Goal: Task Accomplishment & Management: Complete application form

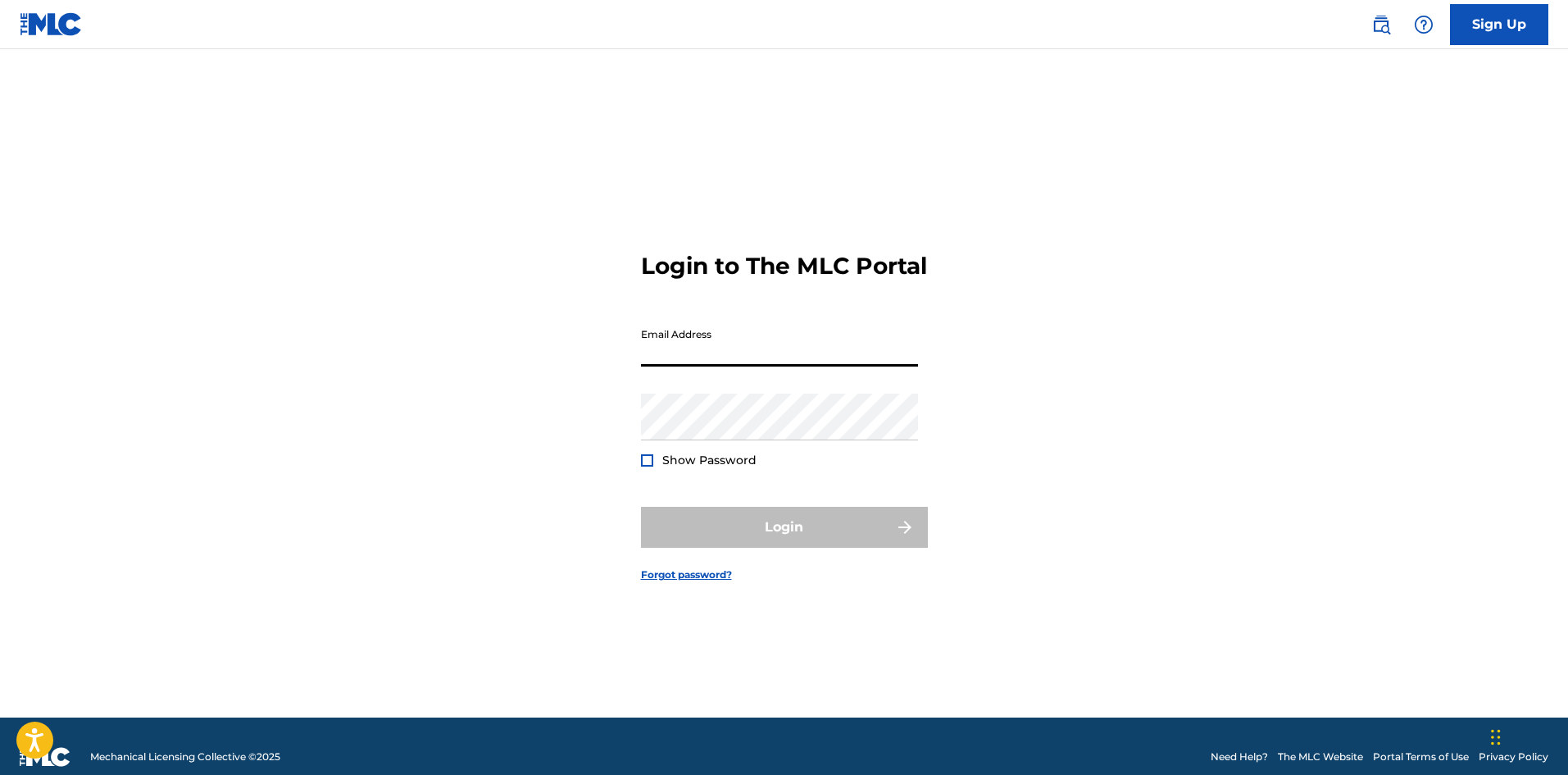
click at [817, 366] on input "Email Address" at bounding box center [780, 343] width 277 height 47
type input "[EMAIL_ADDRESS][DOMAIN_NAME]"
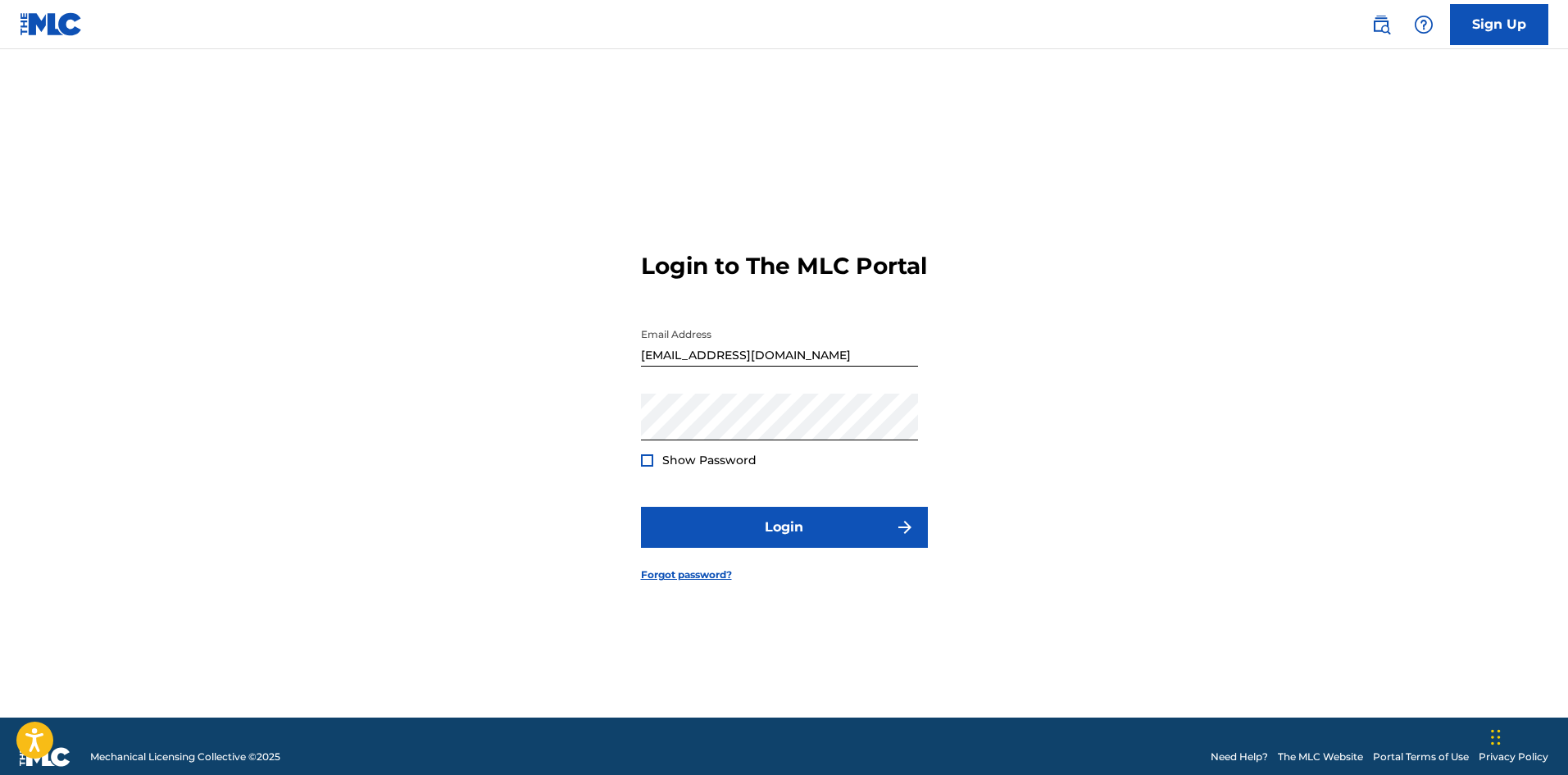
click at [645, 467] on div at bounding box center [648, 461] width 13 height 13
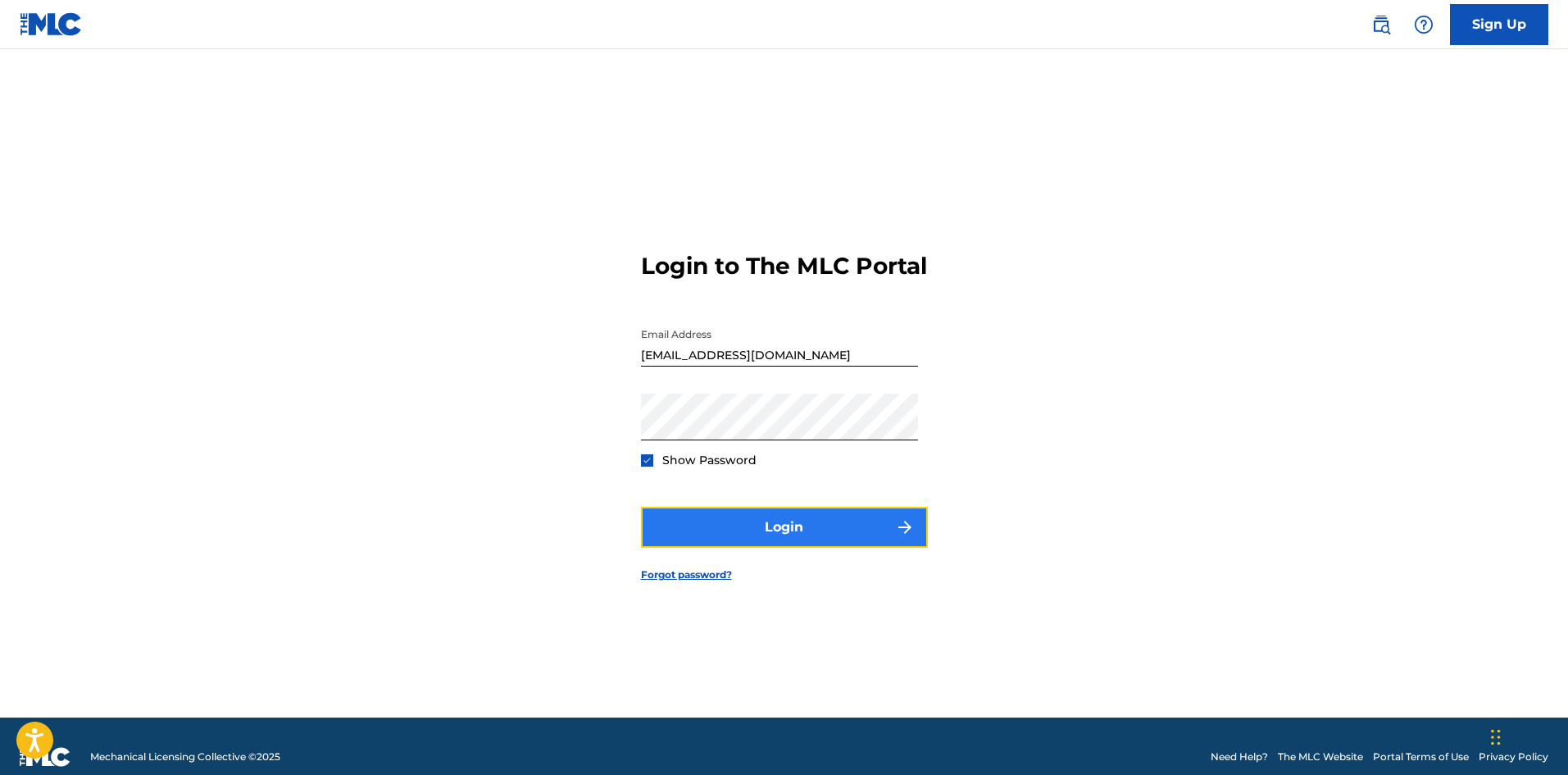
click at [815, 538] on button "Login" at bounding box center [785, 527] width 287 height 41
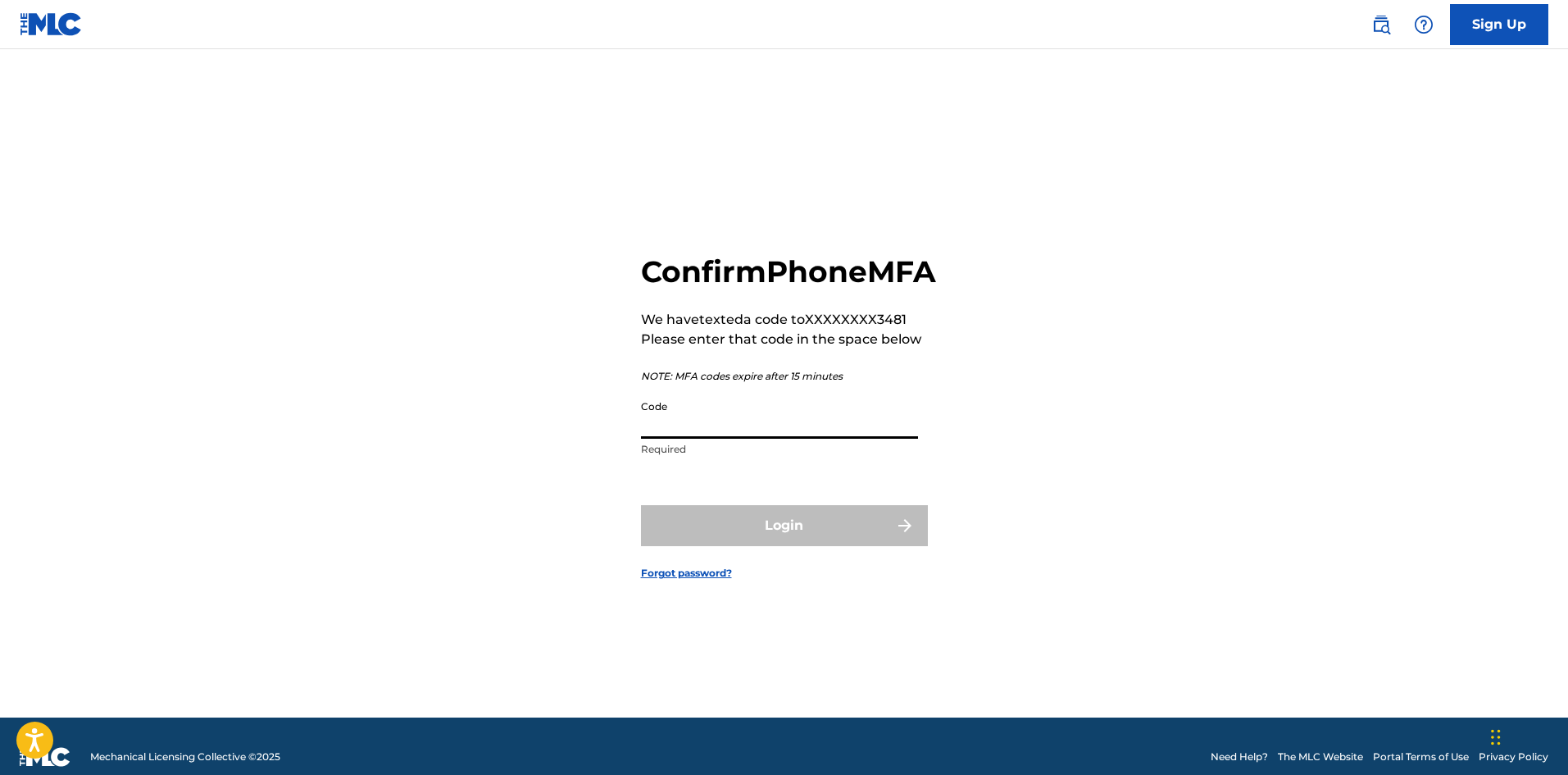
click at [714, 439] on input "Code" at bounding box center [780, 415] width 277 height 47
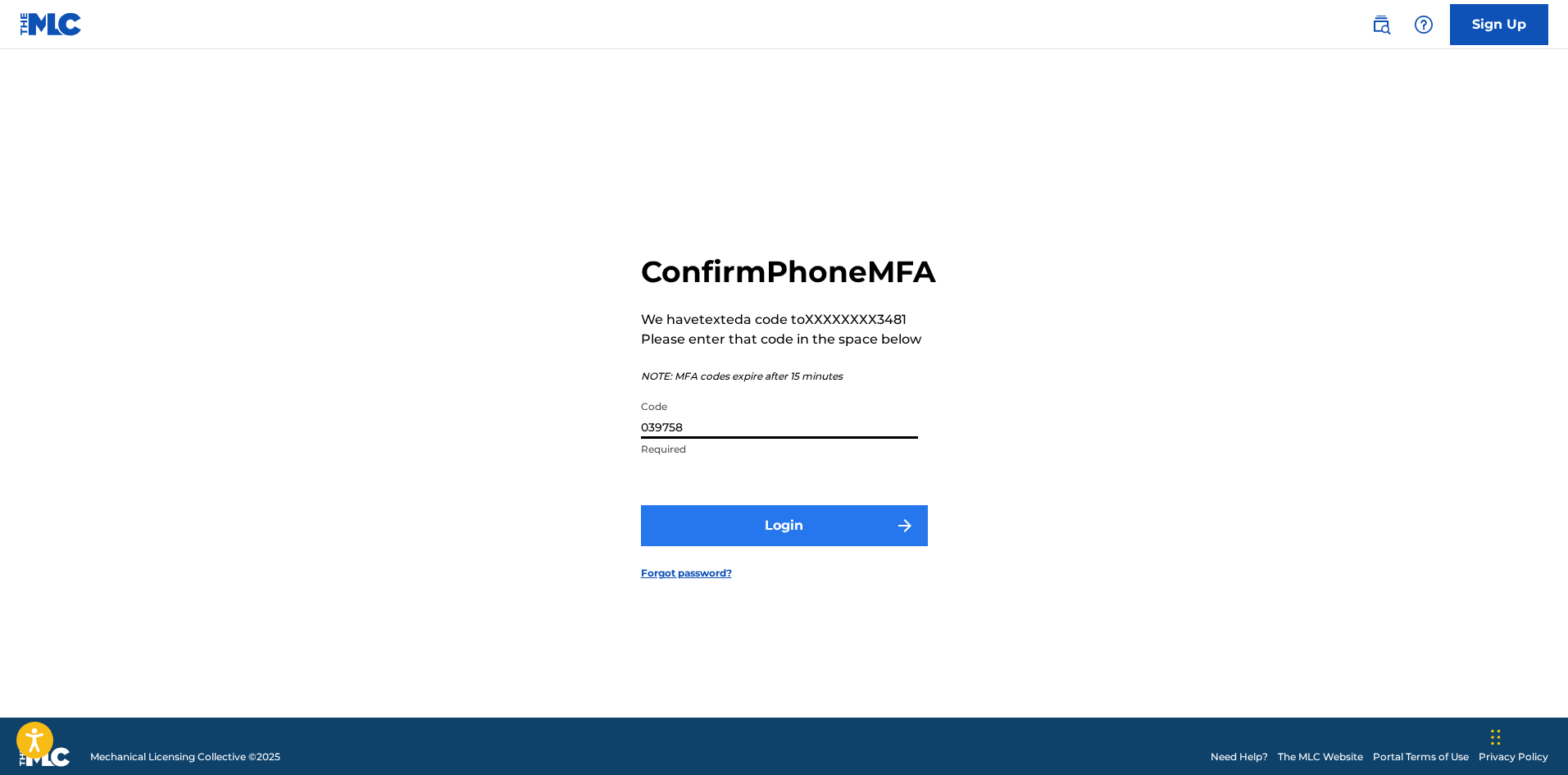
type input "039758"
click at [776, 539] on button "Login" at bounding box center [785, 526] width 287 height 41
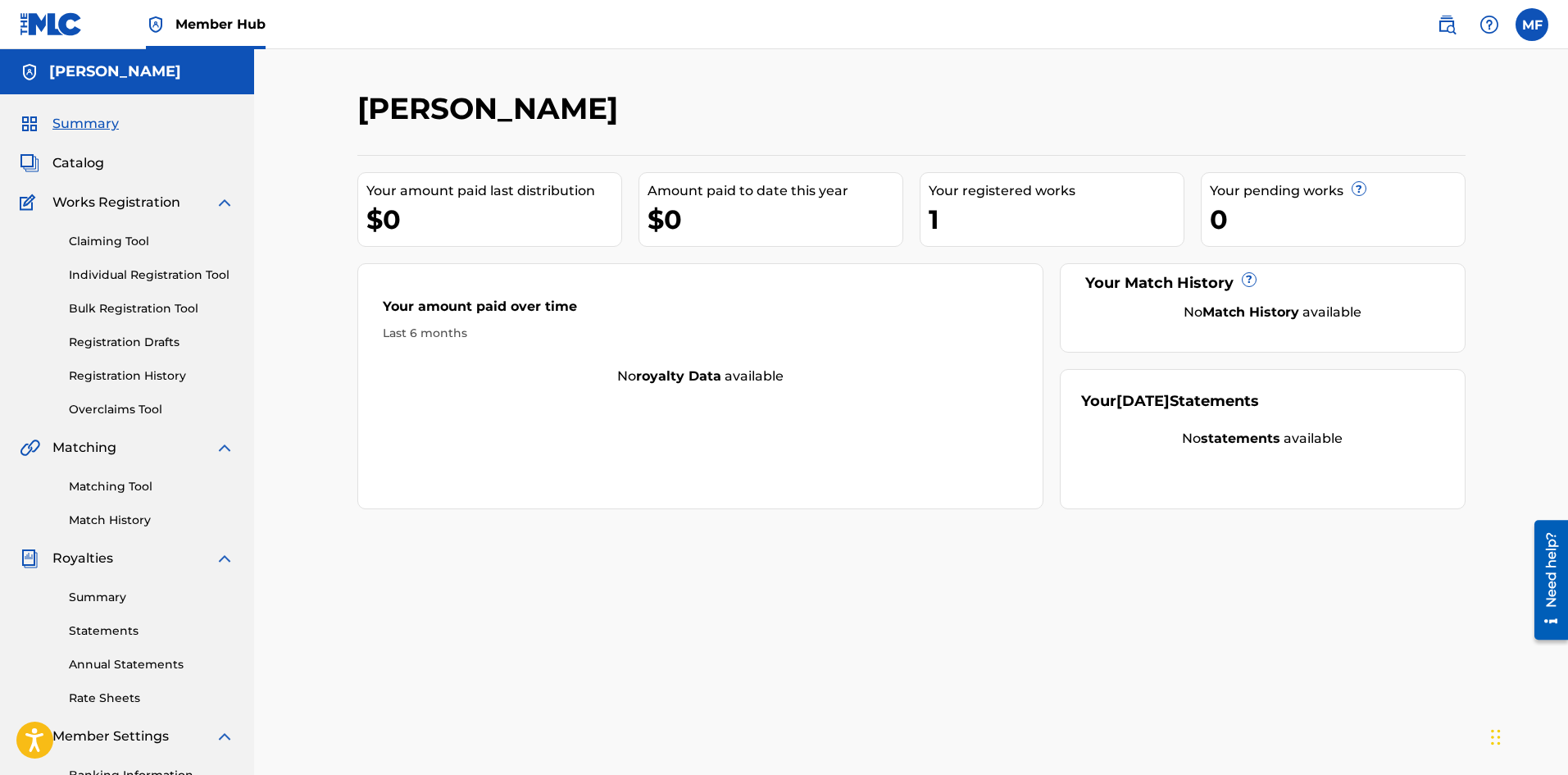
click at [976, 195] on div "Your registered works" at bounding box center [1056, 191] width 255 height 20
click at [68, 164] on span "Catalog" at bounding box center [79, 163] width 52 height 20
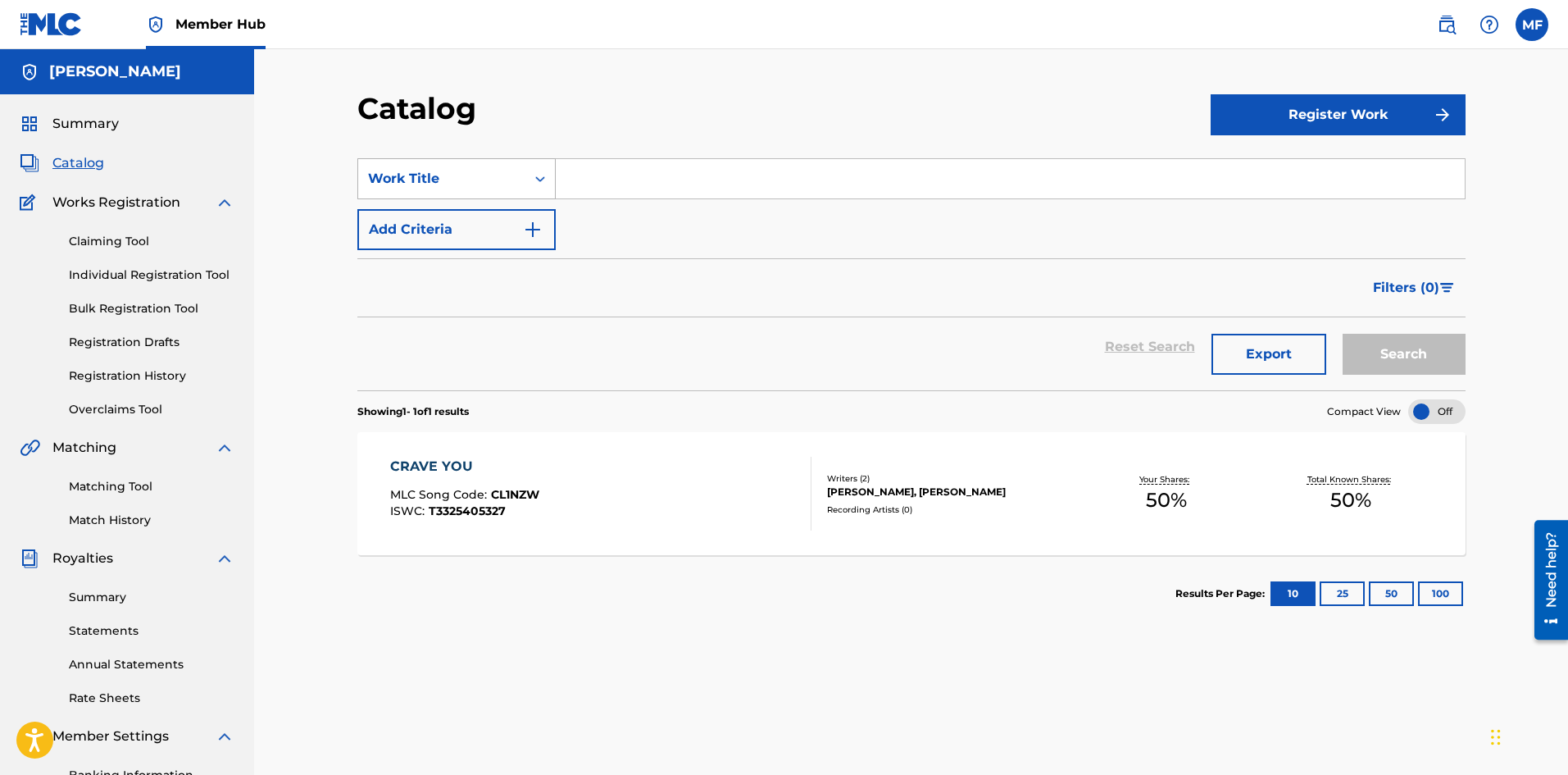
click at [547, 178] on icon "Search Form" at bounding box center [540, 178] width 16 height 16
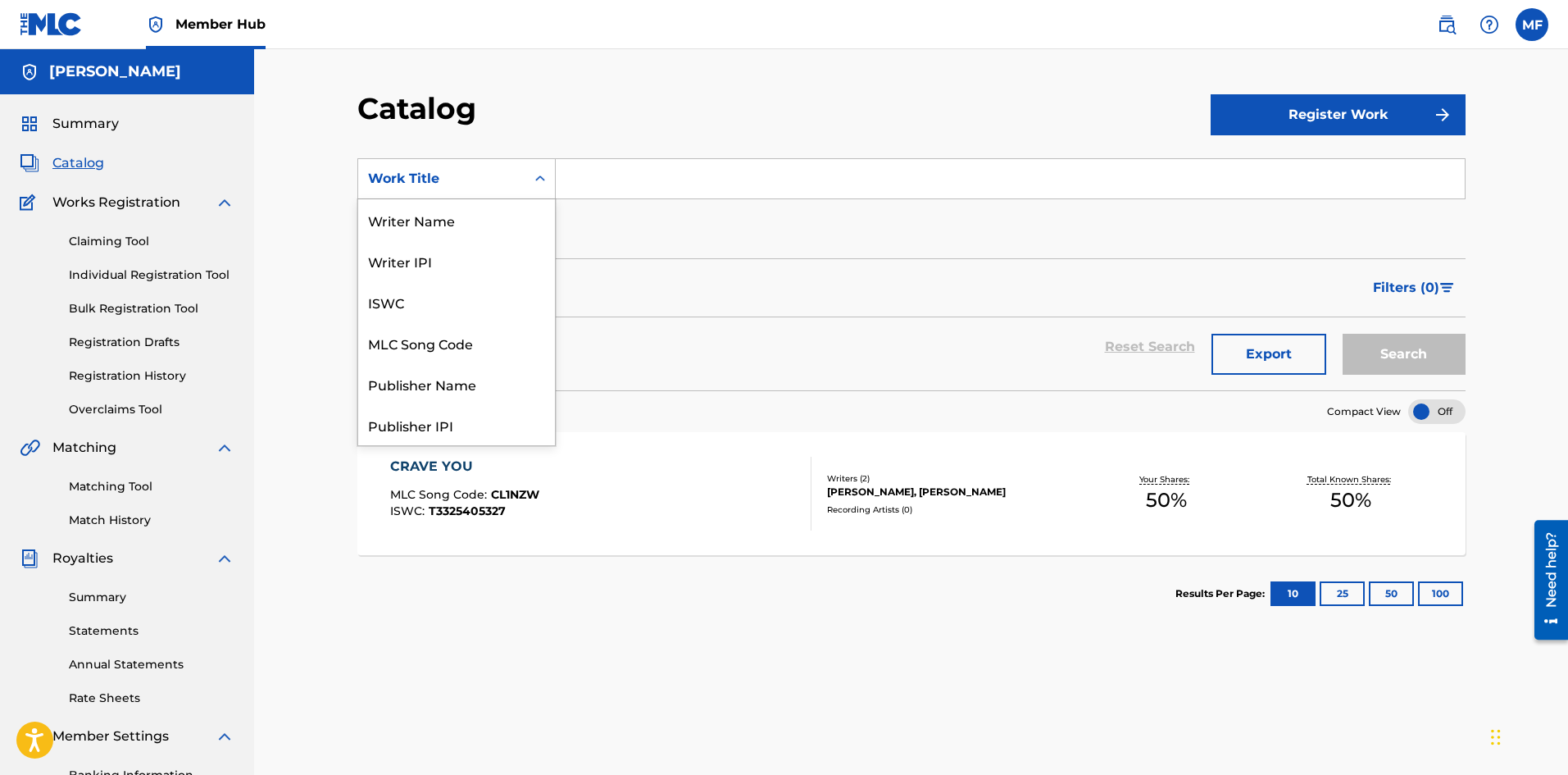
scroll to position [246, 0]
click at [440, 374] on div "ISRC" at bounding box center [457, 383] width 197 height 41
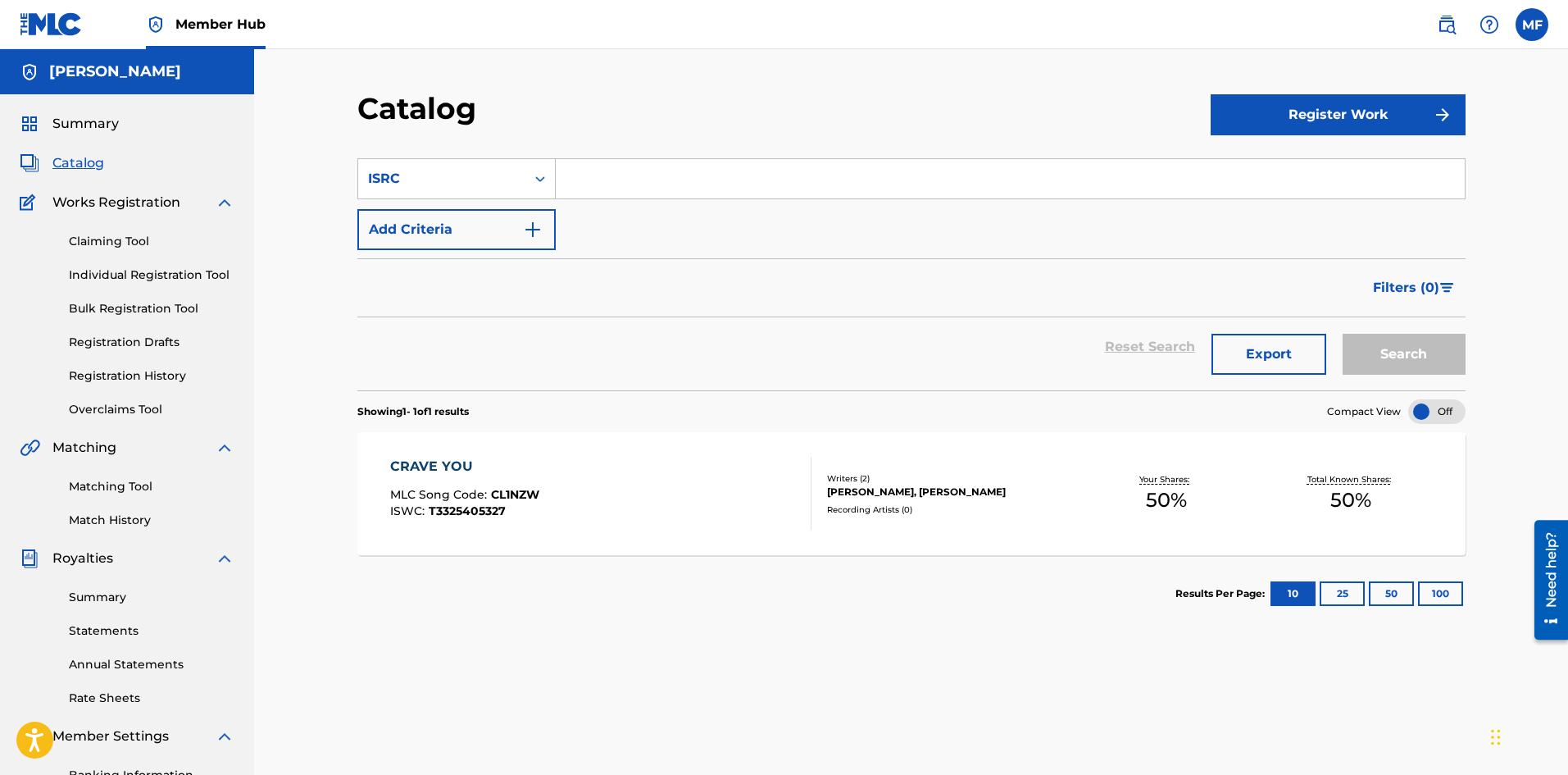
paste input "DEPI82549137"
type input "DEPI82549137"
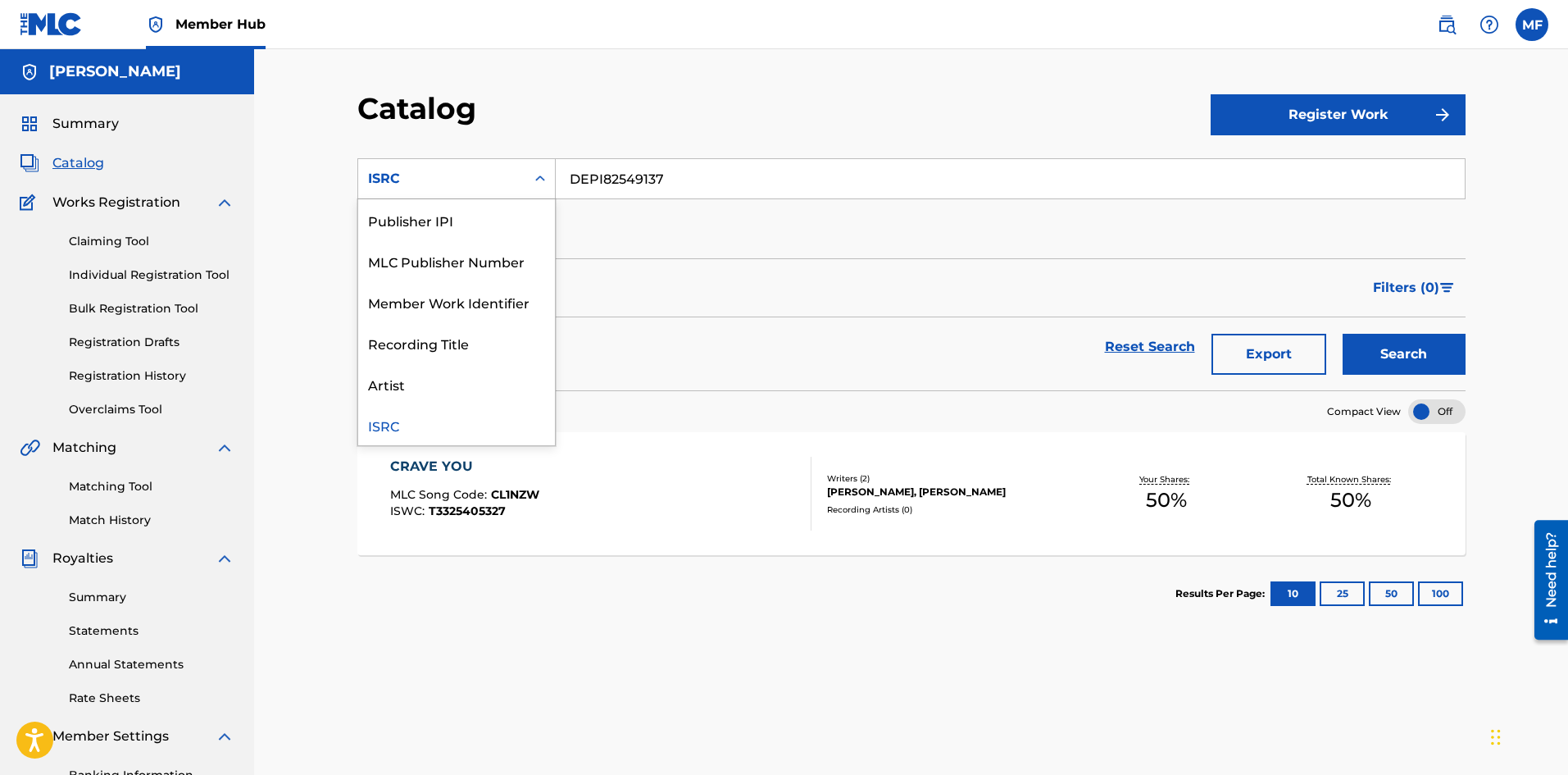
click at [545, 176] on icon "Search Form" at bounding box center [540, 178] width 16 height 16
click at [463, 224] on div "Publisher IPI" at bounding box center [457, 220] width 197 height 41
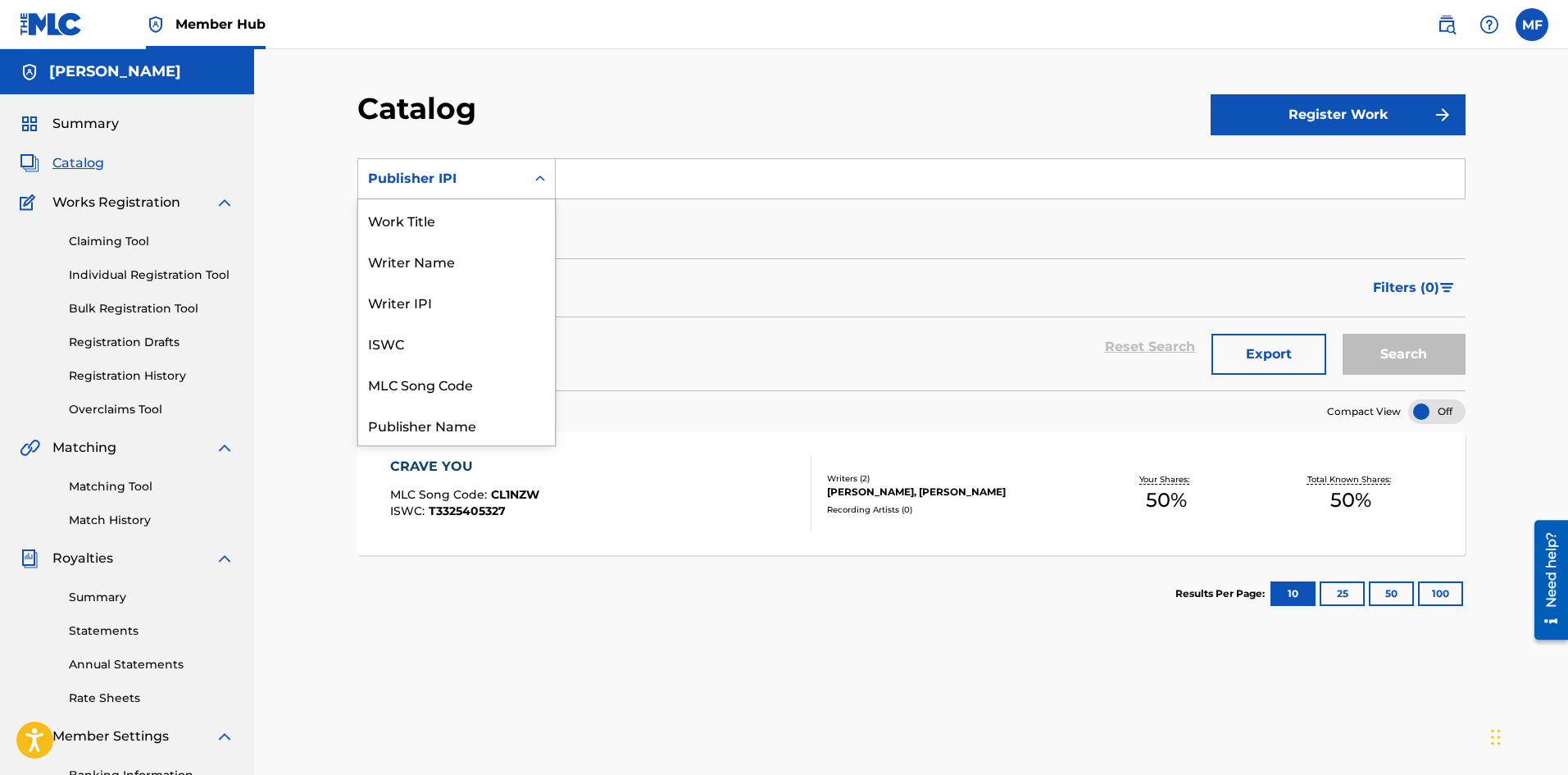
click at [550, 180] on div "Search Form" at bounding box center [540, 178] width 30 height 30
click at [600, 80] on div "Catalog Register Work SearchWithCriteria5babb726-cc5c-4399-afd3-443793d0929a 12…" at bounding box center [911, 494] width 1314 height 889
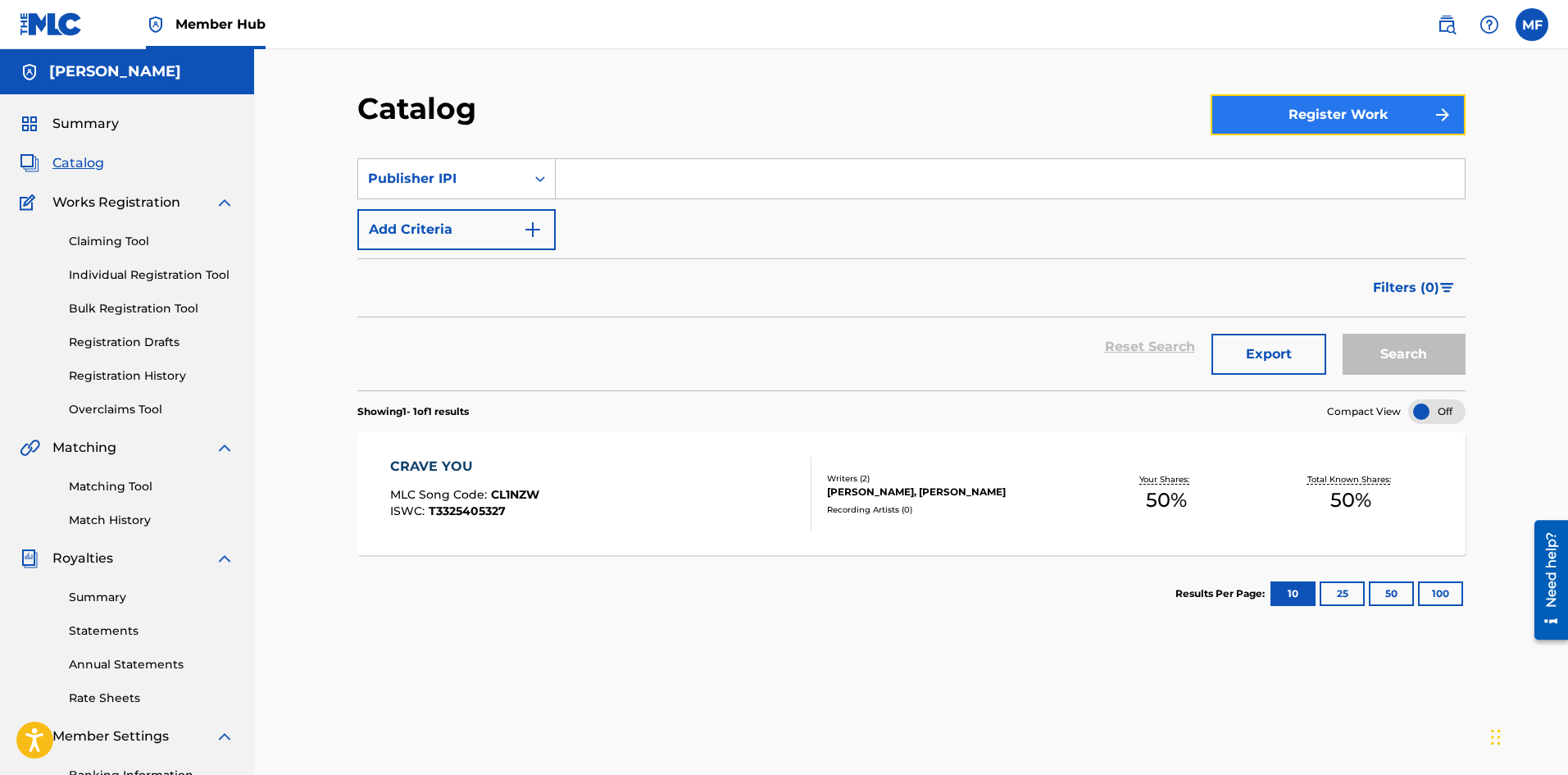
click at [1360, 113] on button "Register Work" at bounding box center [1338, 115] width 255 height 41
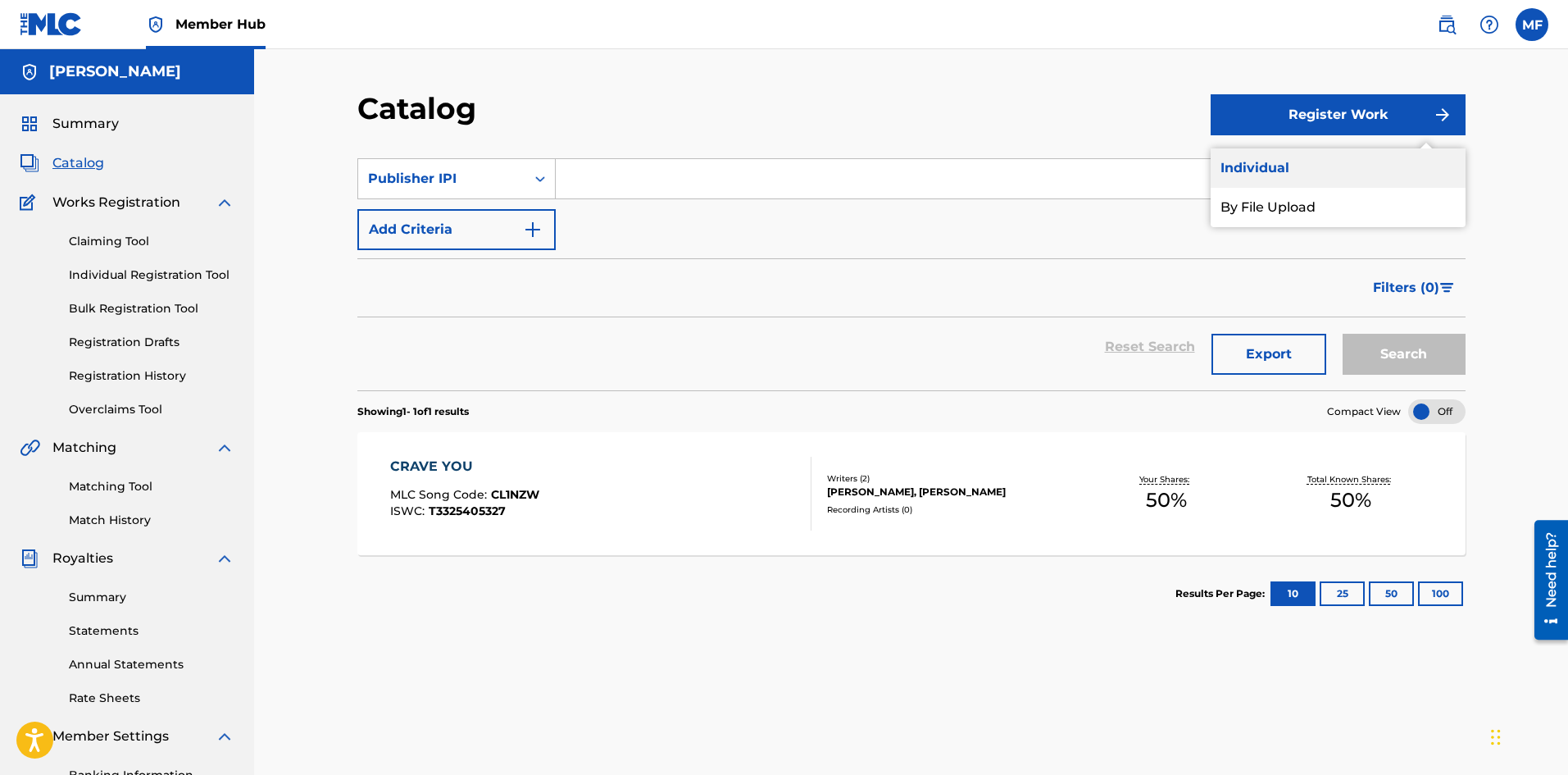
click at [1251, 167] on link "Individual" at bounding box center [1338, 168] width 255 height 39
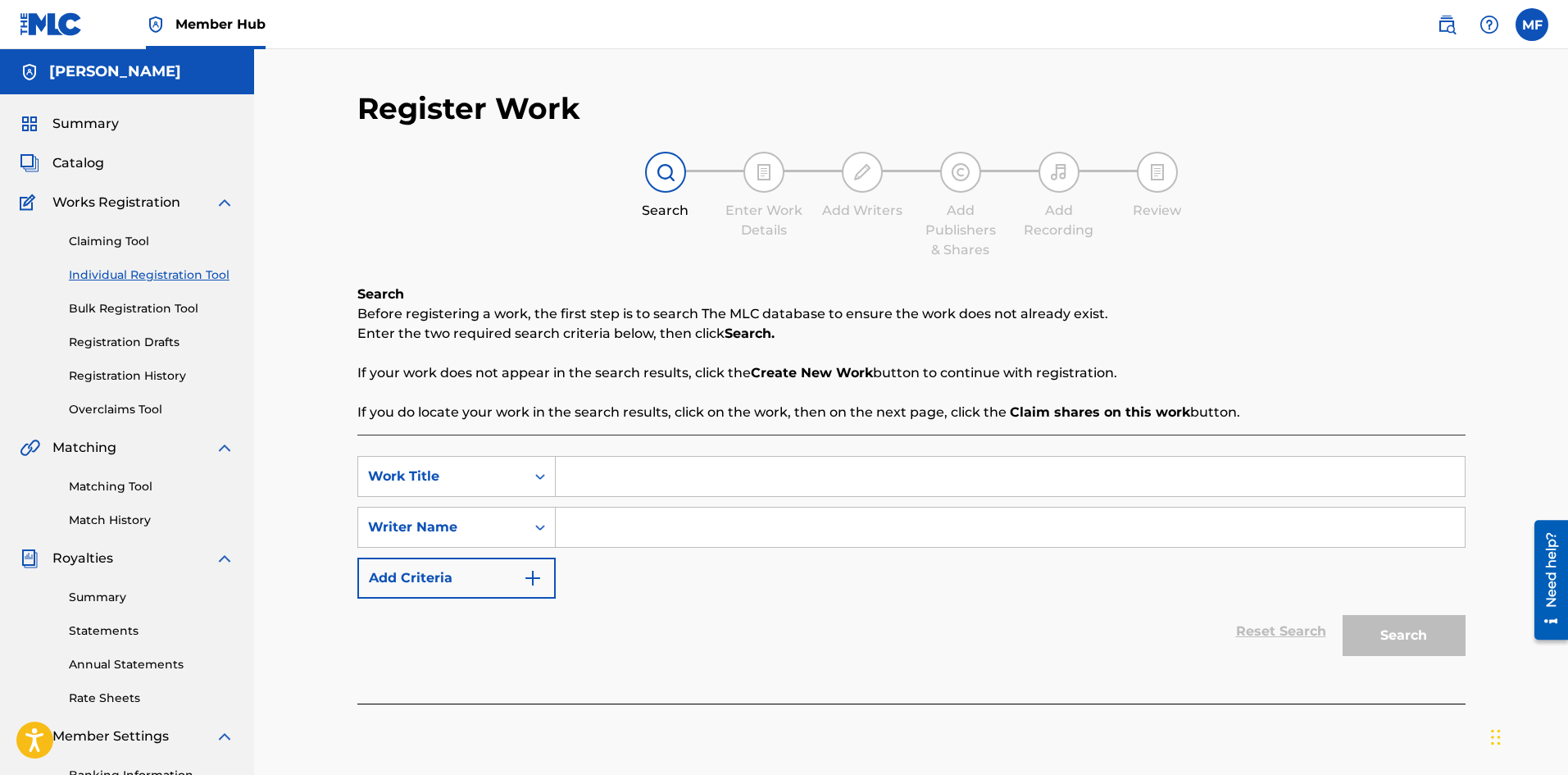
click at [613, 474] on input "Search Form" at bounding box center [1010, 477] width 909 height 39
click at [627, 477] on input "Crave you" at bounding box center [1010, 477] width 909 height 39
click at [620, 509] on strong "you" at bounding box center [623, 512] width 25 height 15
type input "crave you [PERSON_NAME] Edit"
click at [643, 534] on input "Search Form" at bounding box center [1010, 527] width 909 height 39
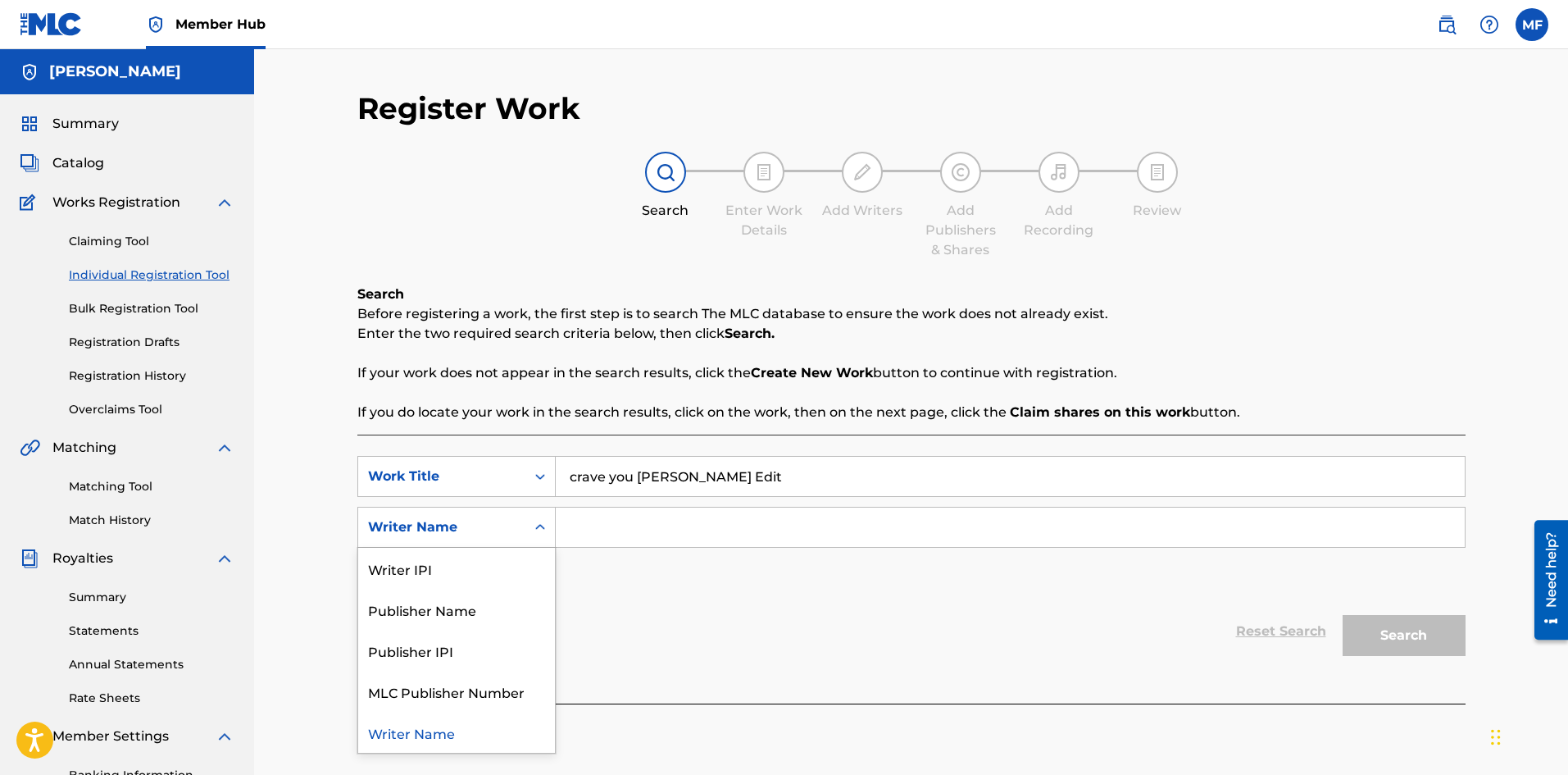
click at [541, 530] on icon "Search Form" at bounding box center [540, 527] width 16 height 16
click at [618, 535] on input "Search Form" at bounding box center [1010, 527] width 909 height 39
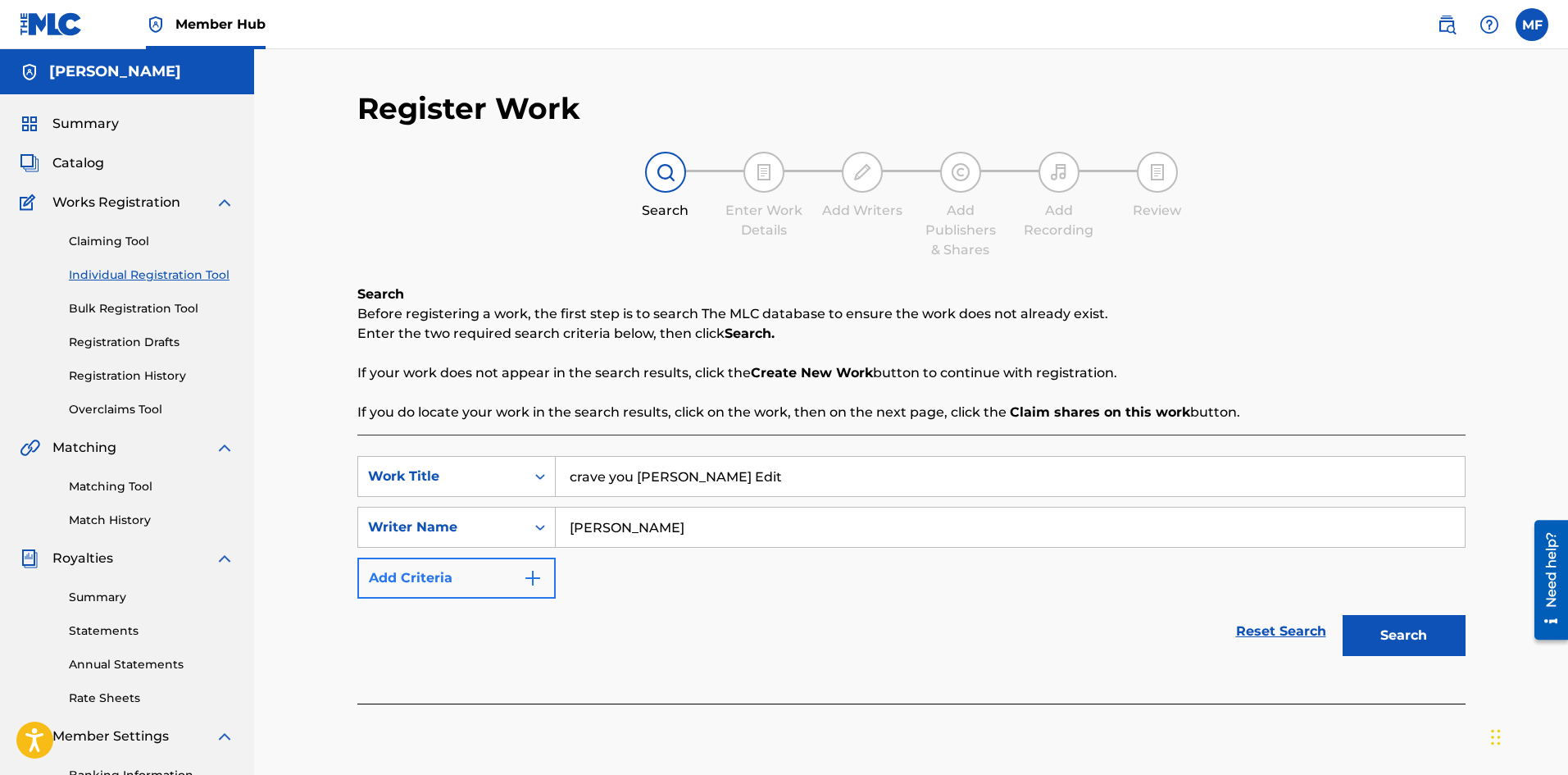
type input "[PERSON_NAME]"
click at [530, 577] on img "Search Form" at bounding box center [533, 578] width 20 height 20
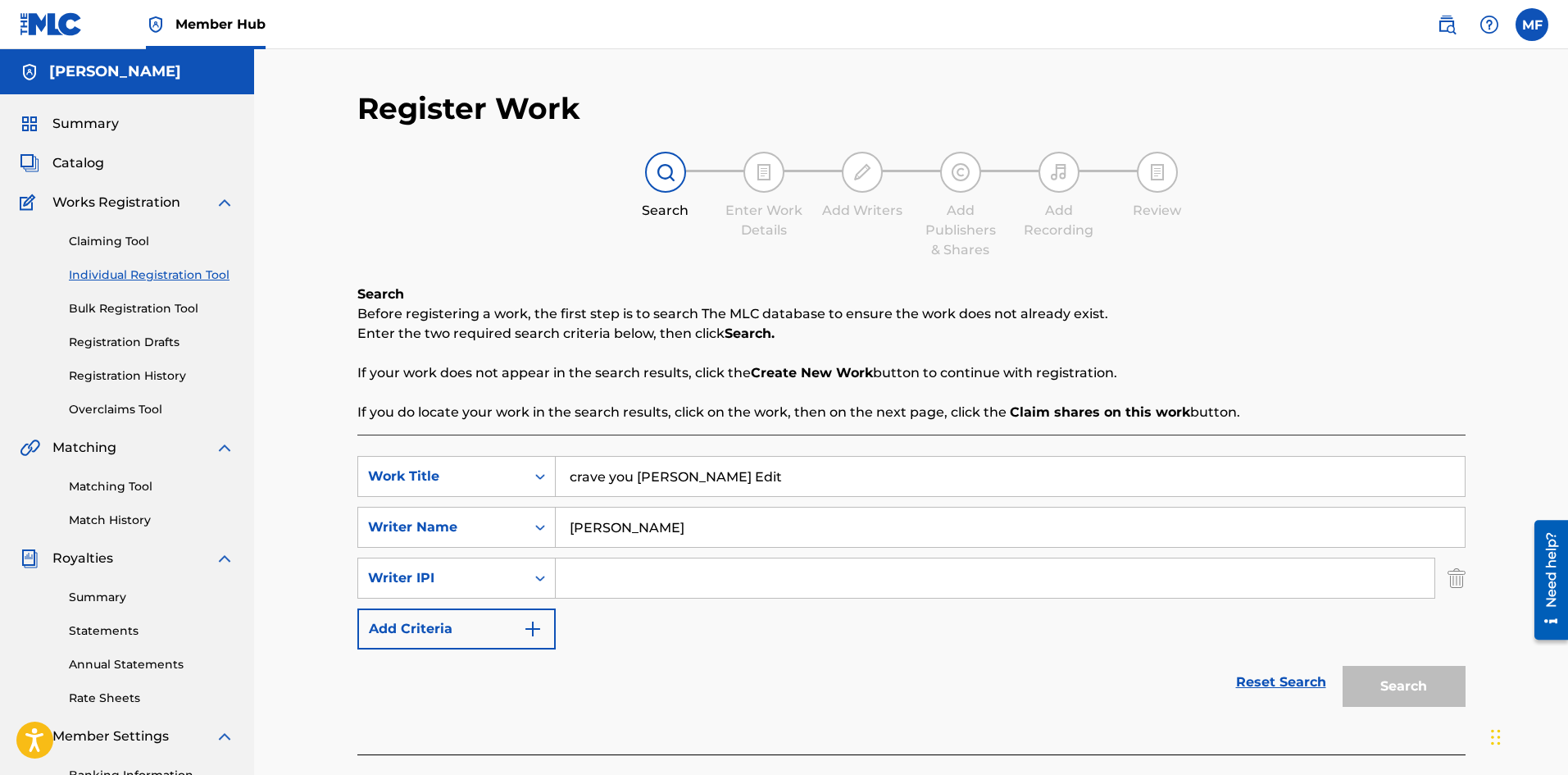
click at [625, 578] on input "Search Form" at bounding box center [995, 578] width 879 height 39
paste input "00181782353"
type input "00181782353"
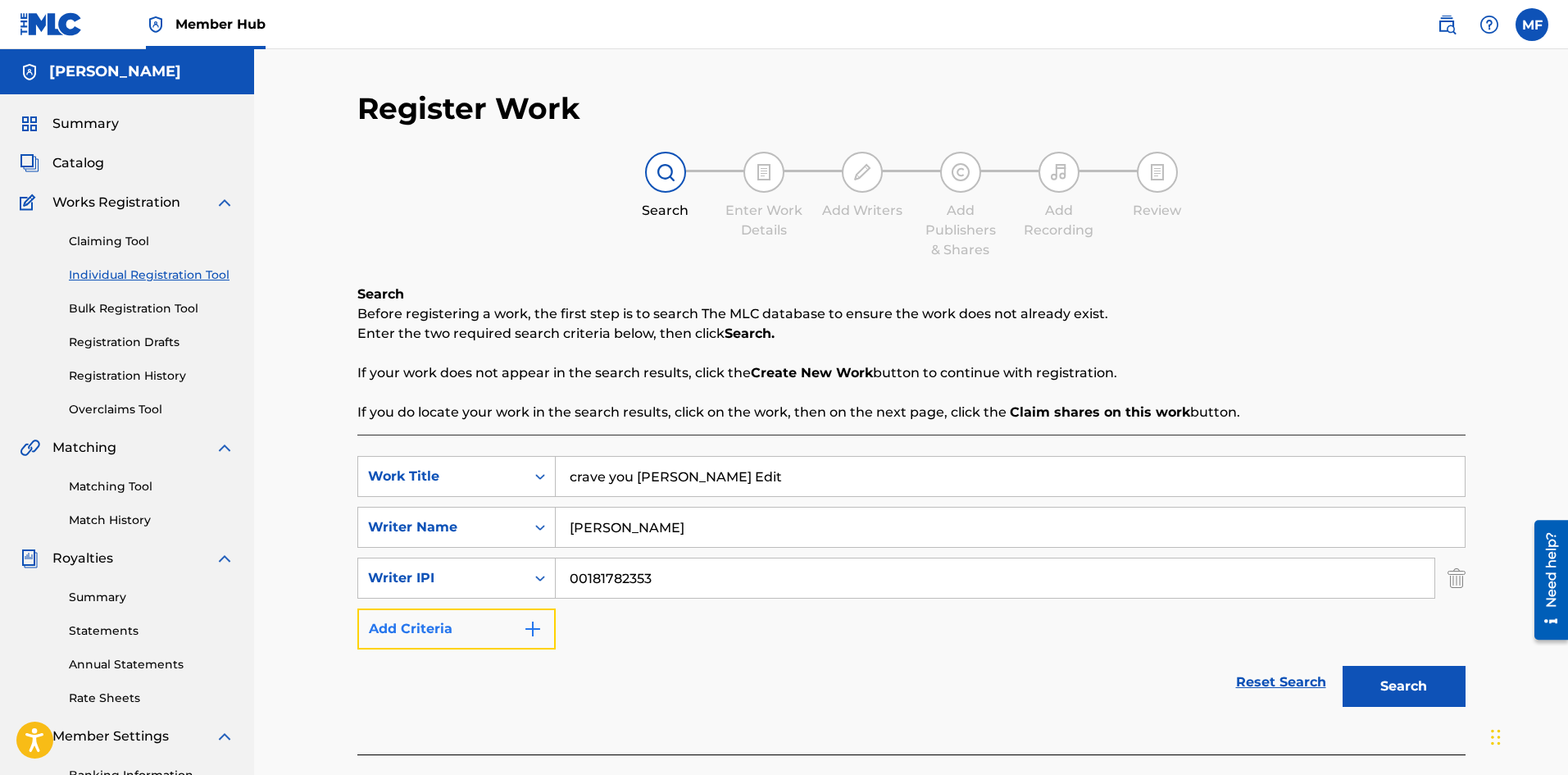
click at [538, 631] on img "Search Form" at bounding box center [533, 629] width 20 height 20
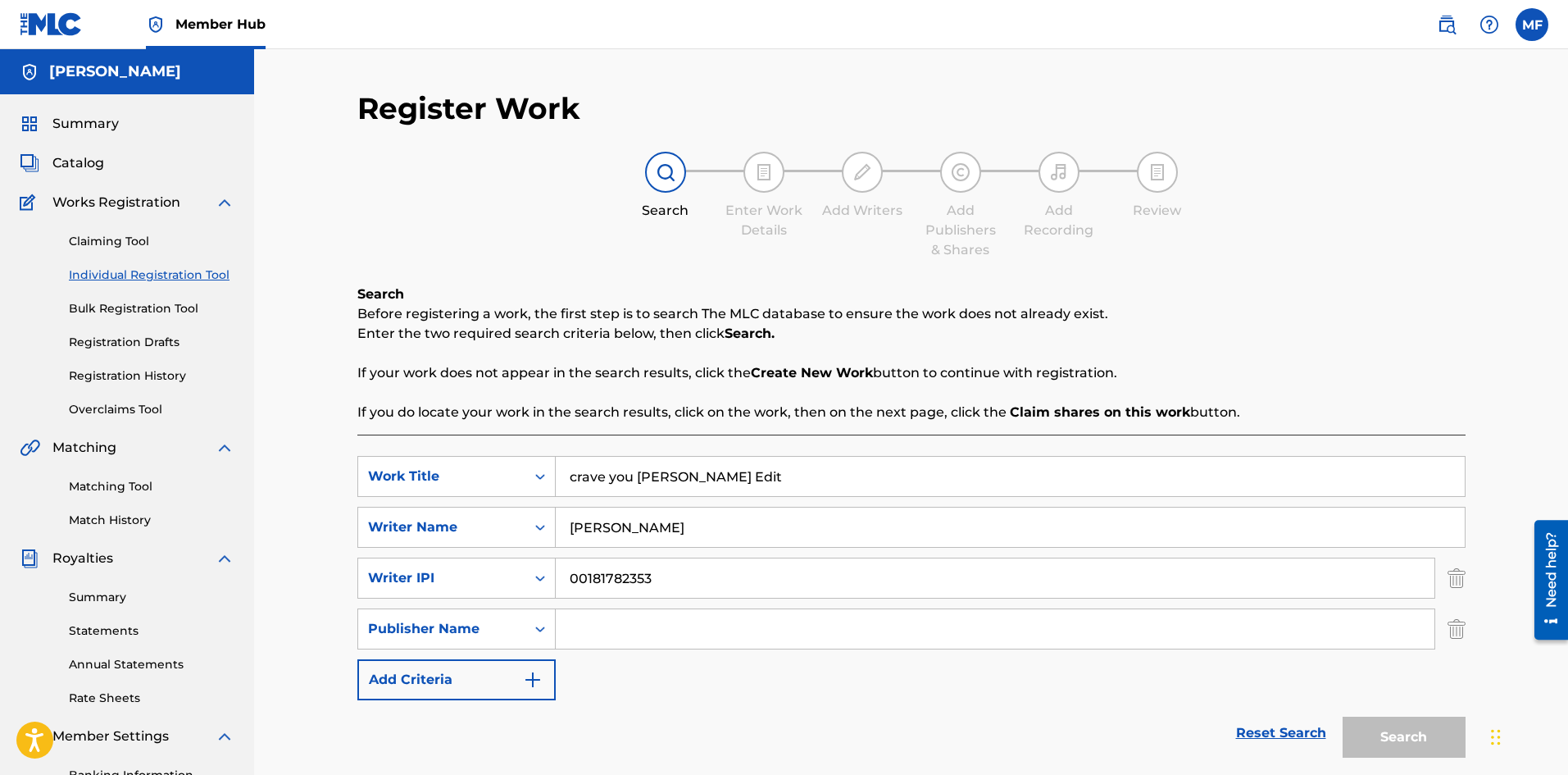
click at [644, 618] on input "Search Form" at bounding box center [995, 629] width 879 height 39
type input "Fiscaro Songs Publishing (BMI)"
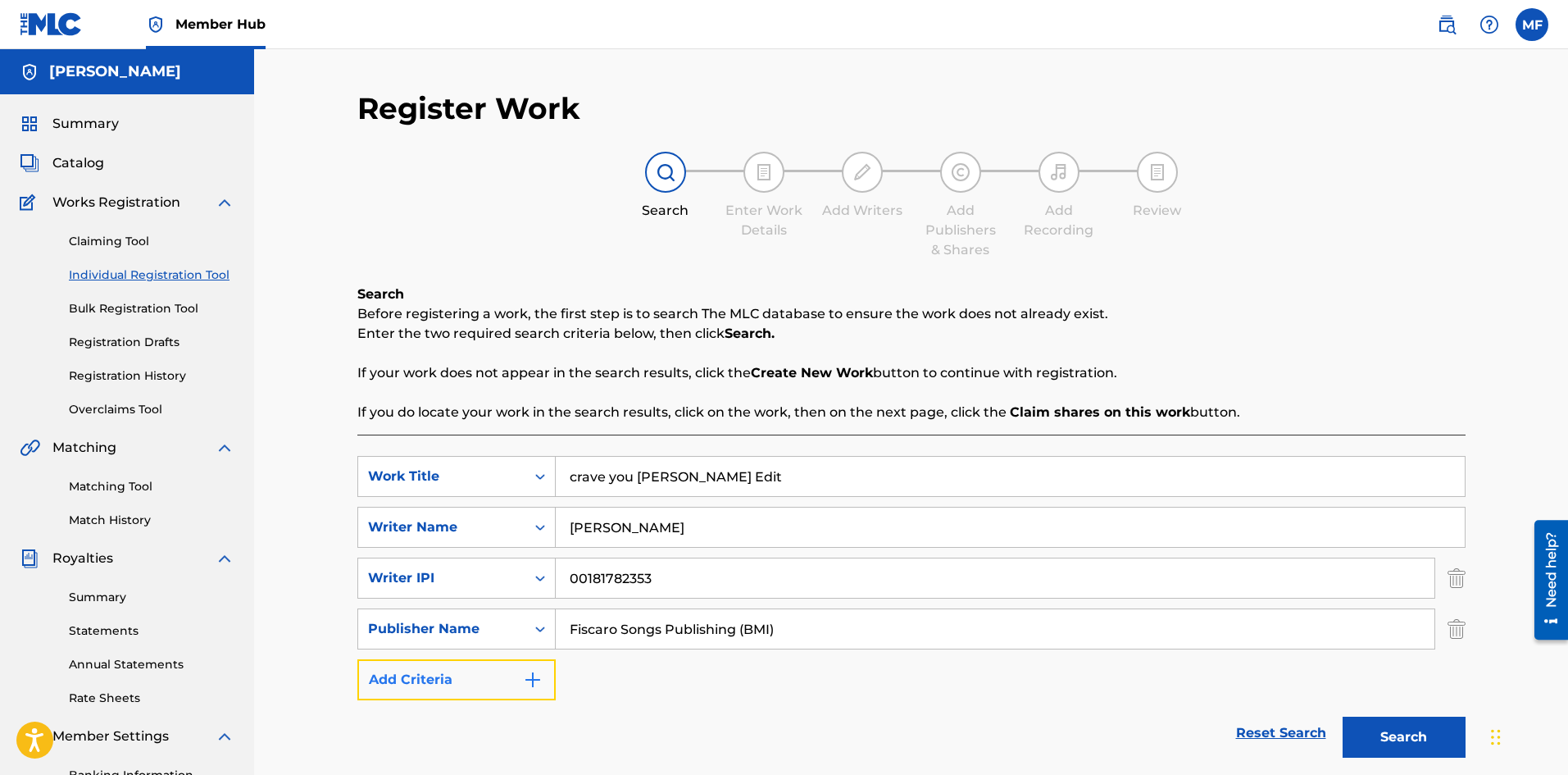
click at [541, 684] on img "Search Form" at bounding box center [533, 680] width 20 height 20
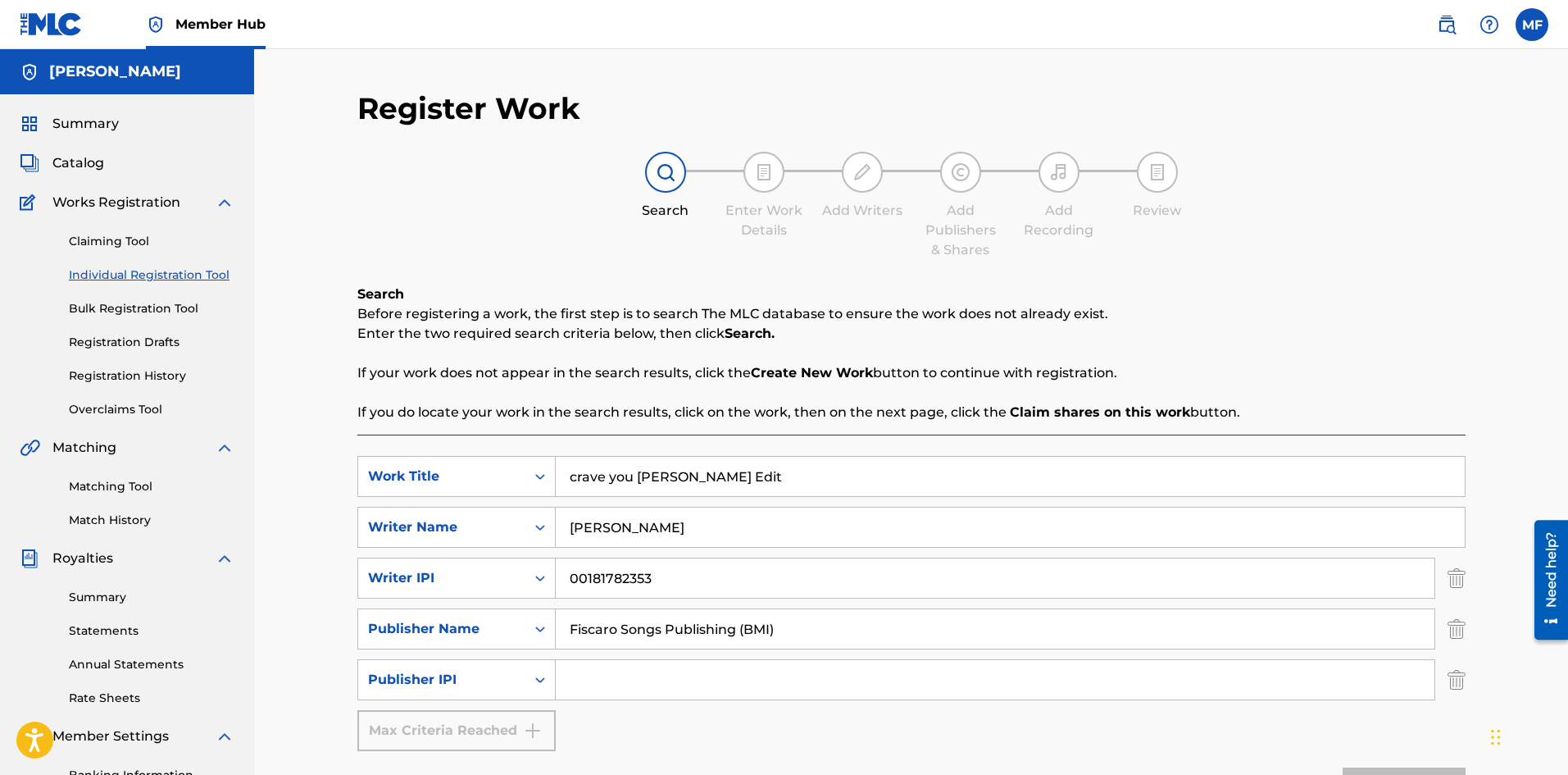
scroll to position [82, 0]
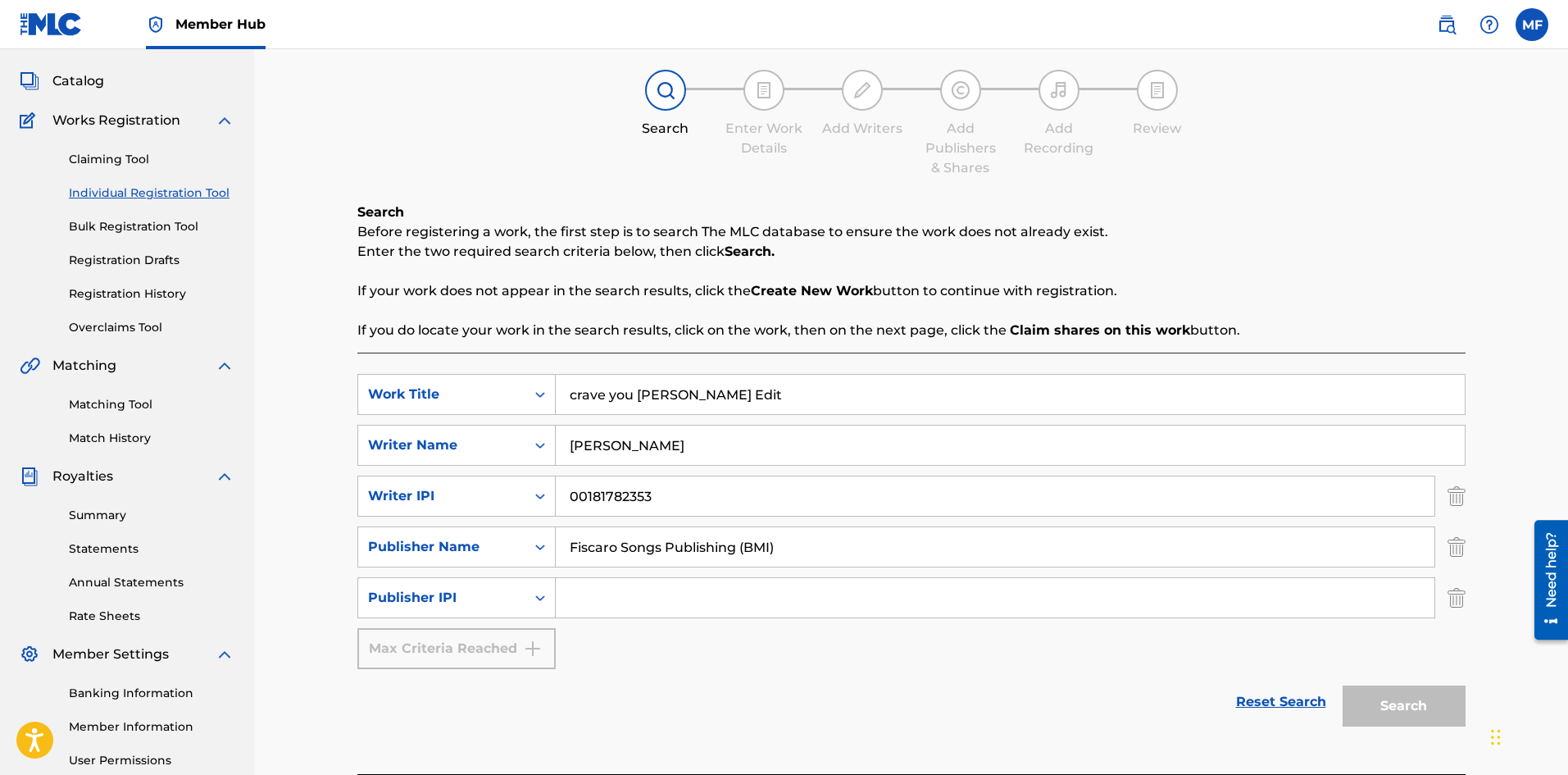
click at [599, 603] on input "Search Form" at bounding box center [995, 598] width 879 height 39
paste input "01258866012"
type input "01258866012"
click at [750, 723] on div "Reset Search Search" at bounding box center [911, 702] width 1108 height 65
click at [1393, 700] on button "Search" at bounding box center [1404, 706] width 123 height 41
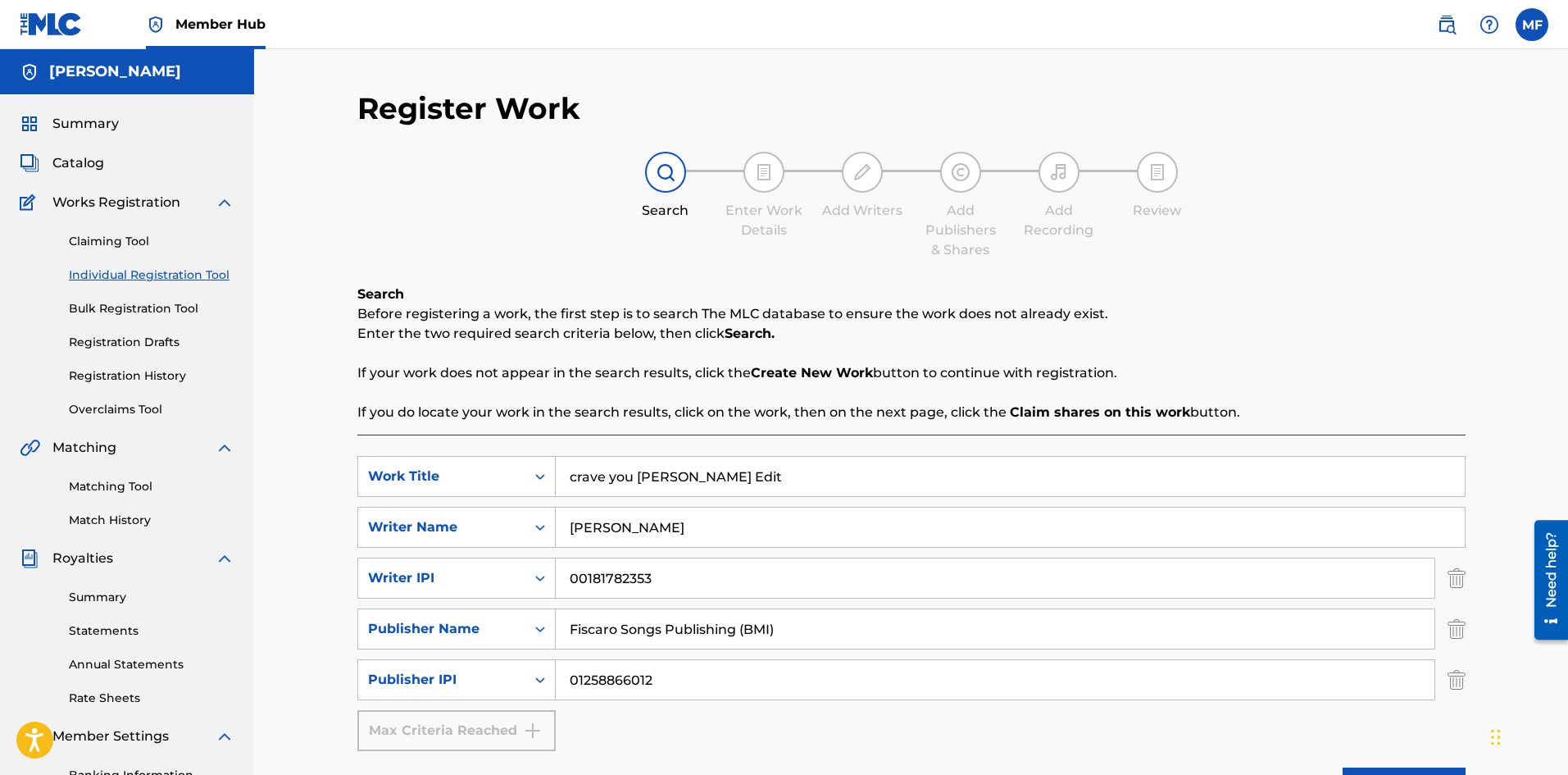
scroll to position [164, 0]
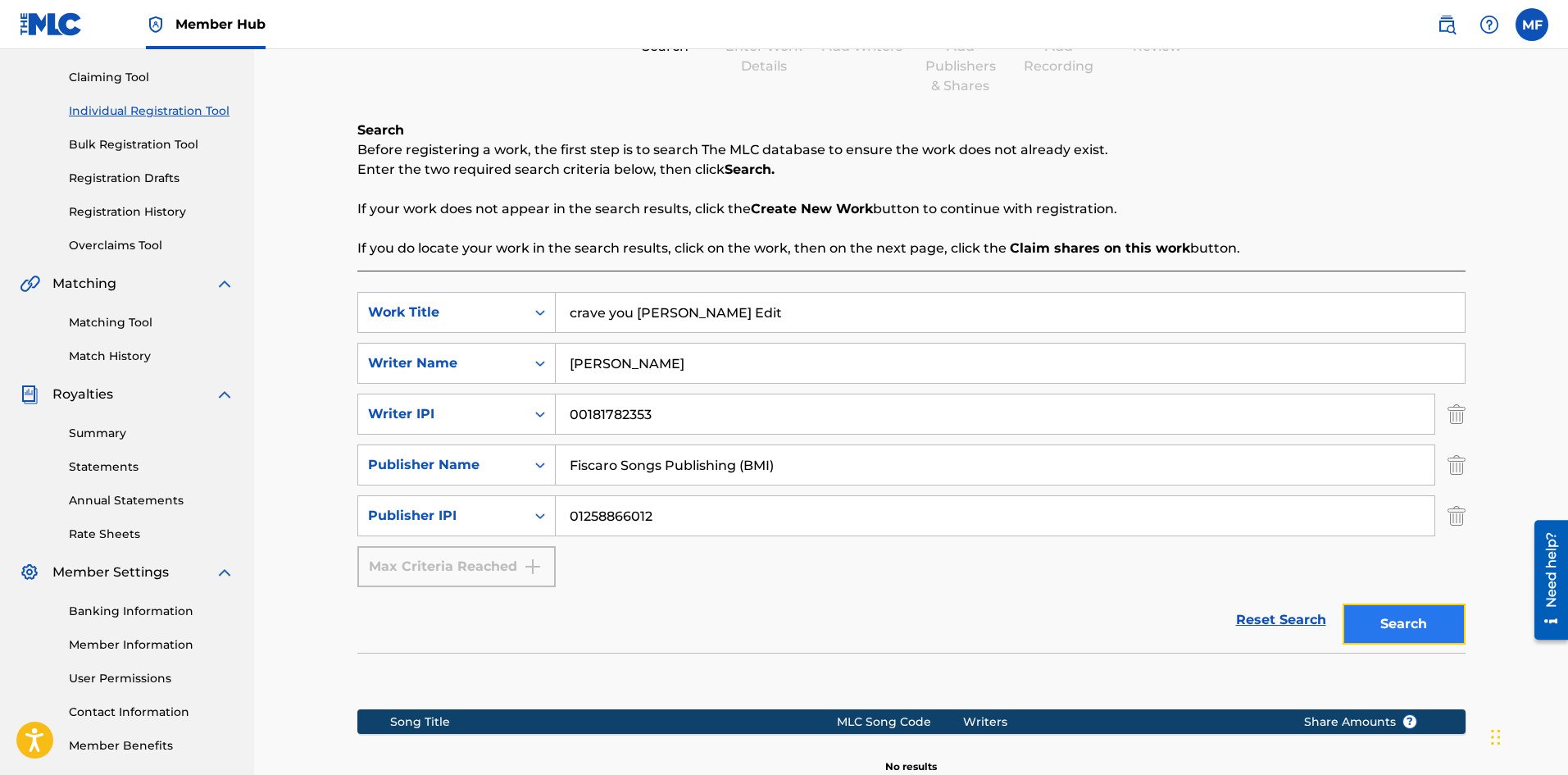
click at [1405, 625] on button "Search" at bounding box center [1404, 624] width 123 height 41
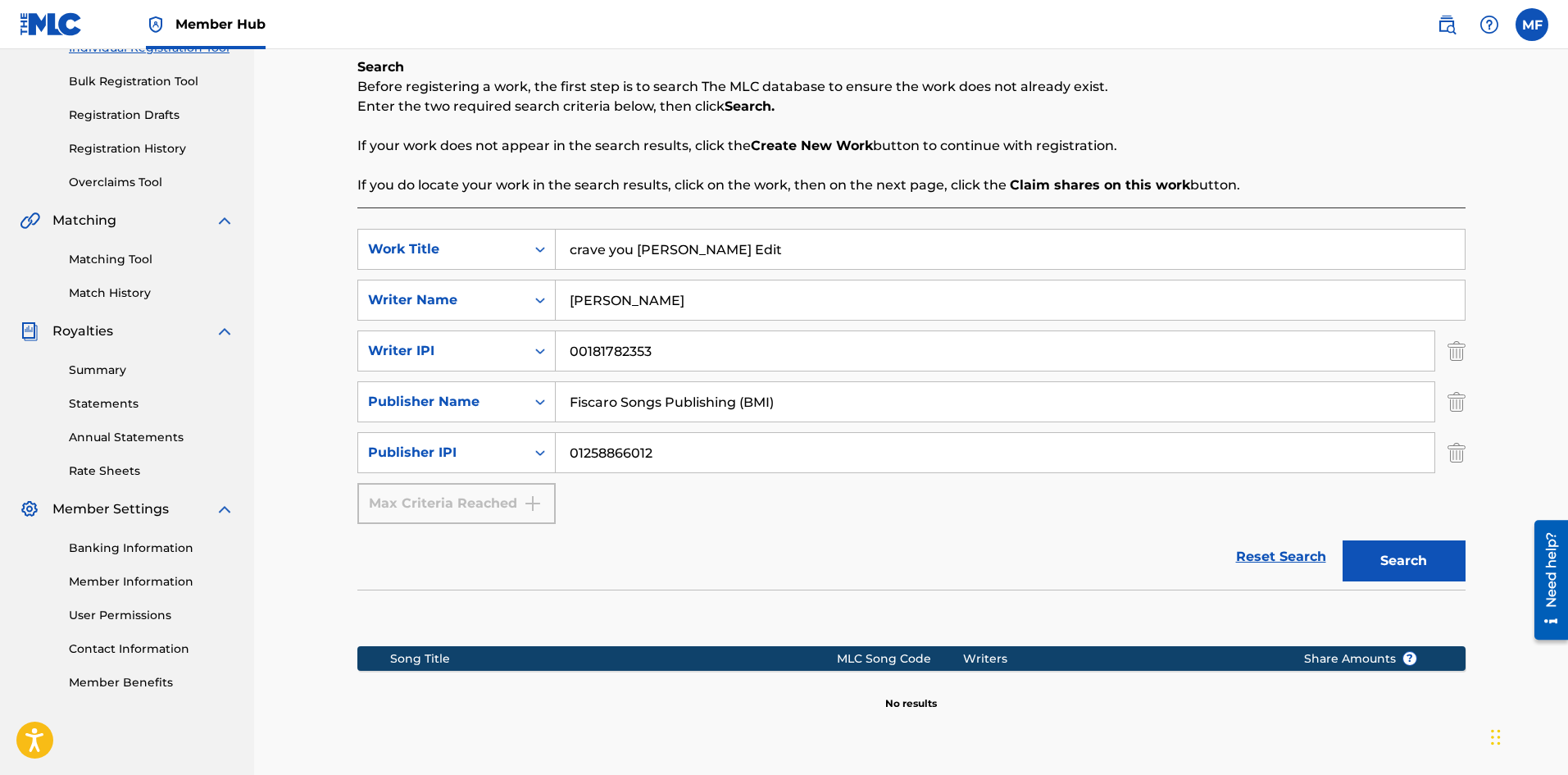
scroll to position [366, 0]
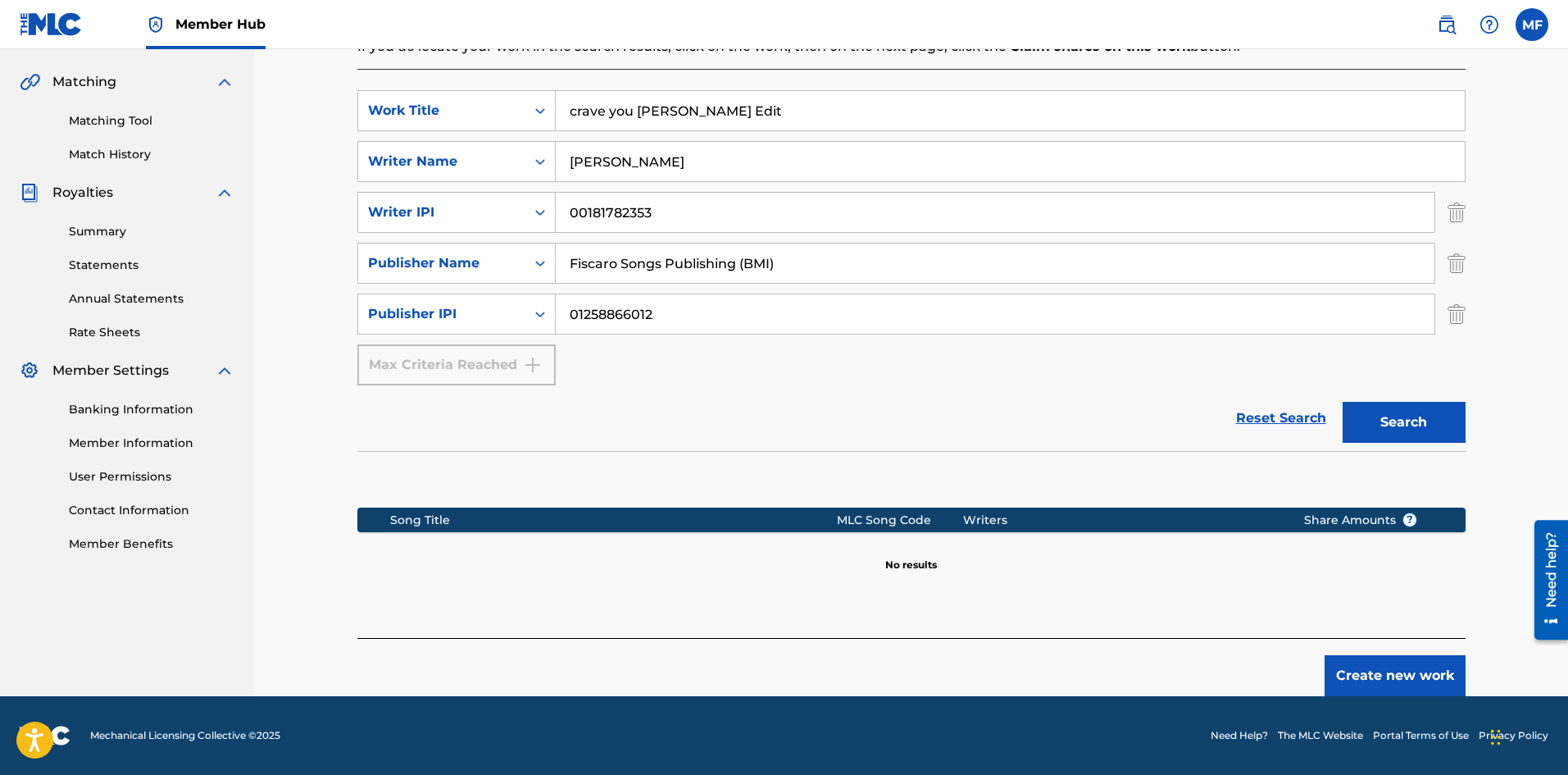
click at [1001, 522] on div "Writers" at bounding box center [1121, 520] width 315 height 17
click at [1141, 600] on div "SearchWithCriteria5dd2c9f2-198c-4b7d-903c-0ea63759b520 Work Title crave you [PE…" at bounding box center [911, 353] width 1108 height 569
click at [495, 521] on div "Song Title" at bounding box center [614, 520] width 447 height 17
click at [540, 362] on div "Max Criteria Reached" at bounding box center [456, 365] width 198 height 41
click at [1003, 517] on div "Writers" at bounding box center [1121, 520] width 315 height 17
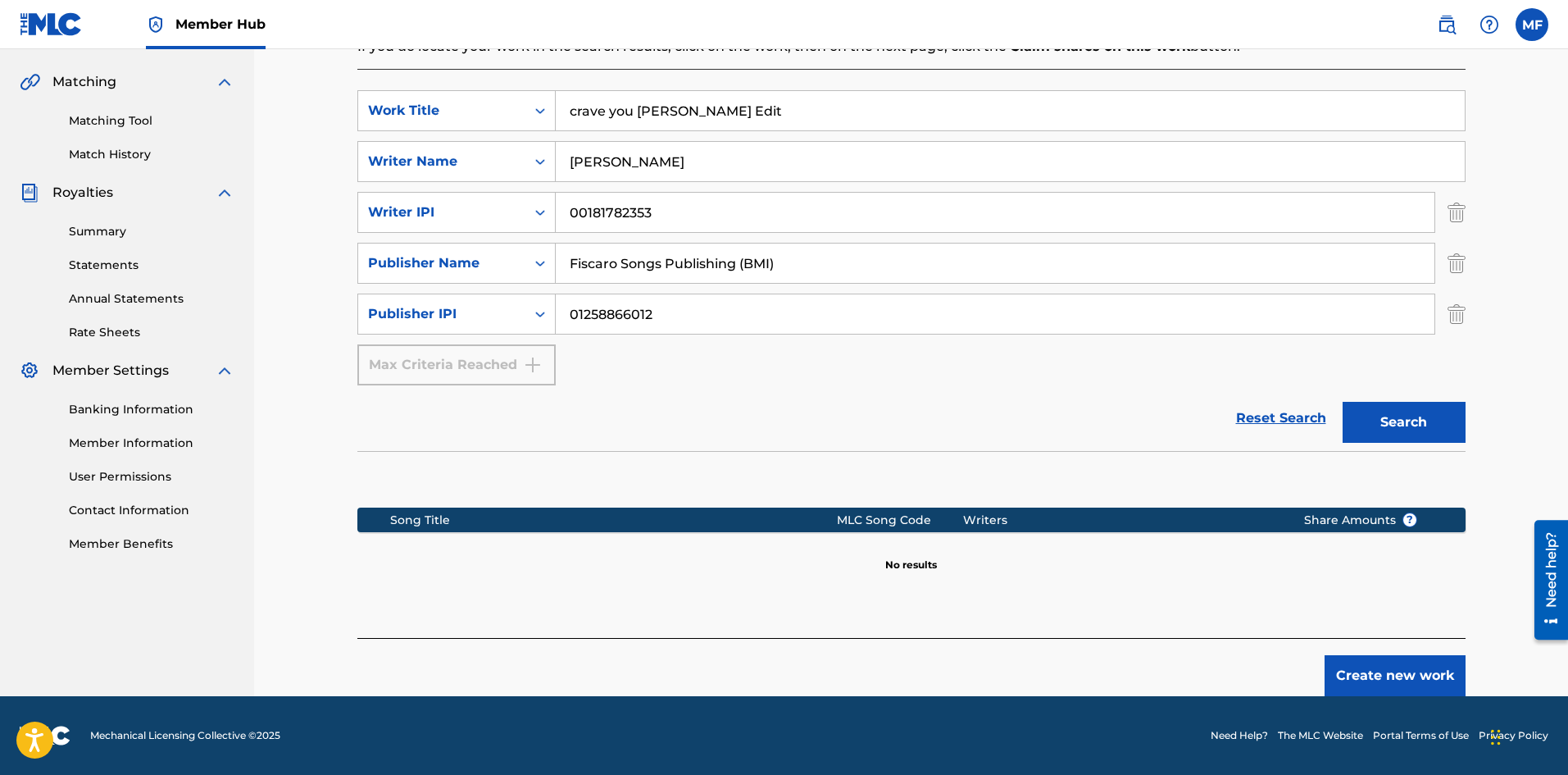
click at [478, 496] on section at bounding box center [911, 475] width 1108 height 48
click at [401, 516] on div "Song Title" at bounding box center [614, 520] width 447 height 17
click at [377, 530] on div "Song Title MLC Song Code Writers Share Amounts ?" at bounding box center [911, 519] width 1108 height 24
click at [373, 531] on div "Song Title MLC Song Code Writers Share Amounts ?" at bounding box center [911, 519] width 1108 height 24
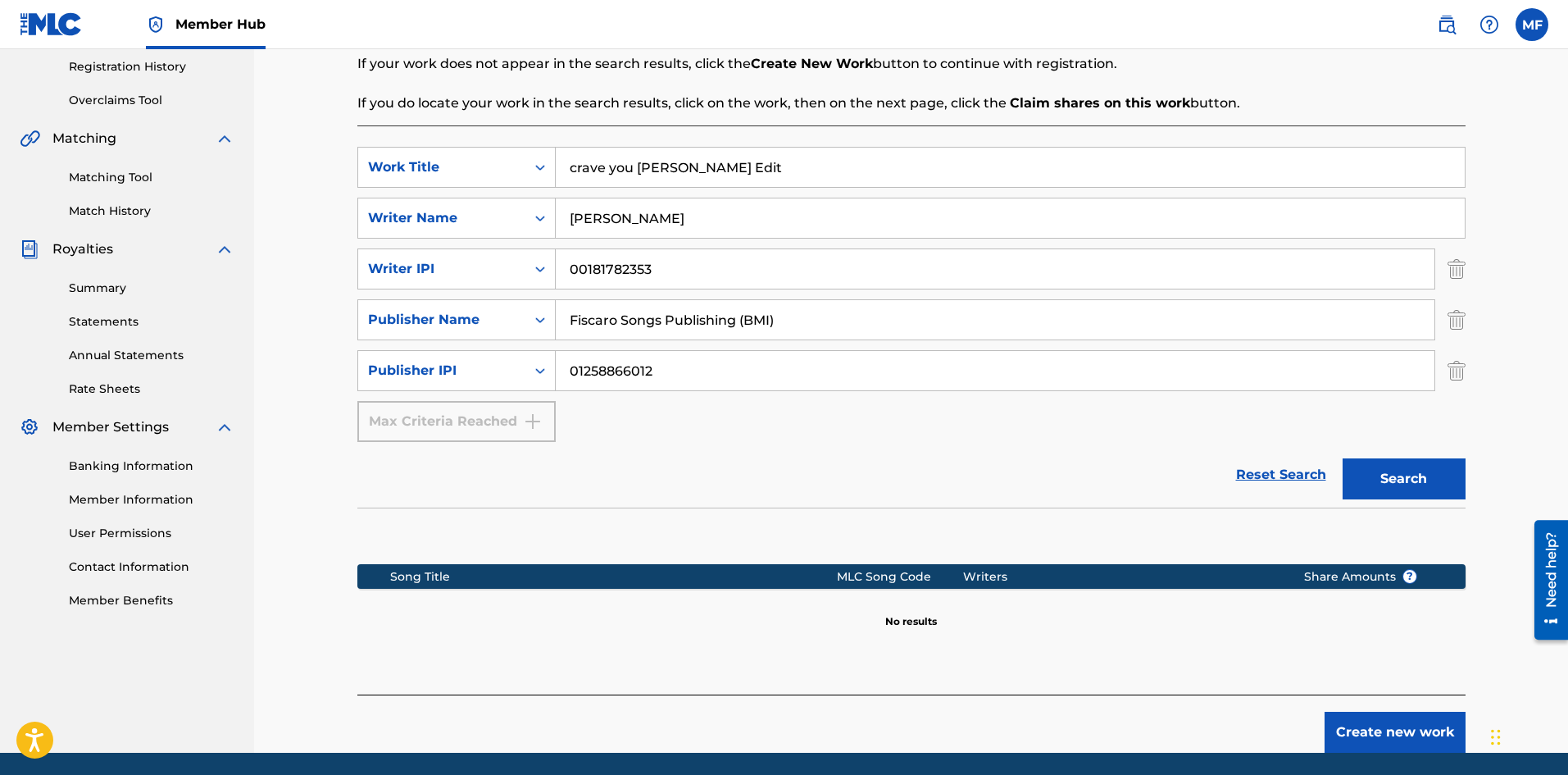
scroll to position [284, 0]
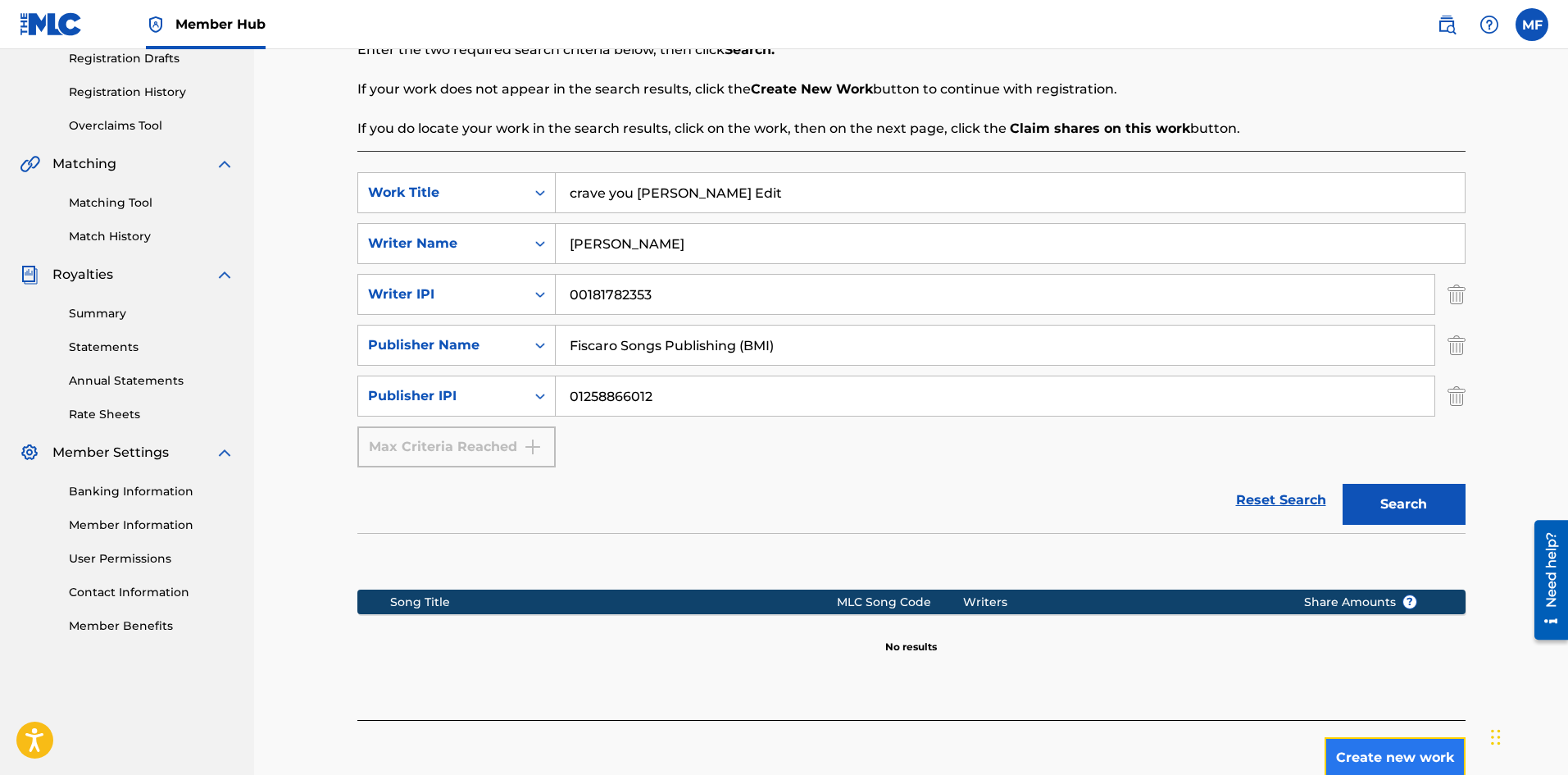
click at [1410, 752] on button "Create new work" at bounding box center [1395, 758] width 141 height 41
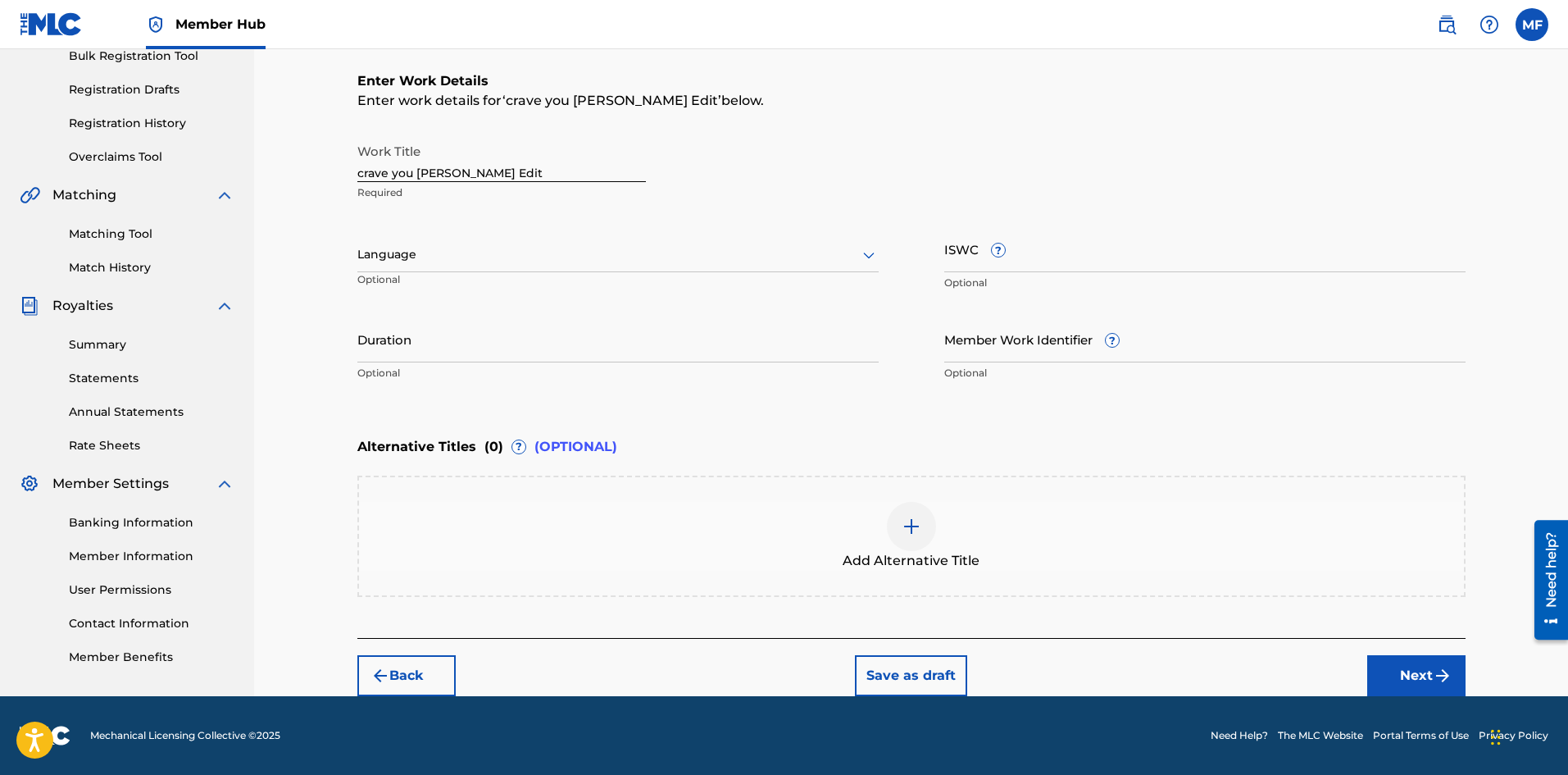
scroll to position [253, 0]
click at [508, 263] on div at bounding box center [618, 254] width 521 height 21
click at [455, 288] on div "English" at bounding box center [618, 290] width 520 height 37
click at [1055, 255] on input "ISWC ?" at bounding box center [1205, 249] width 521 height 47
paste input "T-332.540.532-7"
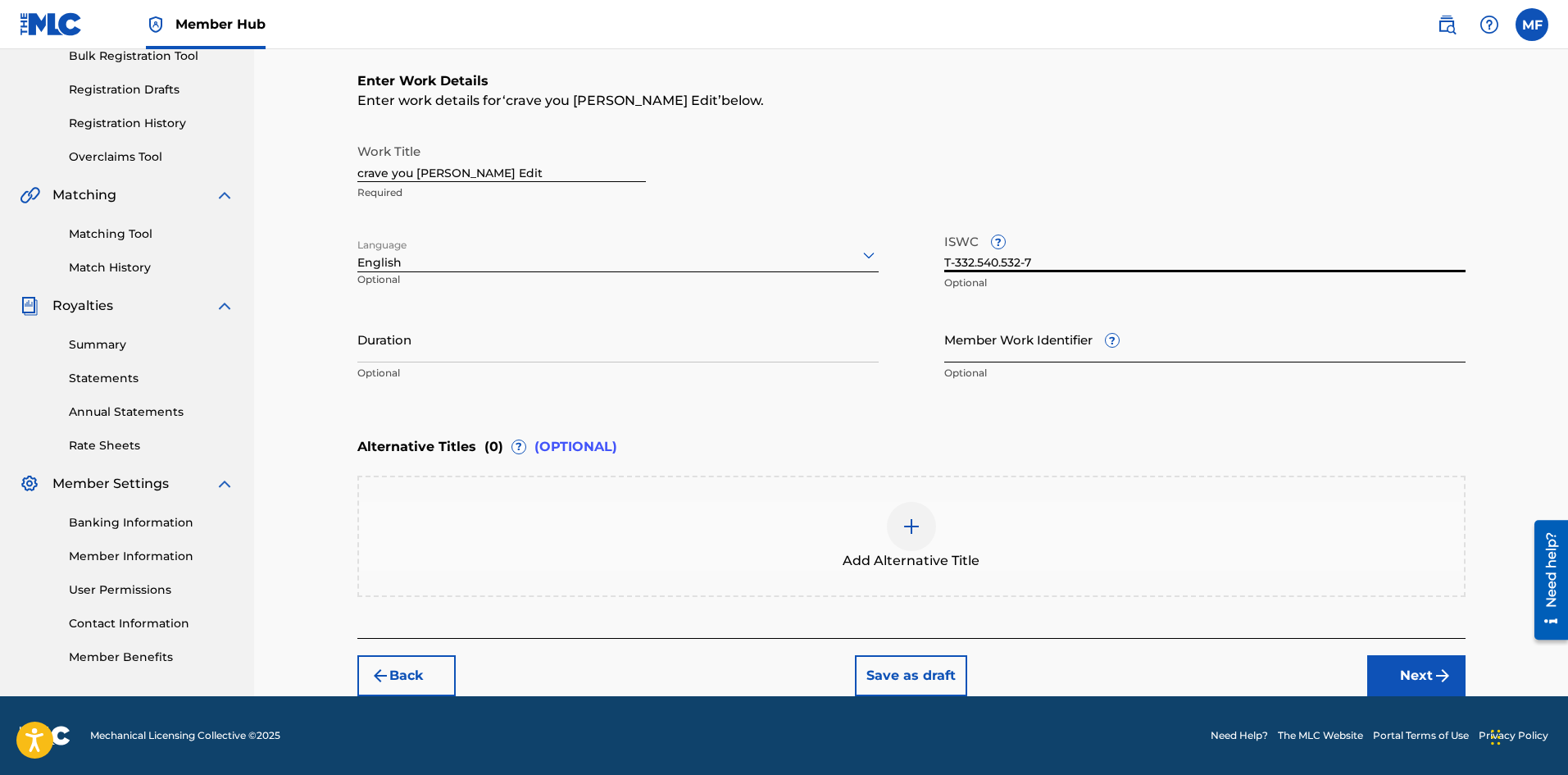
type input "T-332.540.532-7"
click at [986, 342] on input "Member Work Identifier ?" at bounding box center [1205, 339] width 521 height 47
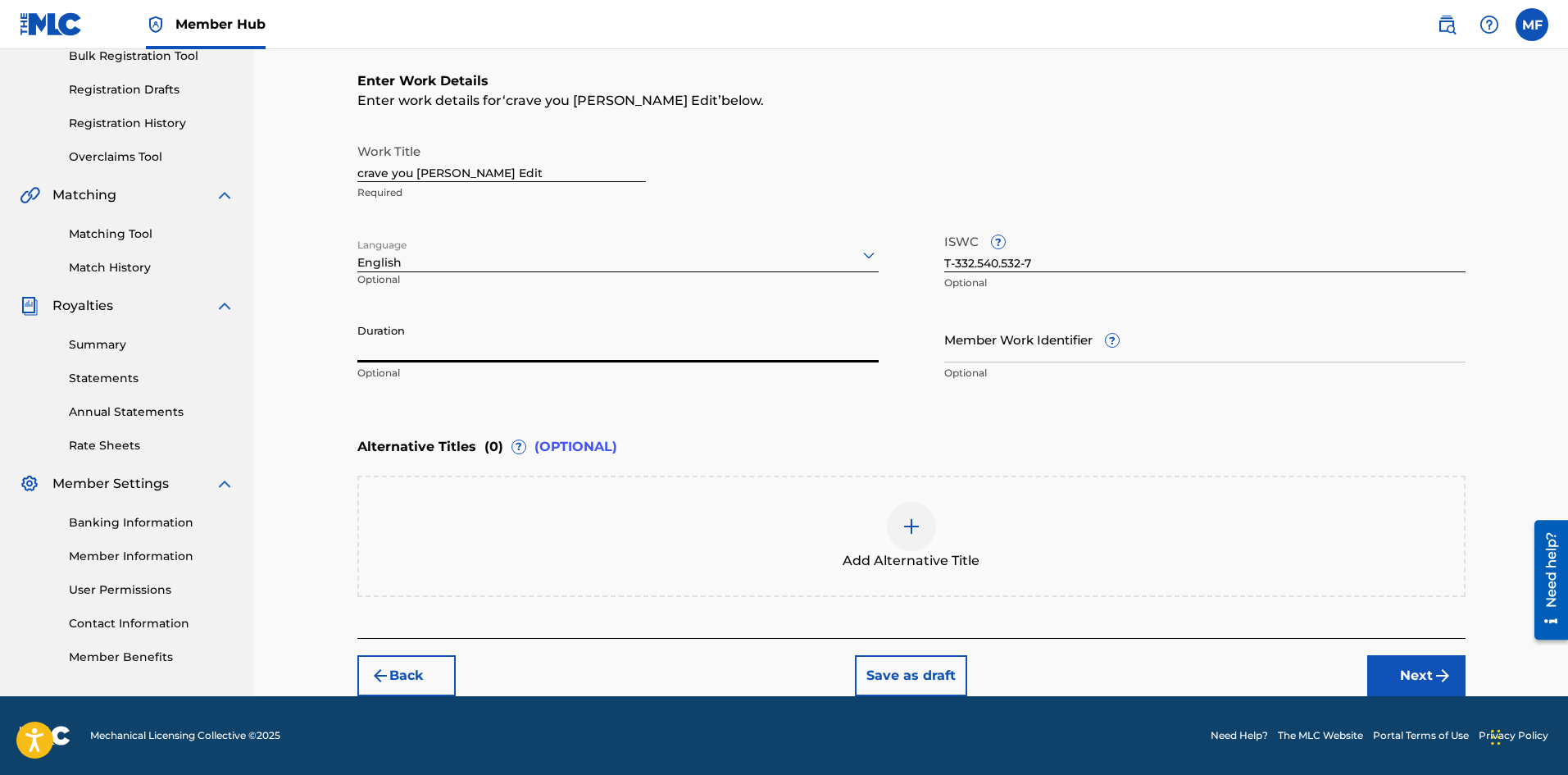
click at [421, 349] on input "Duration" at bounding box center [618, 339] width 521 height 47
click at [1431, 669] on button "Next" at bounding box center [1417, 676] width 99 height 41
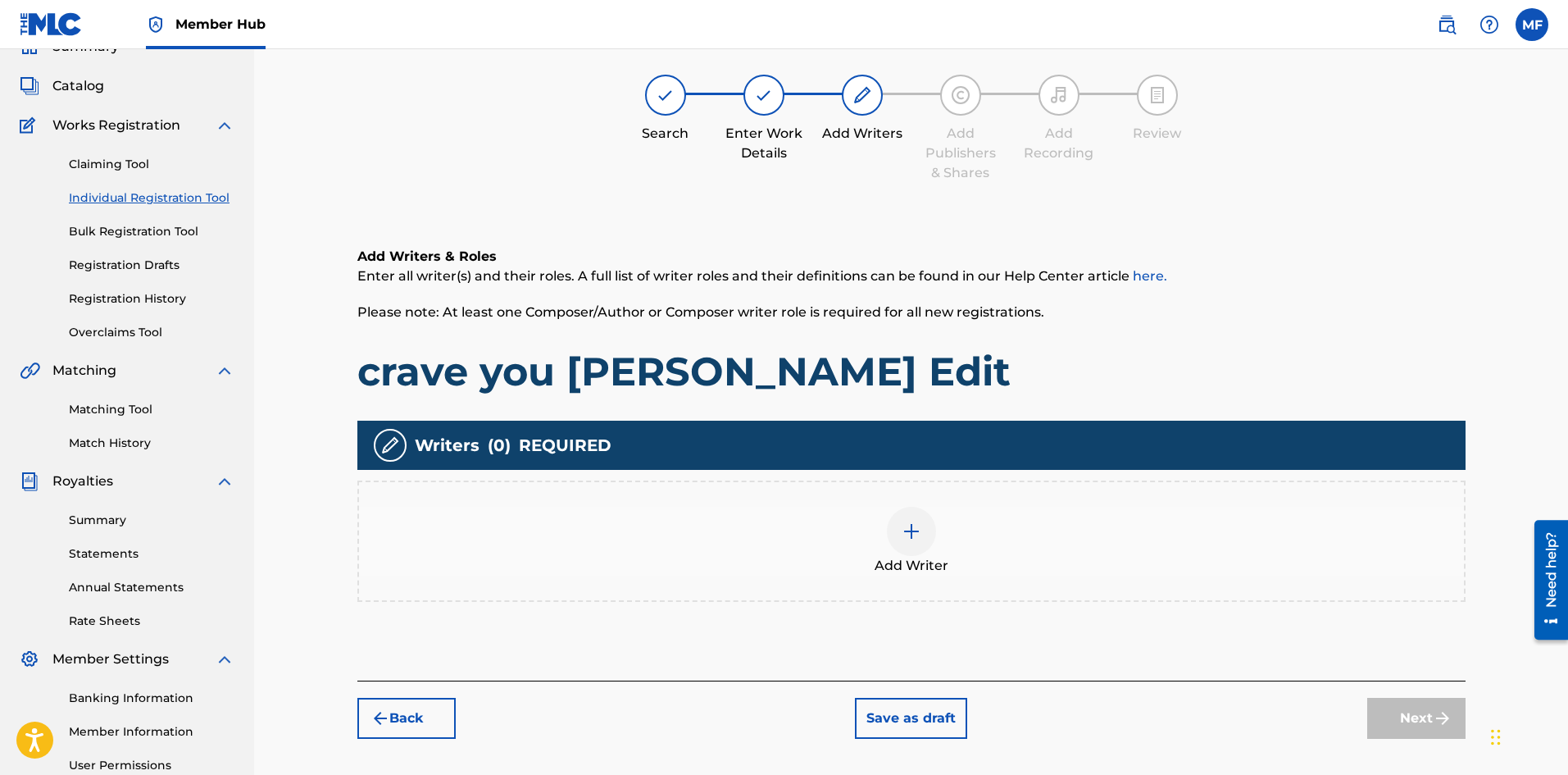
scroll to position [73, 0]
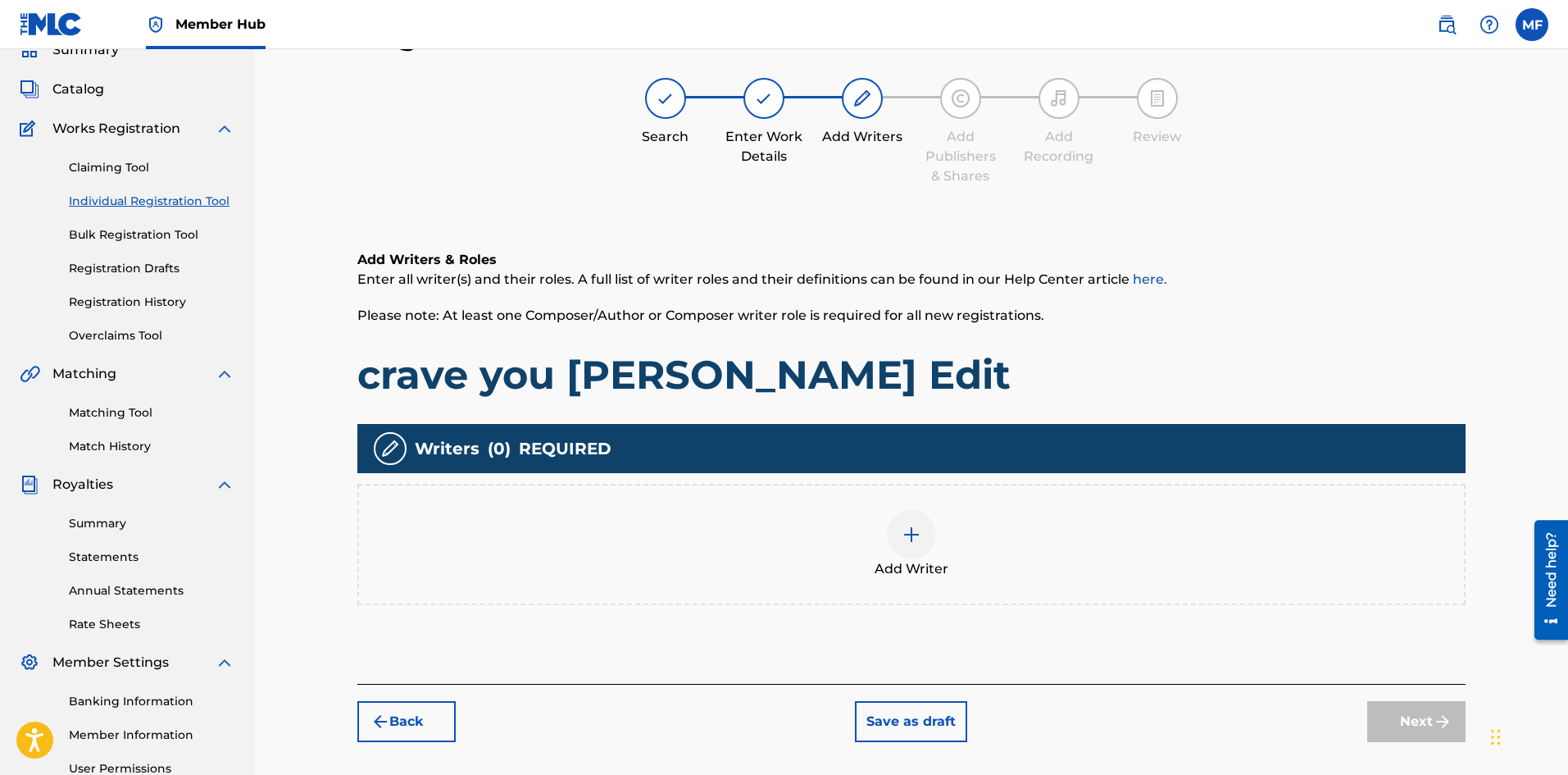
click at [696, 461] on div "Writers ( 0 ) REQUIRED" at bounding box center [911, 448] width 1108 height 49
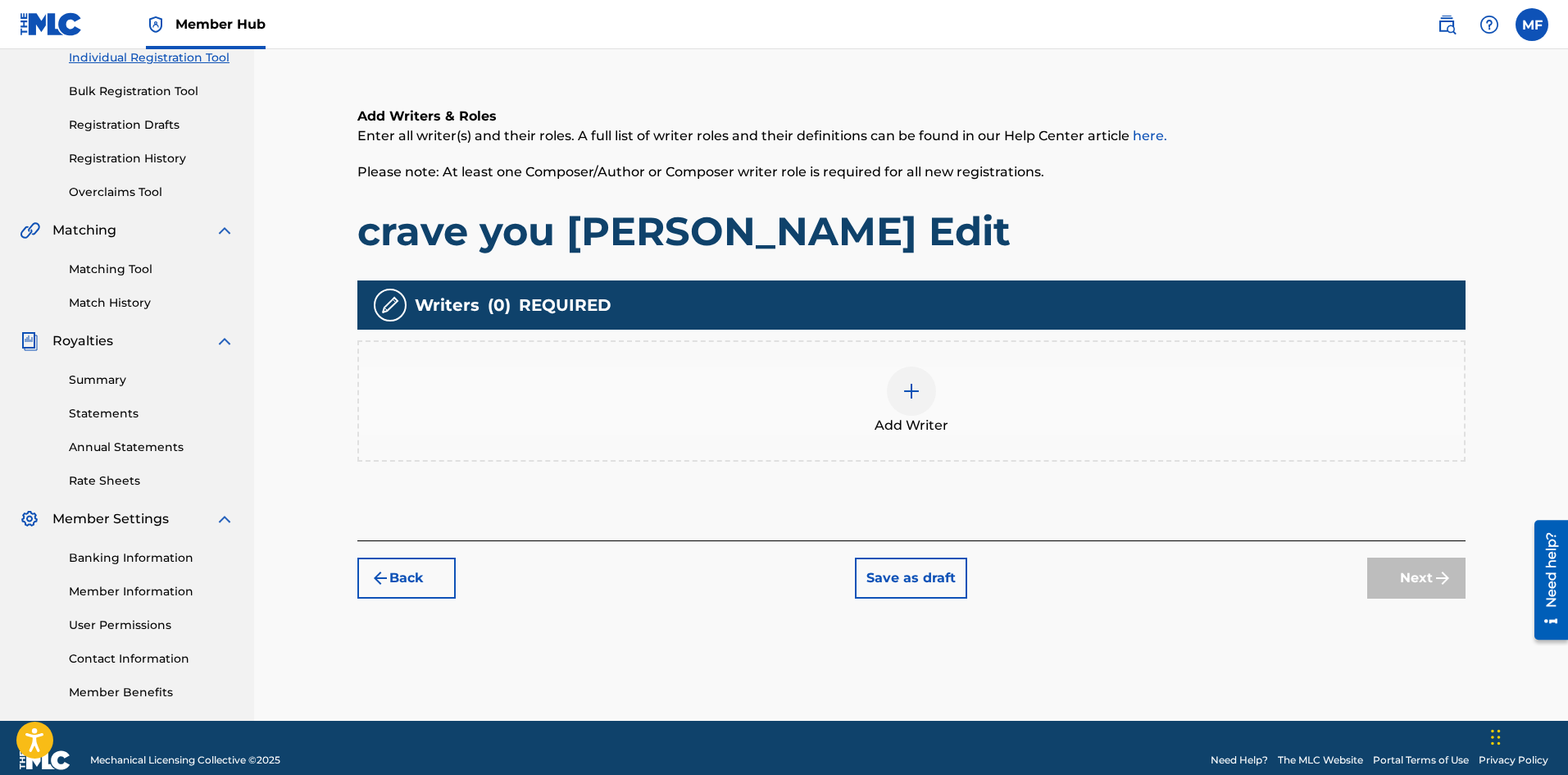
scroll to position [237, 0]
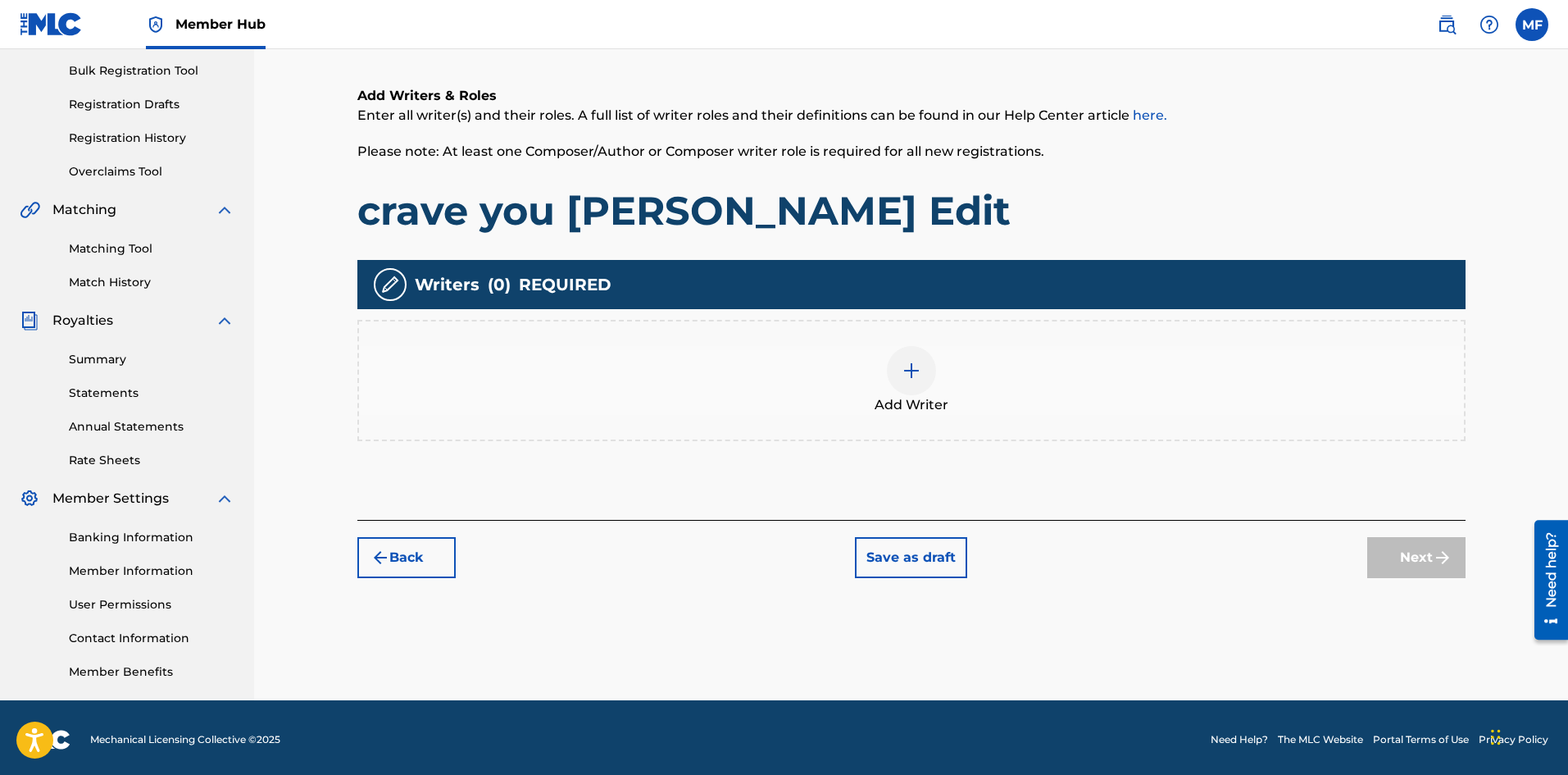
click at [905, 366] on img at bounding box center [912, 371] width 20 height 20
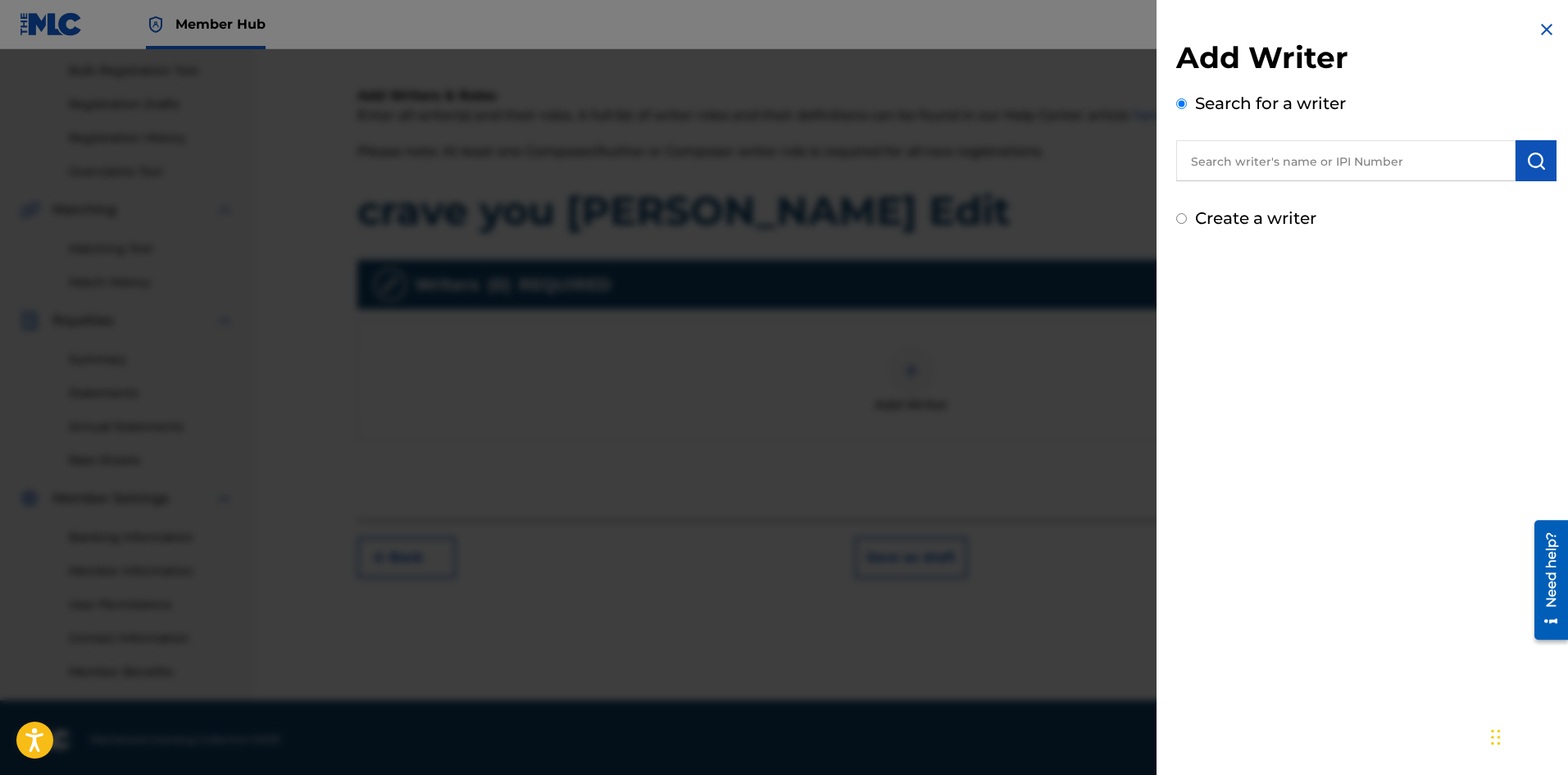
click at [1266, 166] on input "text" at bounding box center [1346, 160] width 340 height 41
click at [1318, 162] on input "text" at bounding box center [1346, 160] width 340 height 41
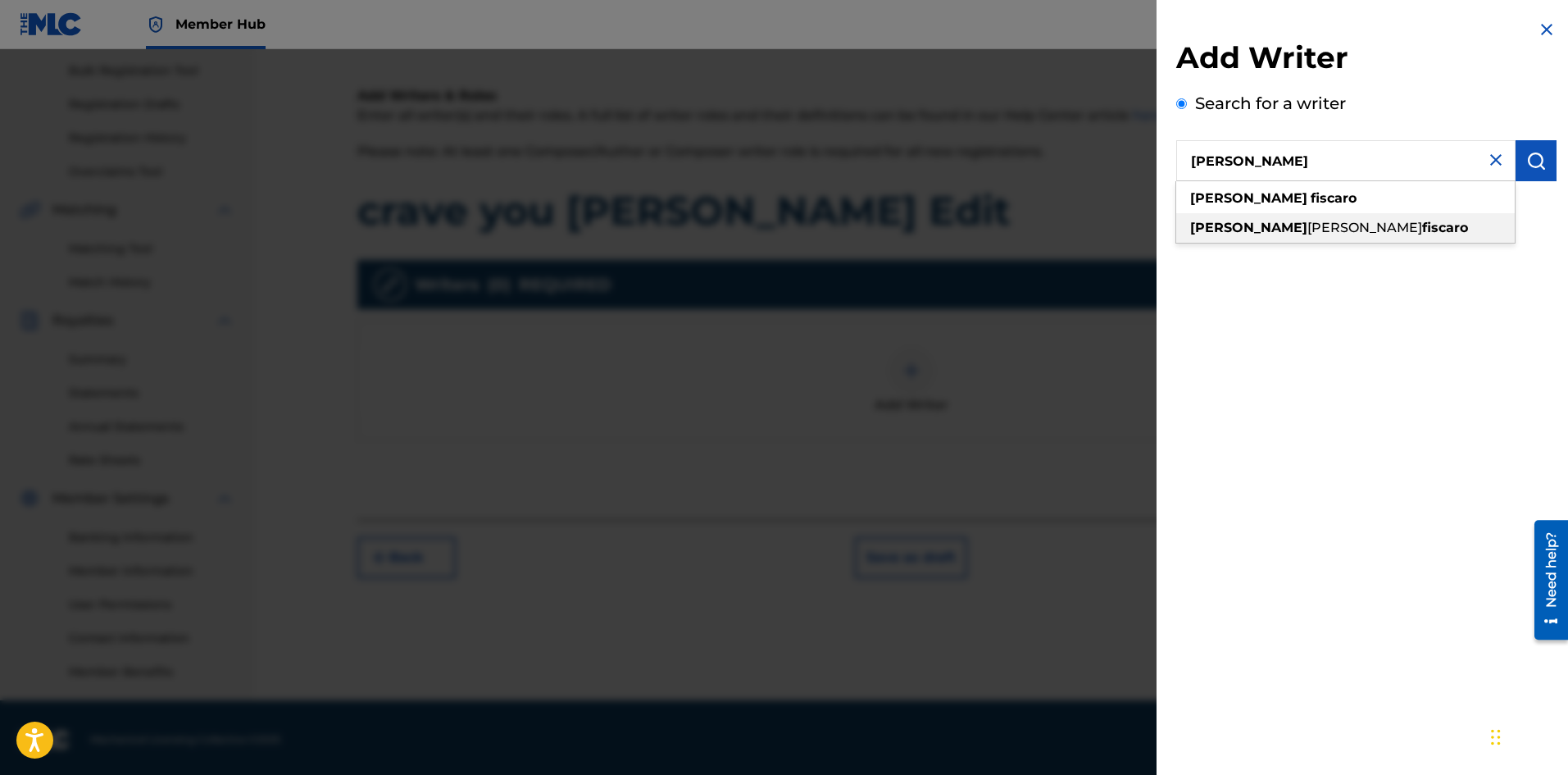
click at [1307, 233] on span "[PERSON_NAME]" at bounding box center [1365, 227] width 115 height 15
type input "[PERSON_NAME]"
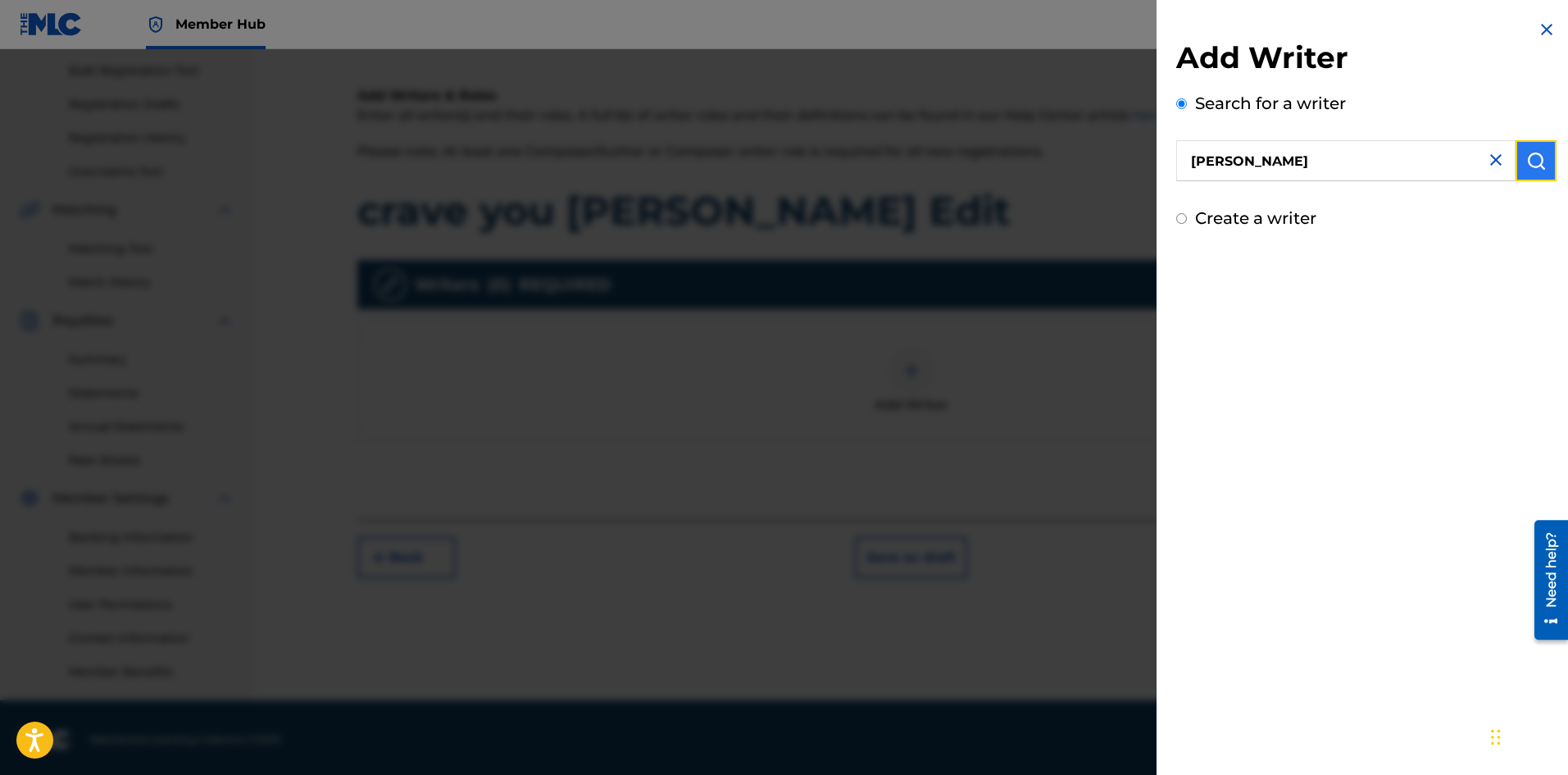
click at [1536, 167] on img "submit" at bounding box center [1537, 160] width 20 height 20
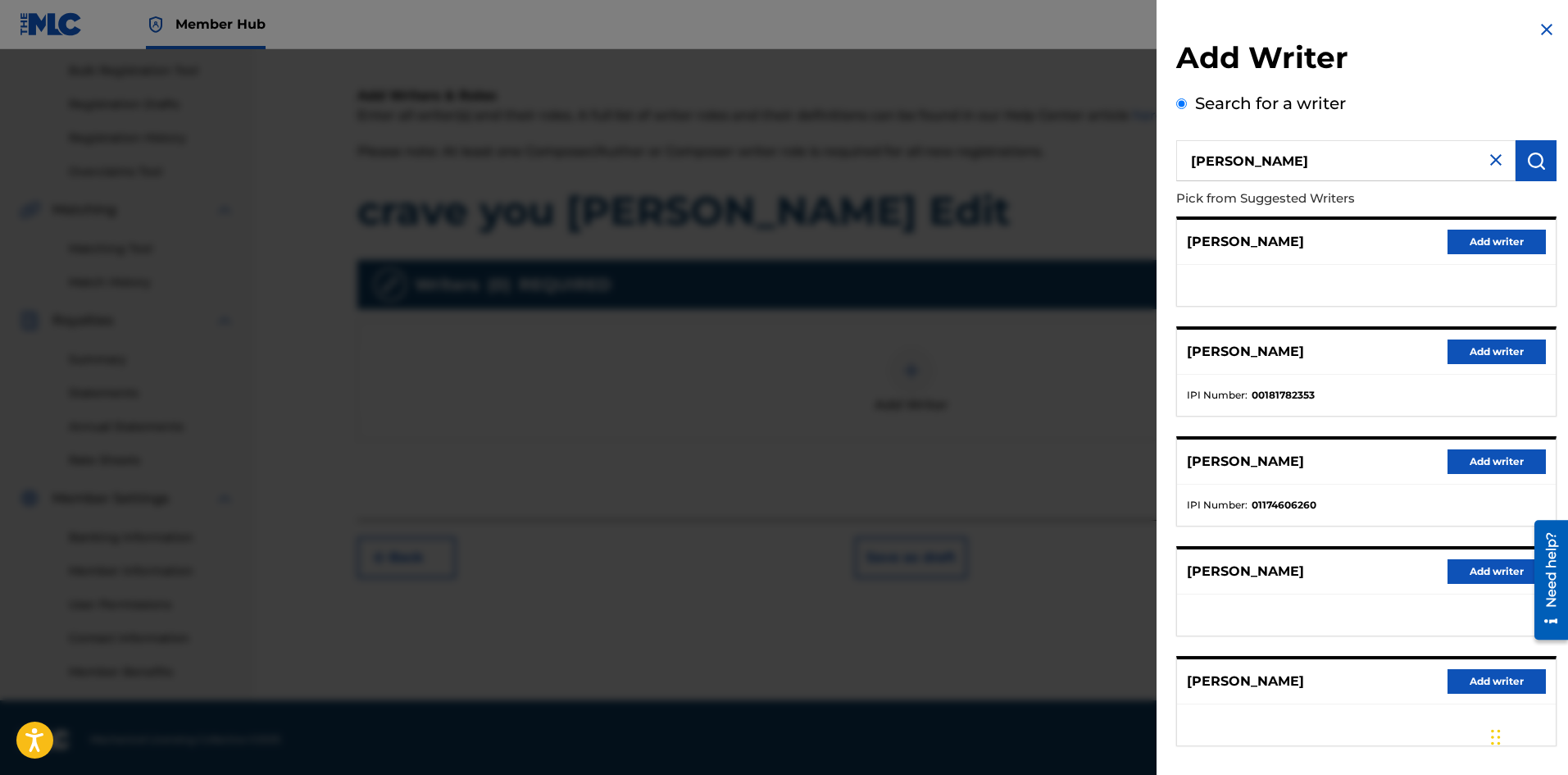
click at [1348, 401] on li "IPI Number : 00181782353" at bounding box center [1366, 395] width 359 height 14
click at [1503, 353] on button "Add writer" at bounding box center [1497, 351] width 99 height 24
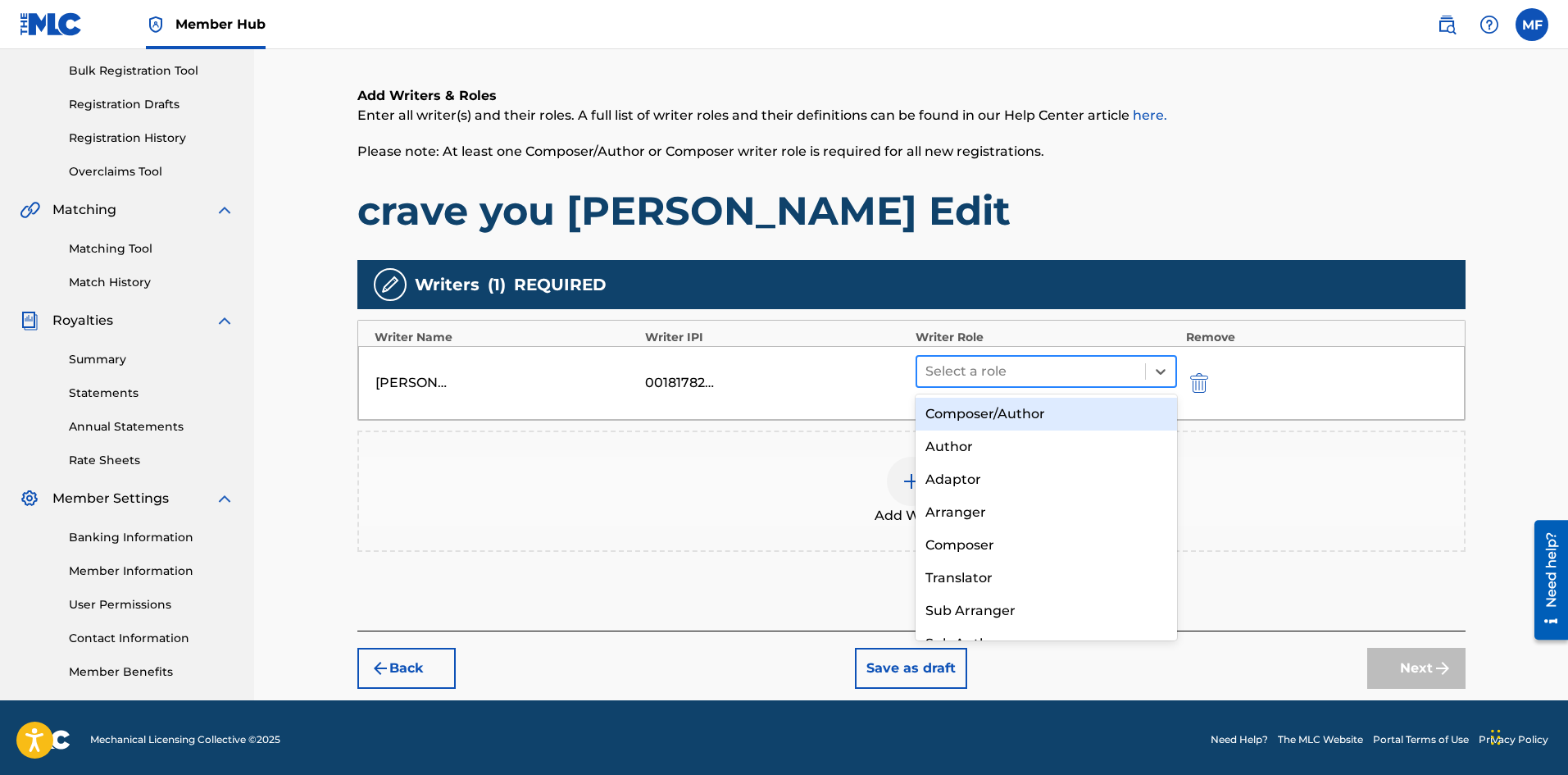
click at [1124, 370] on div at bounding box center [1031, 372] width 212 height 23
click at [1000, 417] on div "Composer/Author" at bounding box center [1047, 414] width 263 height 33
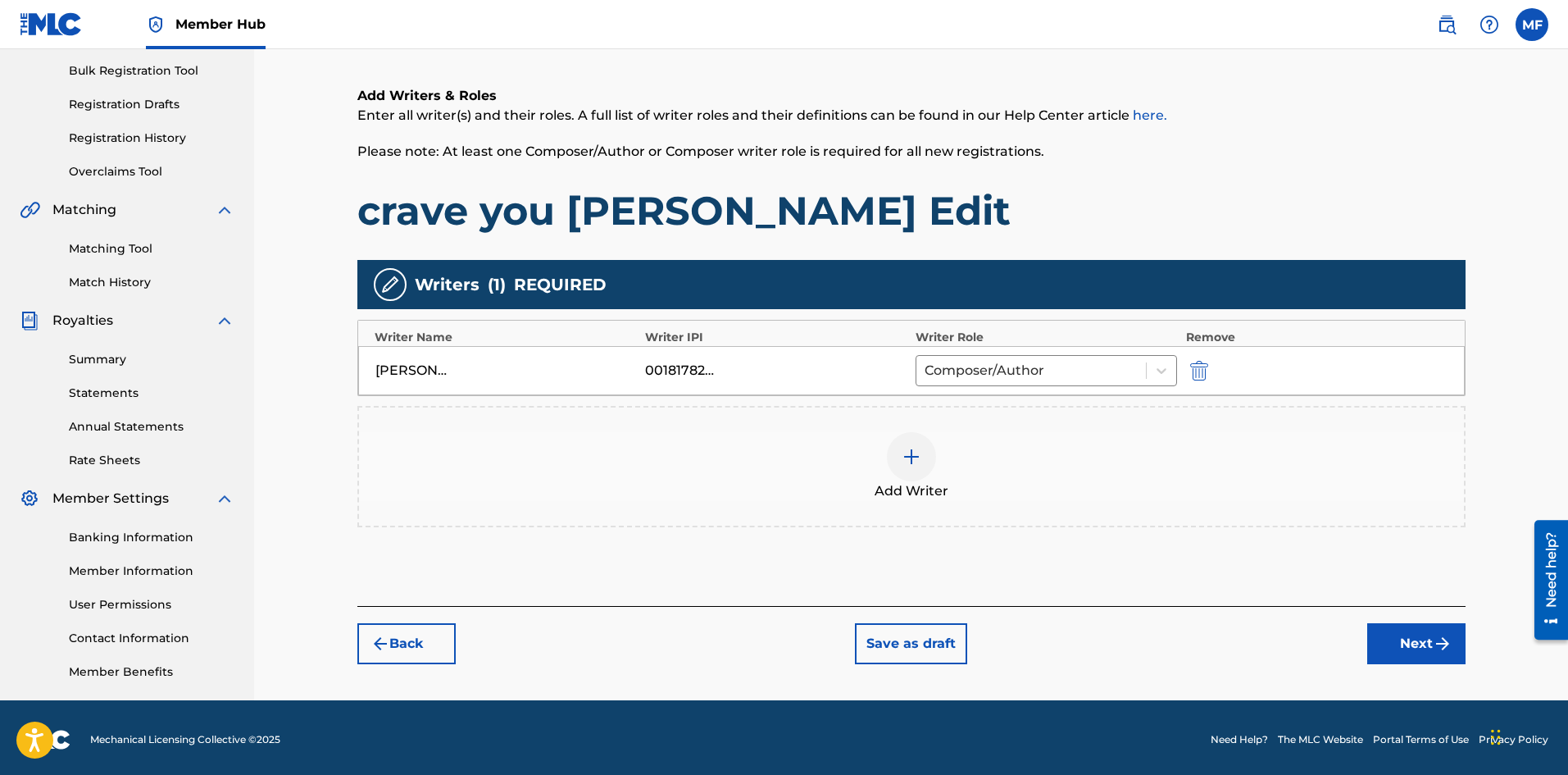
click at [911, 463] on img at bounding box center [912, 457] width 20 height 20
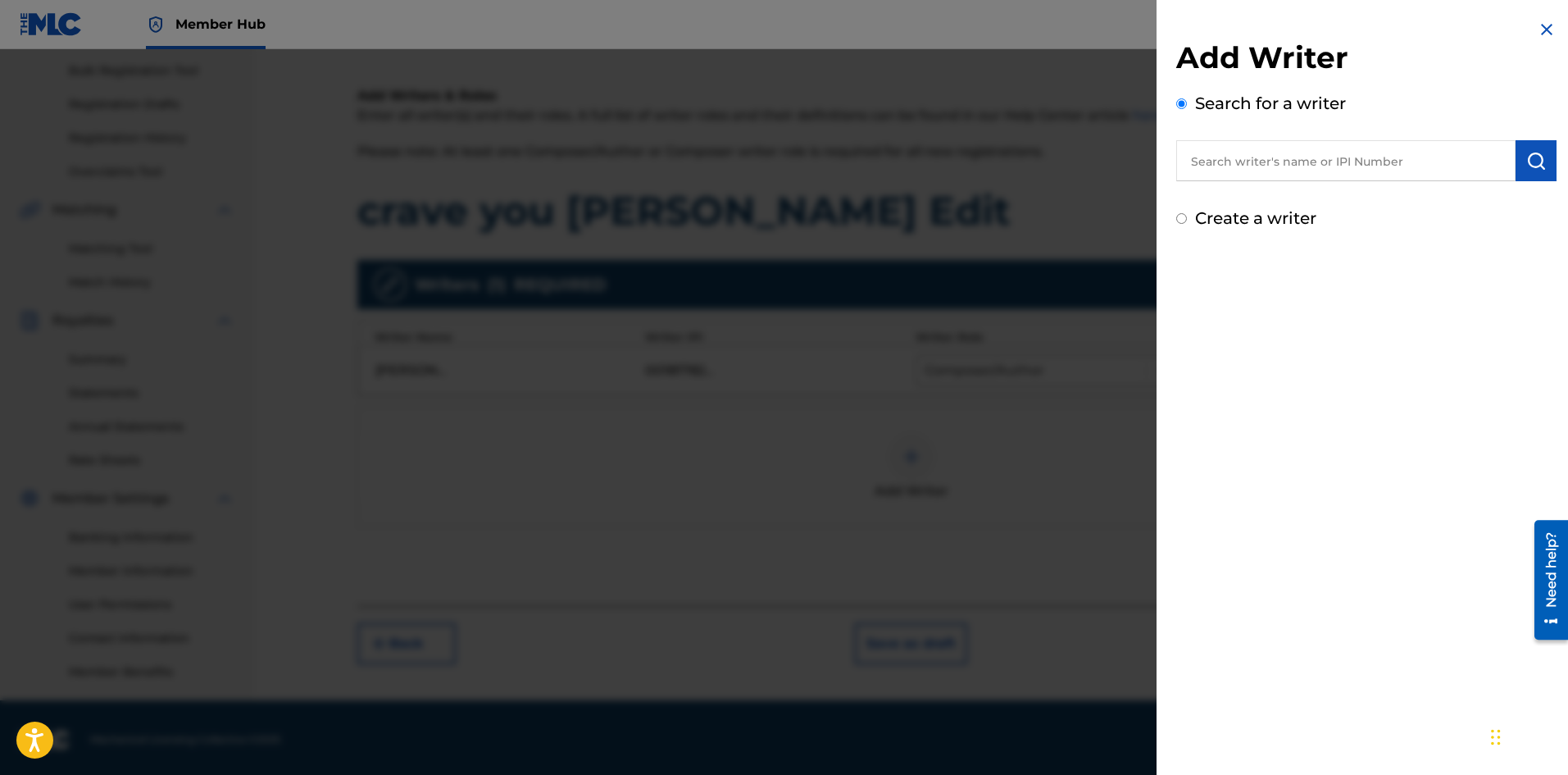
click at [1270, 163] on input "text" at bounding box center [1346, 160] width 340 height 41
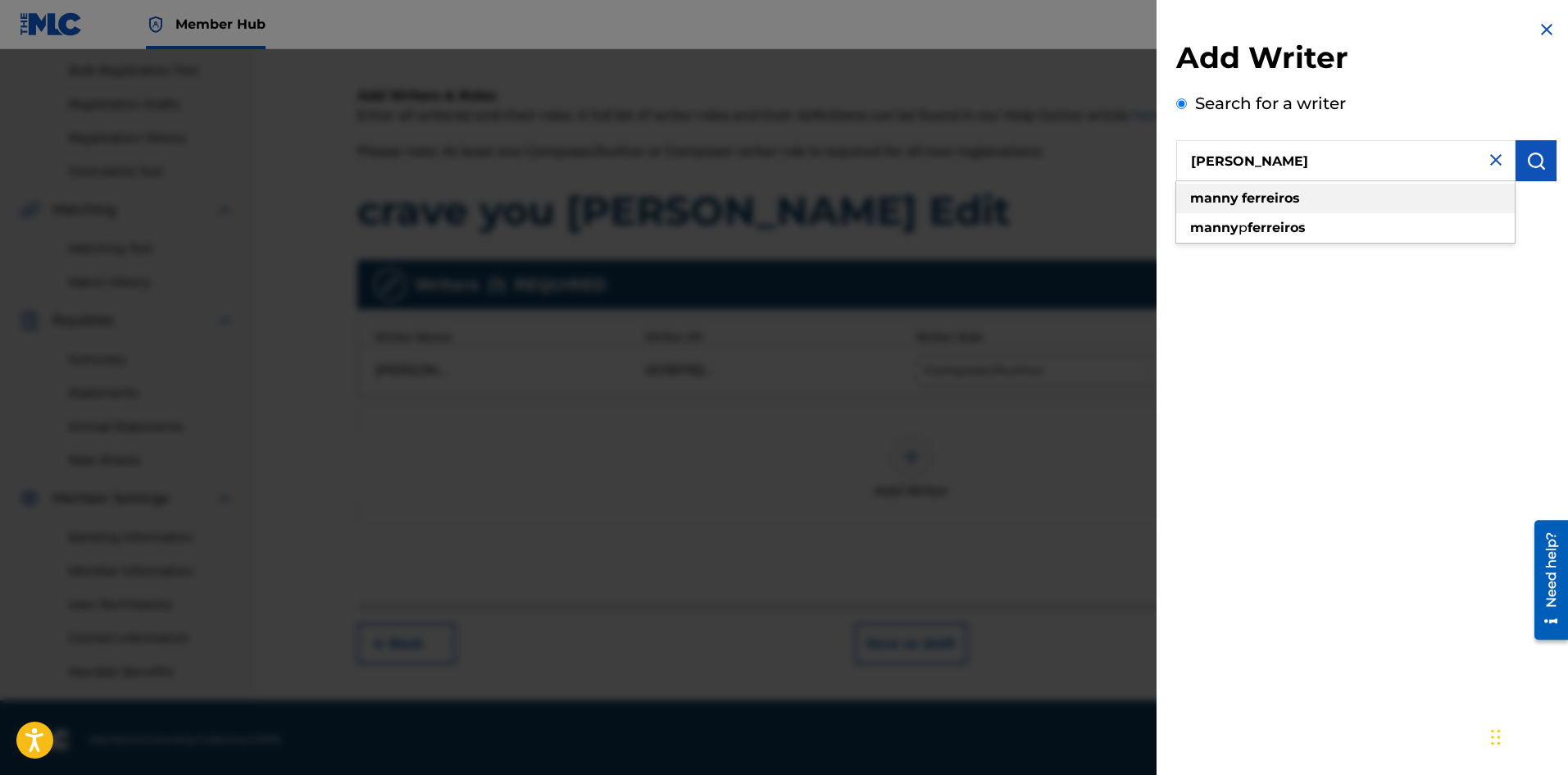
type input "[PERSON_NAME]"
click at [1275, 202] on strong "ferreiros" at bounding box center [1271, 197] width 58 height 15
click at [1531, 160] on img "submit" at bounding box center [1537, 160] width 20 height 20
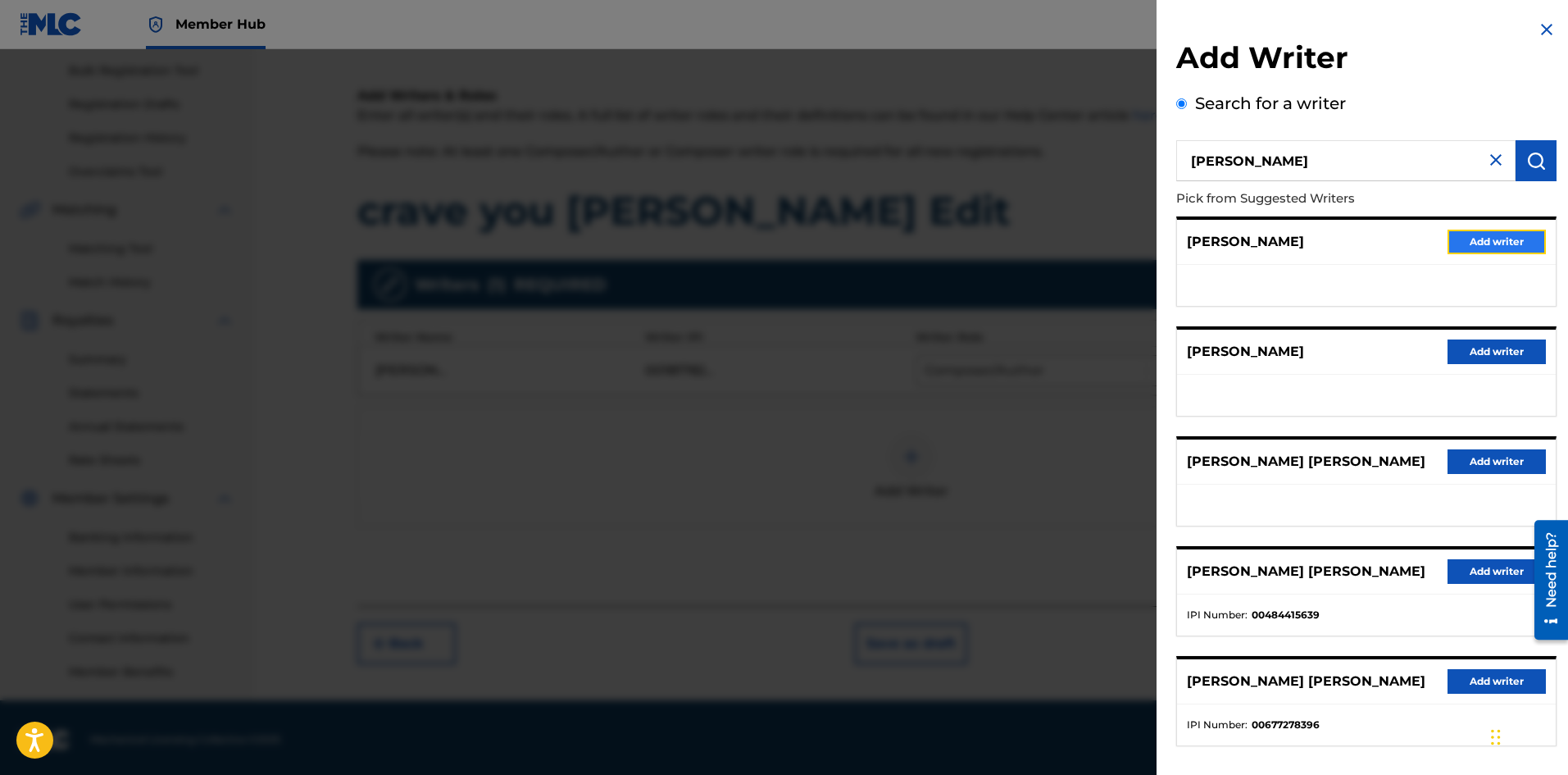
click at [1500, 244] on button "Add writer" at bounding box center [1497, 241] width 99 height 24
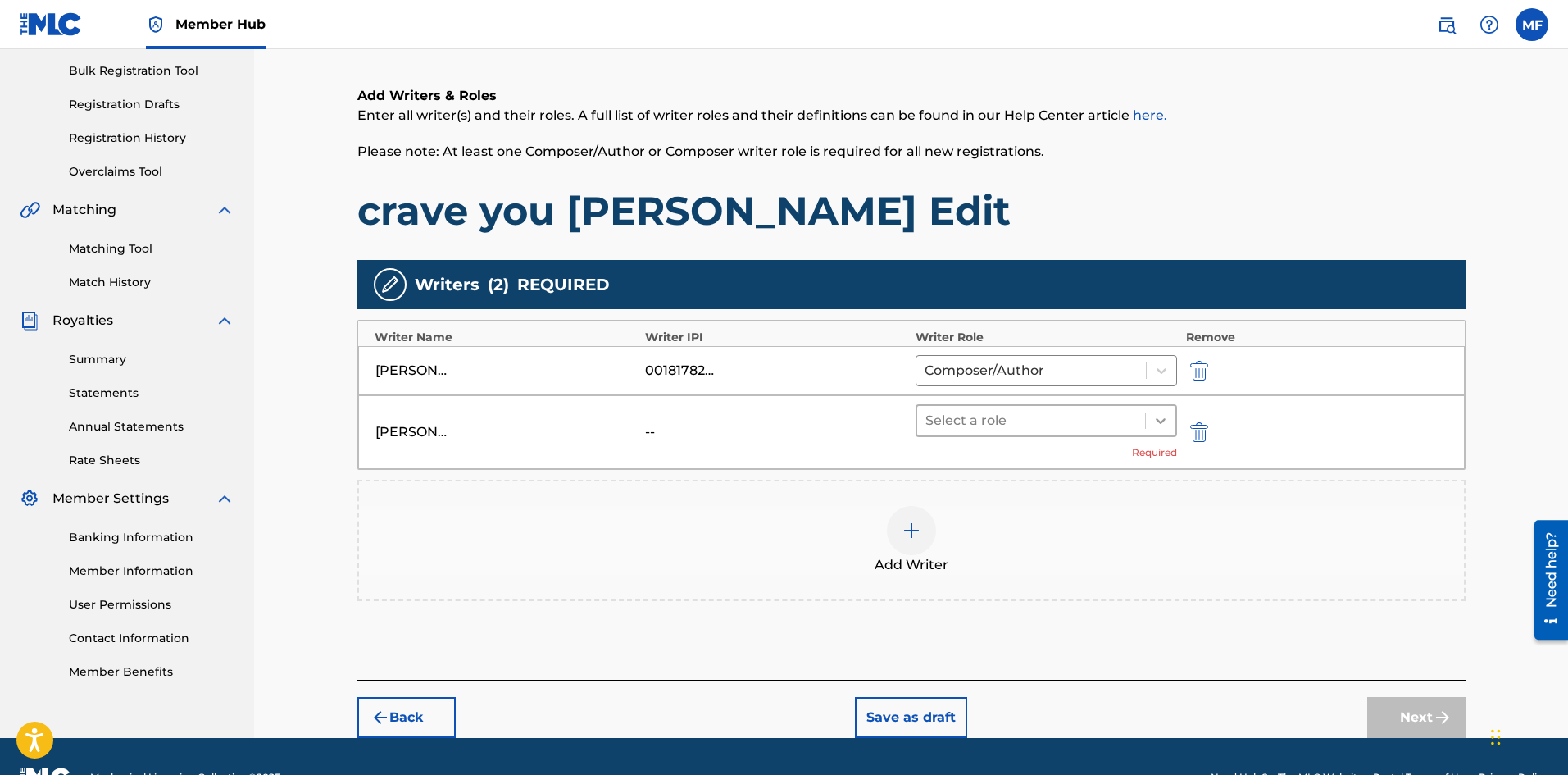
click at [1161, 420] on icon at bounding box center [1161, 420] width 16 height 16
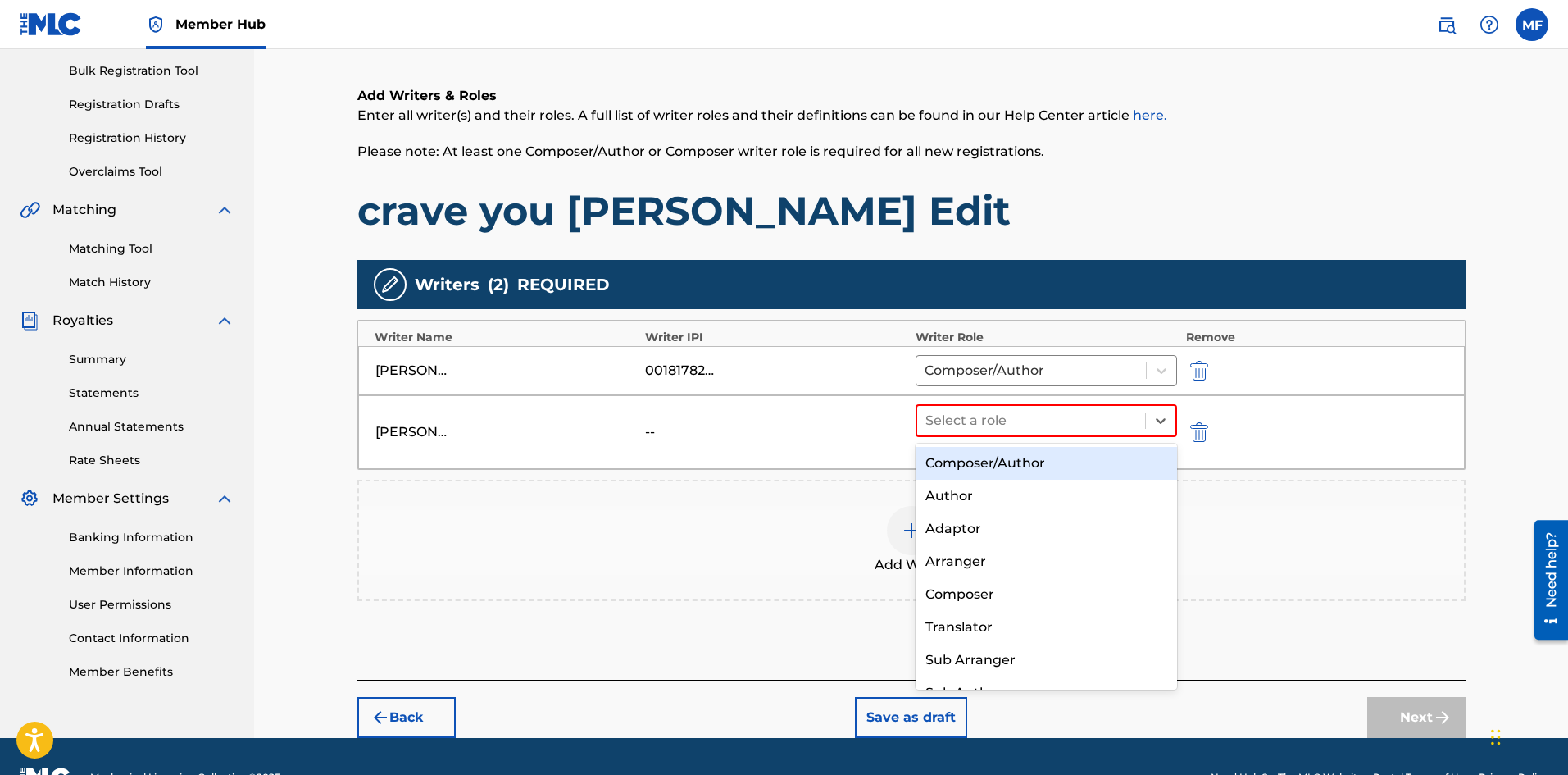
click at [1044, 462] on div "Composer/Author" at bounding box center [1047, 463] width 263 height 33
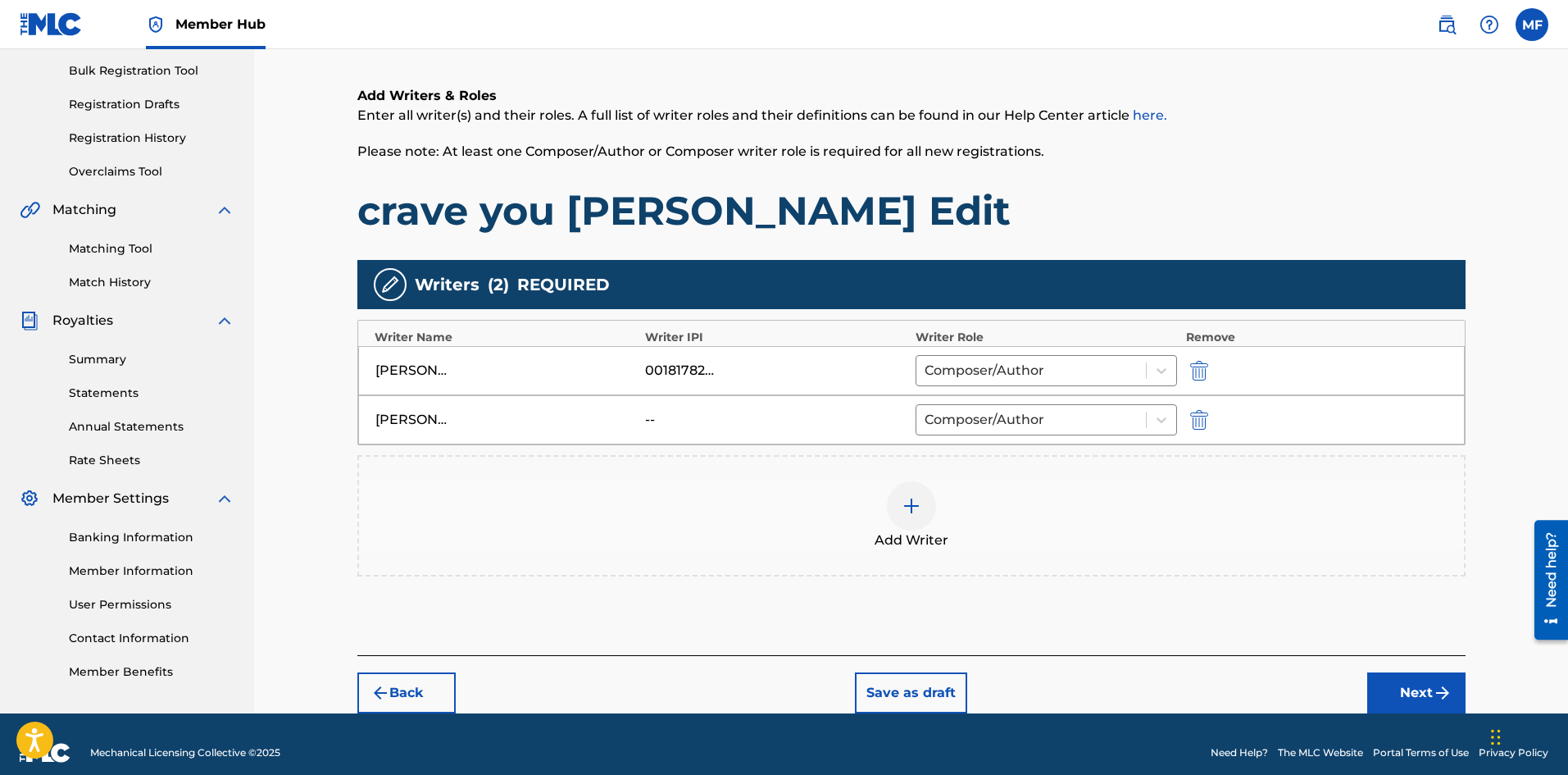
click at [686, 431] on div "[PERSON_NAME] -- Composer/Author" at bounding box center [911, 419] width 1107 height 49
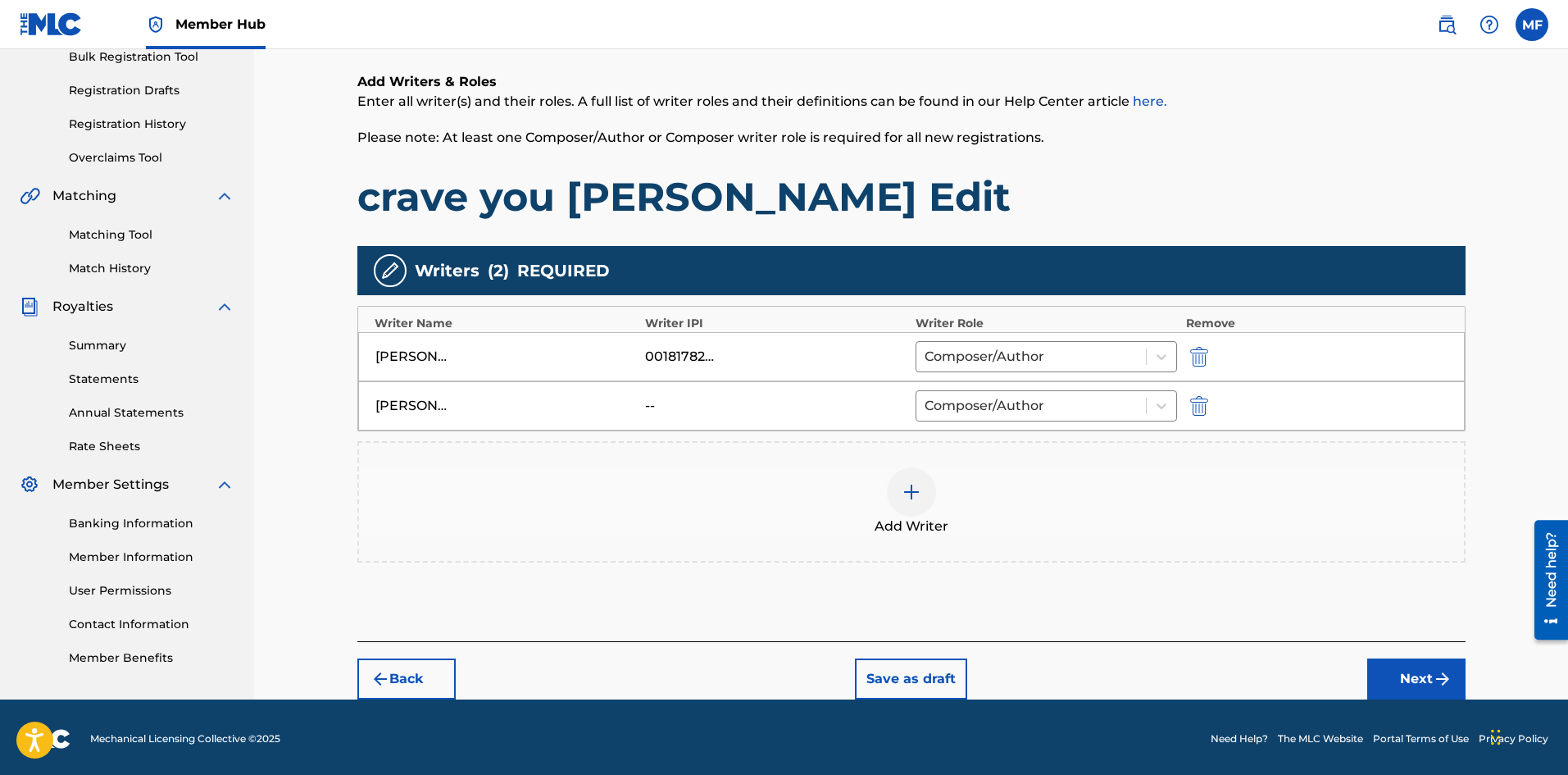
scroll to position [255, 0]
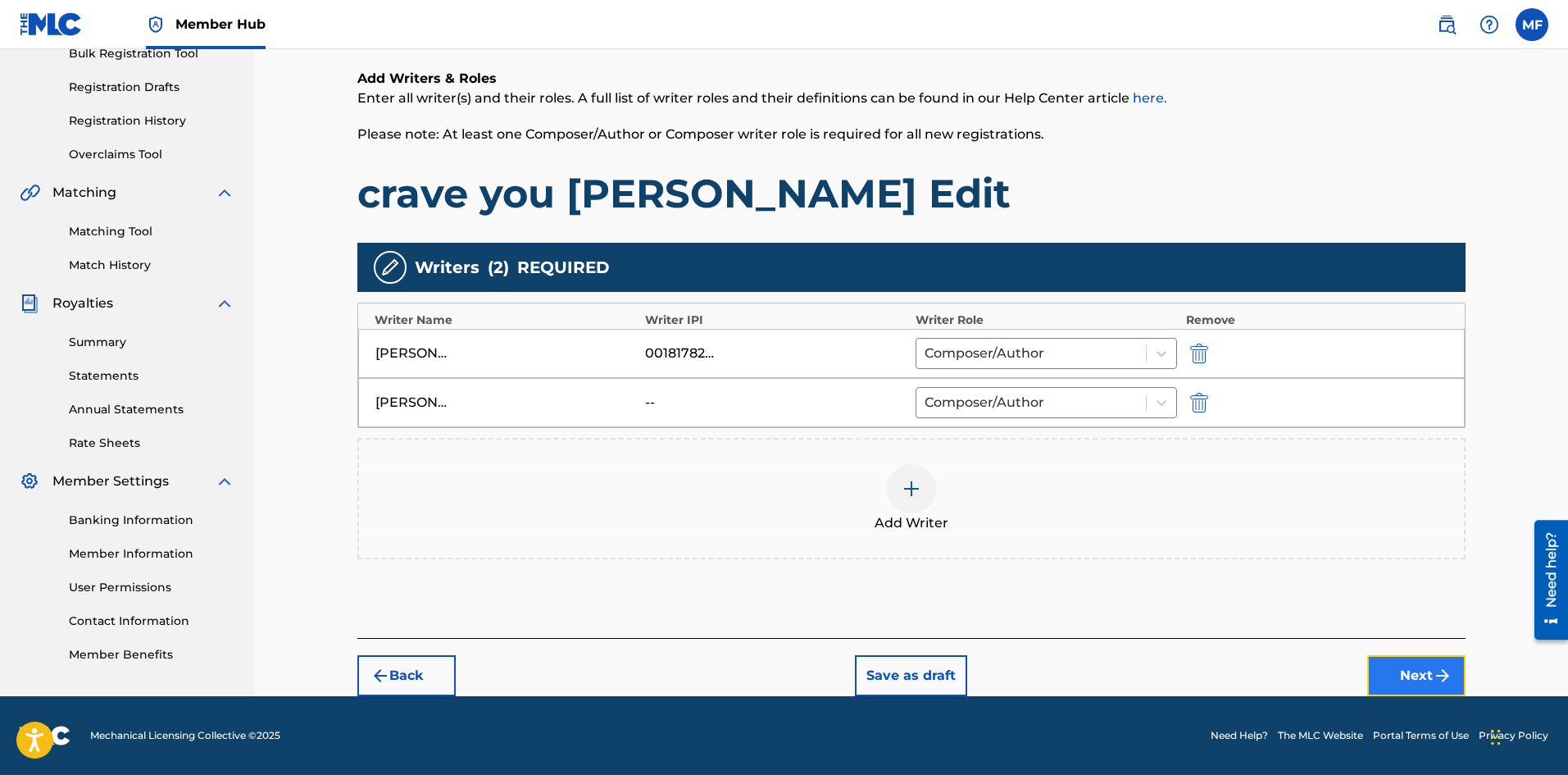
click at [1438, 676] on img "submit" at bounding box center [1443, 676] width 20 height 20
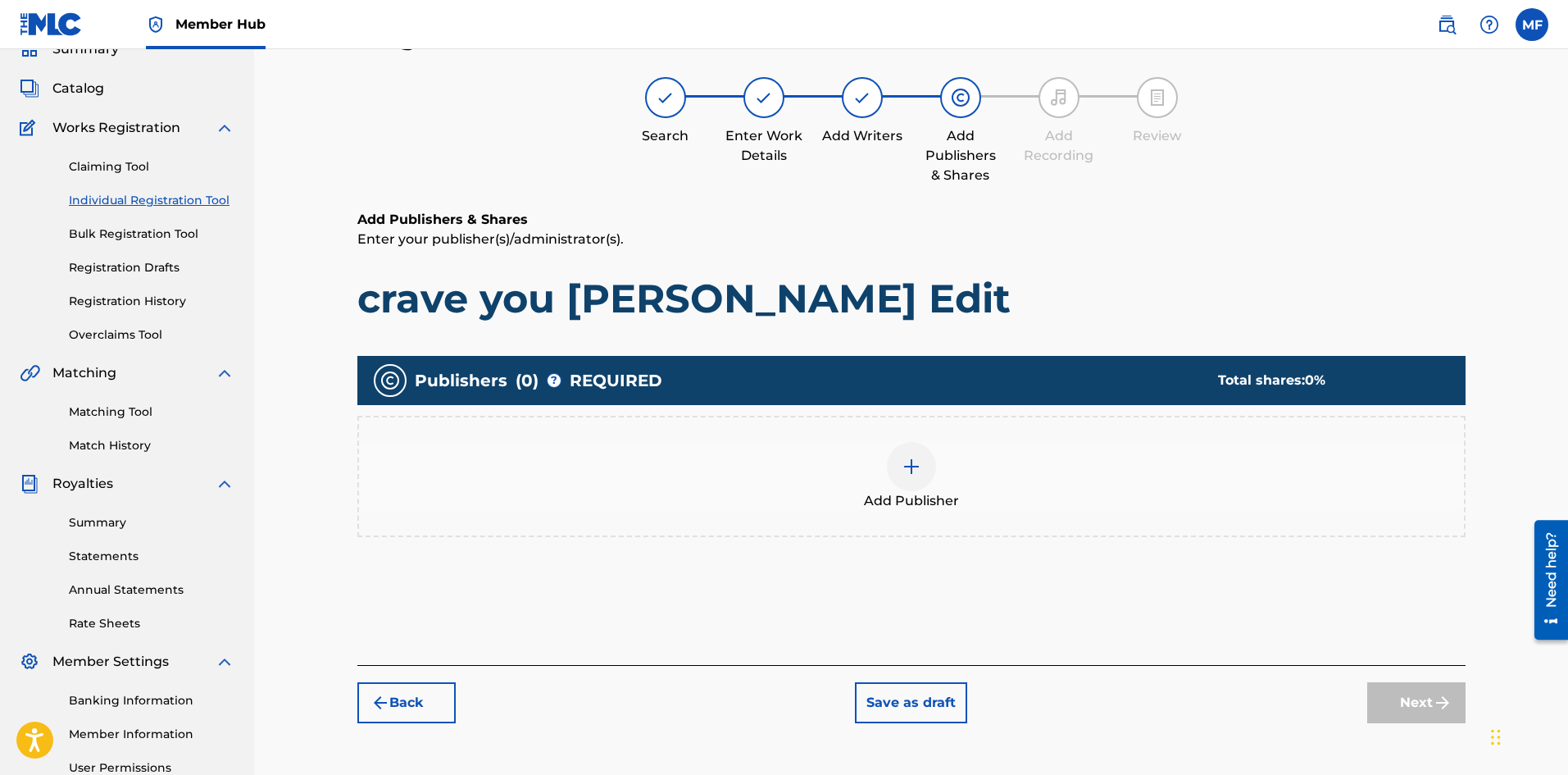
scroll to position [73, 0]
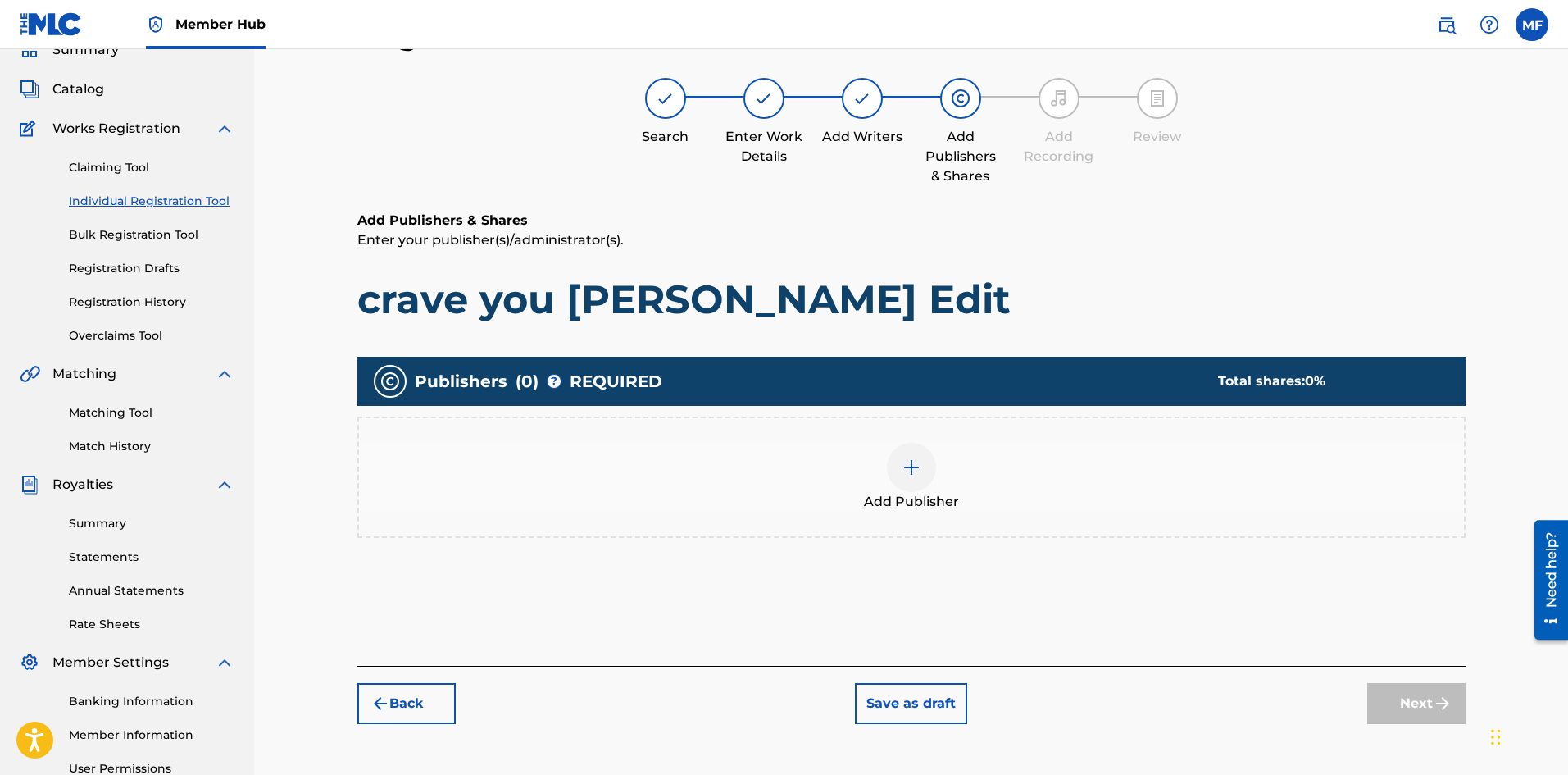
click at [907, 469] on img at bounding box center [912, 468] width 20 height 20
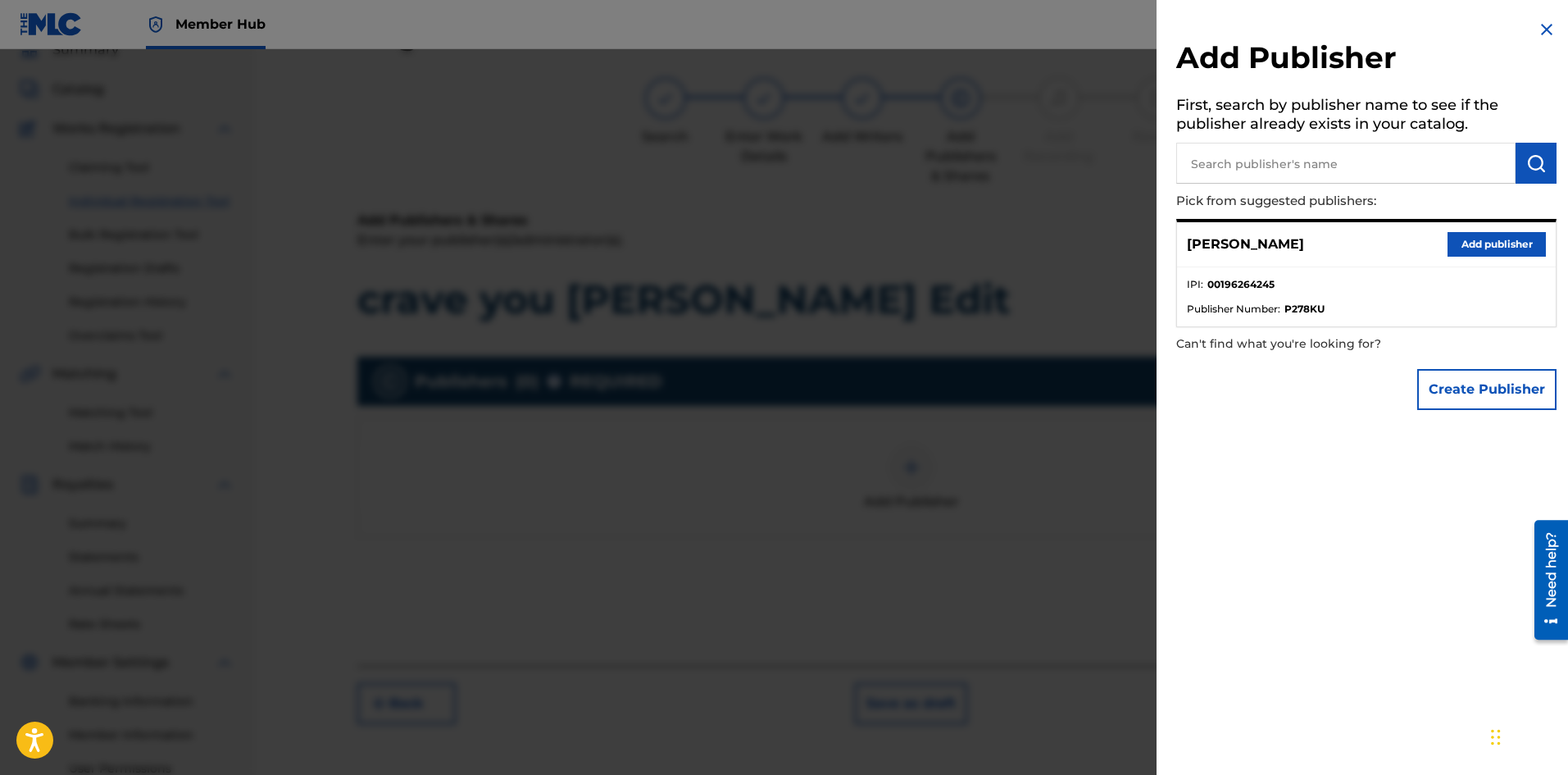
click at [1301, 165] on input "text" at bounding box center [1346, 163] width 340 height 41
click at [1498, 246] on button "Add publisher" at bounding box center [1497, 244] width 99 height 24
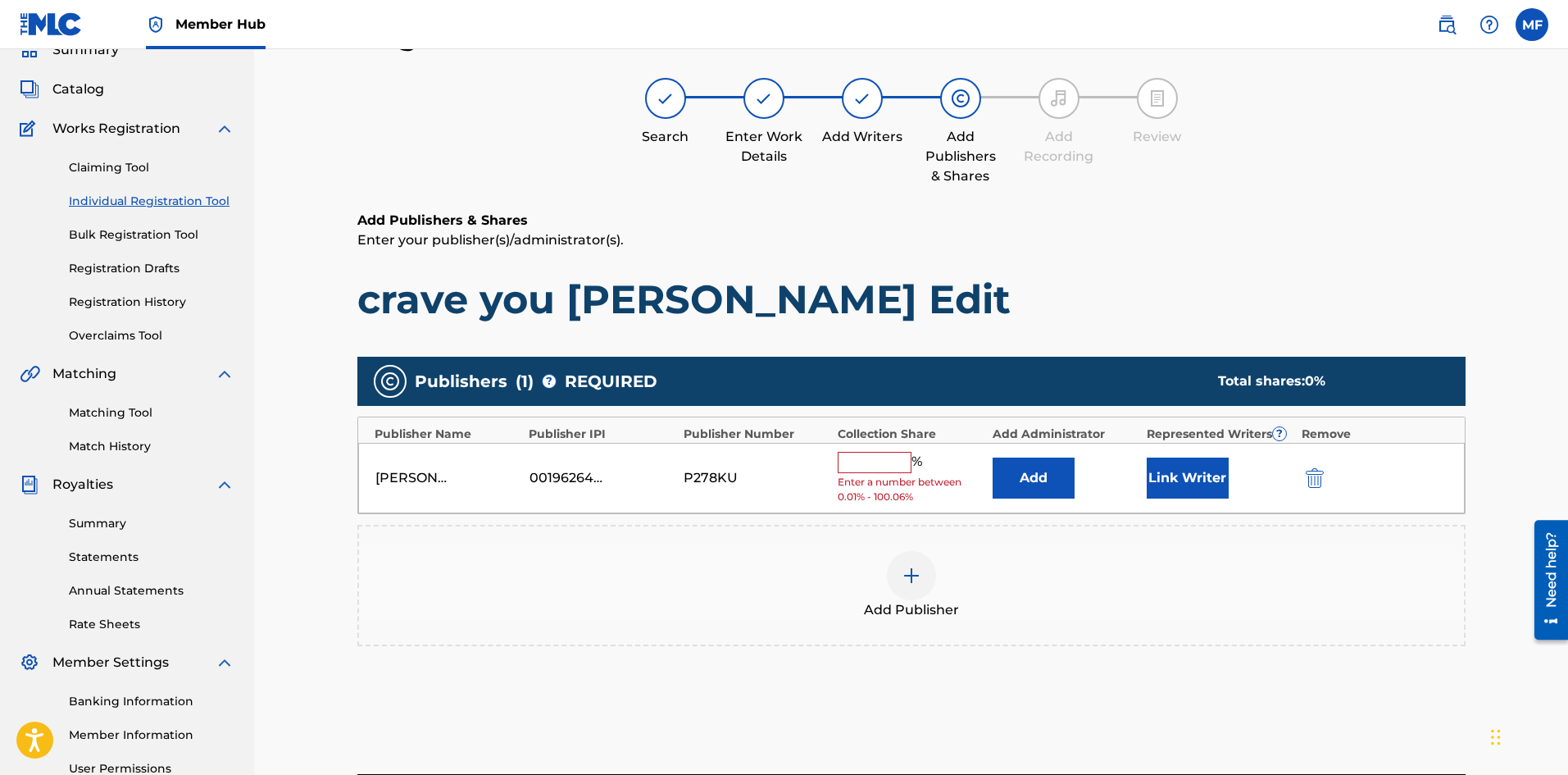
click at [881, 463] on input "text" at bounding box center [874, 462] width 73 height 22
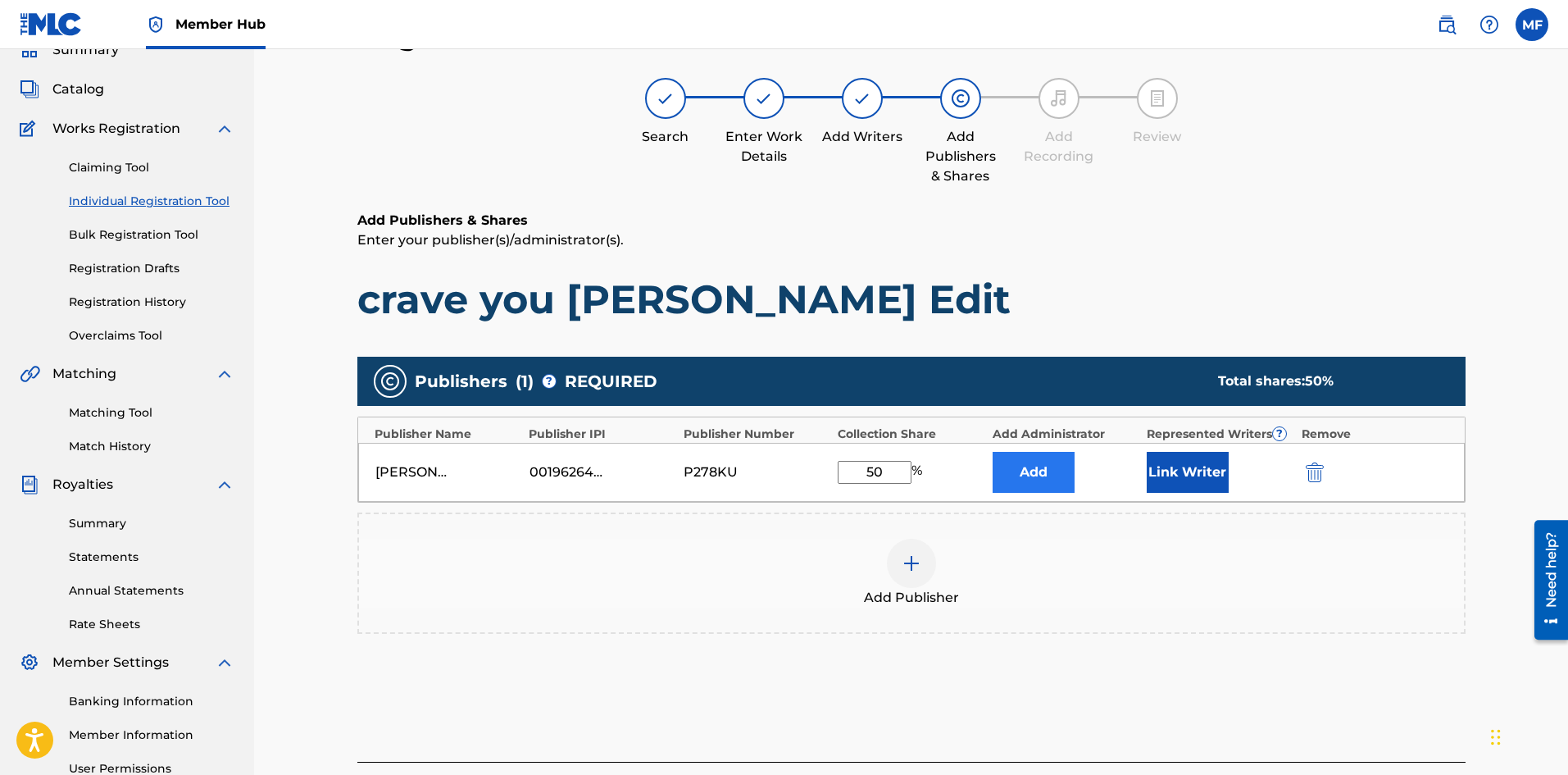
type input "50"
click at [1031, 469] on button "Add" at bounding box center [1034, 472] width 82 height 41
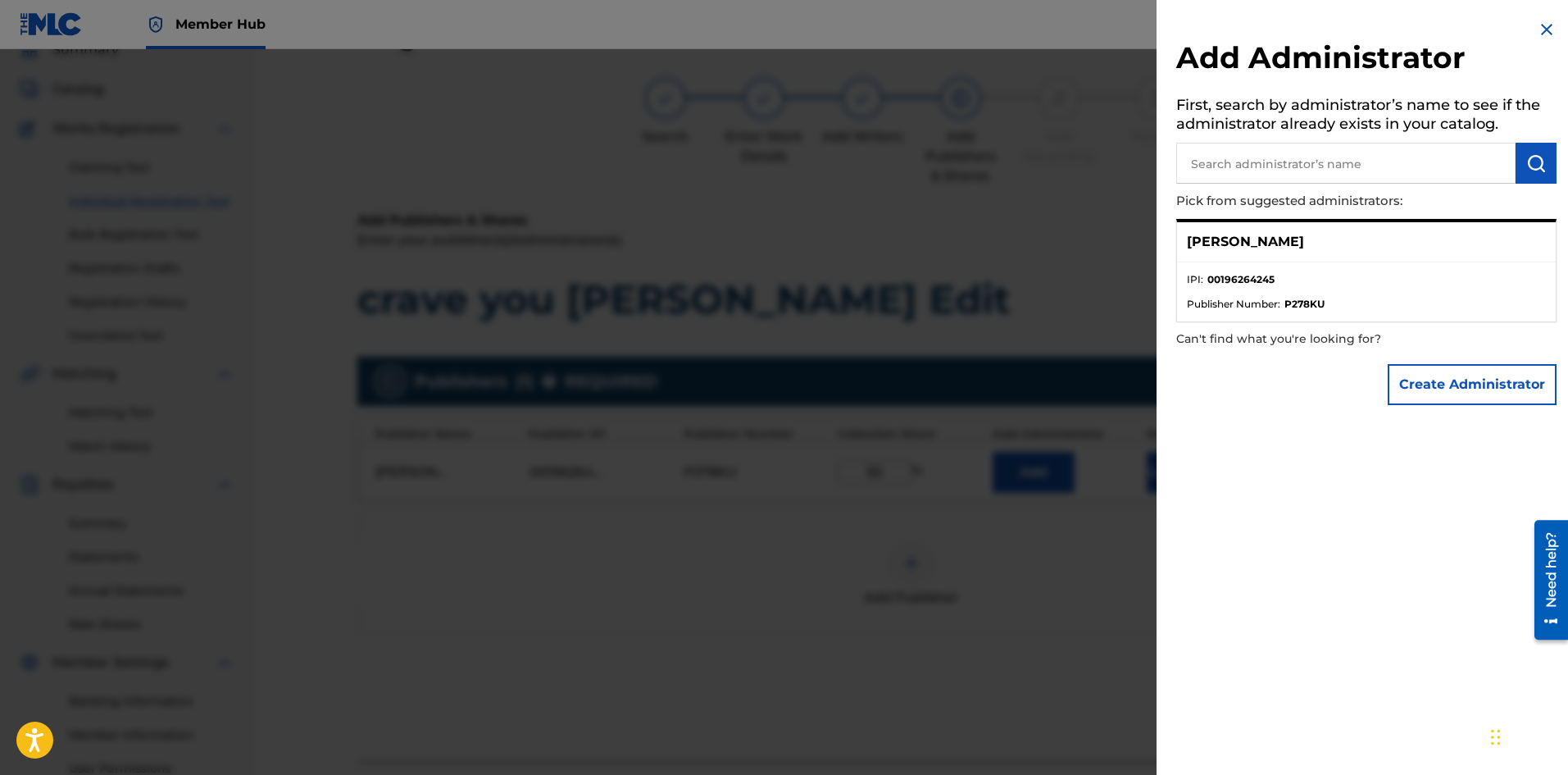
click at [1266, 285] on strong "00196264245" at bounding box center [1241, 280] width 67 height 14
click at [1287, 241] on p "[PERSON_NAME]" at bounding box center [1245, 242] width 117 height 20
click at [1213, 237] on p "[PERSON_NAME]" at bounding box center [1245, 242] width 117 height 20
click at [1304, 300] on strong "P278KU" at bounding box center [1305, 304] width 40 height 14
click at [1133, 273] on div at bounding box center [784, 436] width 1568 height 775
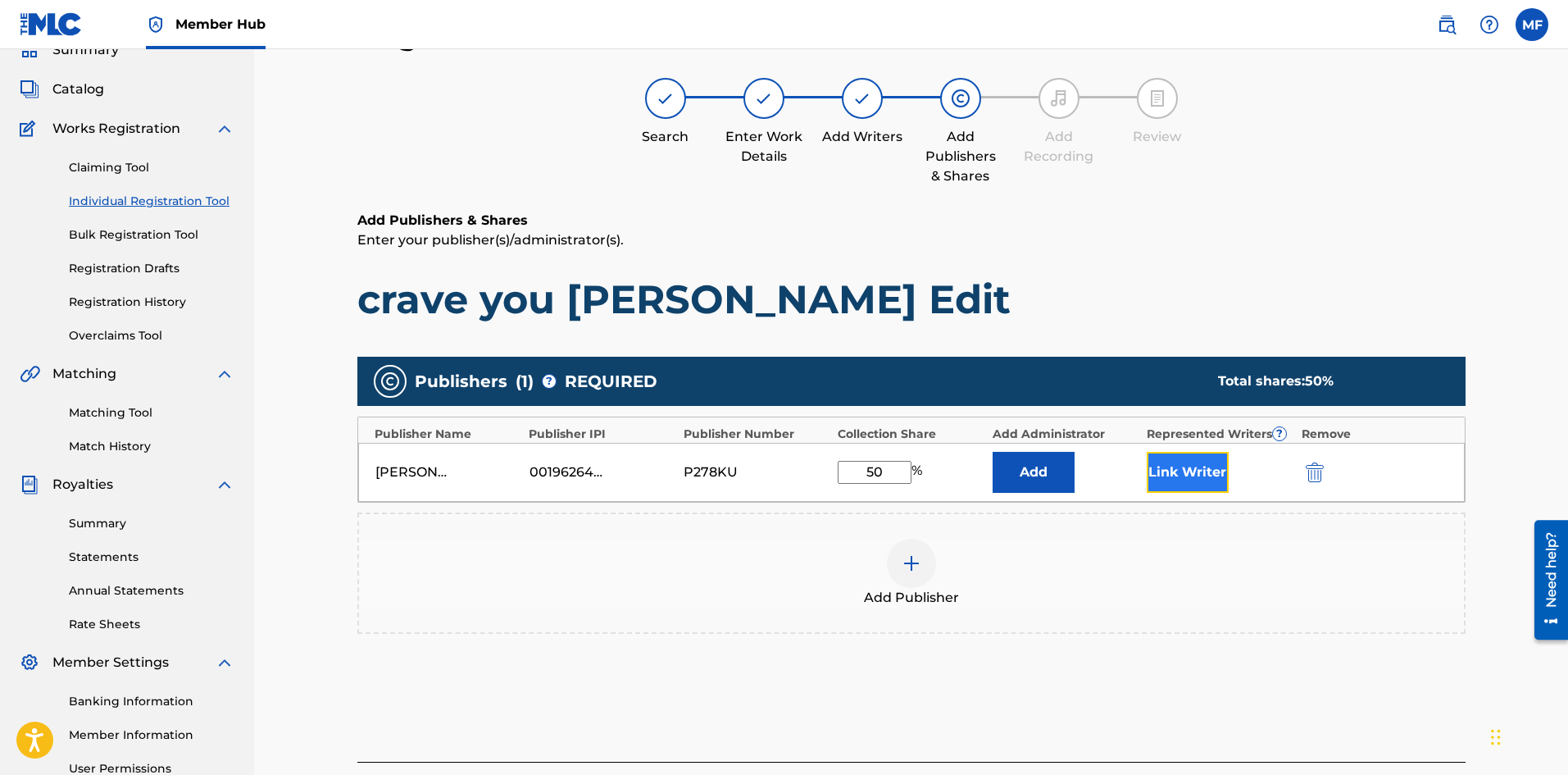
click at [1179, 475] on button "Link Writer" at bounding box center [1188, 472] width 82 height 41
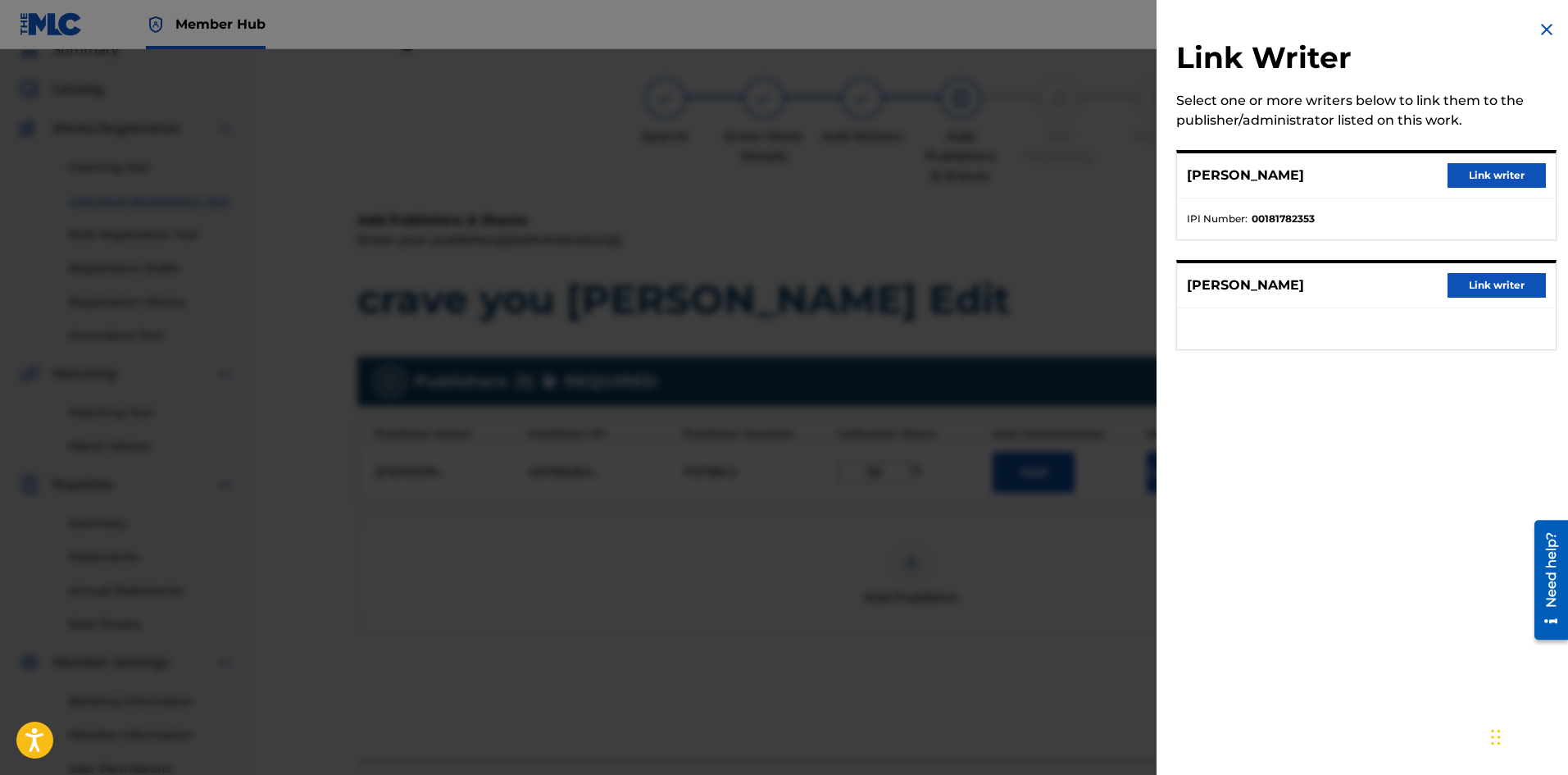
click at [1272, 223] on strong "00181782353" at bounding box center [1283, 219] width 63 height 14
click at [1514, 172] on button "Link writer" at bounding box center [1497, 175] width 99 height 24
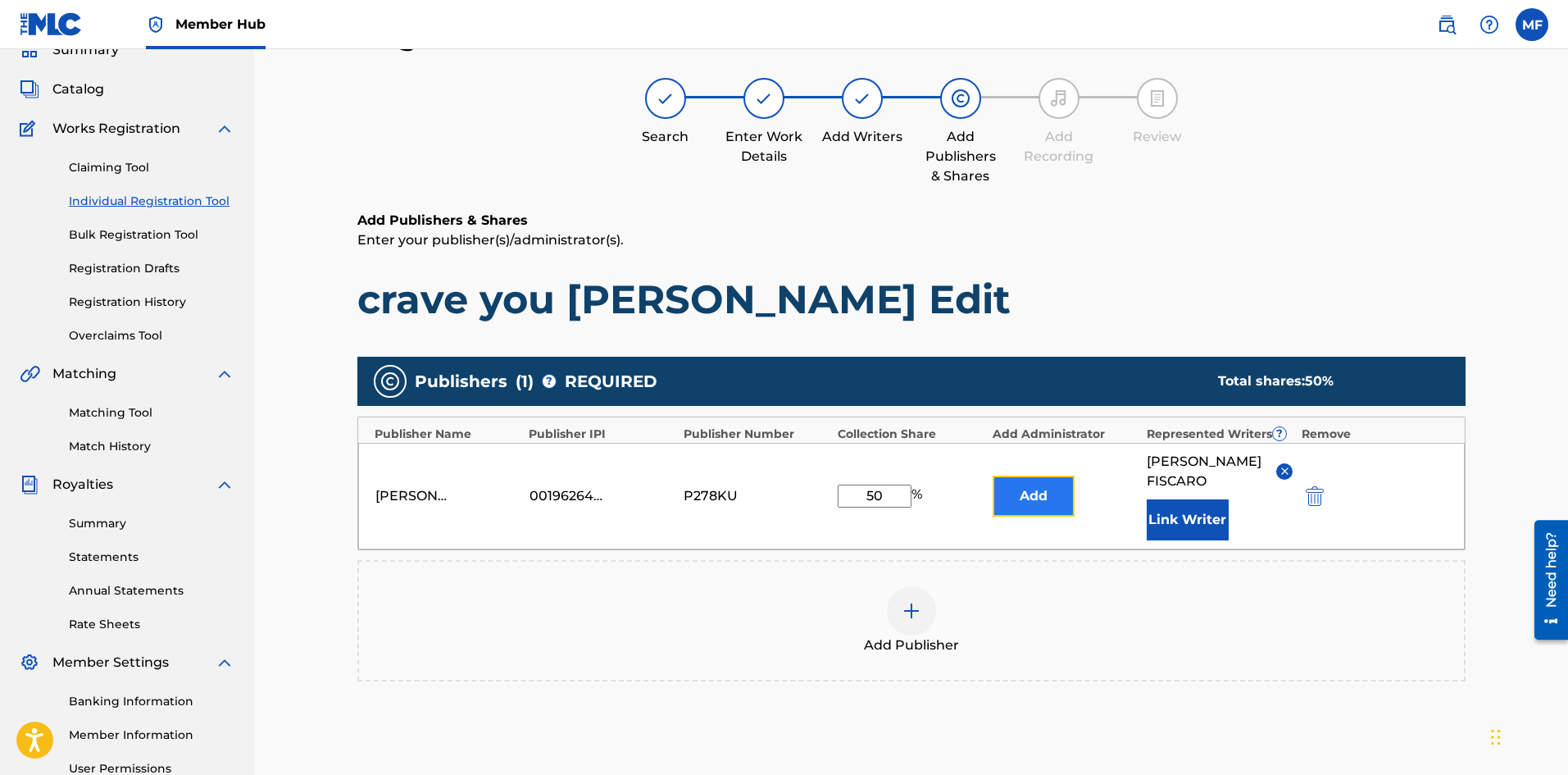
click at [1027, 502] on button "Add" at bounding box center [1034, 496] width 82 height 41
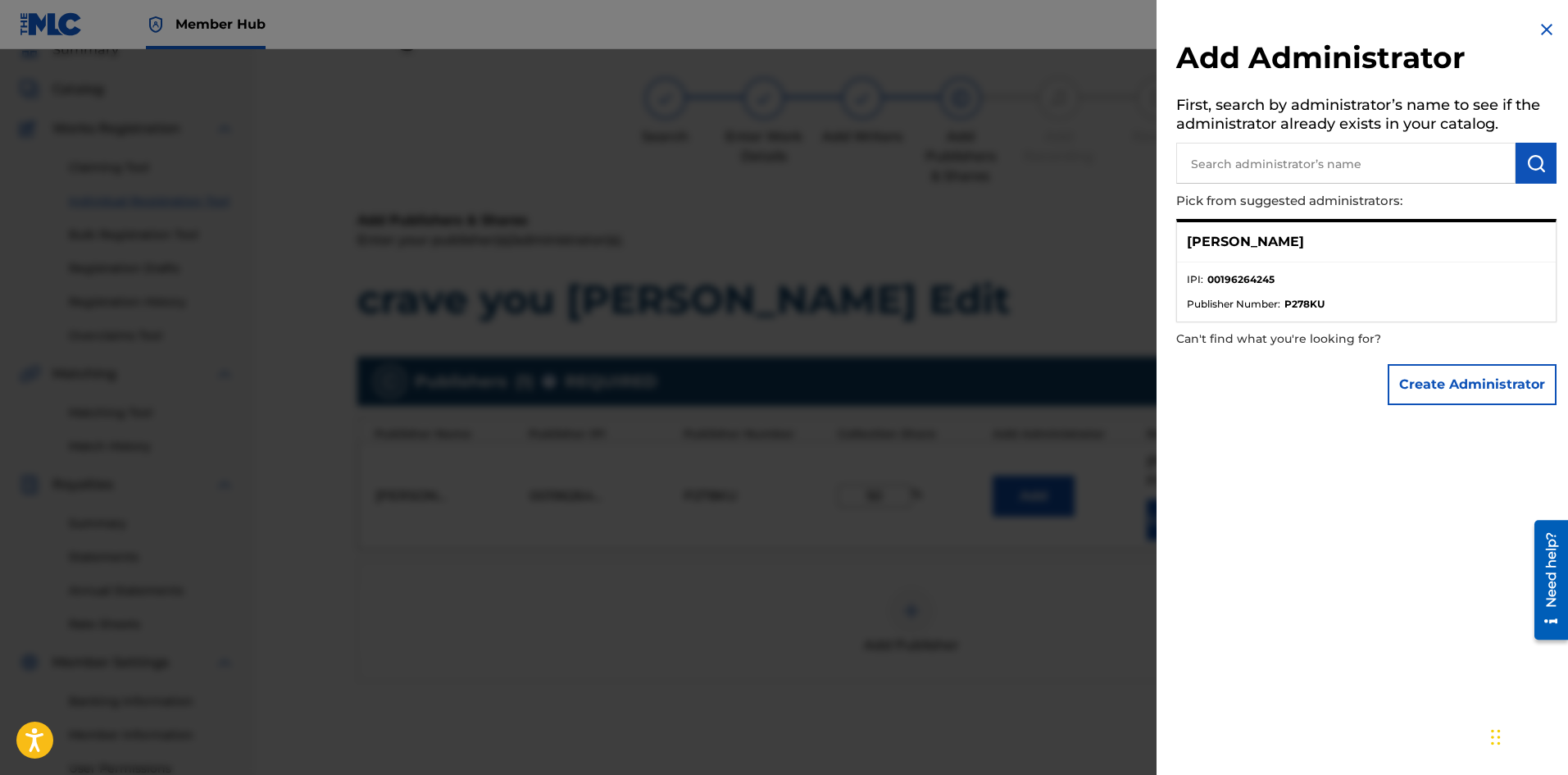
click at [1283, 279] on li "IPI : 00196264245" at bounding box center [1366, 284] width 359 height 24
click at [1245, 246] on p "[PERSON_NAME]" at bounding box center [1245, 242] width 117 height 20
click at [1245, 255] on div "[PERSON_NAME]" at bounding box center [1366, 242] width 379 height 40
click at [1219, 286] on strong "00196264245" at bounding box center [1241, 280] width 67 height 14
click at [1215, 297] on span "Publisher Number :" at bounding box center [1234, 304] width 93 height 14
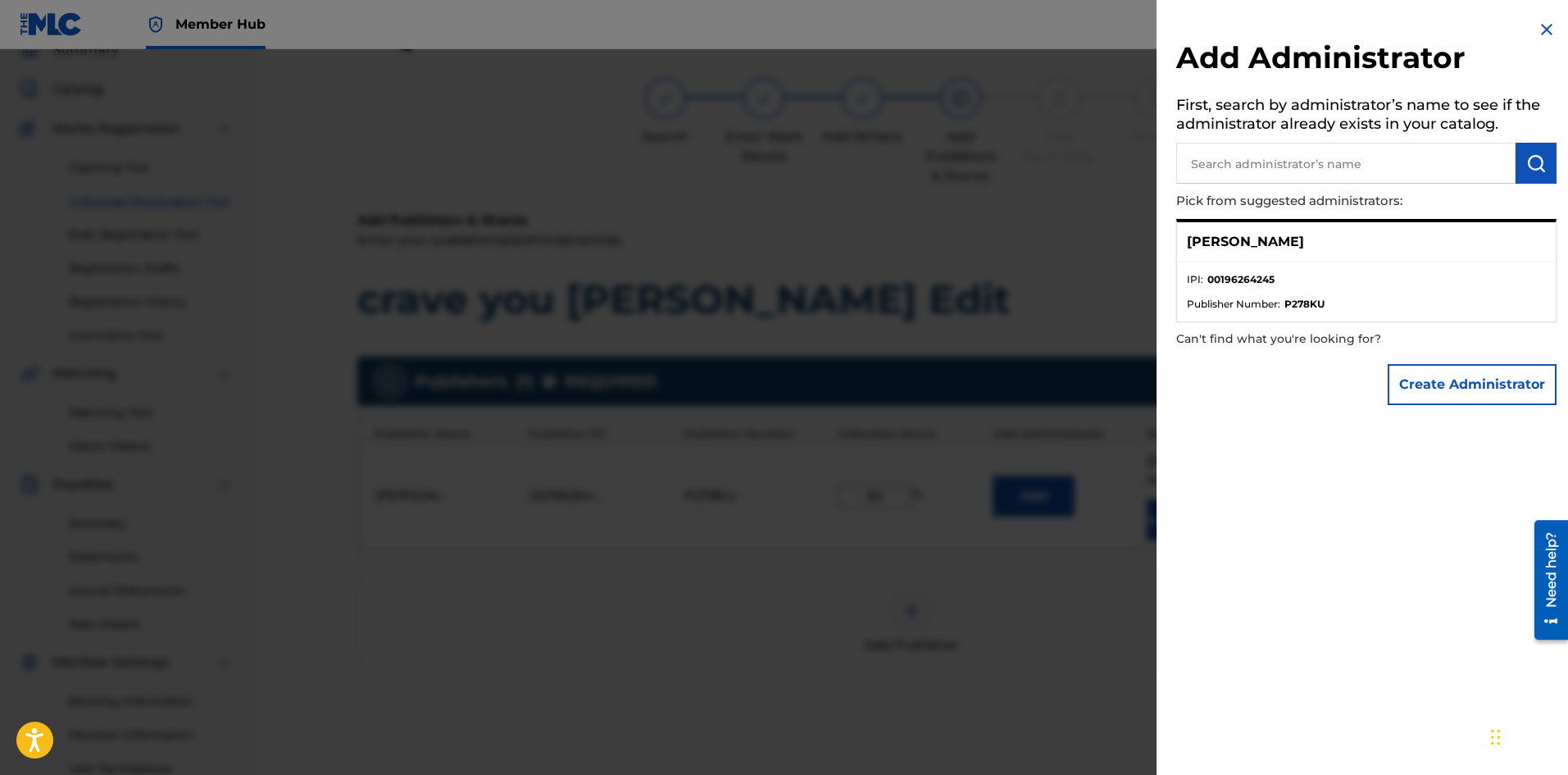
click at [1293, 555] on div "Add Administrator First, search by administrator’s name to see if the administr…" at bounding box center [1366, 387] width 419 height 775
click at [1490, 391] on button "Create Administrator" at bounding box center [1472, 384] width 168 height 41
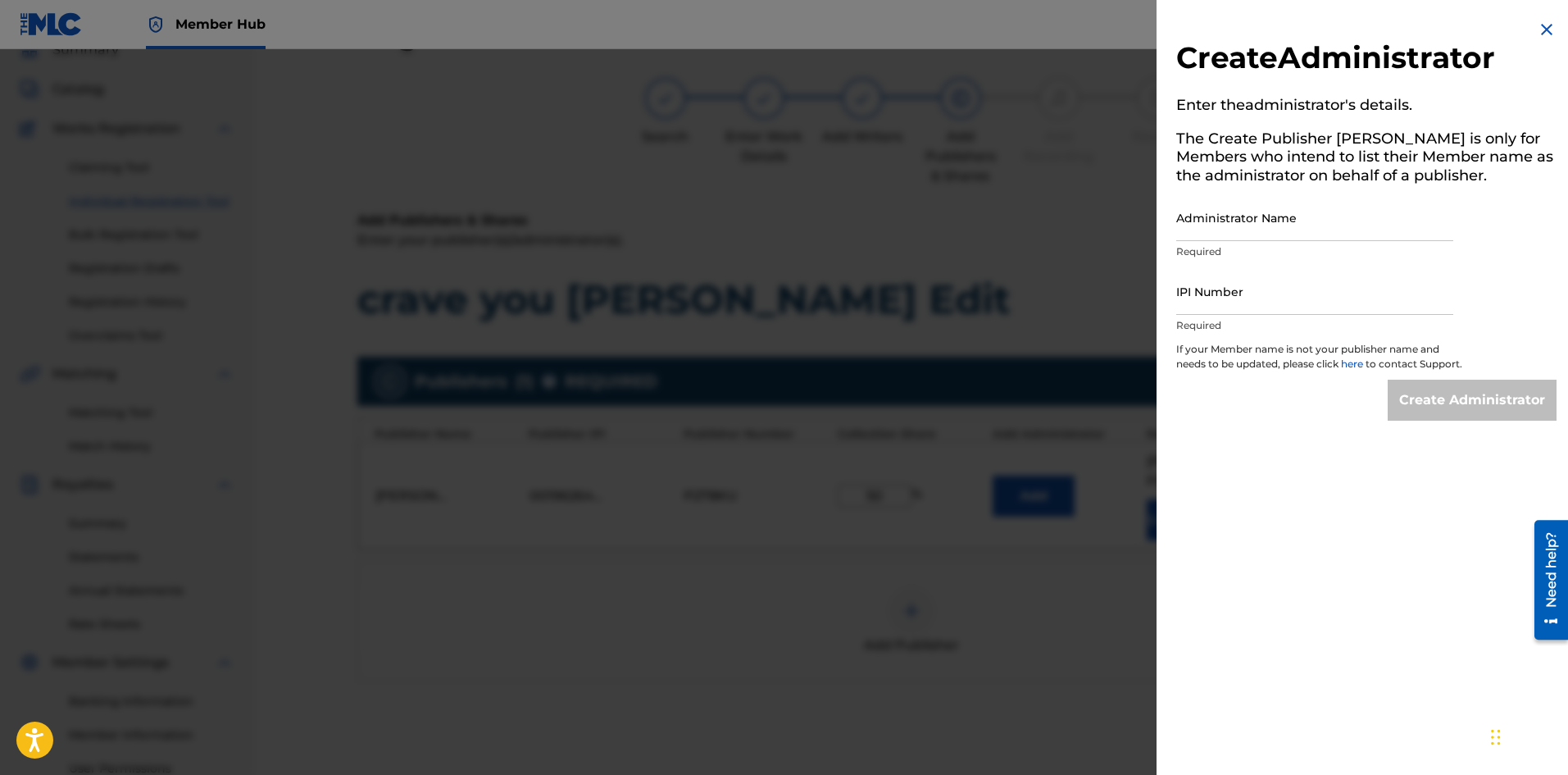
click at [1546, 28] on img at bounding box center [1547, 30] width 20 height 20
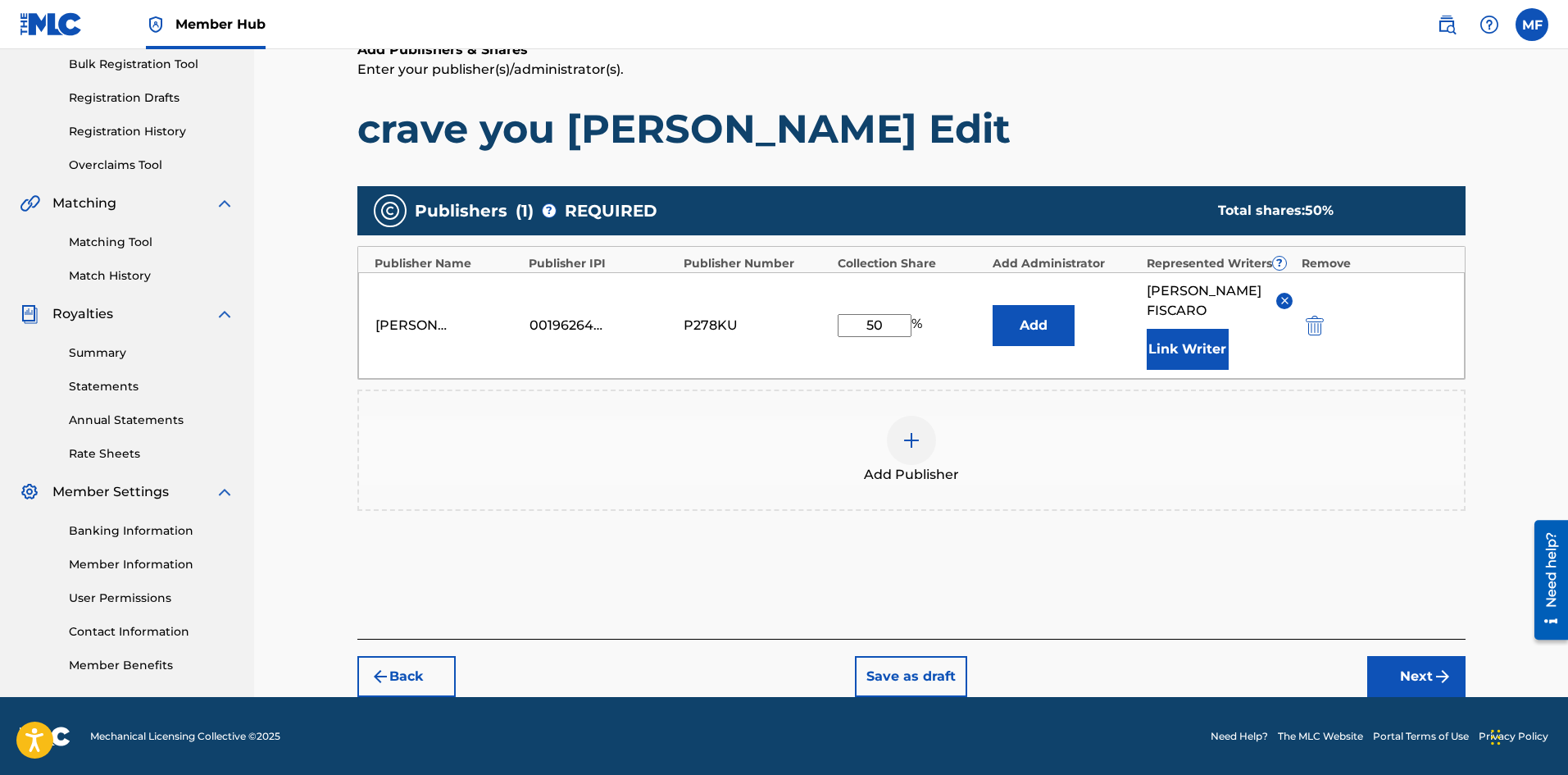
scroll to position [245, 0]
click at [1409, 685] on button "Next" at bounding box center [1417, 676] width 99 height 41
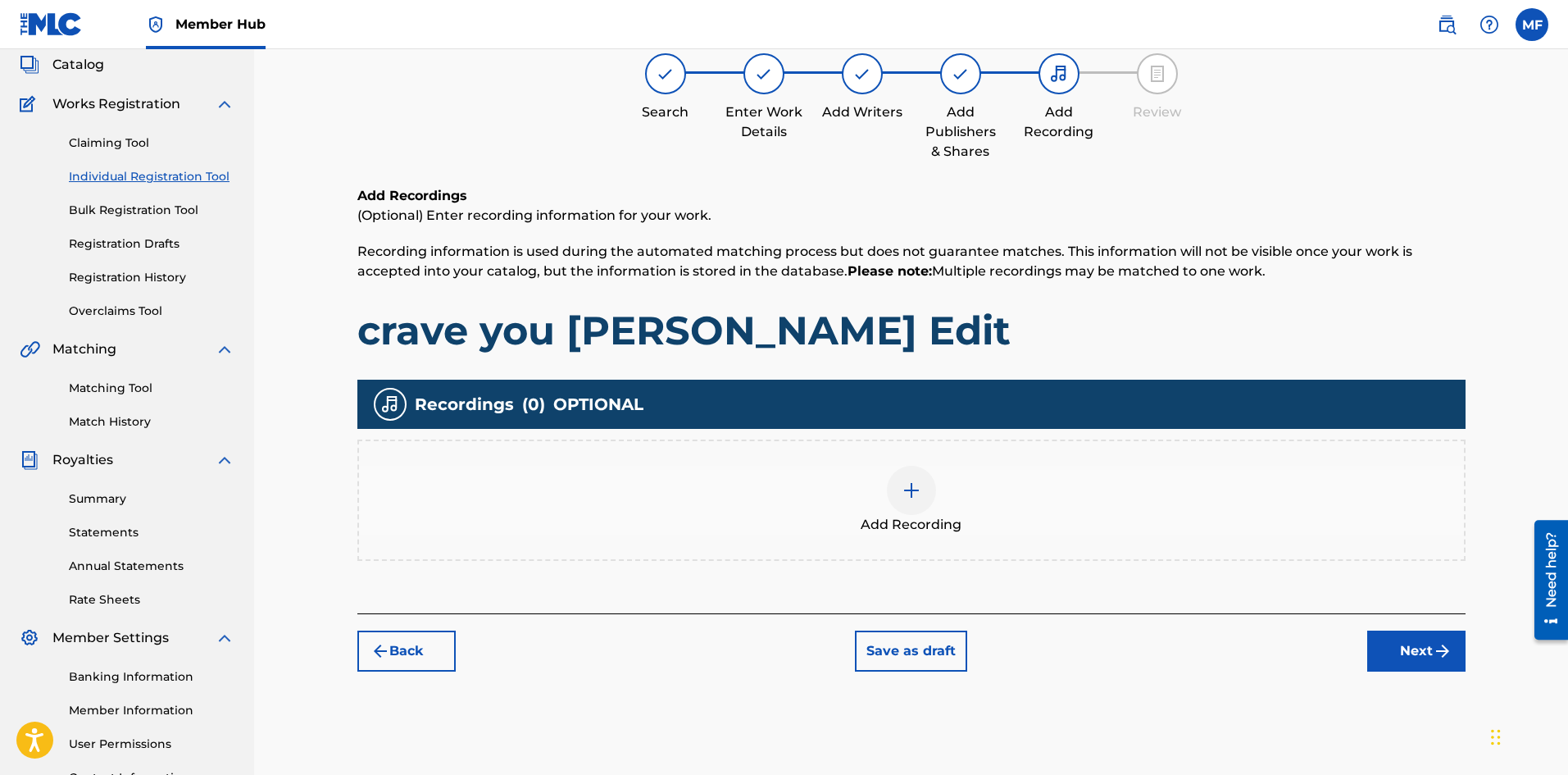
scroll to position [73, 0]
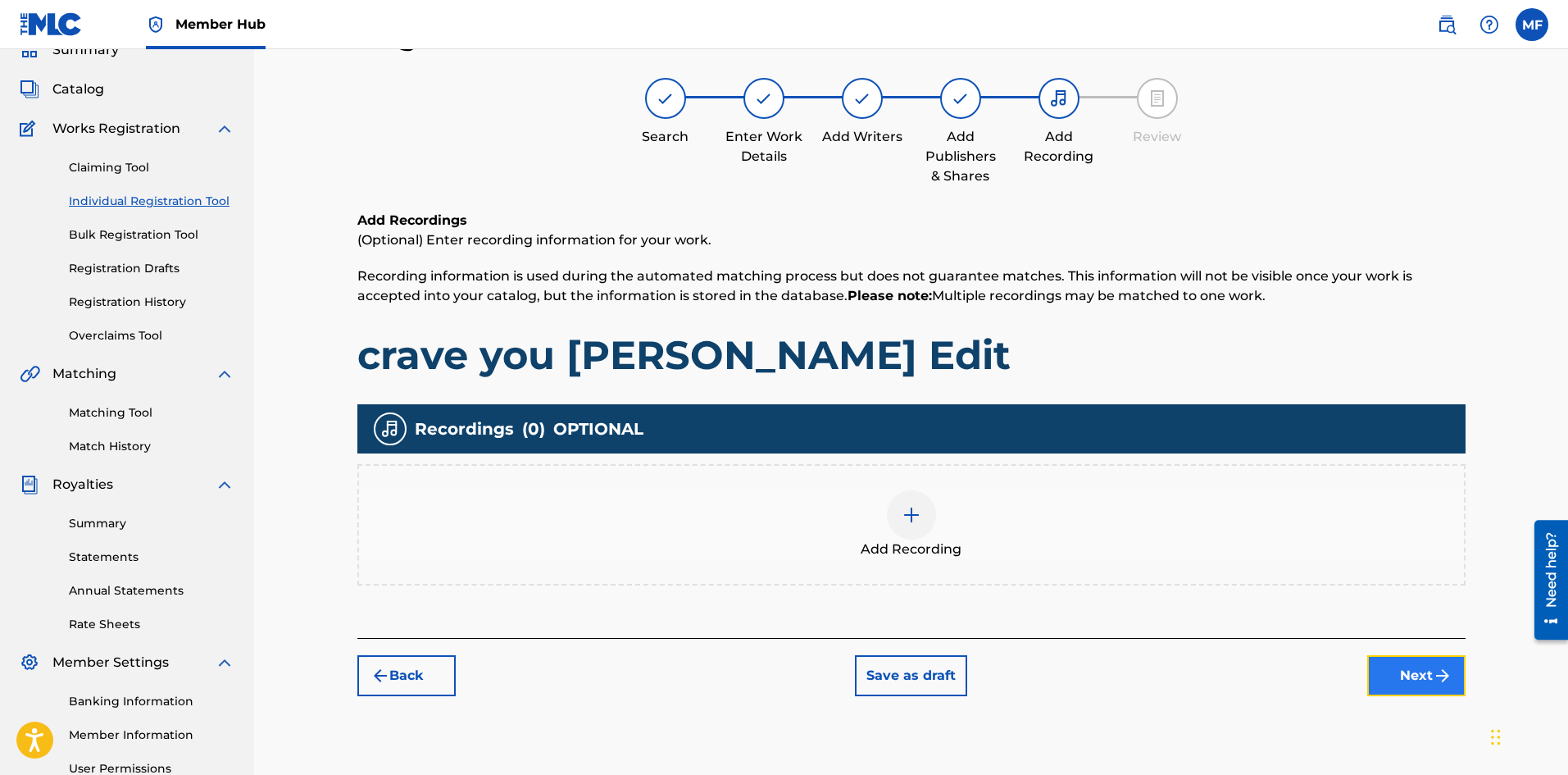
click at [1420, 678] on button "Next" at bounding box center [1417, 676] width 99 height 41
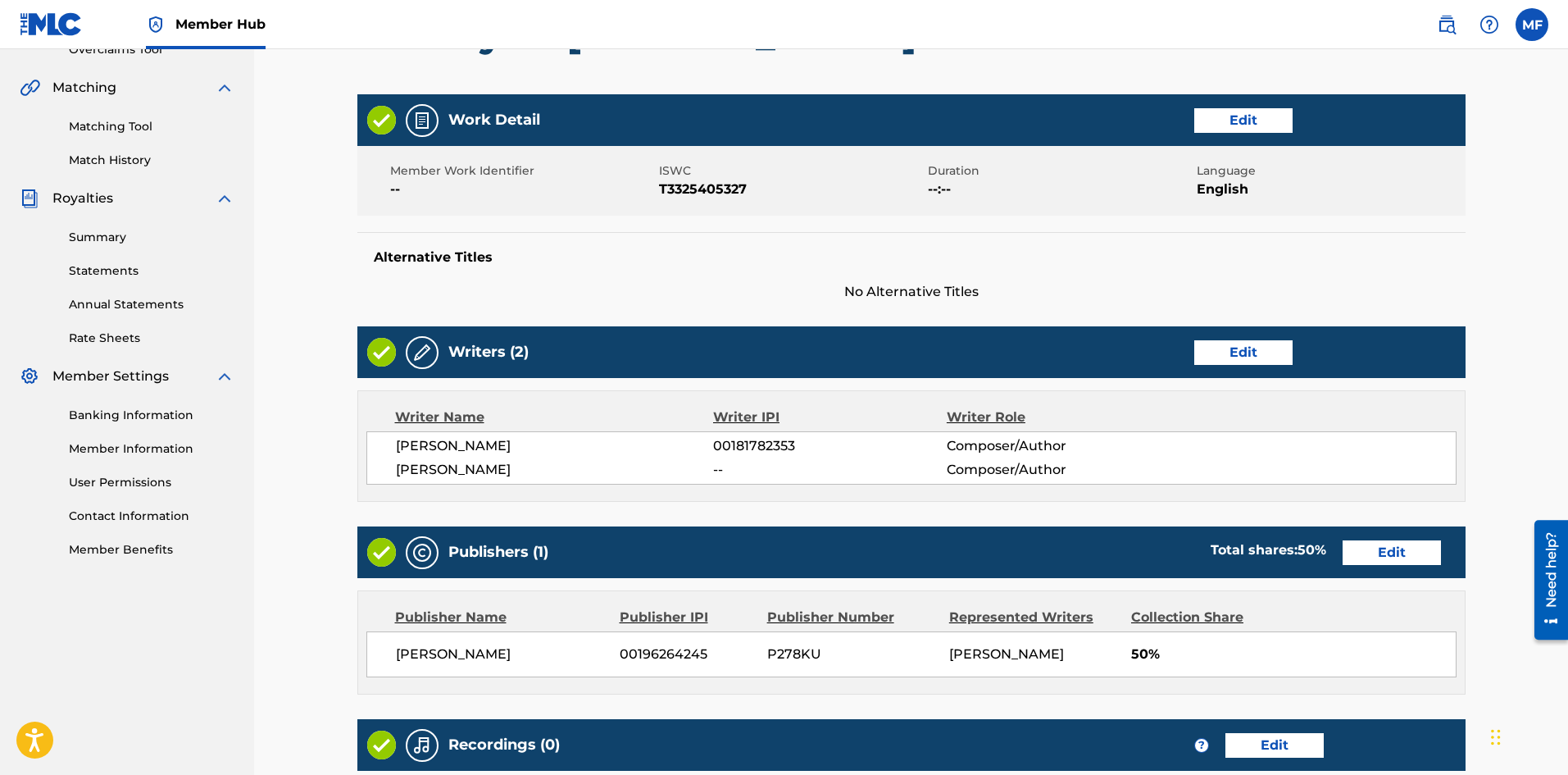
scroll to position [323, 0]
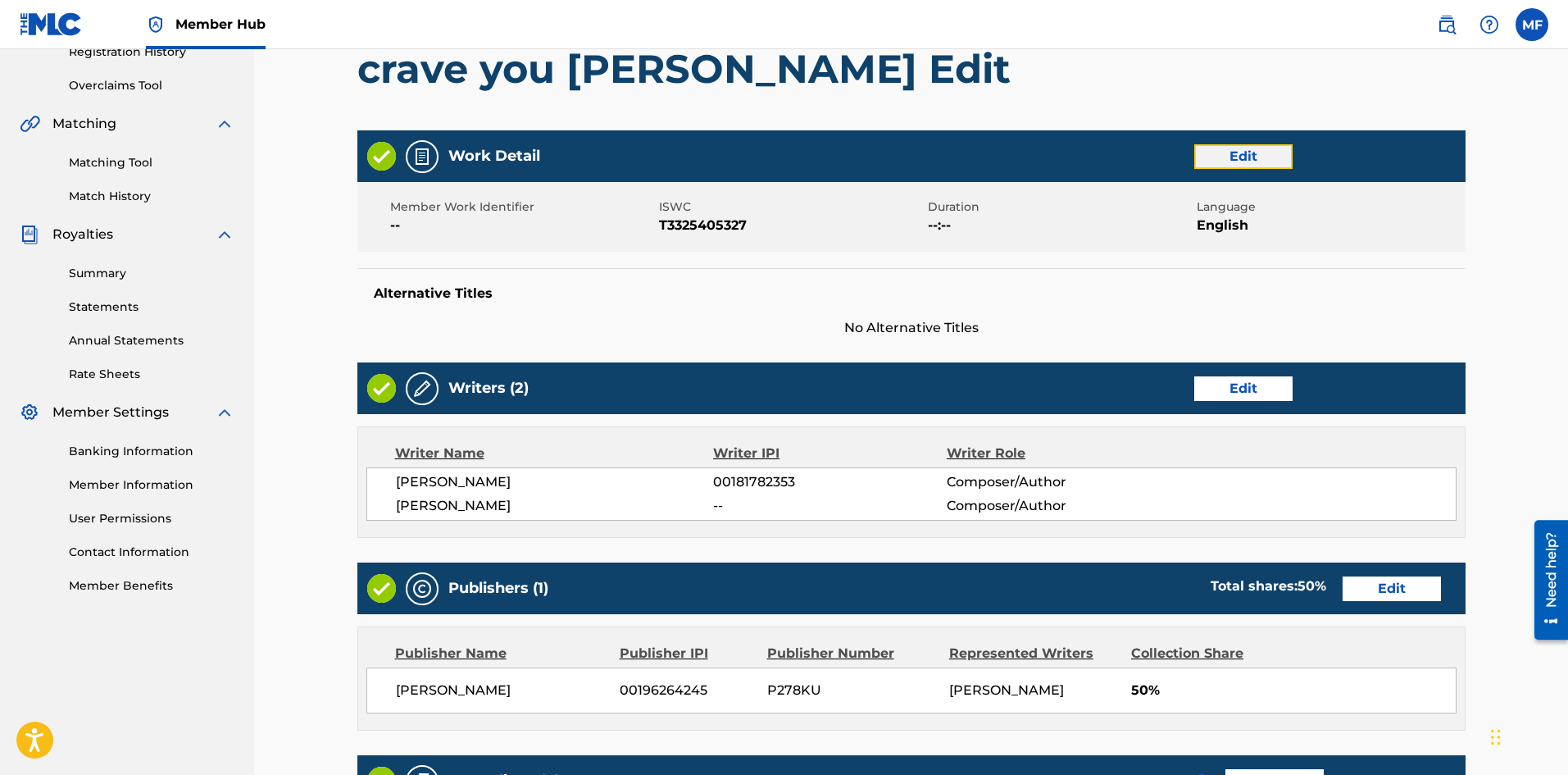
click at [1259, 159] on button "Edit" at bounding box center [1244, 156] width 99 height 24
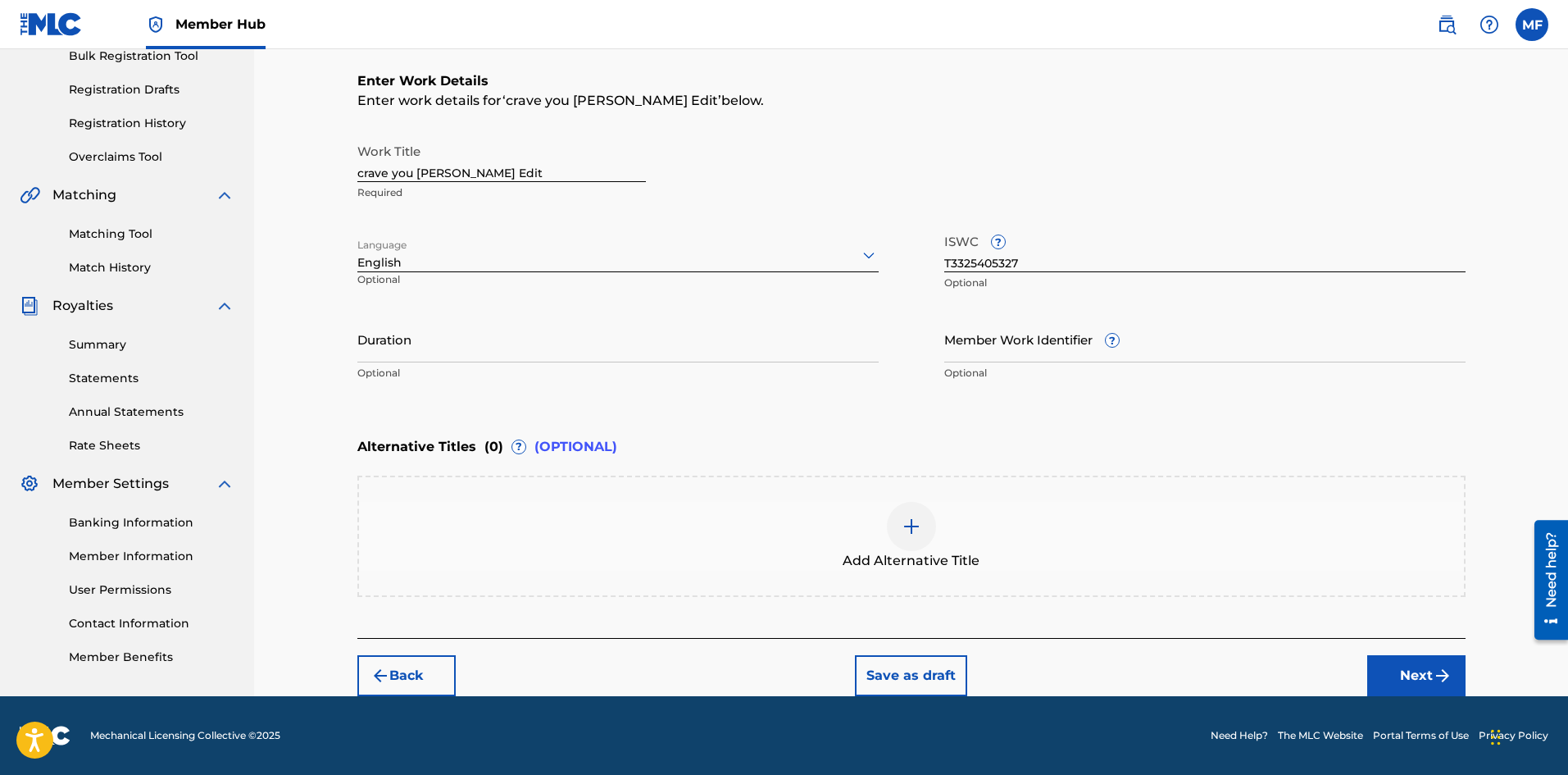
click at [1109, 422] on div "Enter Work Details Enter work details for ‘ crave you [PERSON_NAME] Edit ’ belo…" at bounding box center [911, 230] width 1108 height 397
click at [459, 342] on input "Duration" at bounding box center [618, 339] width 521 height 47
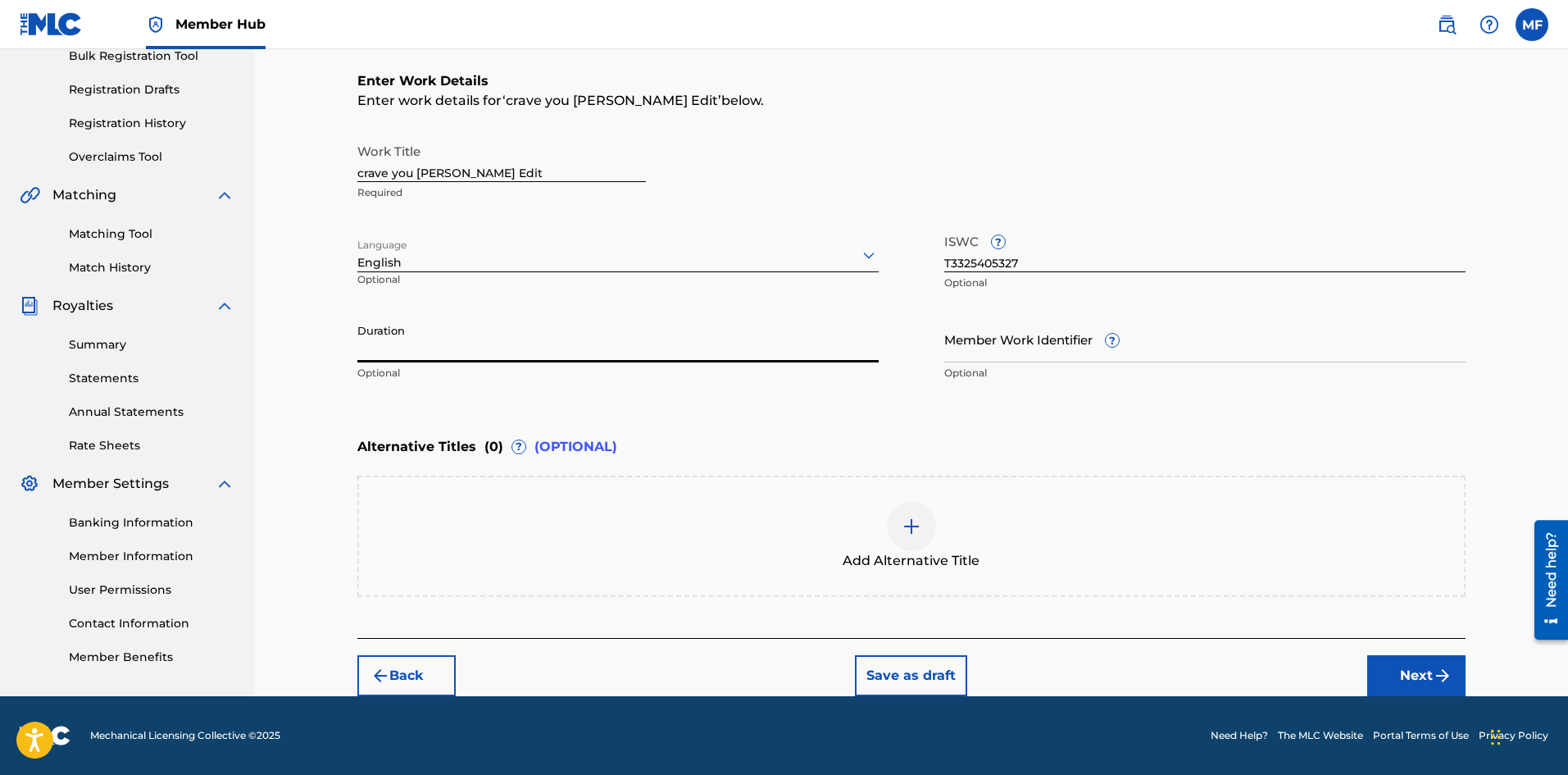
click at [372, 343] on input "Duration" at bounding box center [618, 339] width 521 height 47
click at [1411, 677] on button "Next" at bounding box center [1417, 676] width 99 height 41
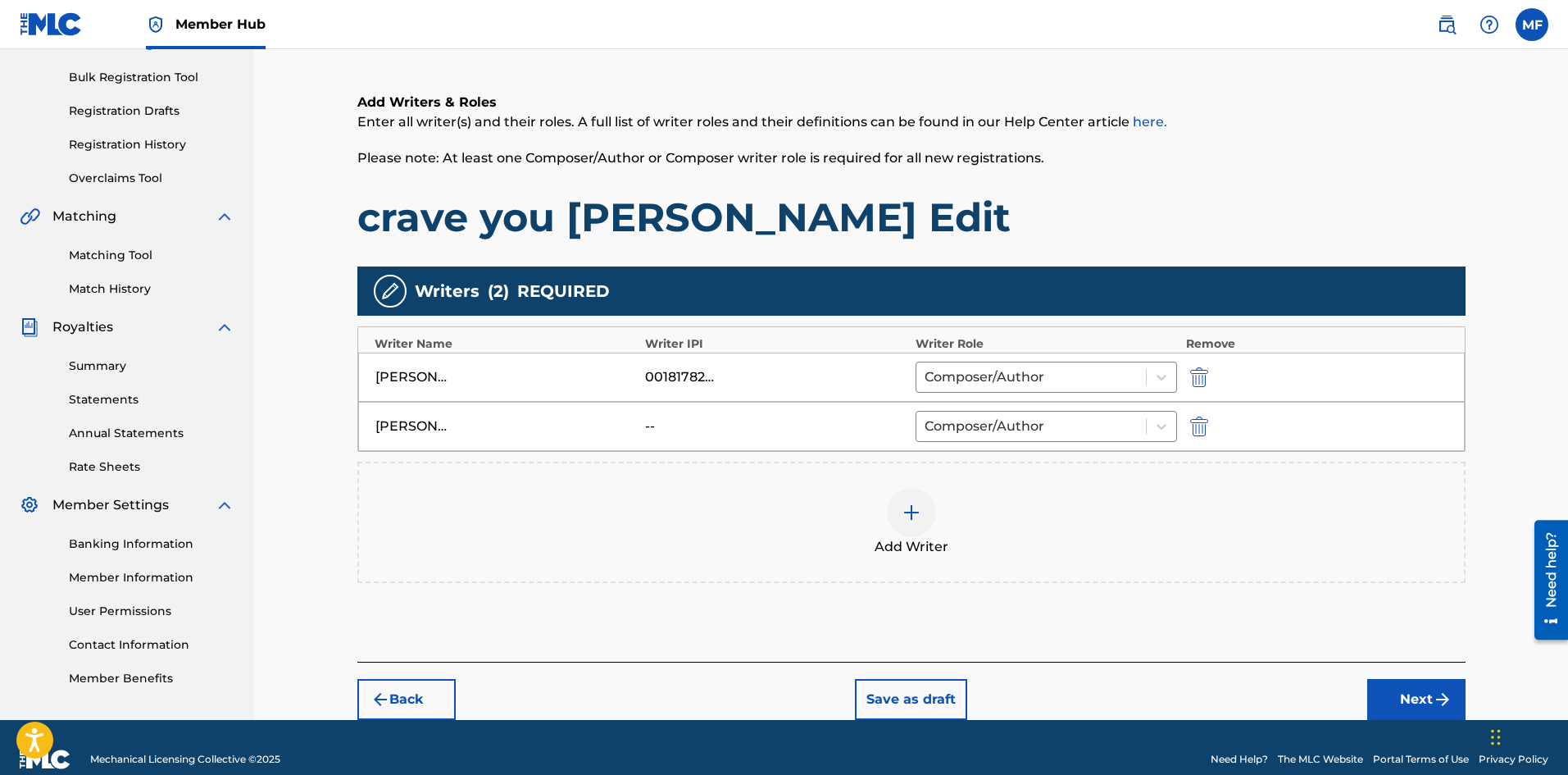
scroll to position [237, 0]
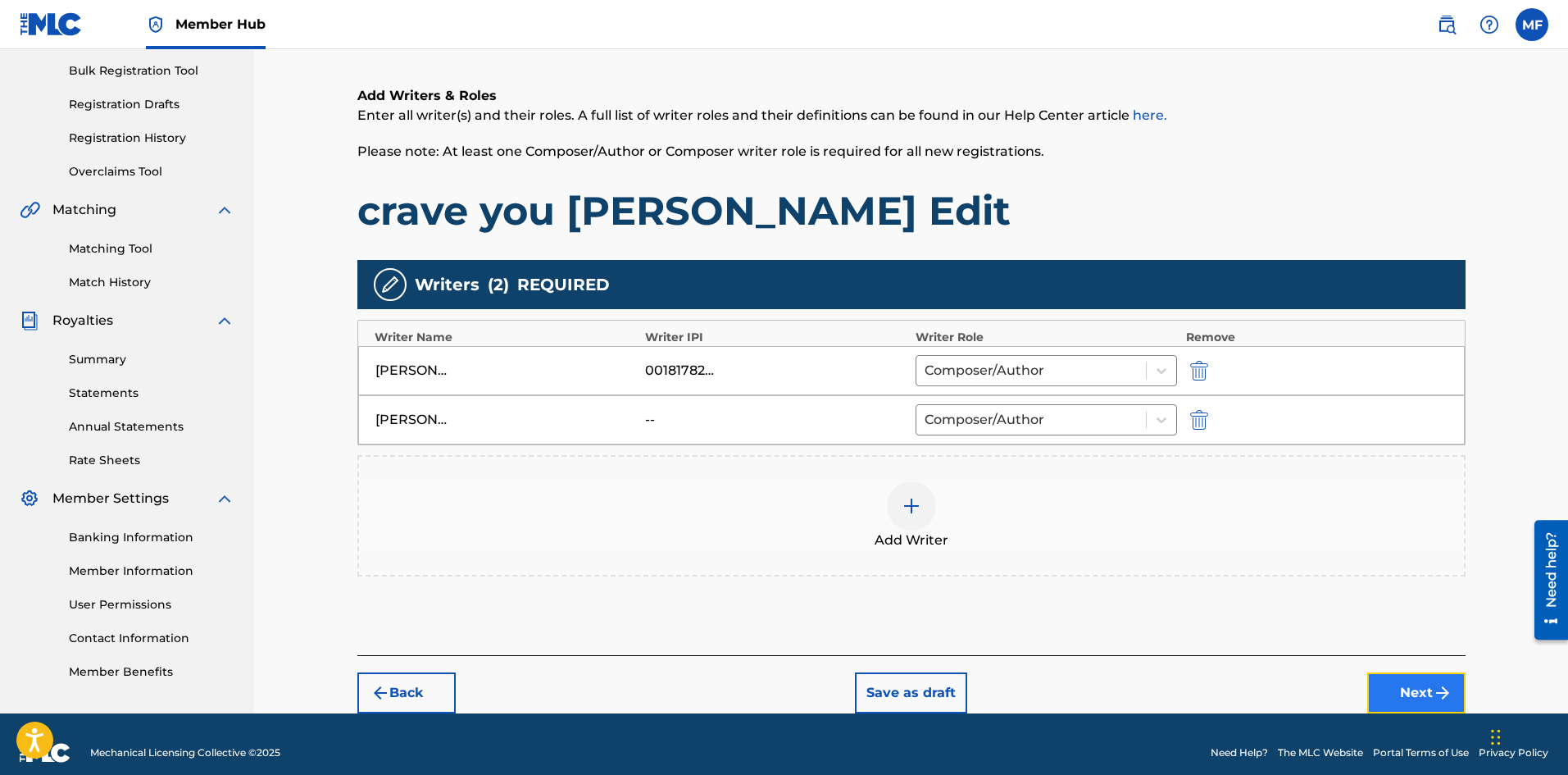
click at [1414, 686] on button "Next" at bounding box center [1417, 693] width 99 height 41
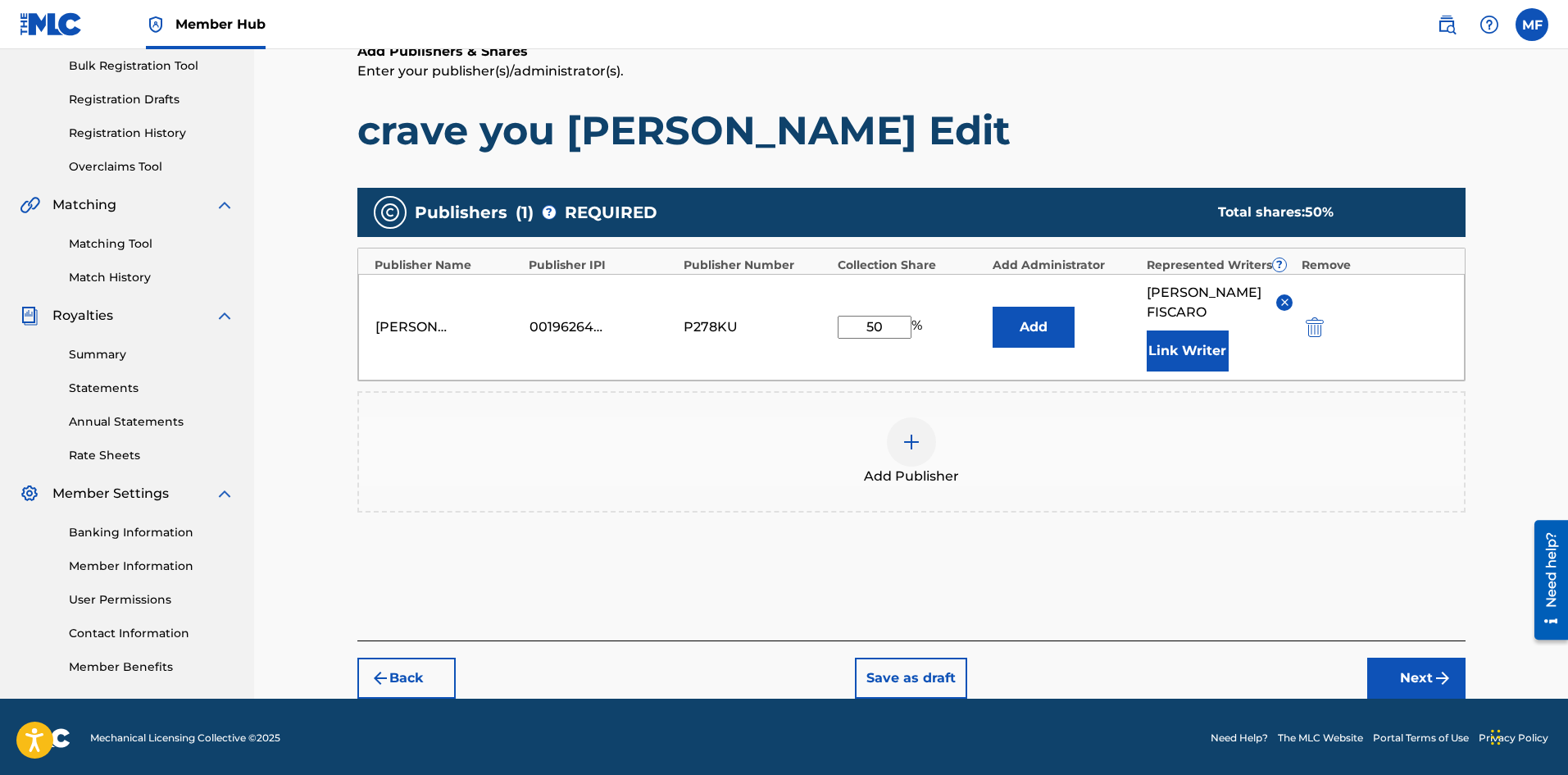
scroll to position [245, 0]
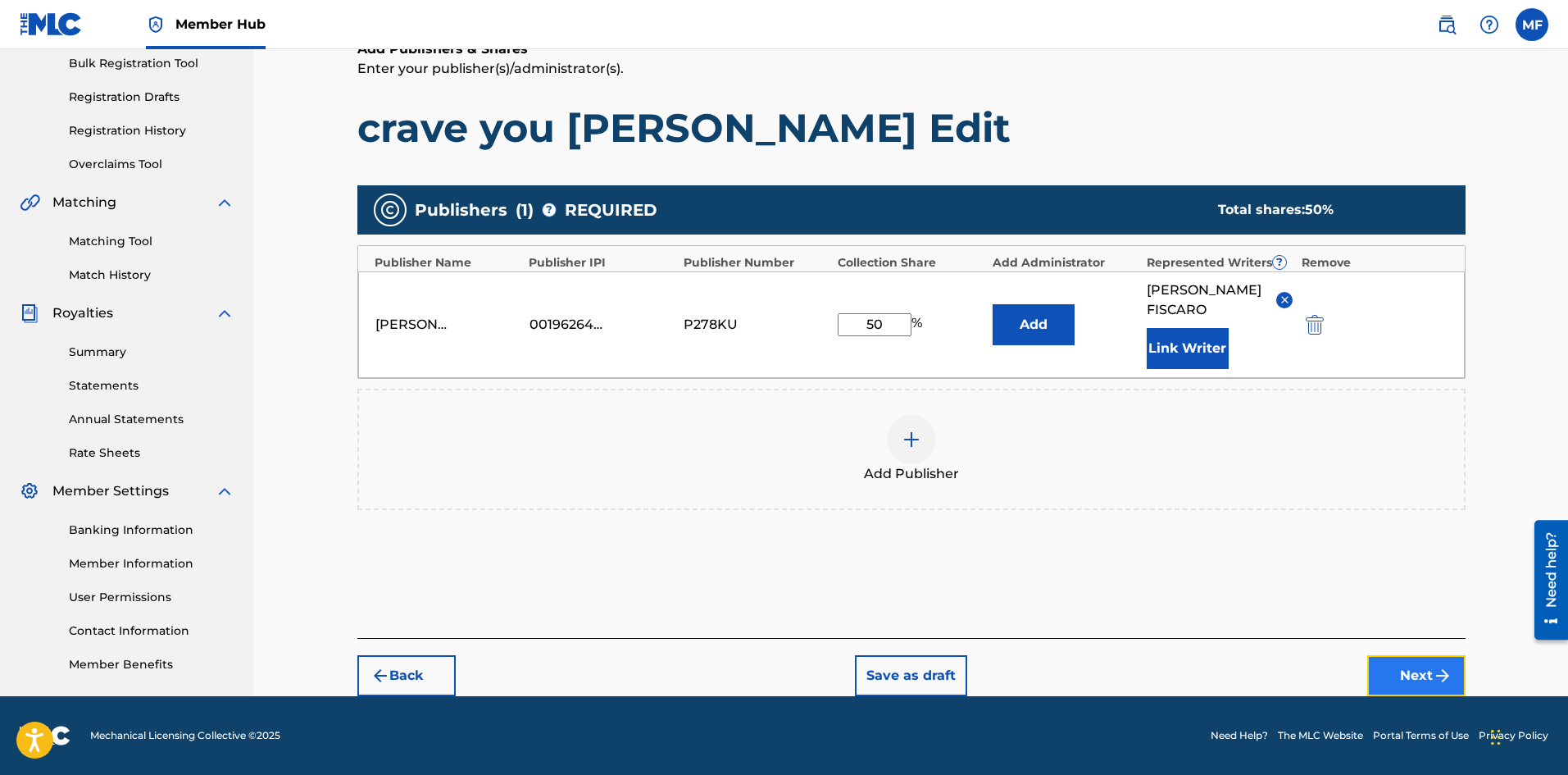
click at [1434, 675] on img "submit" at bounding box center [1443, 676] width 20 height 20
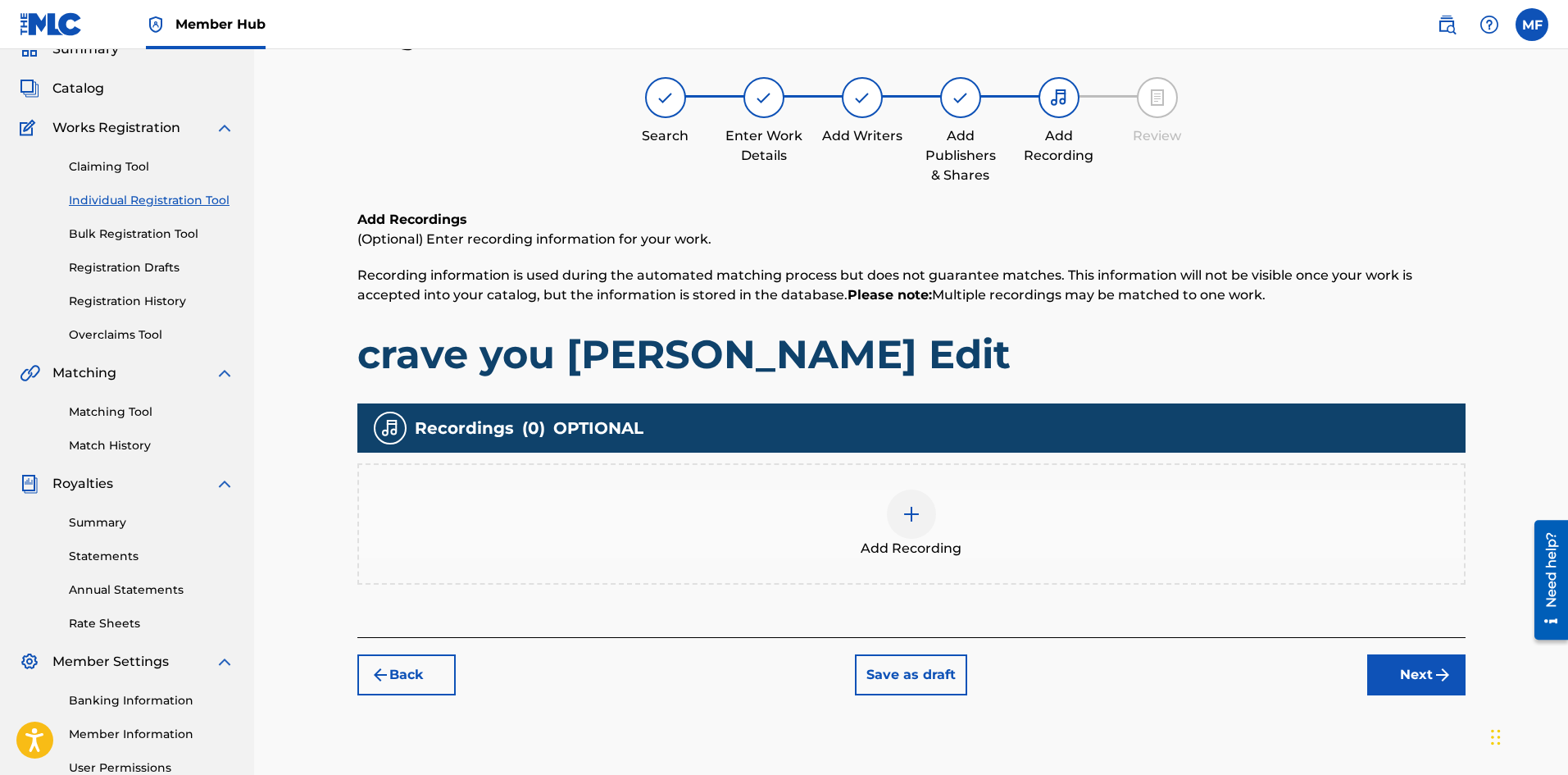
scroll to position [73, 0]
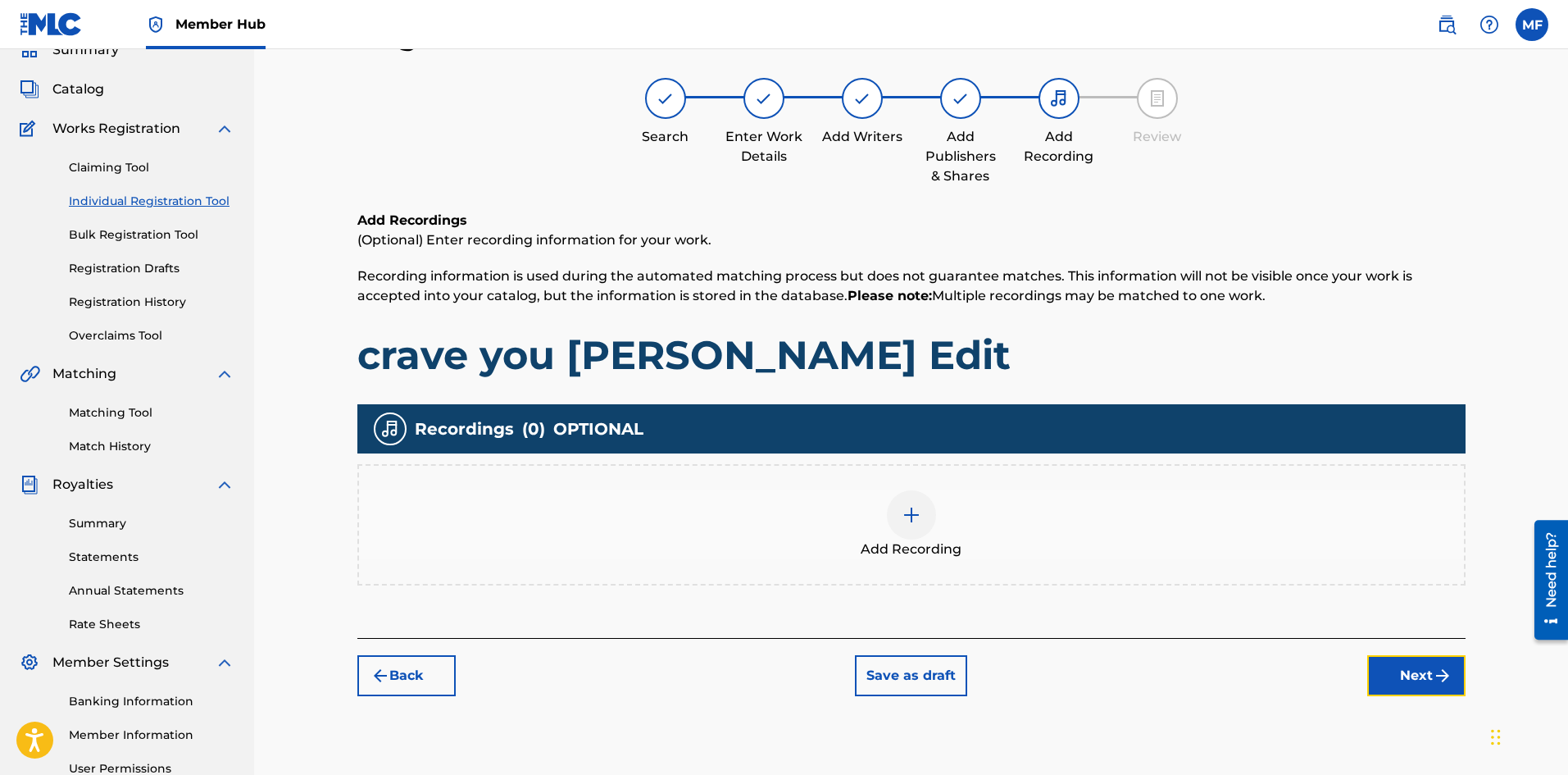
drag, startPoint x: 1421, startPoint y: 662, endPoint x: 1107, endPoint y: 712, distance: 318.0
click at [1140, 717] on div "Register Work Search Enter Work Details Add Writers Add Publishers & Shares Add…" at bounding box center [911, 440] width 1148 height 848
click at [902, 514] on img at bounding box center [912, 515] width 20 height 20
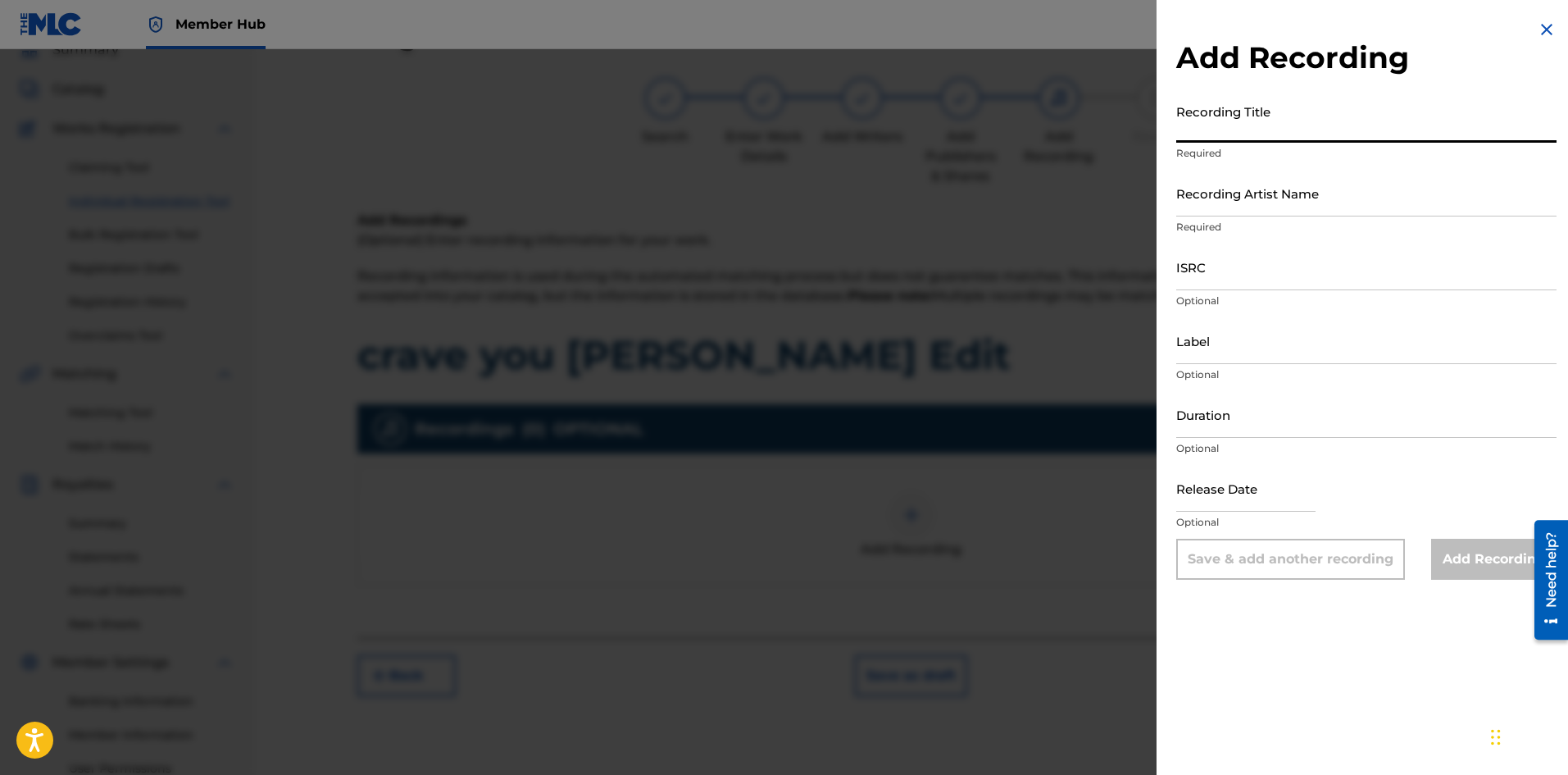
click at [1245, 127] on input "Recording Title" at bounding box center [1366, 119] width 381 height 47
type input "Crave You [PERSON_NAME] Edit"
click at [1243, 199] on input "Recording Artist Name" at bounding box center [1366, 193] width 381 height 47
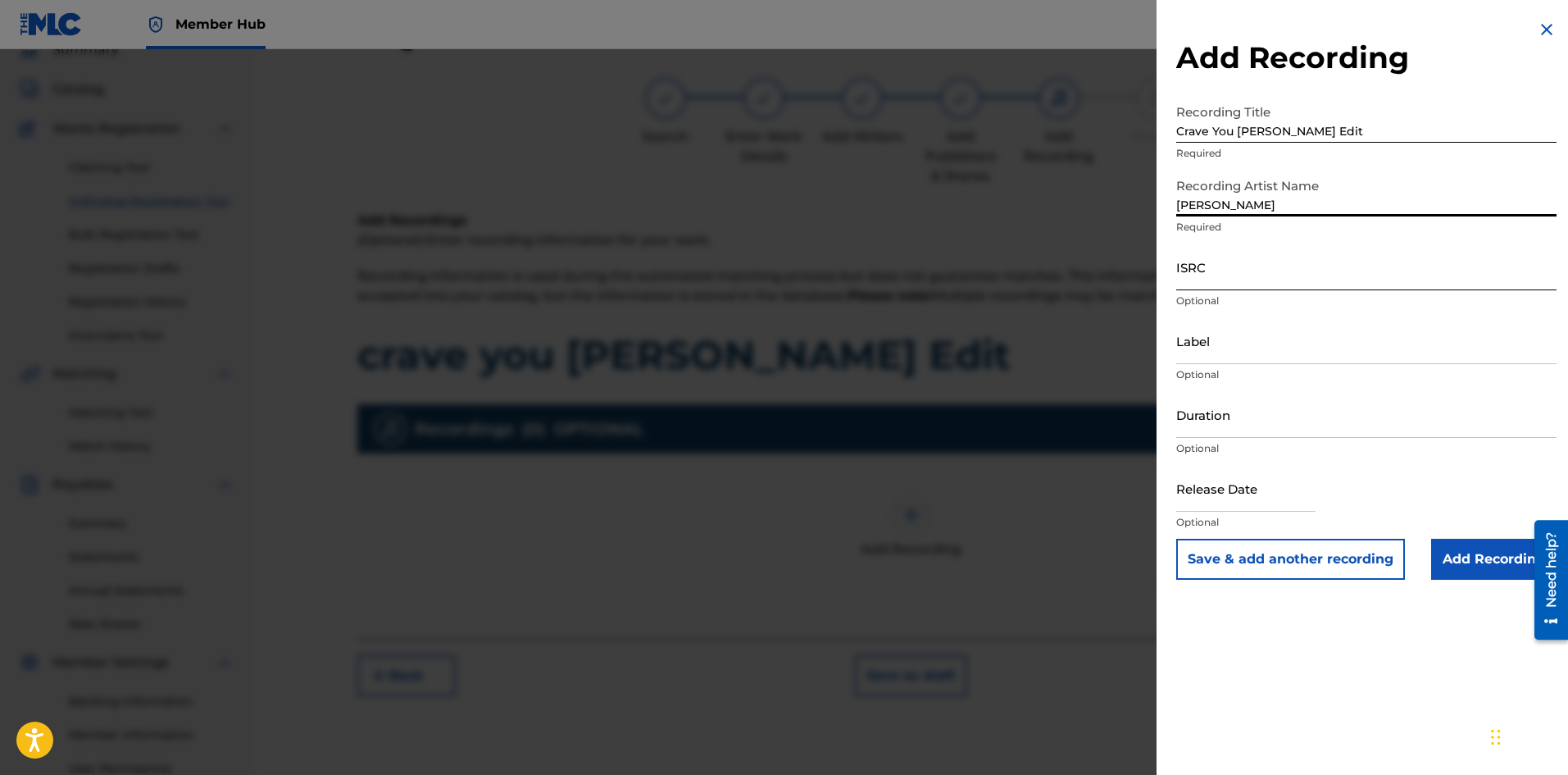
type input "[PERSON_NAME]"
click at [1235, 273] on input "ISRC" at bounding box center [1366, 267] width 381 height 47
paste input "DEPI82549137"
type input "DEPI82549137"
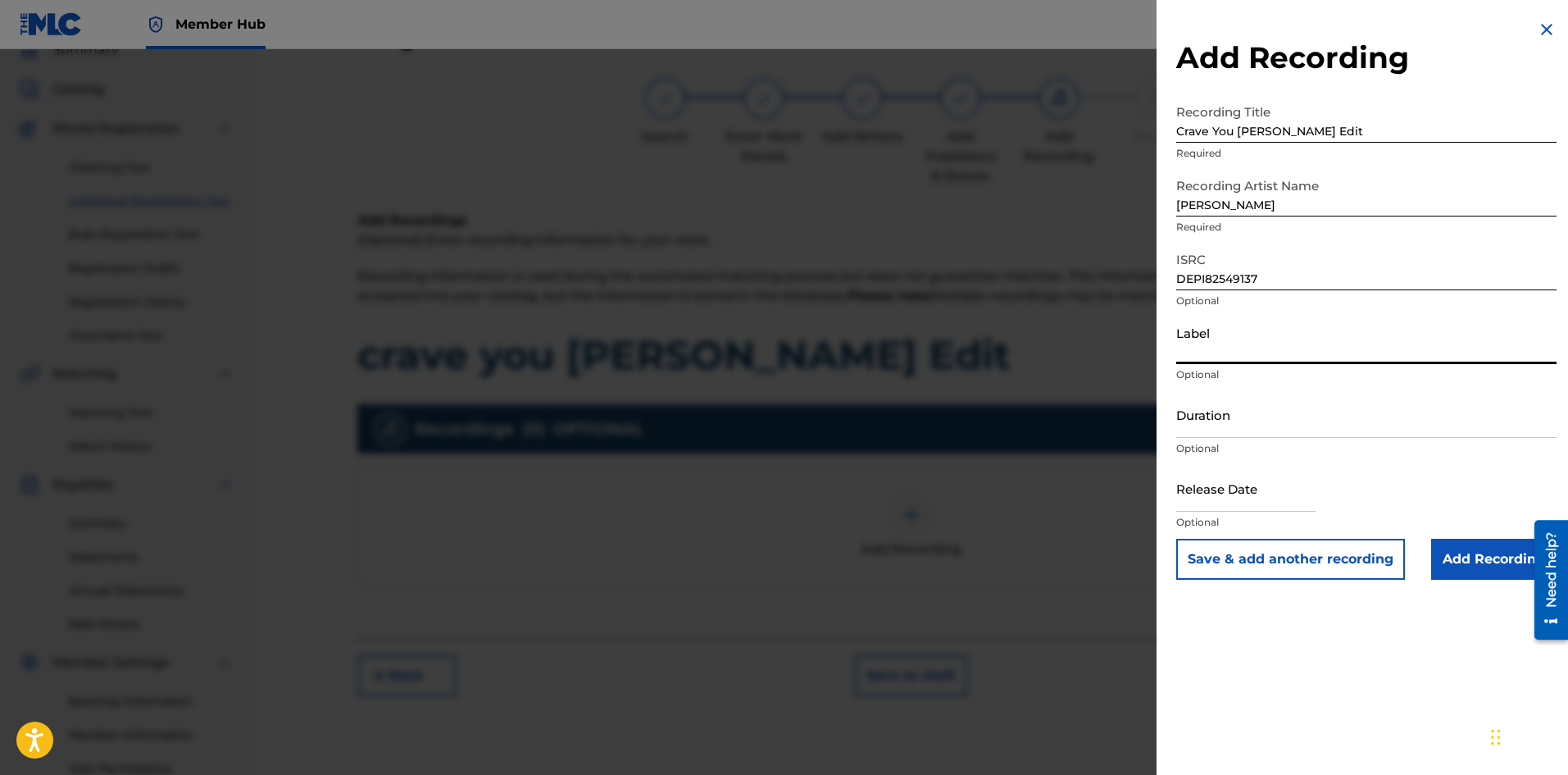
click at [1270, 345] on input "Label" at bounding box center [1366, 340] width 381 height 47
type input "Desire Music"
click at [1271, 422] on input "Duration" at bounding box center [1366, 414] width 381 height 47
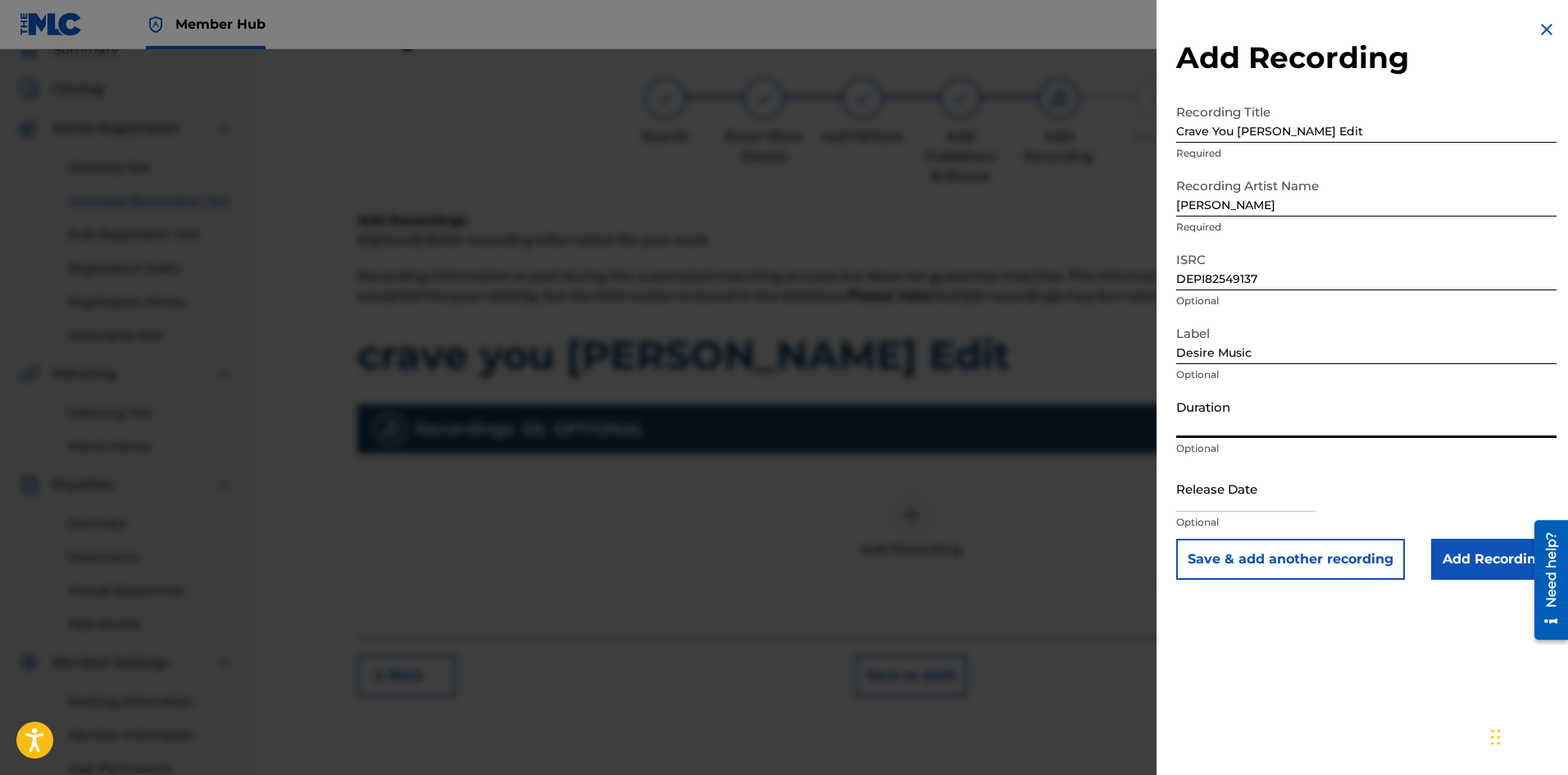
click at [1271, 422] on input "Duration" at bounding box center [1366, 414] width 381 height 47
click at [1275, 495] on input "text" at bounding box center [1246, 488] width 140 height 47
select select "8"
select select "2025"
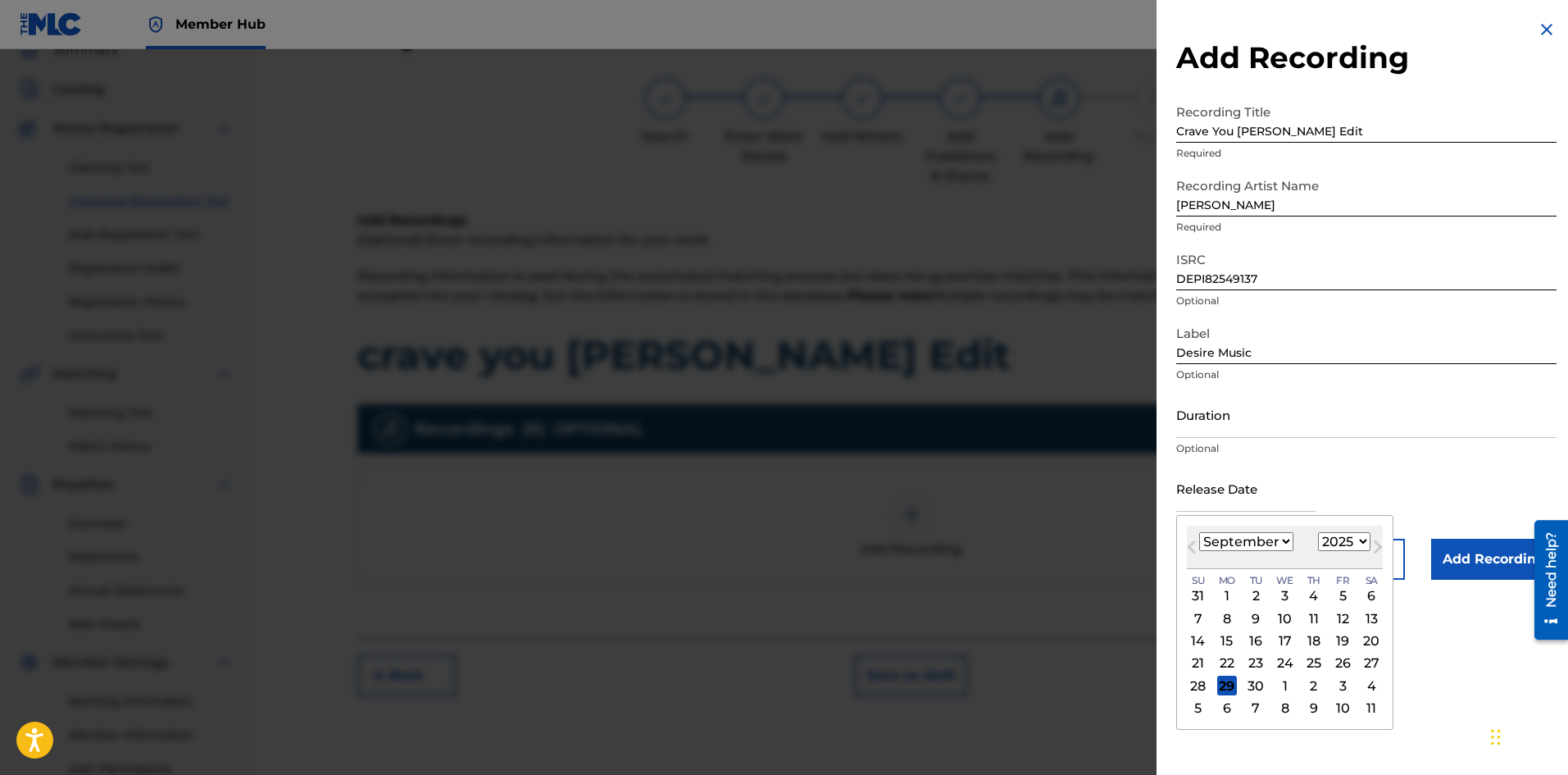
click at [1286, 544] on select "January February March April May June July August September October November De…" at bounding box center [1246, 541] width 94 height 19
select select "6"
click at [1200, 532] on select "January February March April May June July August September October November De…" at bounding box center [1246, 541] width 94 height 19
click at [1341, 615] on div "11" at bounding box center [1343, 618] width 20 height 20
type input "[DATE]"
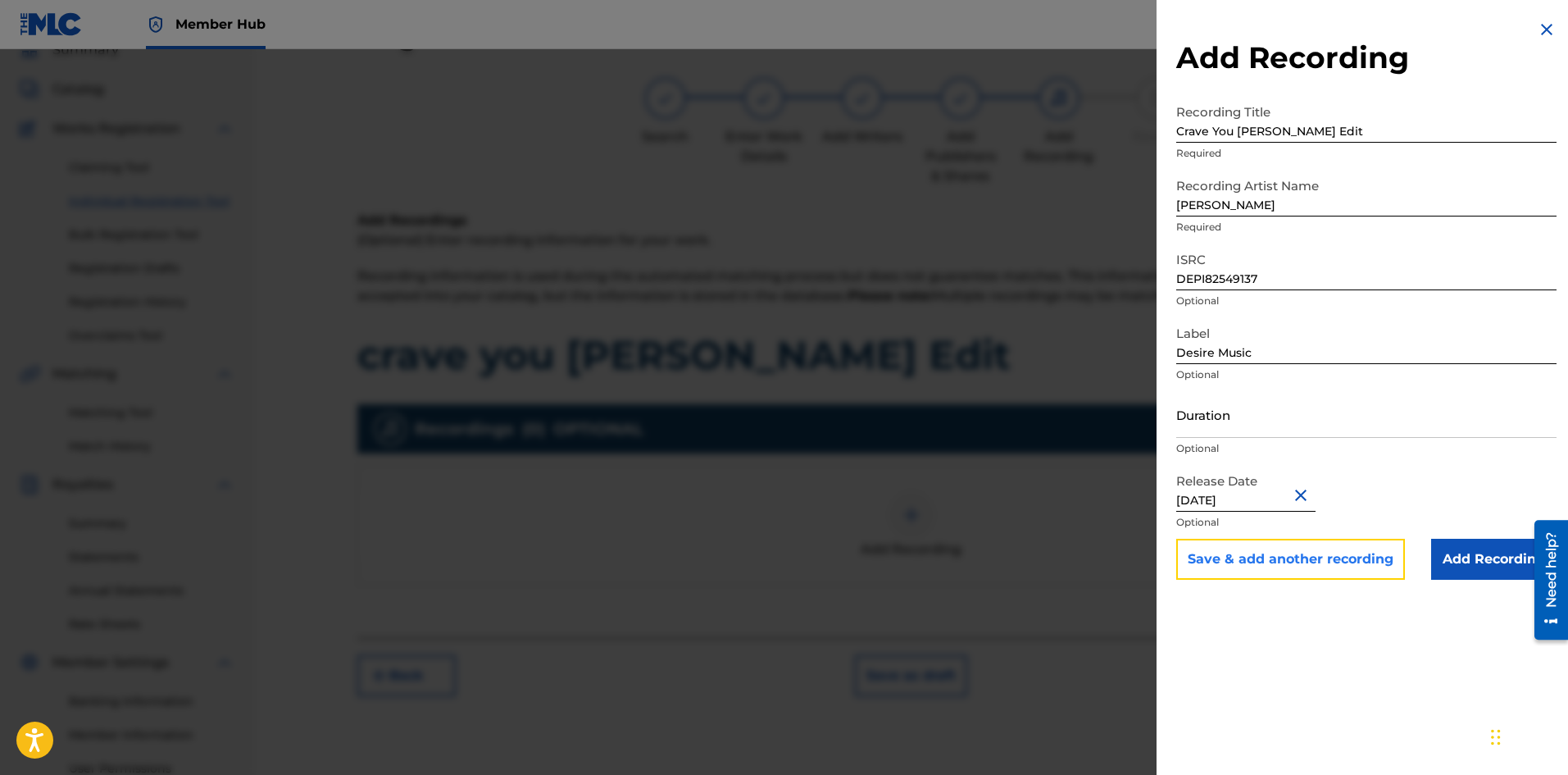
click at [1342, 558] on button "Save & add another recording" at bounding box center [1290, 559] width 228 height 41
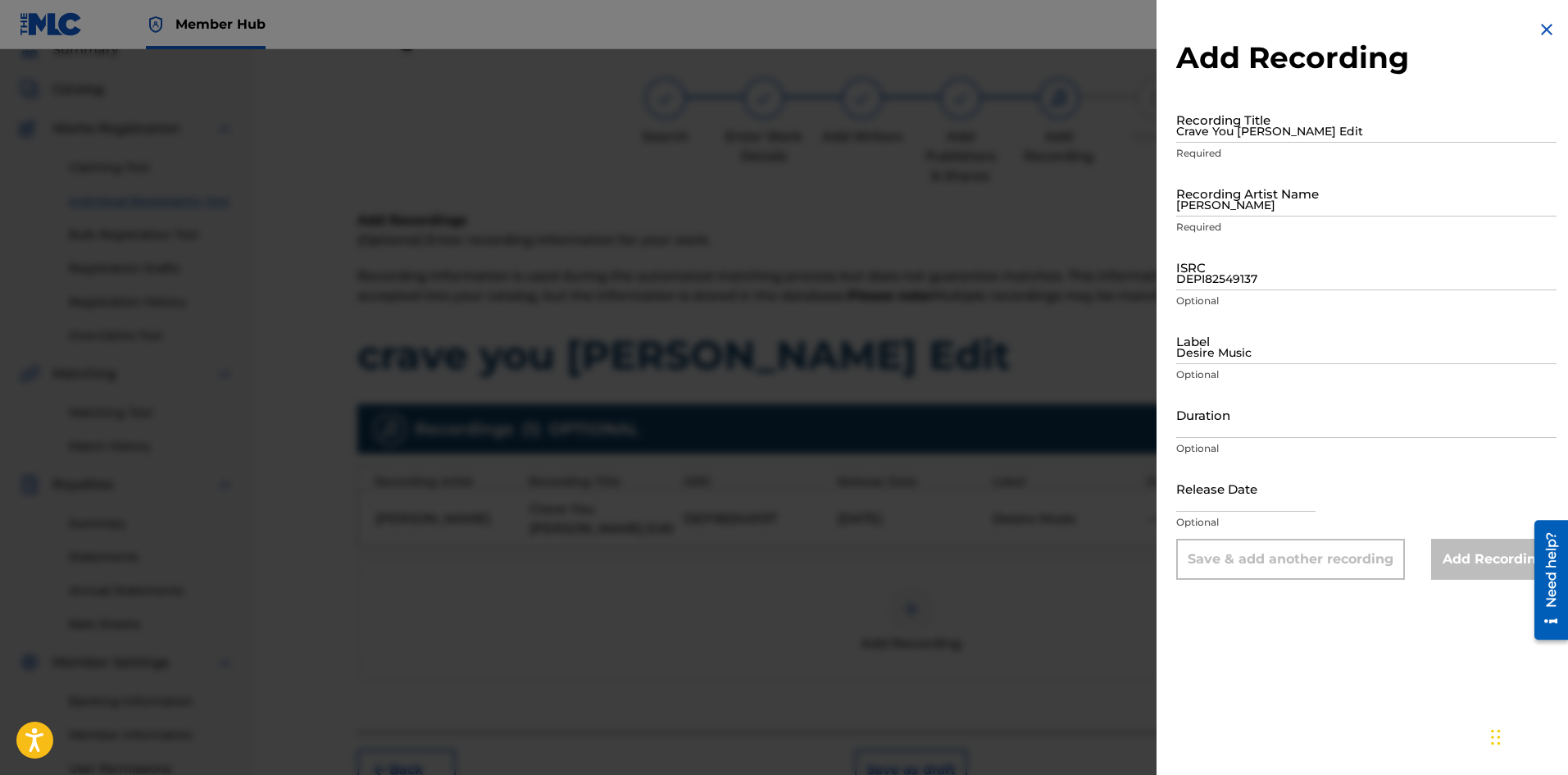
click at [1540, 29] on img at bounding box center [1547, 30] width 20 height 20
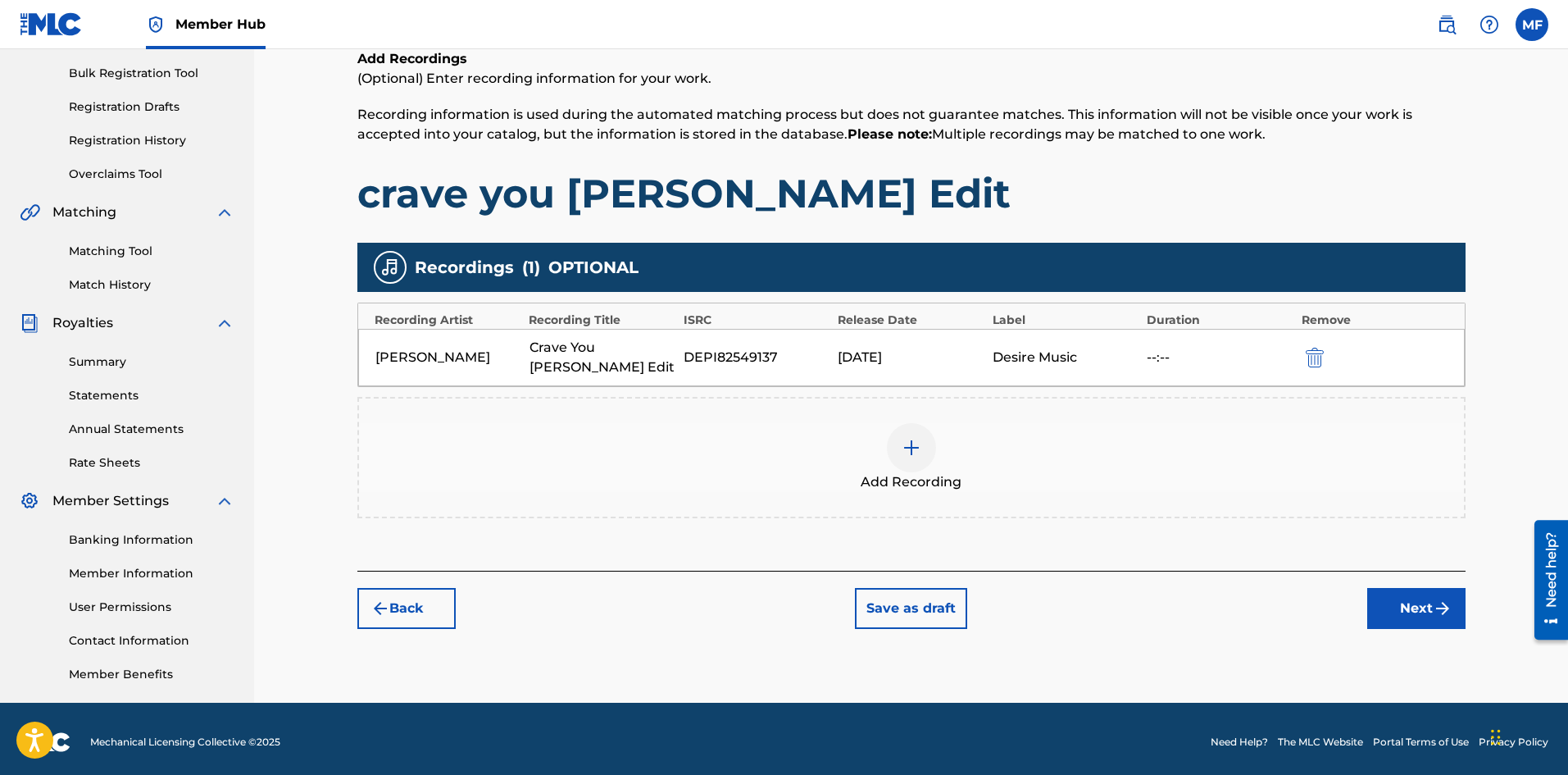
scroll to position [242, 0]
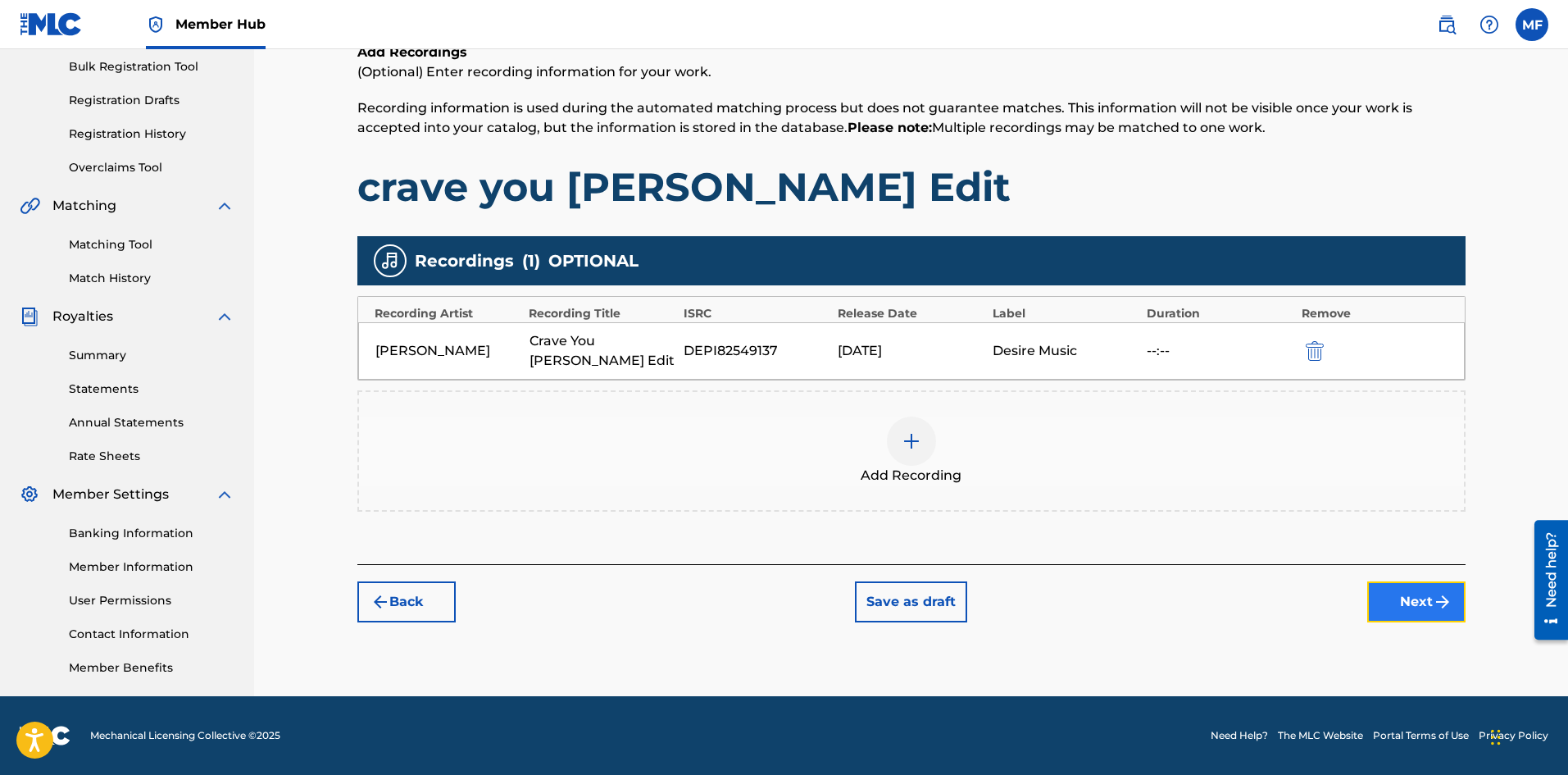
click at [1415, 601] on button "Next" at bounding box center [1417, 602] width 99 height 41
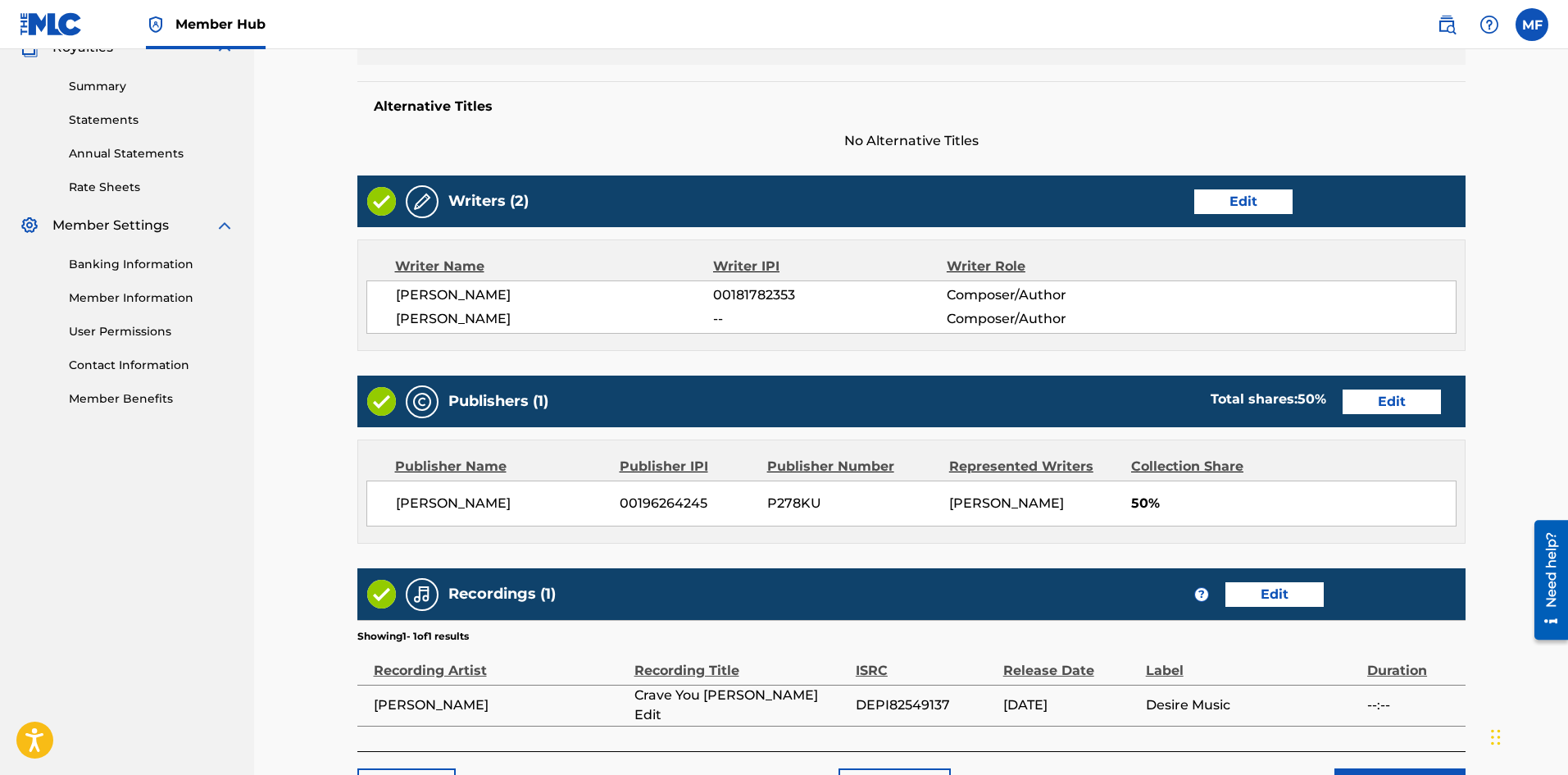
scroll to position [624, 0]
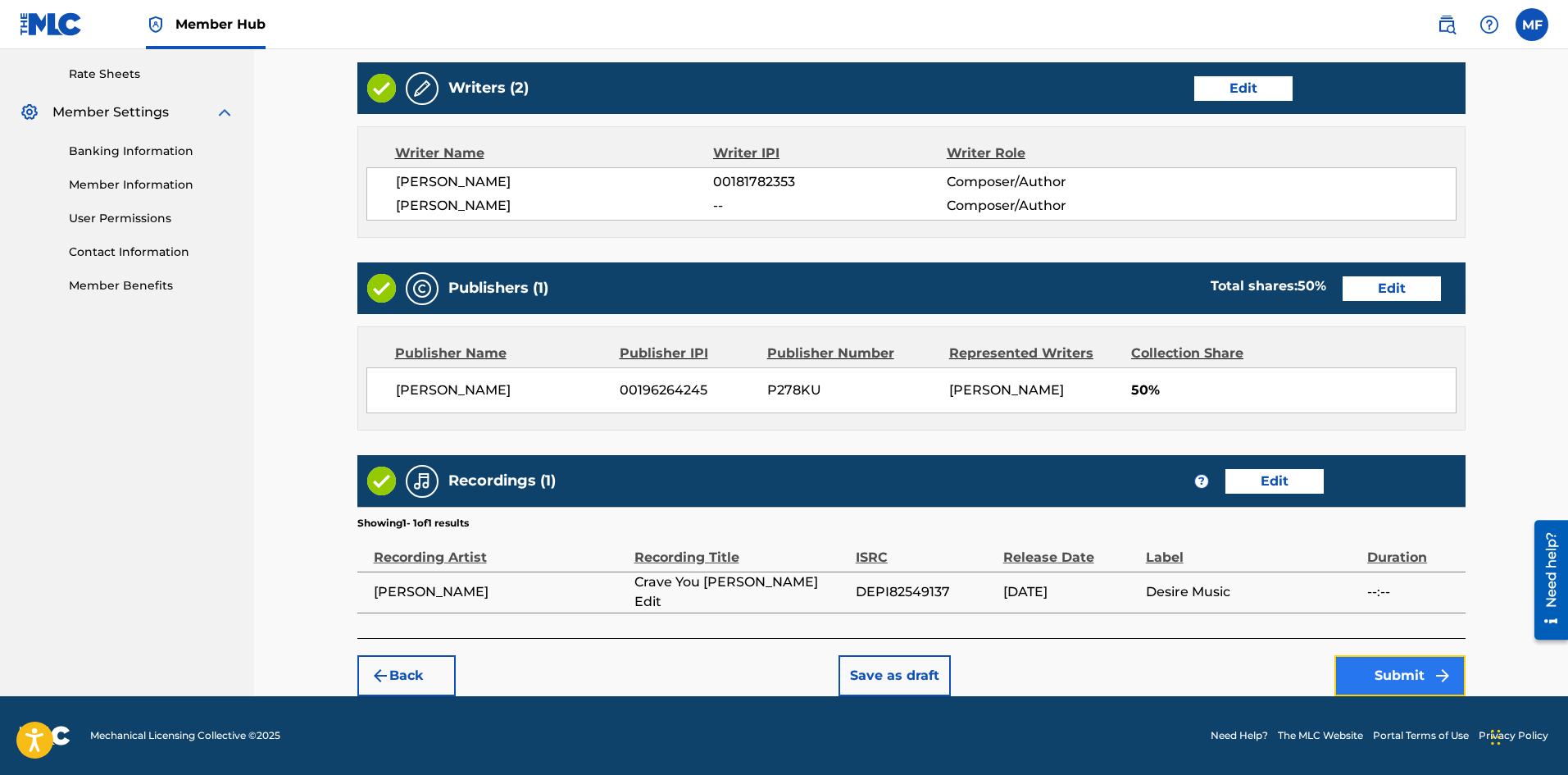
click at [1420, 676] on button "Submit" at bounding box center [1400, 676] width 131 height 41
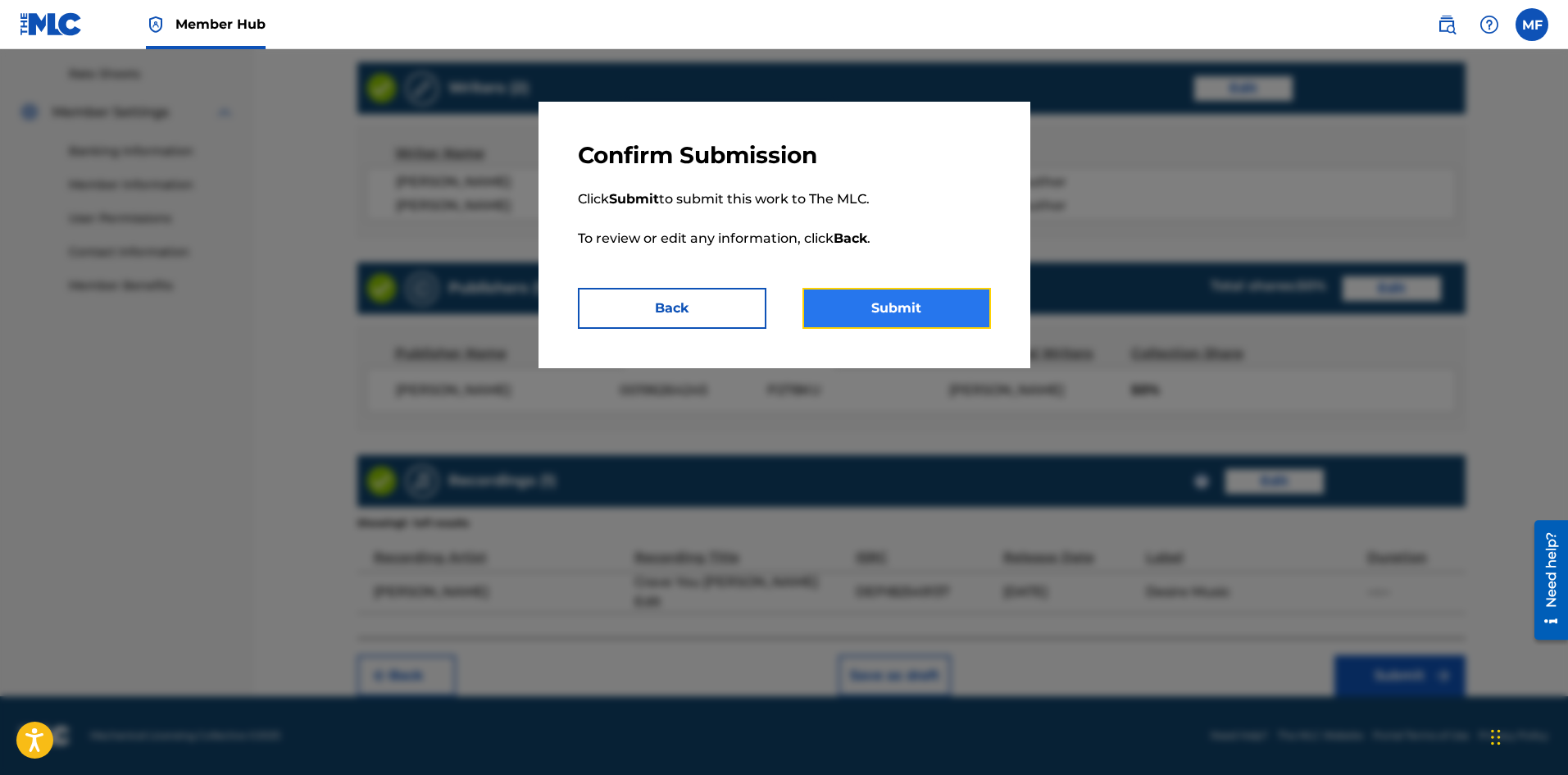
click at [934, 317] on button "Submit" at bounding box center [897, 308] width 188 height 41
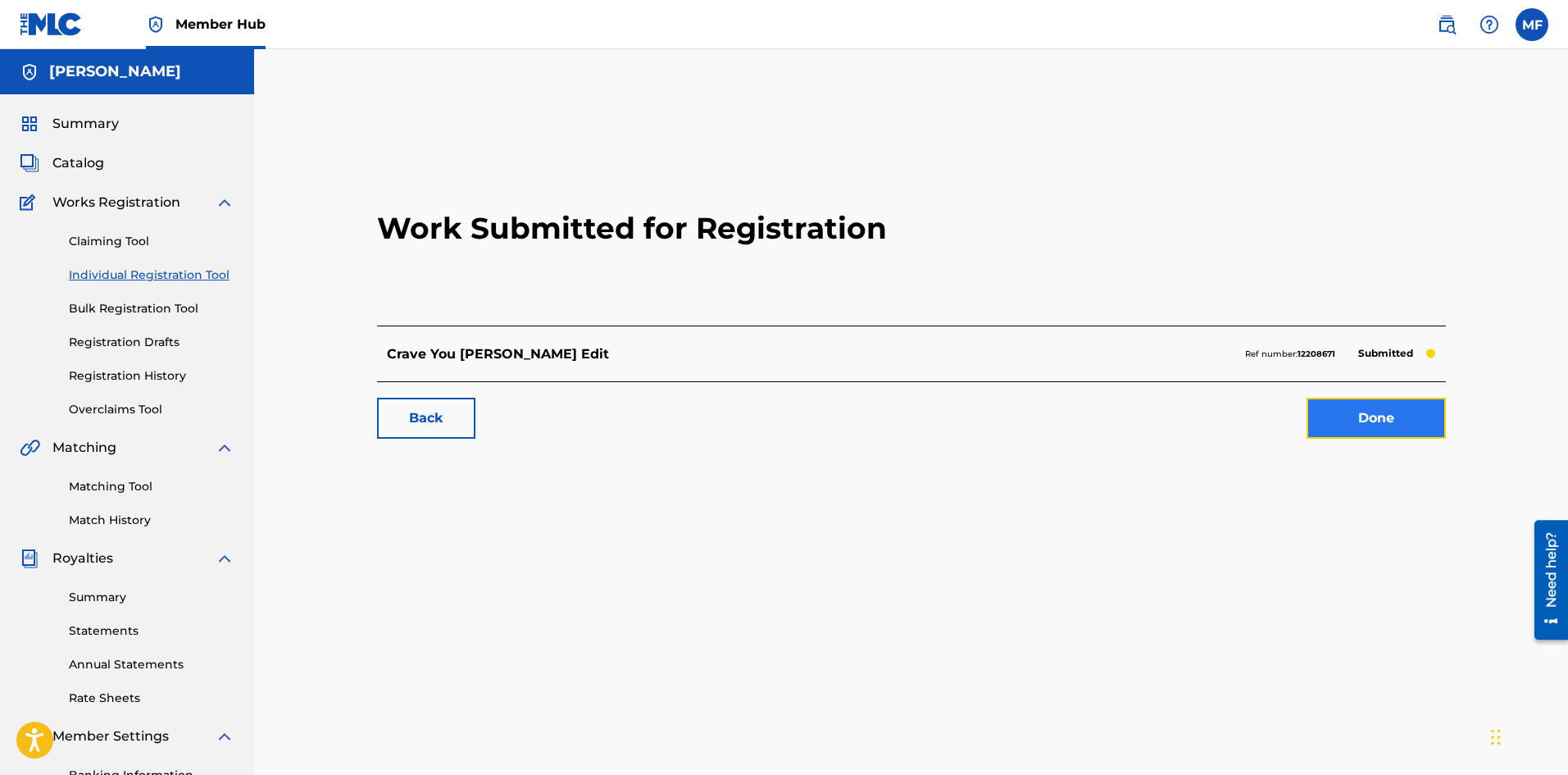
click at [1367, 418] on link "Done" at bounding box center [1377, 418] width 140 height 41
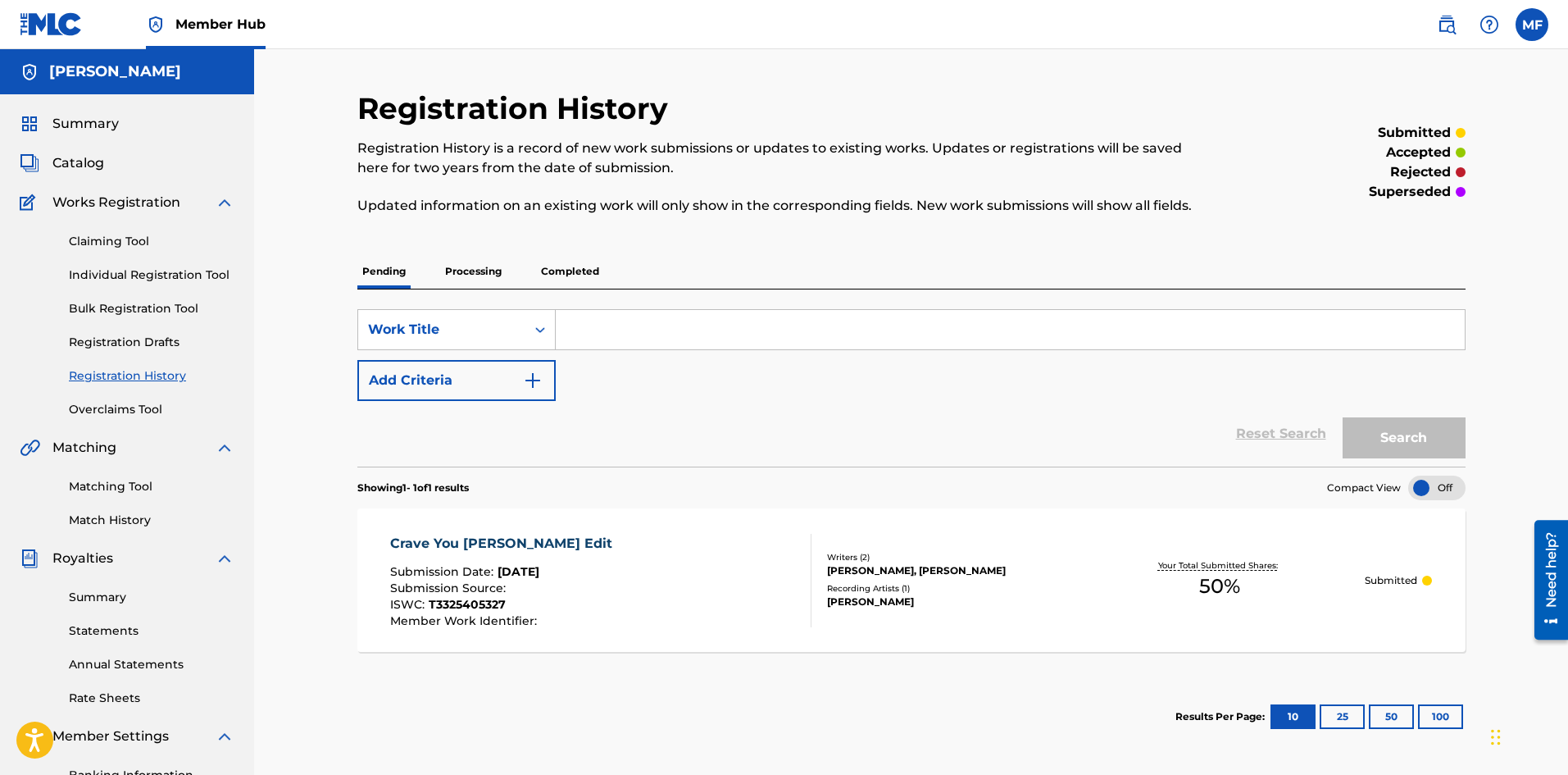
click at [601, 332] on input "Search Form" at bounding box center [1010, 330] width 909 height 39
click at [547, 332] on icon "Search Form" at bounding box center [540, 330] width 16 height 16
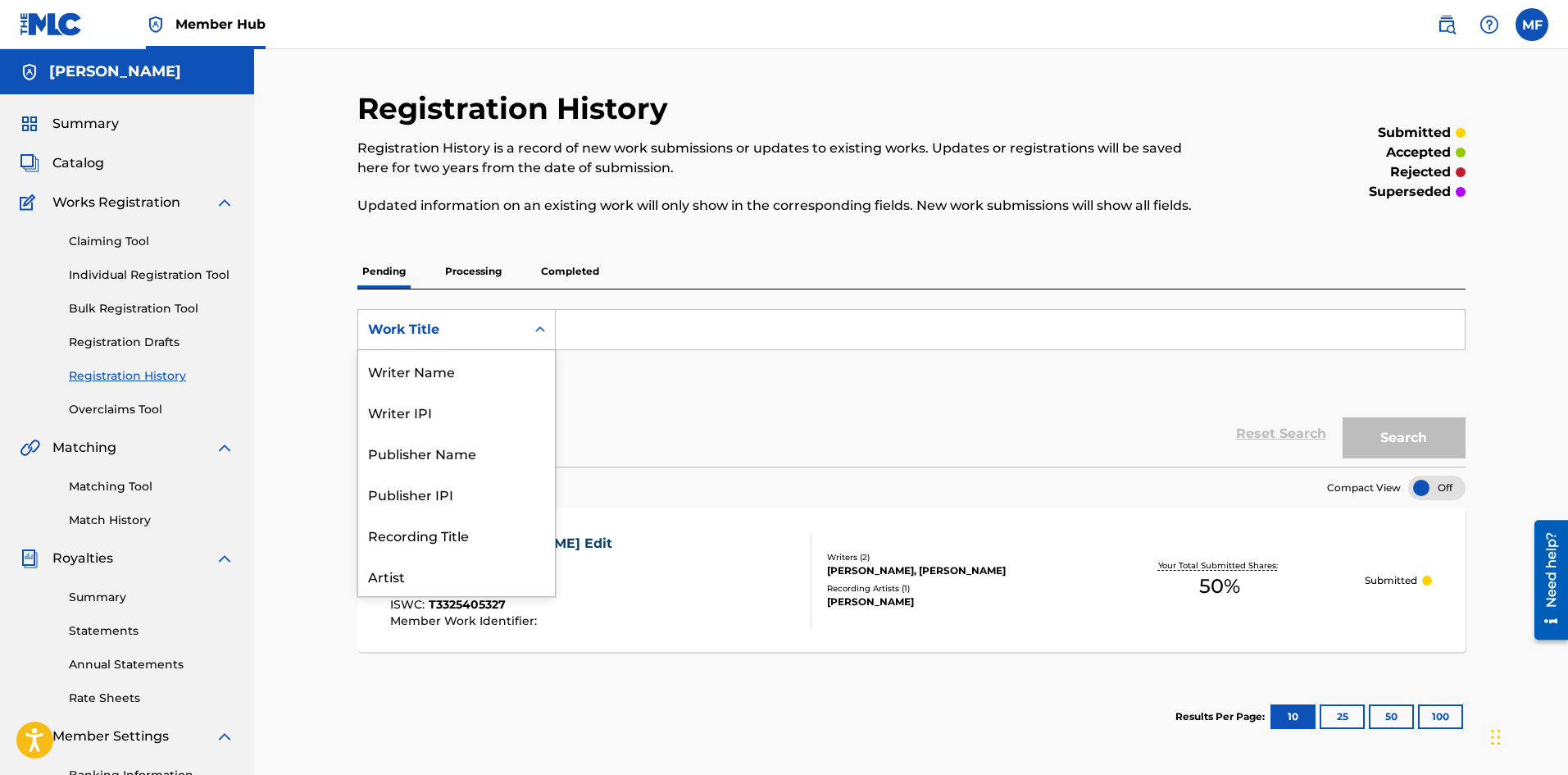
scroll to position [82, 0]
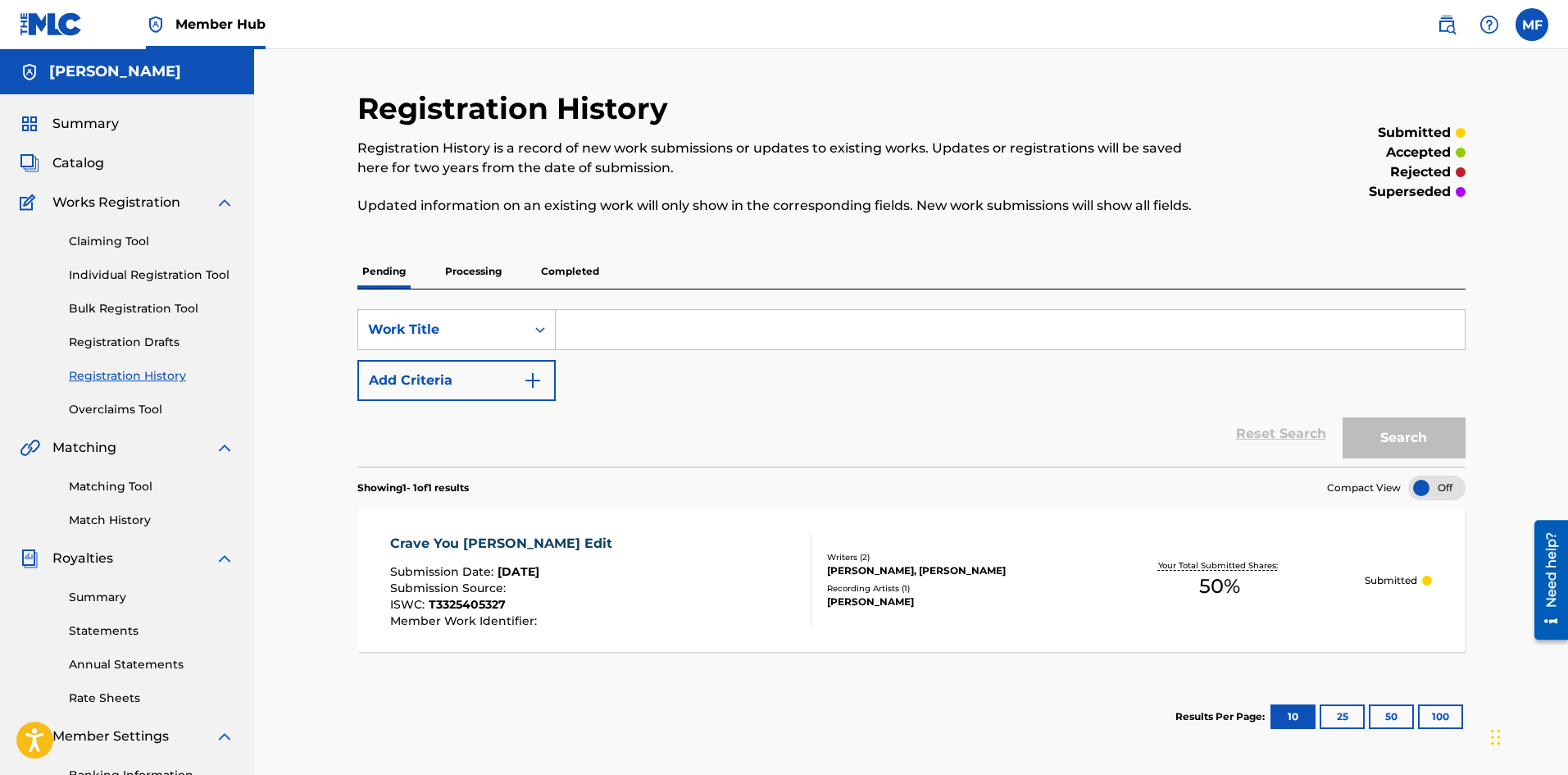
click at [742, 421] on div "Reset Search Search" at bounding box center [911, 433] width 1108 height 65
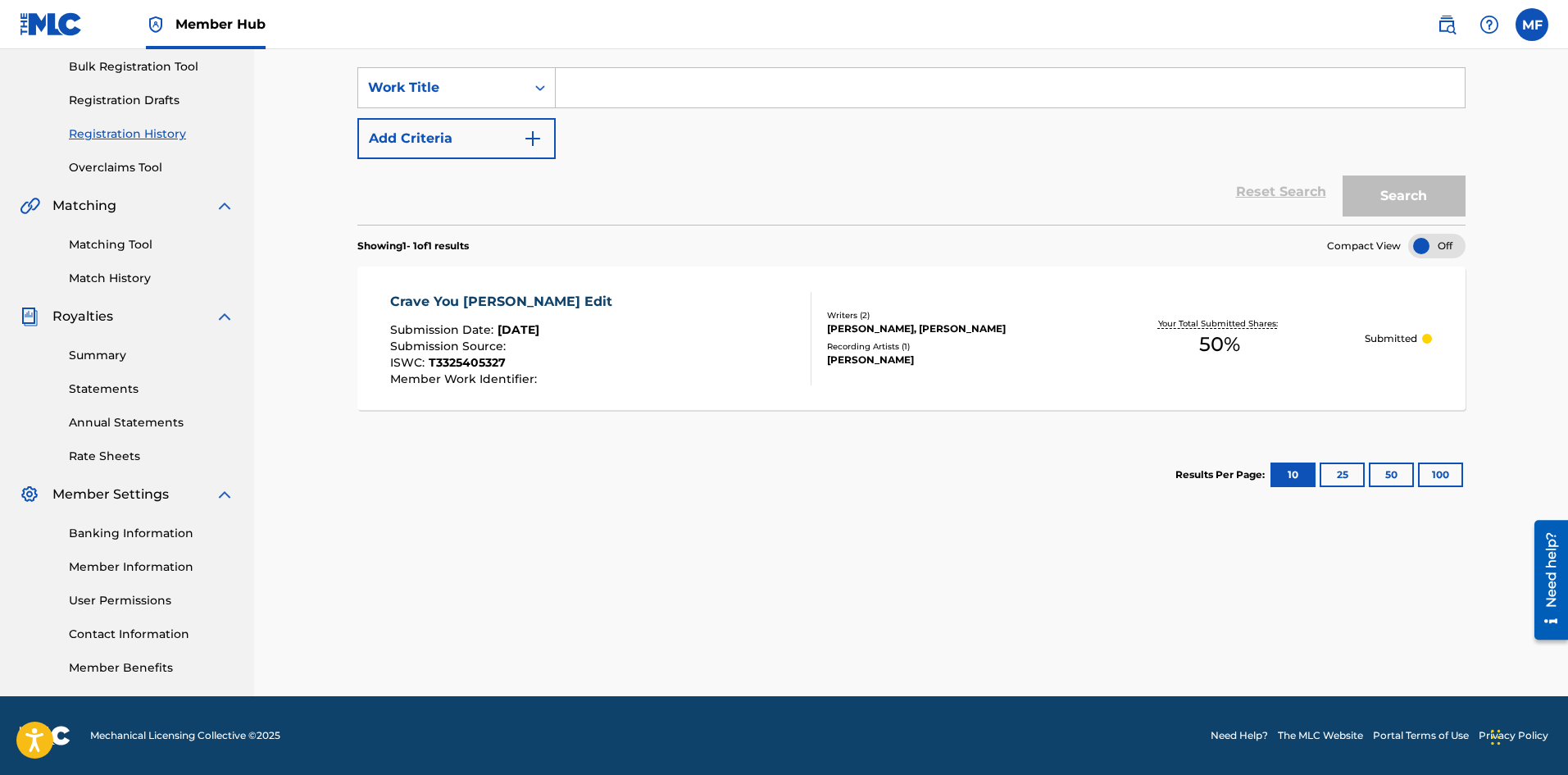
scroll to position [0, 0]
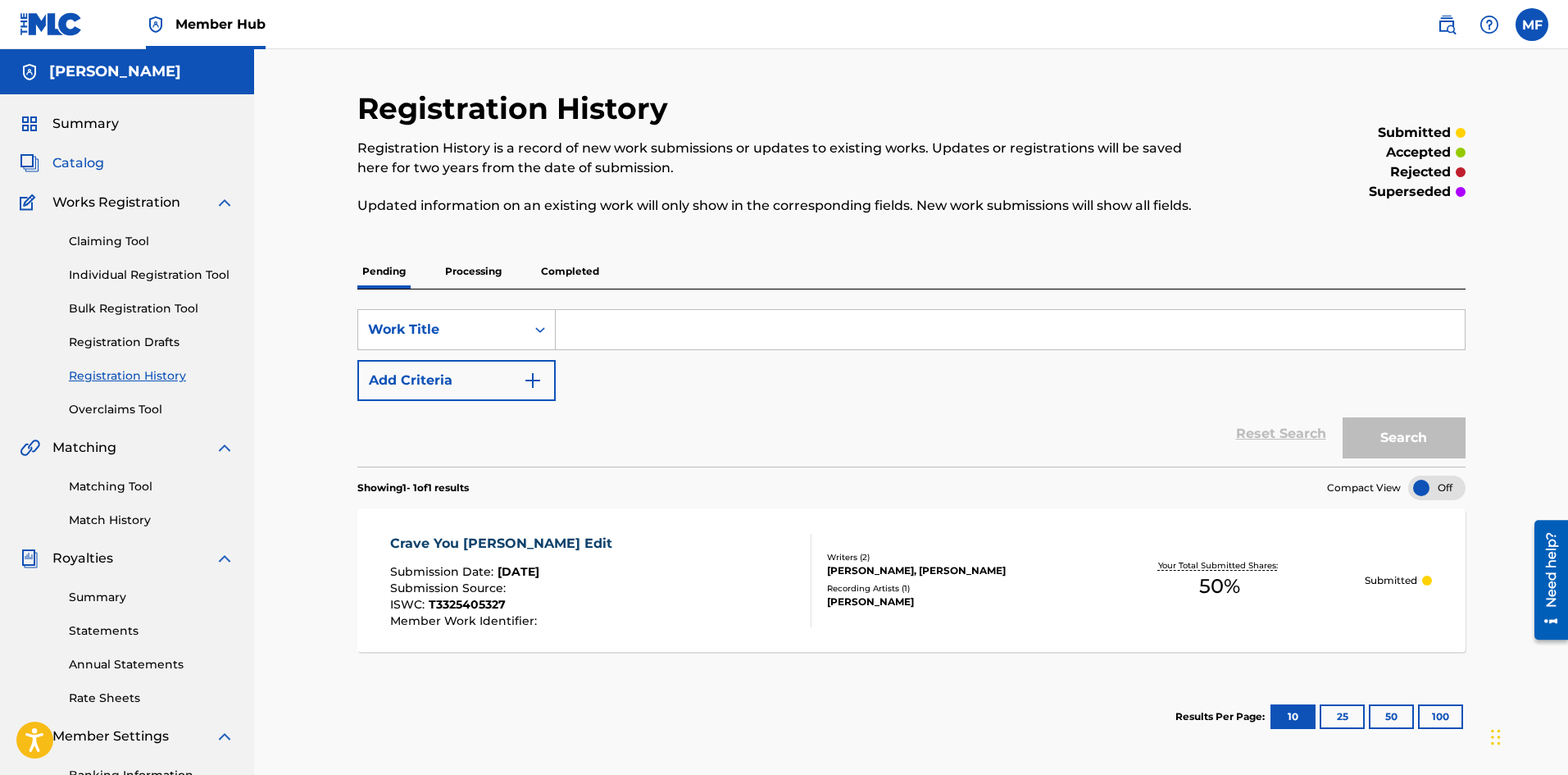
click at [85, 168] on span "Catalog" at bounding box center [79, 163] width 52 height 20
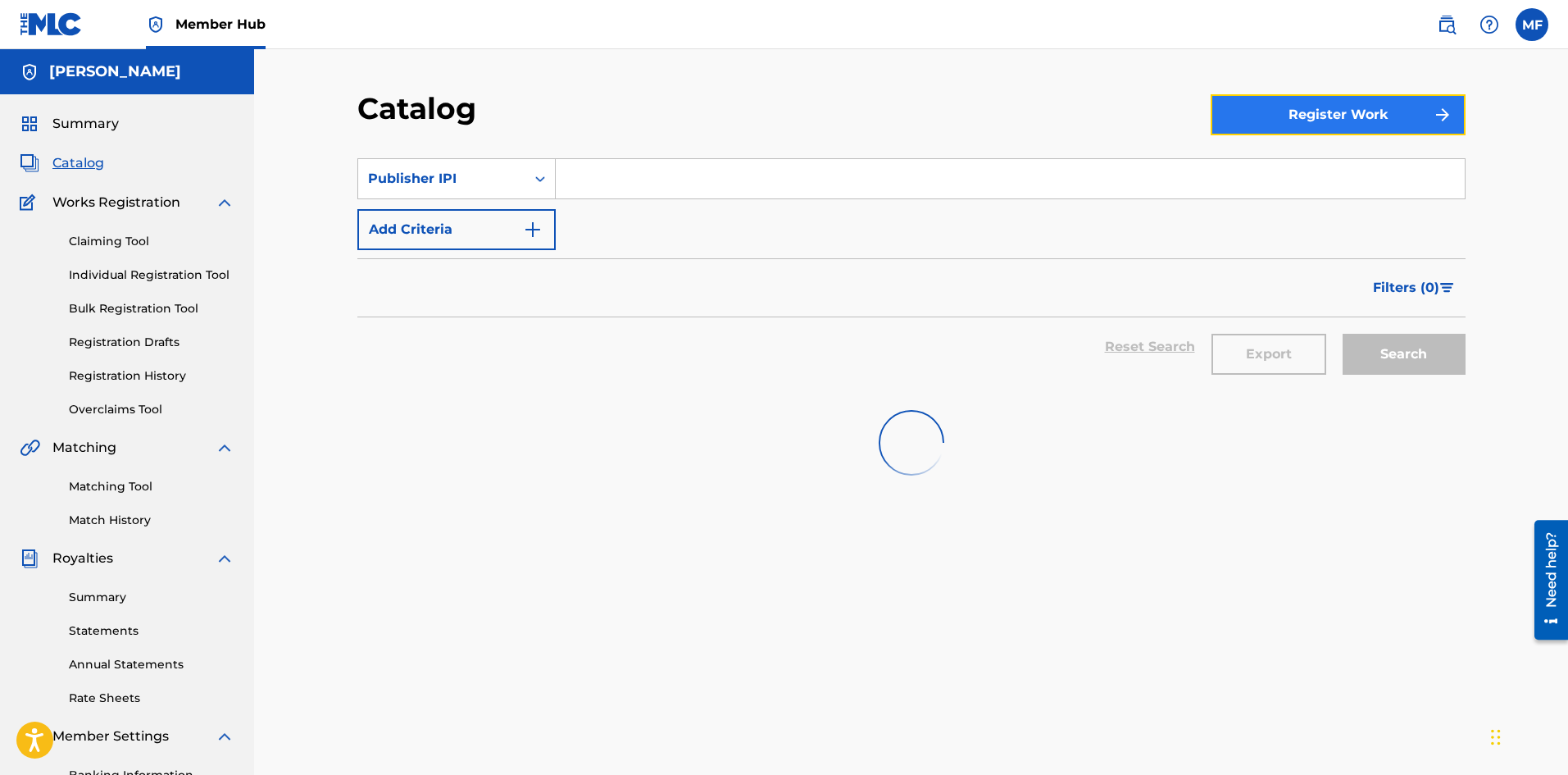
click at [1348, 111] on button "Register Work" at bounding box center [1338, 115] width 255 height 41
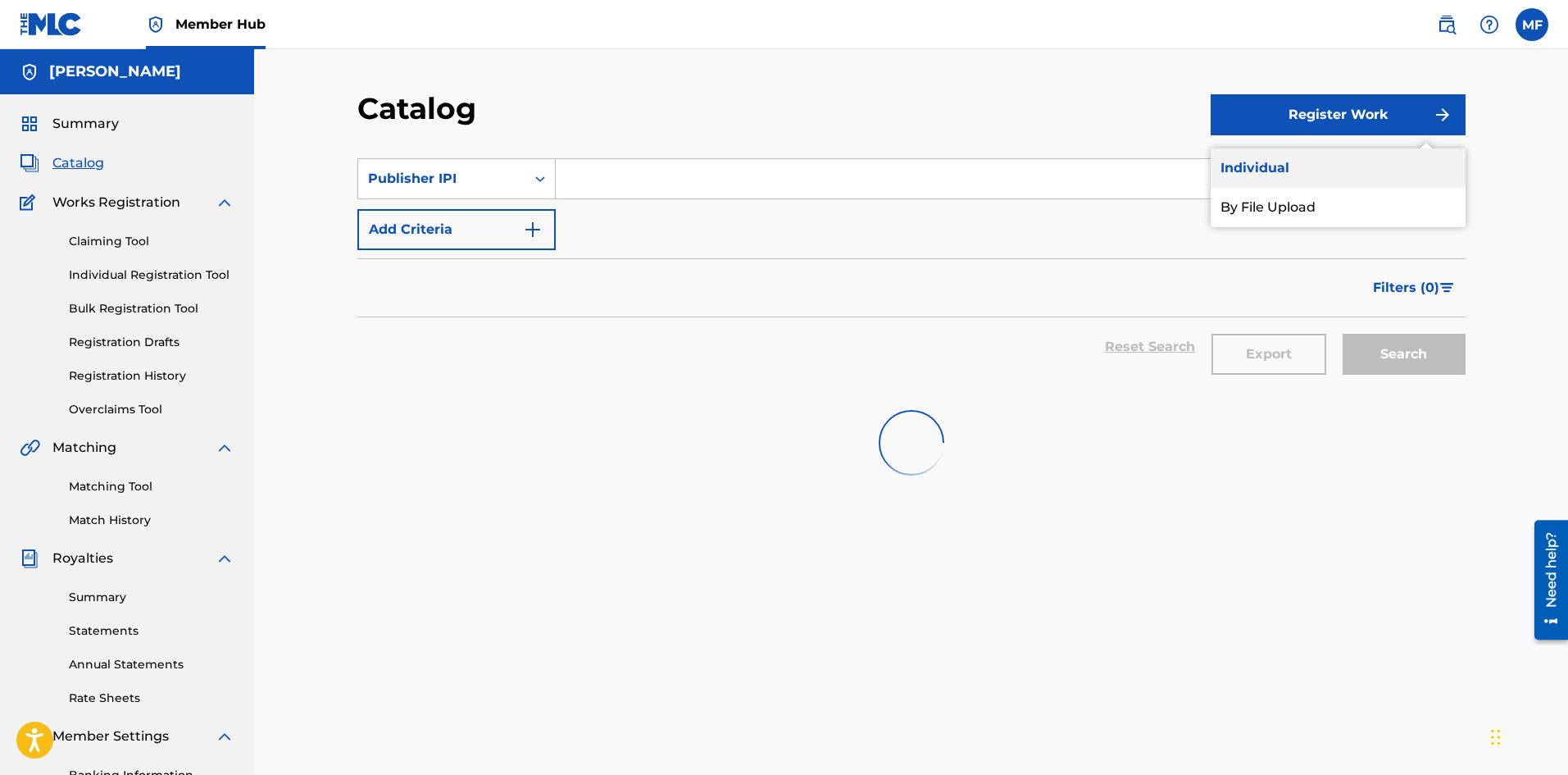
click at [1245, 166] on link "Individual" at bounding box center [1338, 168] width 255 height 39
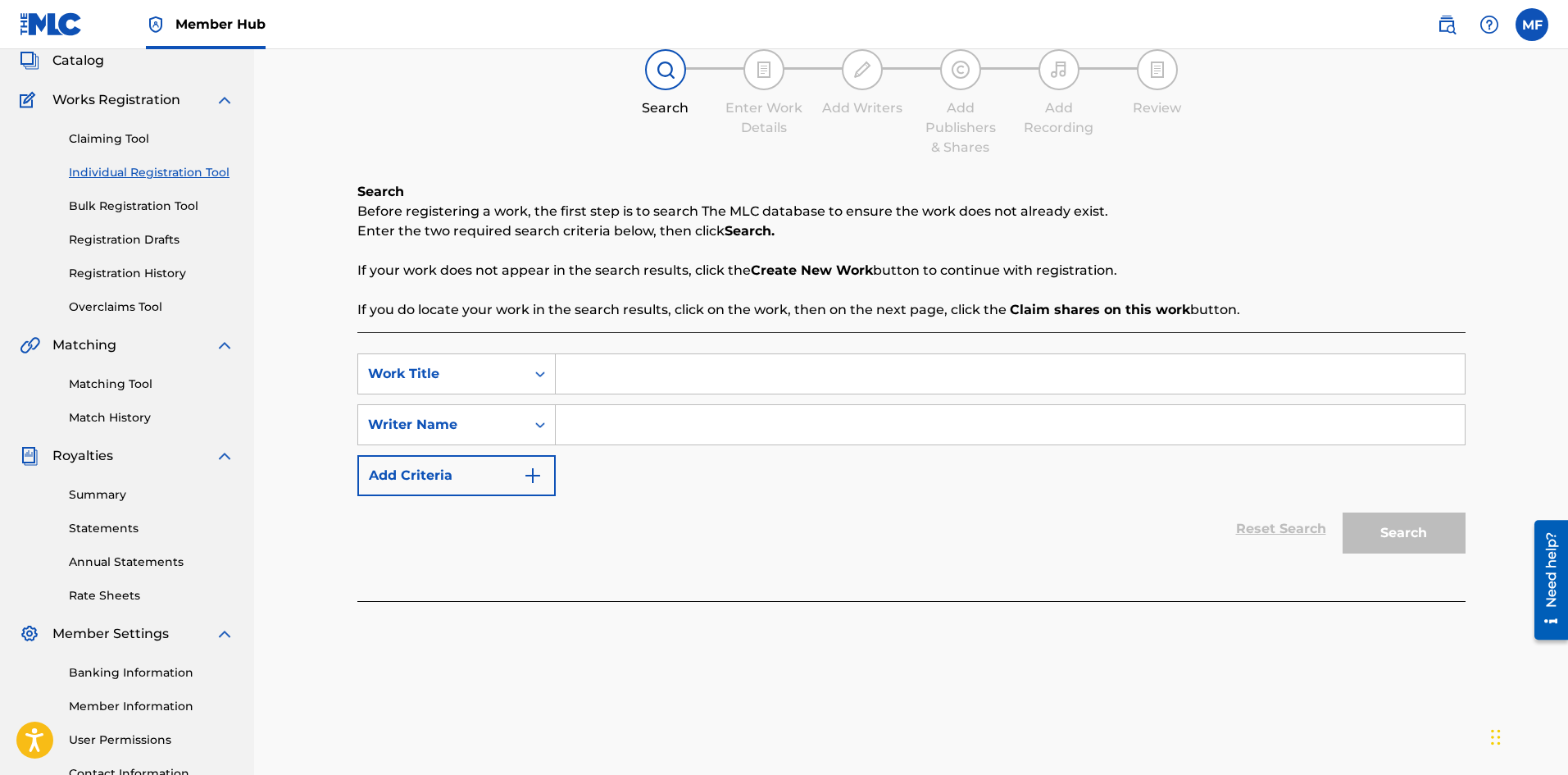
scroll to position [242, 0]
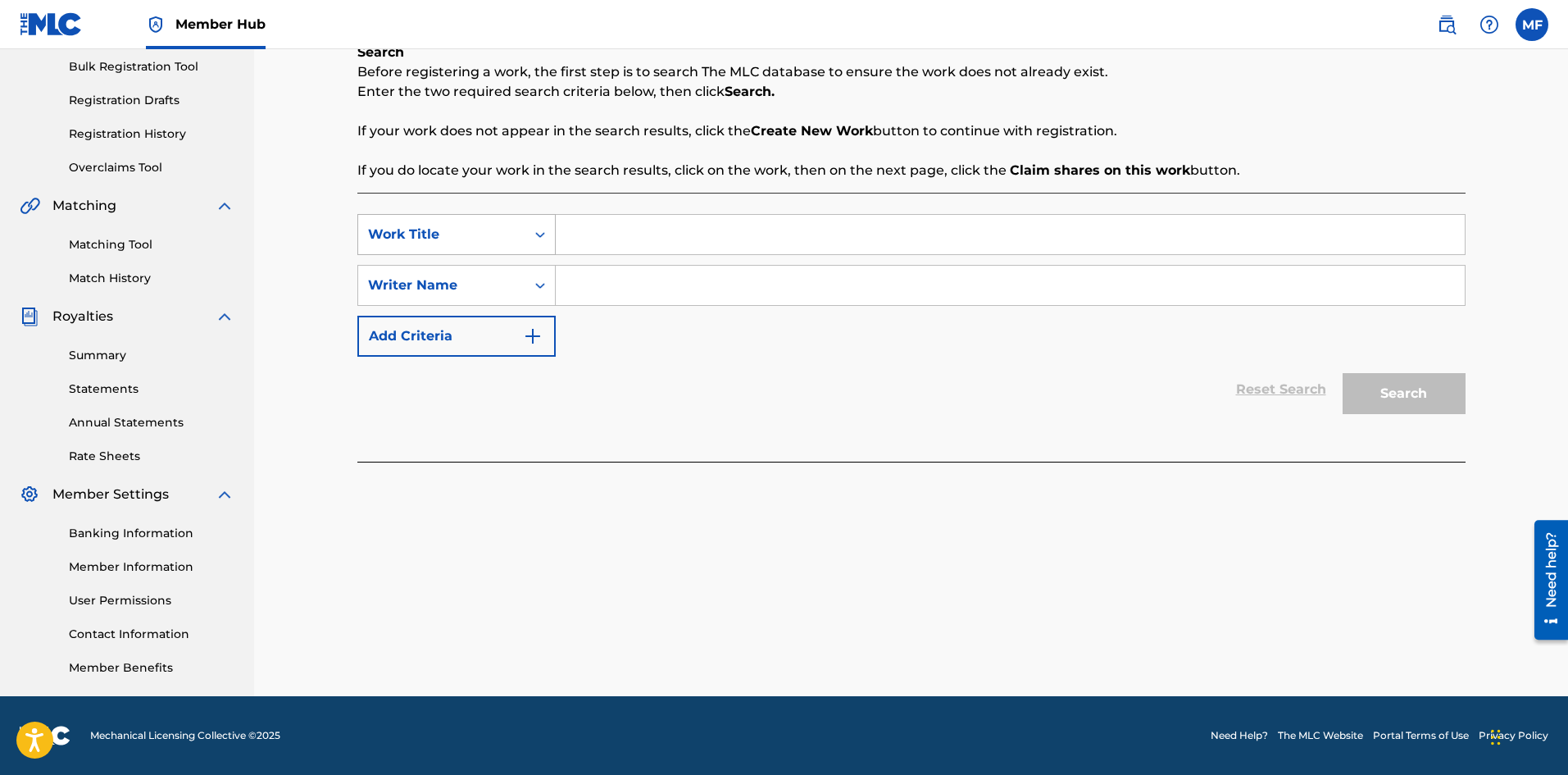
click at [534, 237] on icon "Search Form" at bounding box center [540, 235] width 16 height 16
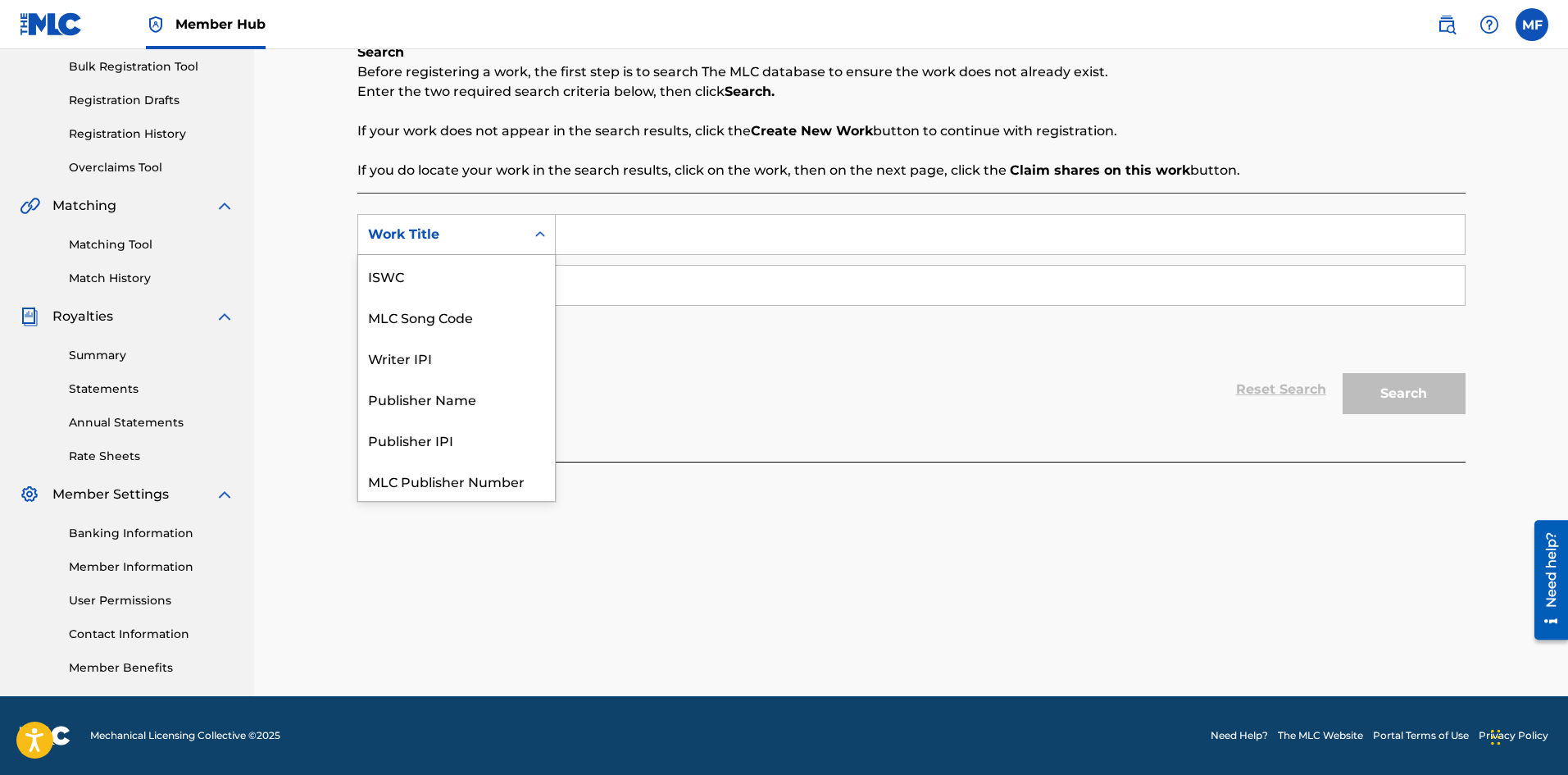
scroll to position [41, 0]
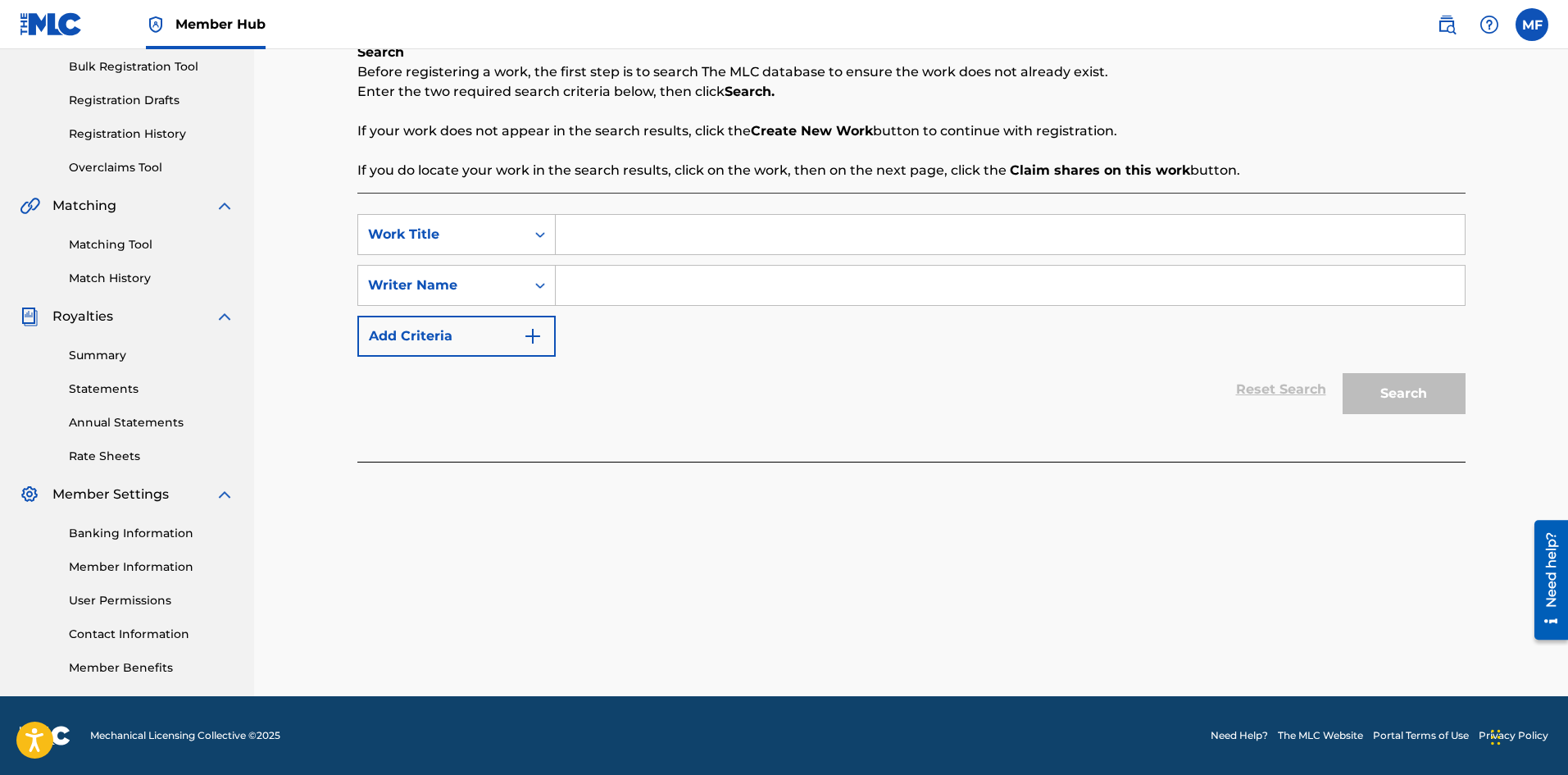
click at [642, 237] on input "Search Form" at bounding box center [1010, 235] width 909 height 39
type input "Crave you [PERSON_NAME] Remix"
click at [603, 289] on input "Search Form" at bounding box center [1010, 285] width 909 height 39
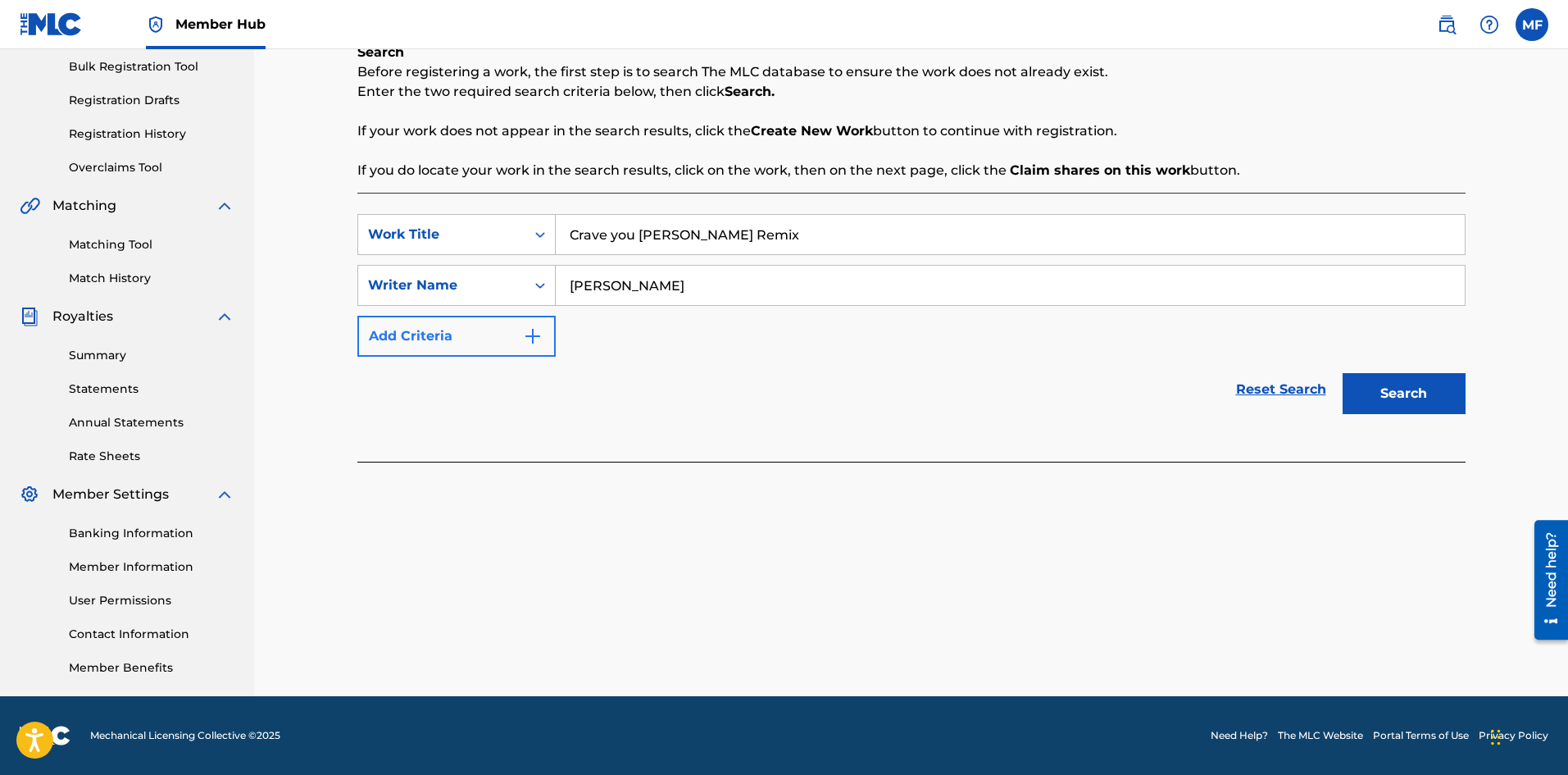
type input "[PERSON_NAME]"
click at [536, 340] on img "Search Form" at bounding box center [533, 336] width 20 height 20
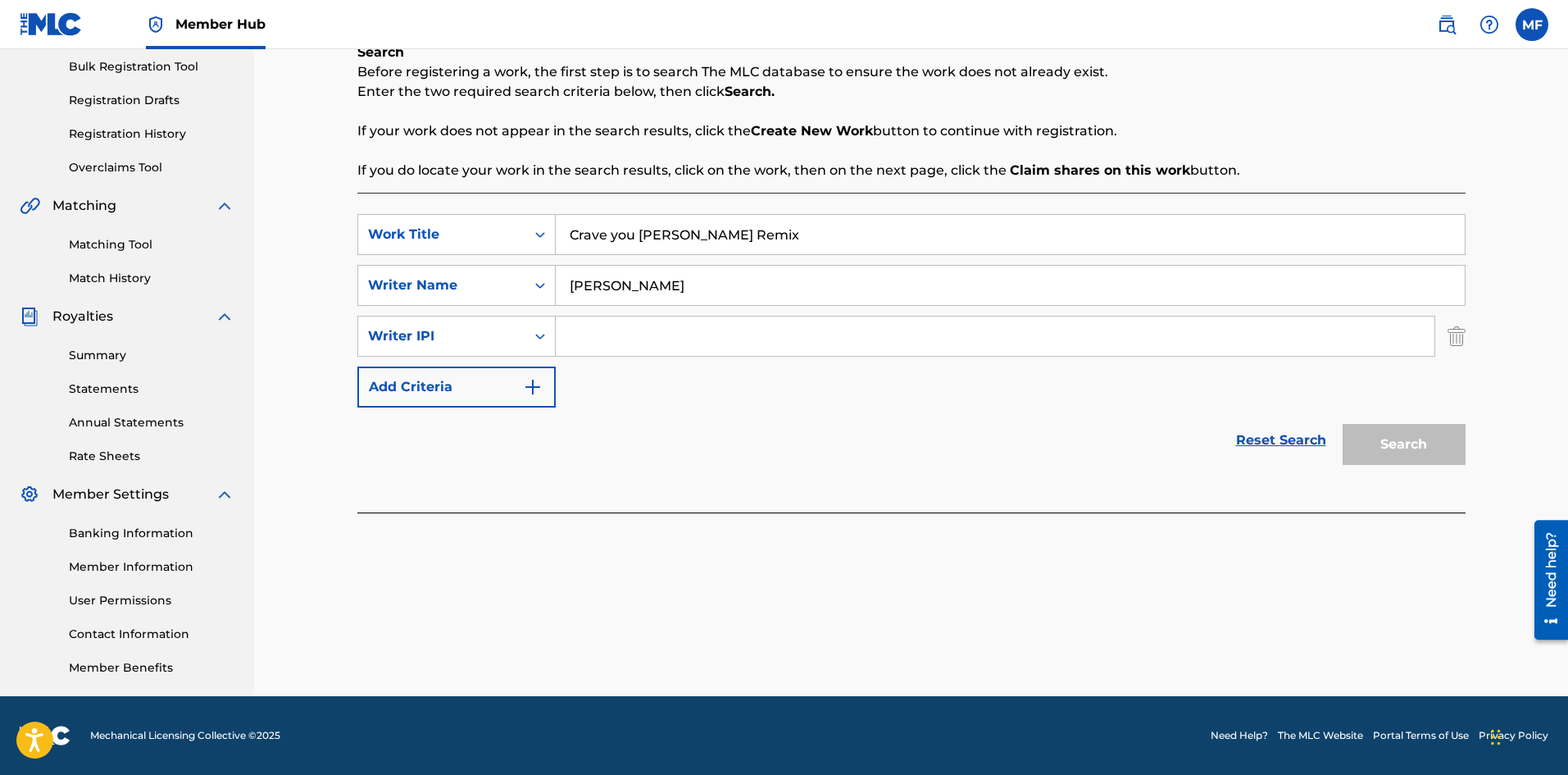
click at [630, 340] on input "Search Form" at bounding box center [995, 336] width 879 height 39
paste input "00181782353"
click at [567, 334] on input "00181782353" at bounding box center [995, 336] width 879 height 39
type input "00181782353"
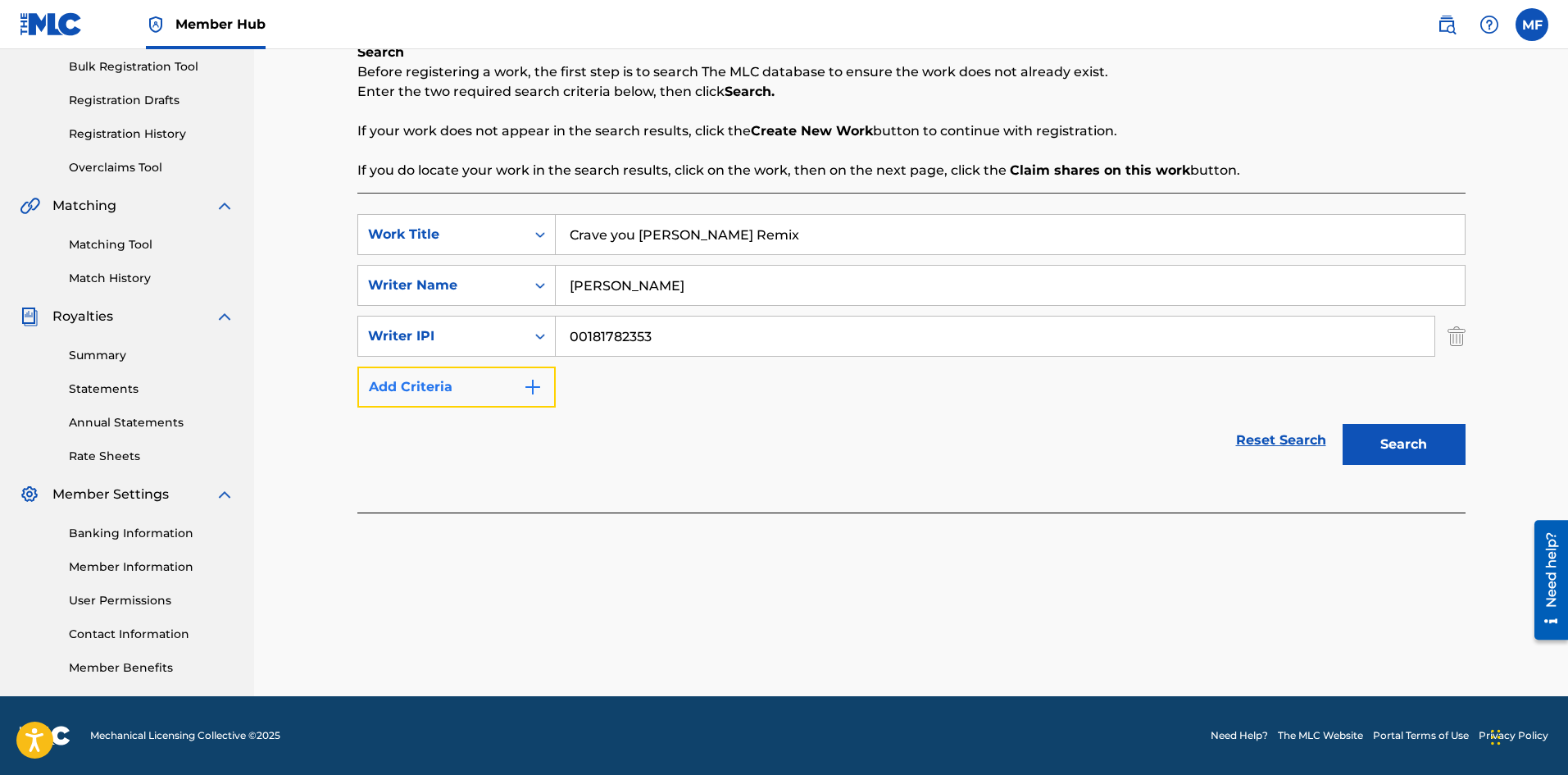
click at [541, 390] on img "Search Form" at bounding box center [533, 387] width 20 height 20
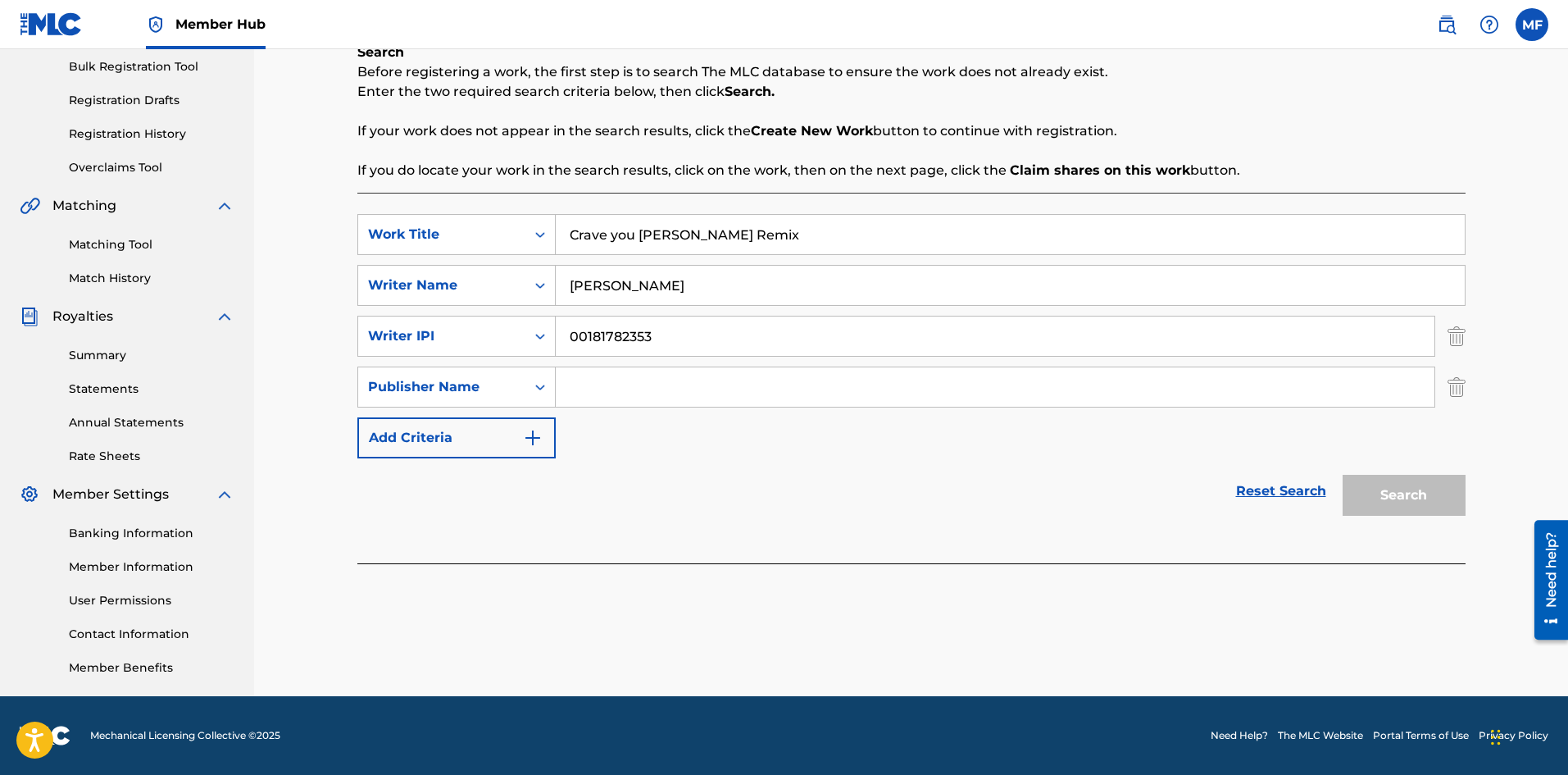
click at [660, 391] on input "Search Form" at bounding box center [995, 387] width 879 height 39
type input "Fiscaro Songs publishing (BMI)"
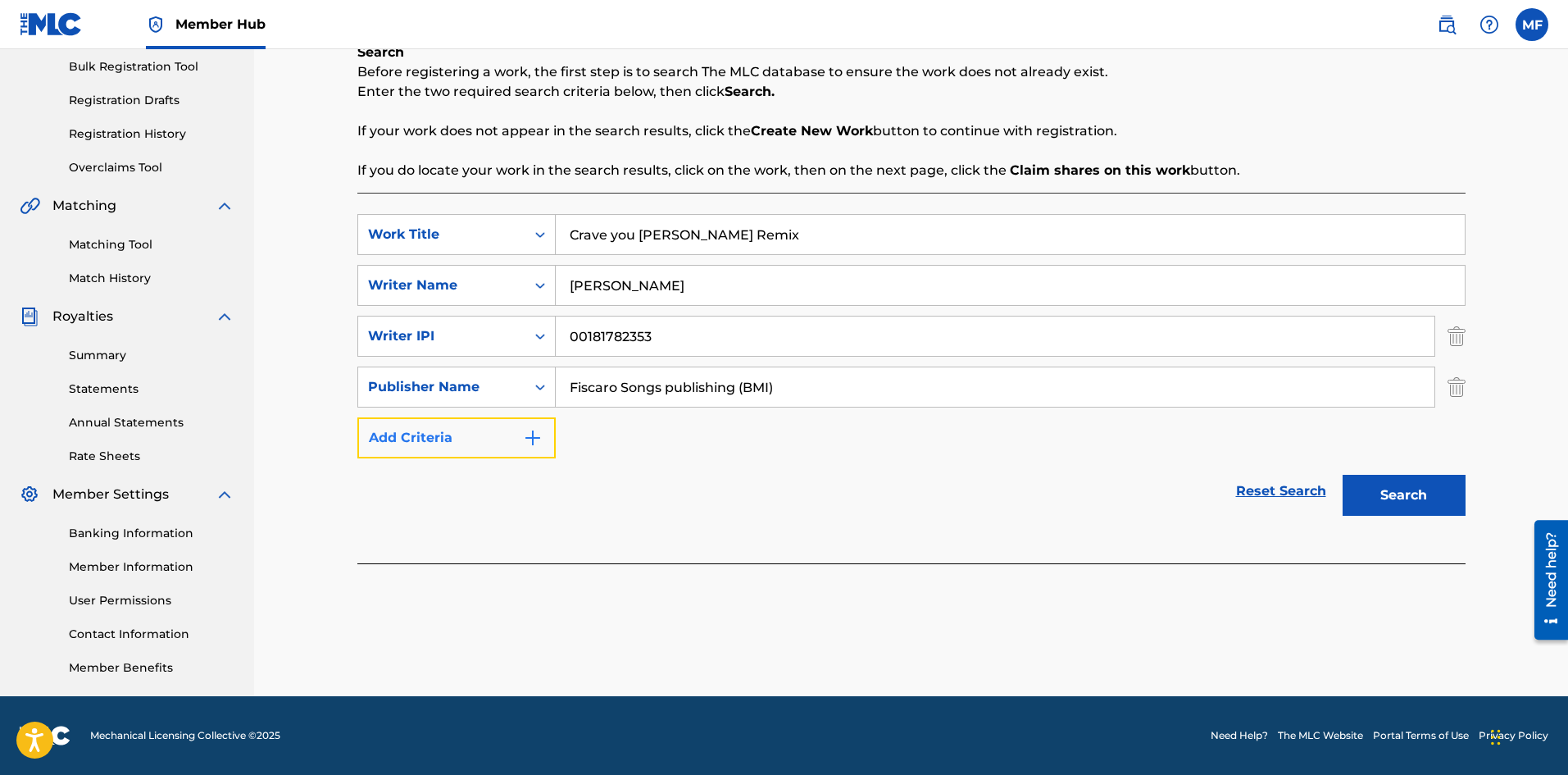
click at [530, 438] on img "Search Form" at bounding box center [533, 438] width 20 height 20
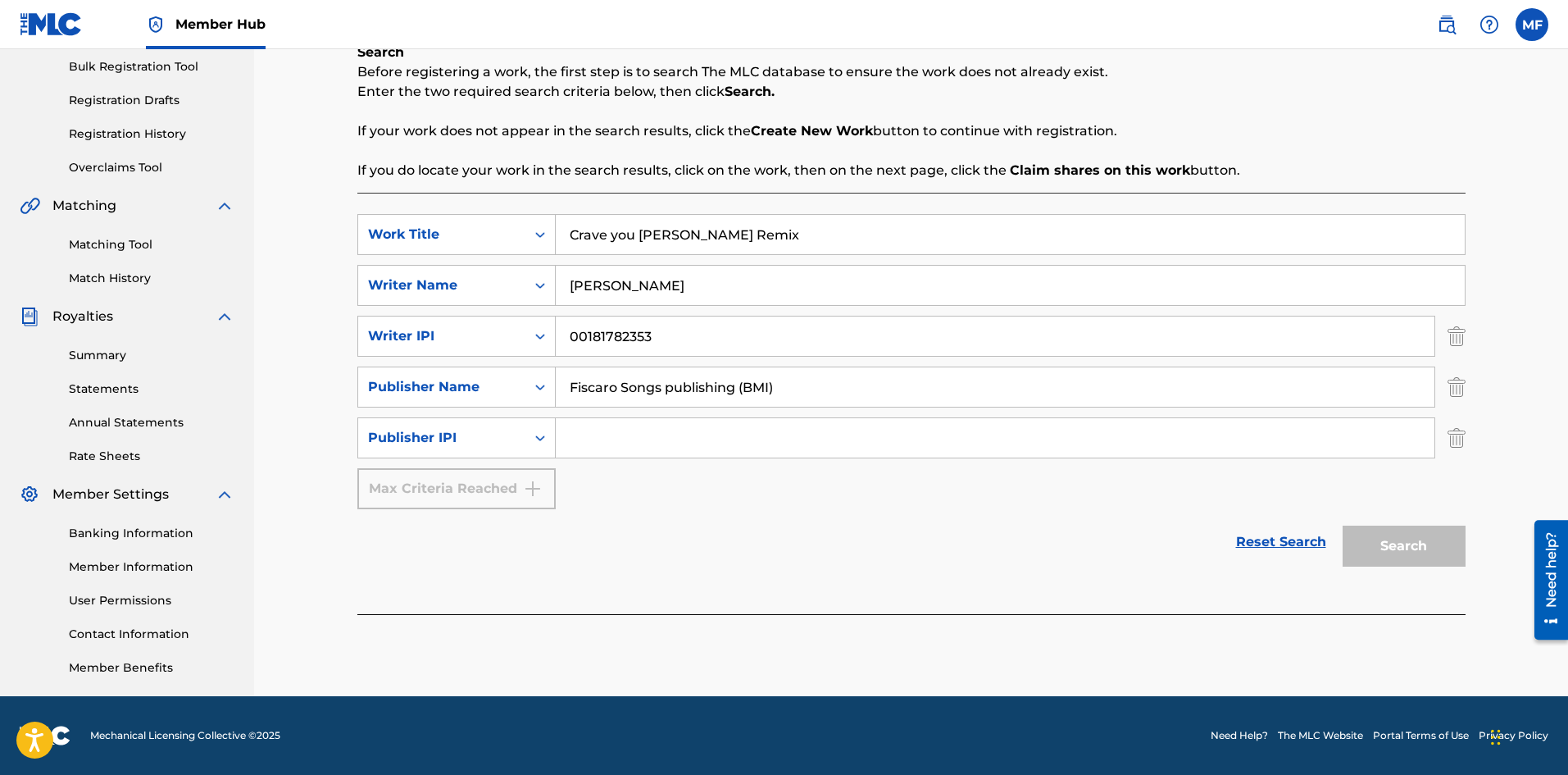
click at [647, 432] on input "Search Form" at bounding box center [995, 438] width 879 height 39
paste input "01258866012"
click at [566, 428] on input "01258866012" at bounding box center [995, 438] width 879 height 39
type input "01258866012"
click at [1412, 540] on button "Search" at bounding box center [1404, 547] width 123 height 41
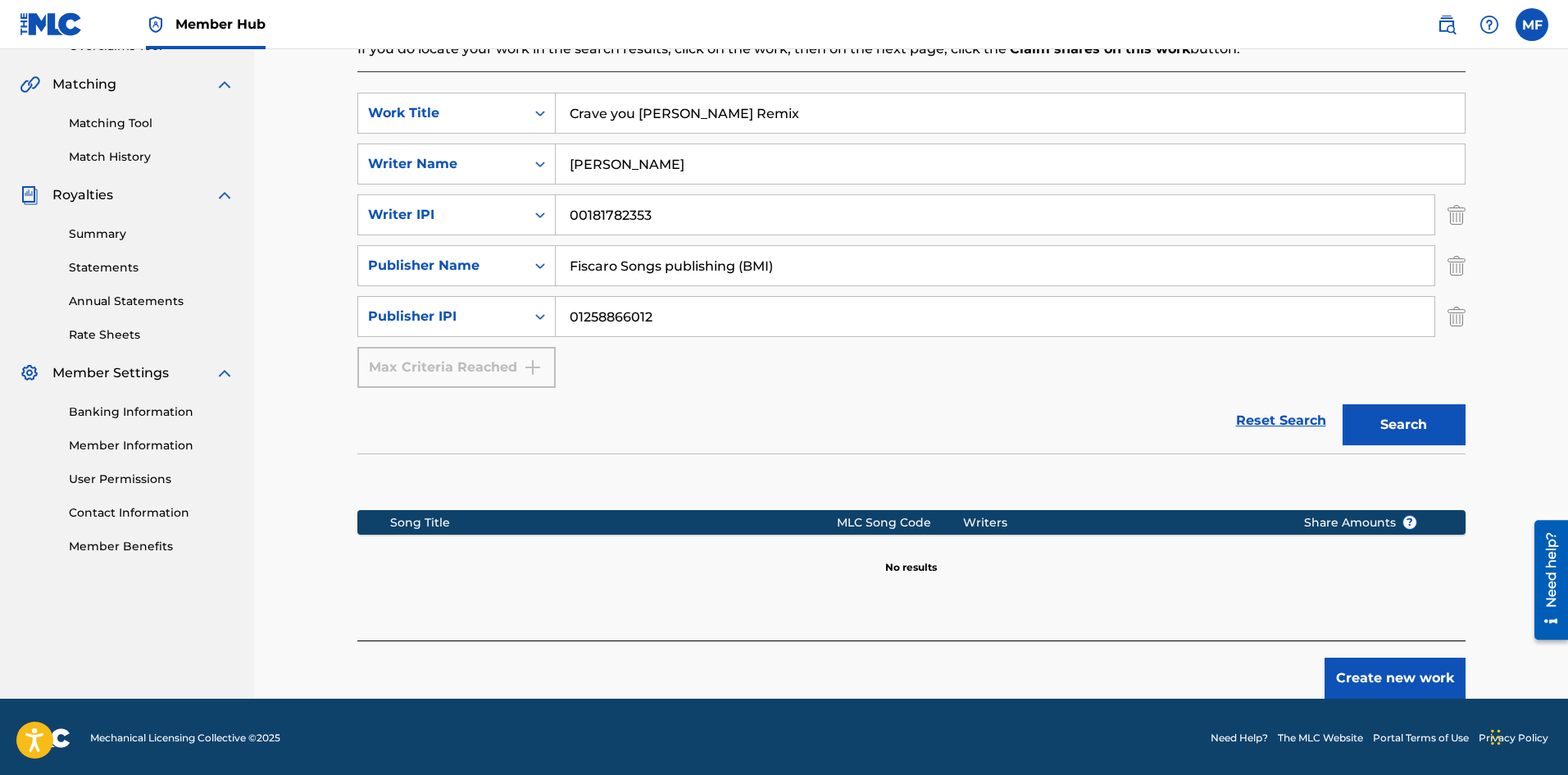
scroll to position [366, 0]
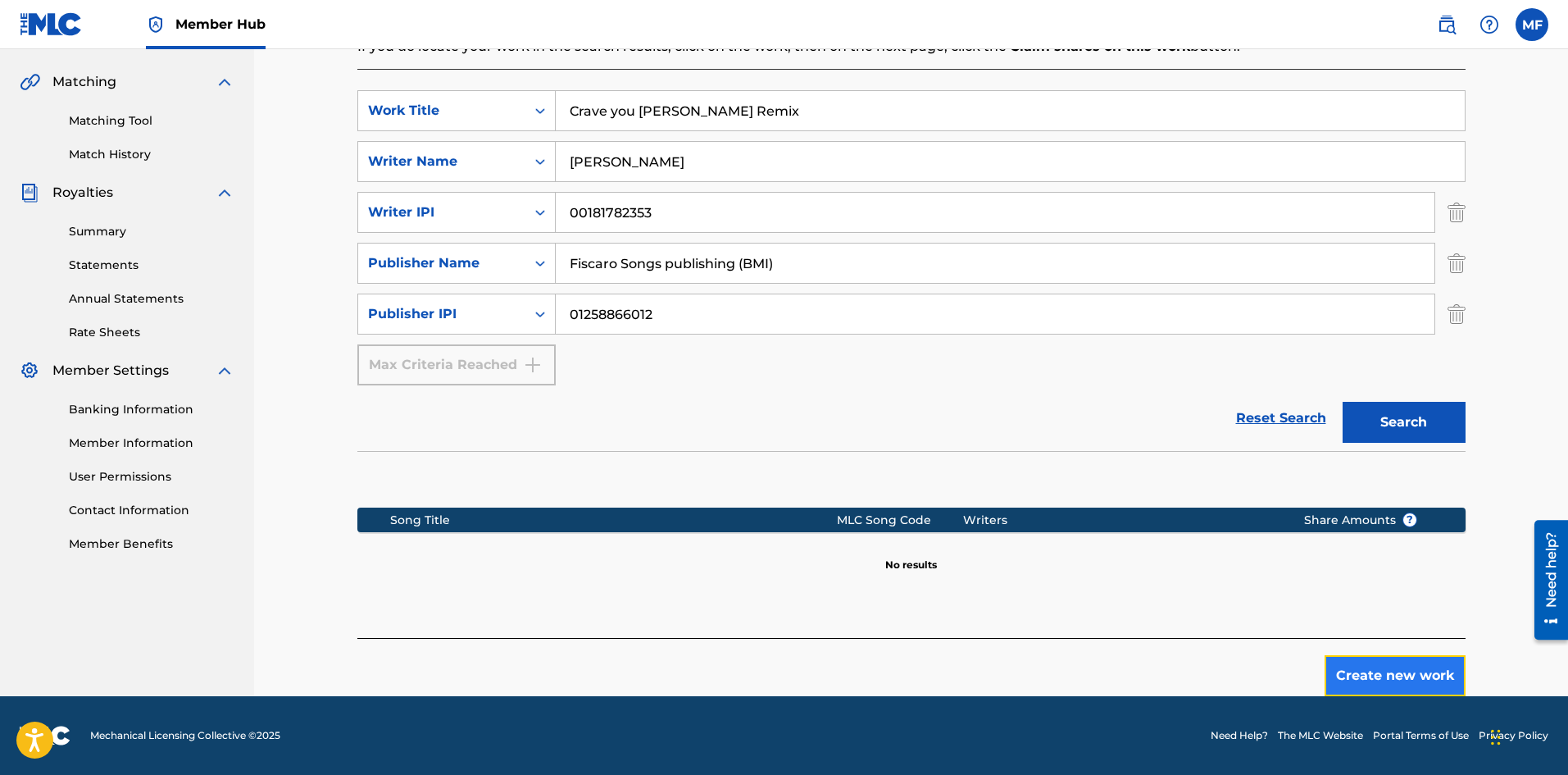
click at [1401, 675] on button "Create new work" at bounding box center [1395, 676] width 141 height 41
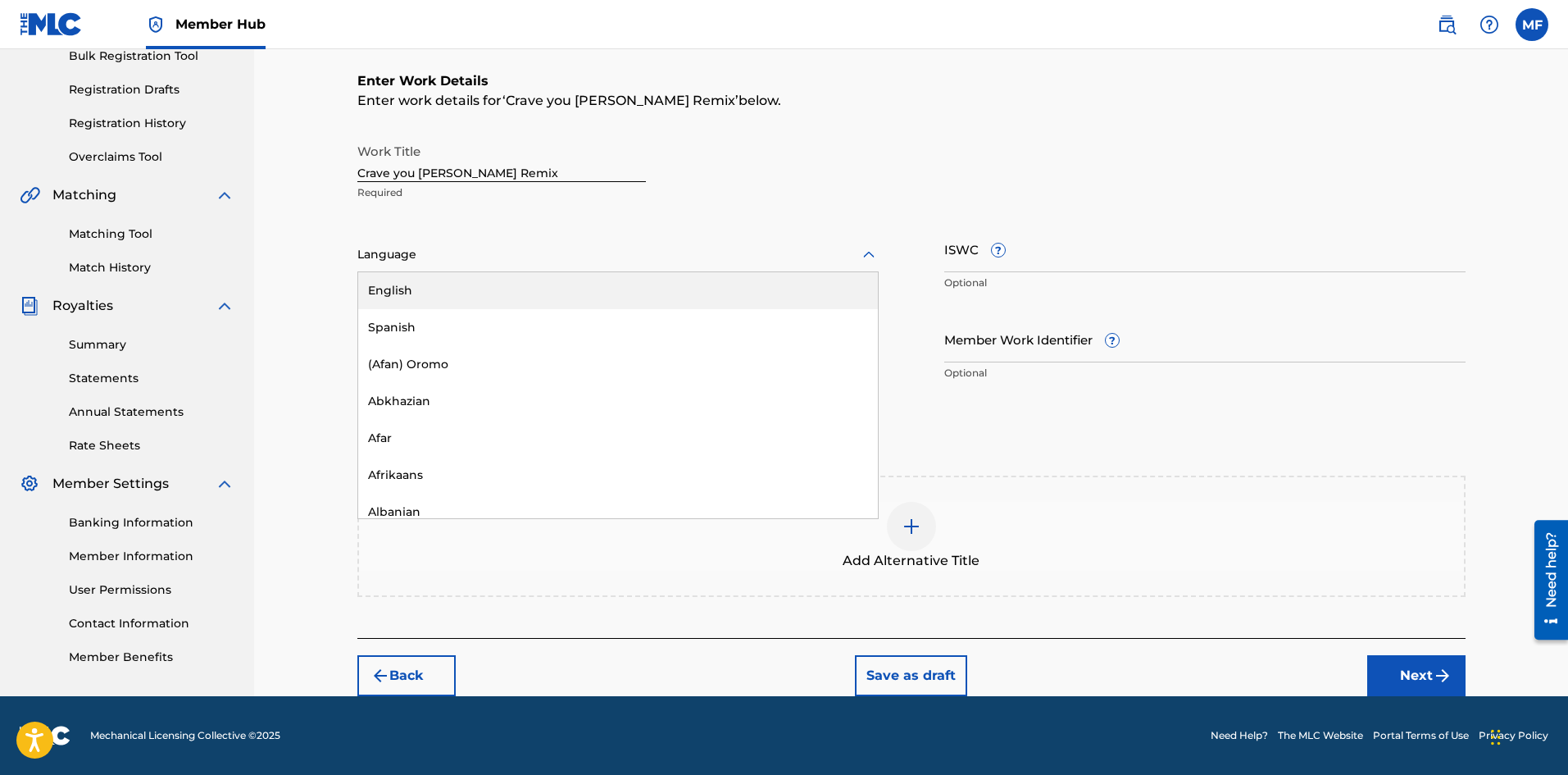
click at [498, 255] on div at bounding box center [618, 254] width 521 height 21
click at [459, 297] on div "English" at bounding box center [618, 290] width 520 height 37
click at [1059, 264] on input "ISWC ?" at bounding box center [1205, 249] width 521 height 47
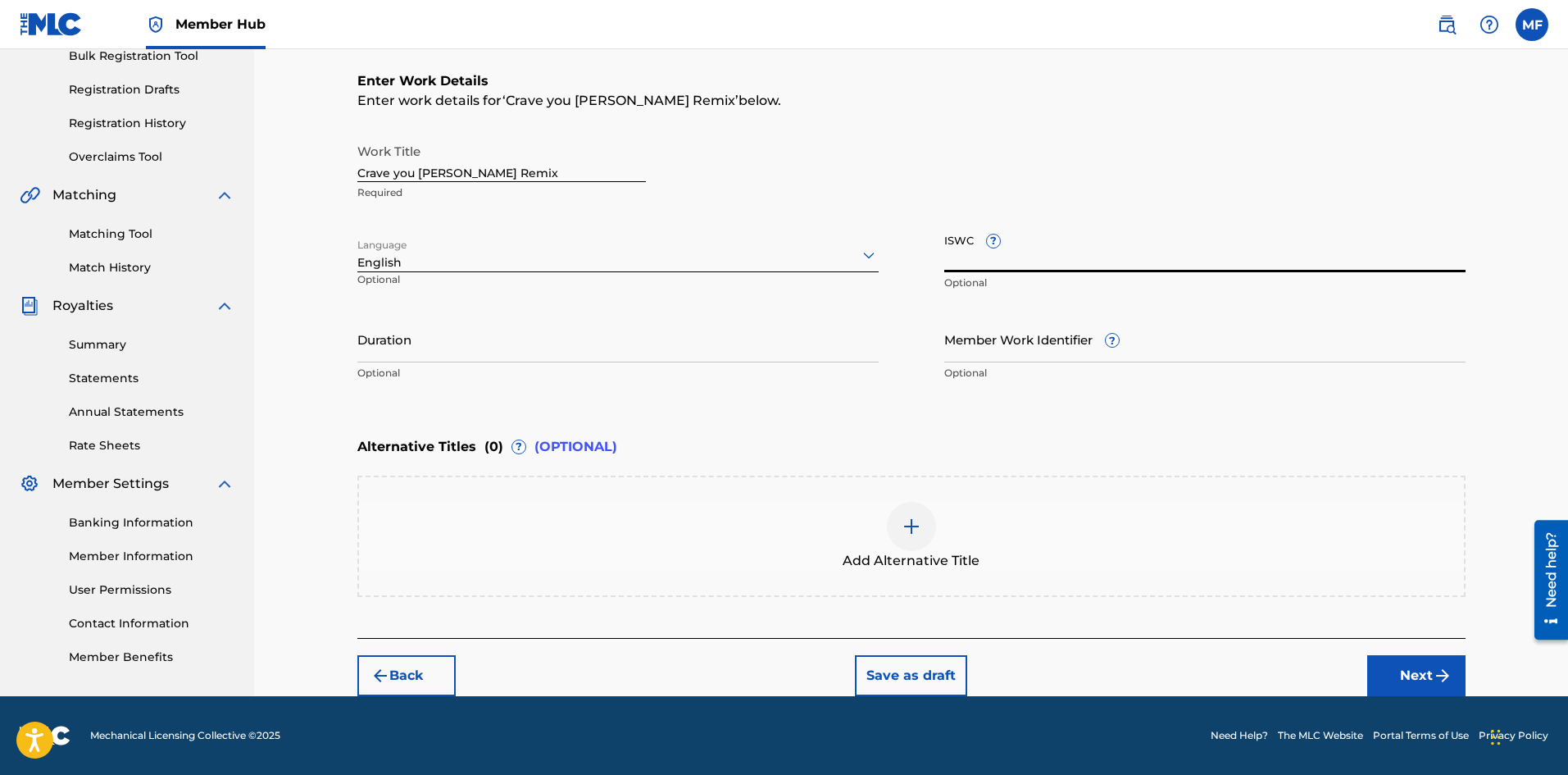
paste input "T-332.540.532-7"
type input "T-332.540.532-7"
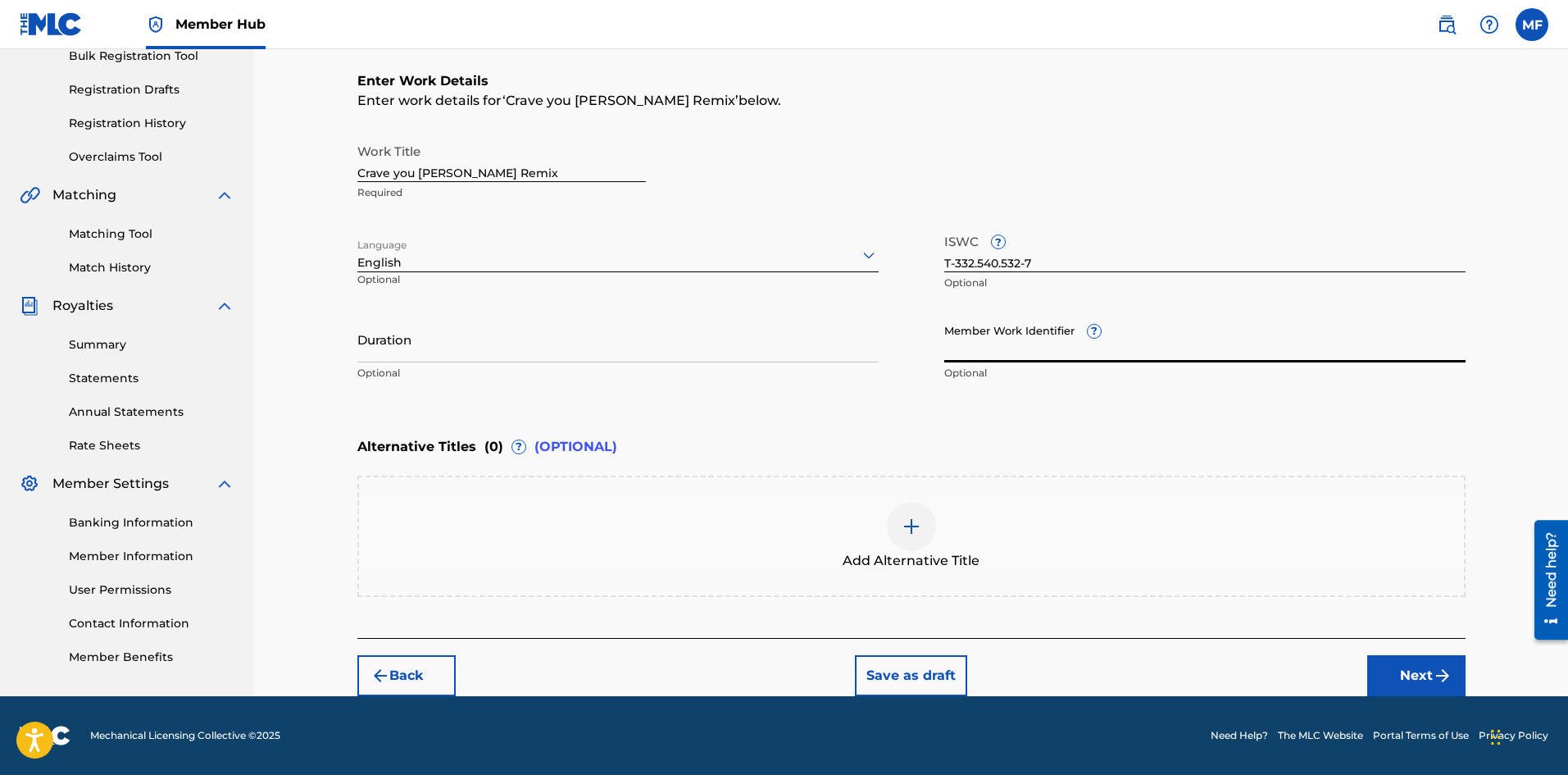
click at [1044, 344] on input "Member Work Identifier ?" at bounding box center [1205, 339] width 521 height 47
click at [492, 341] on input "Duration" at bounding box center [618, 339] width 521 height 47
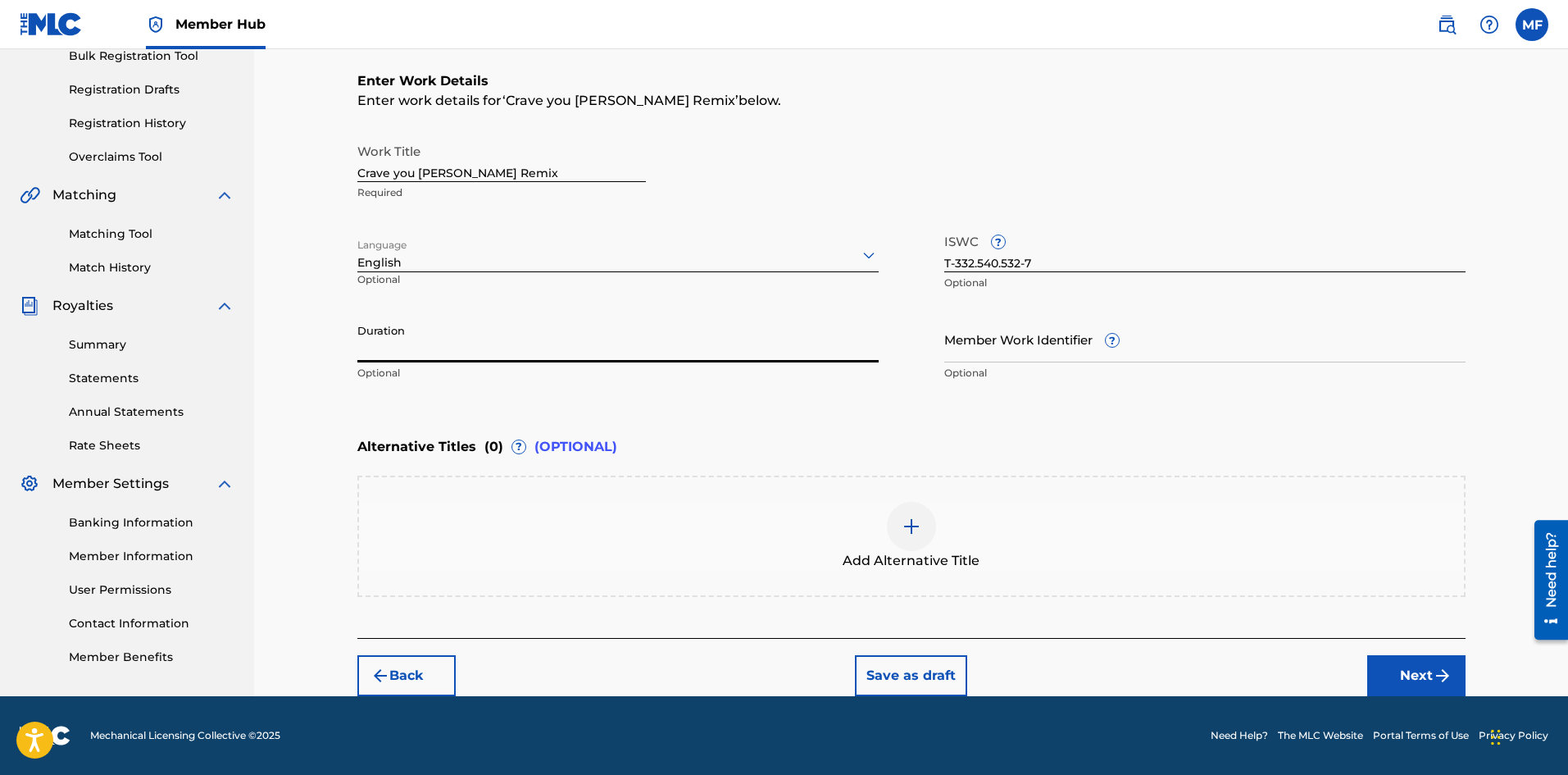
click at [915, 524] on img at bounding box center [912, 526] width 20 height 20
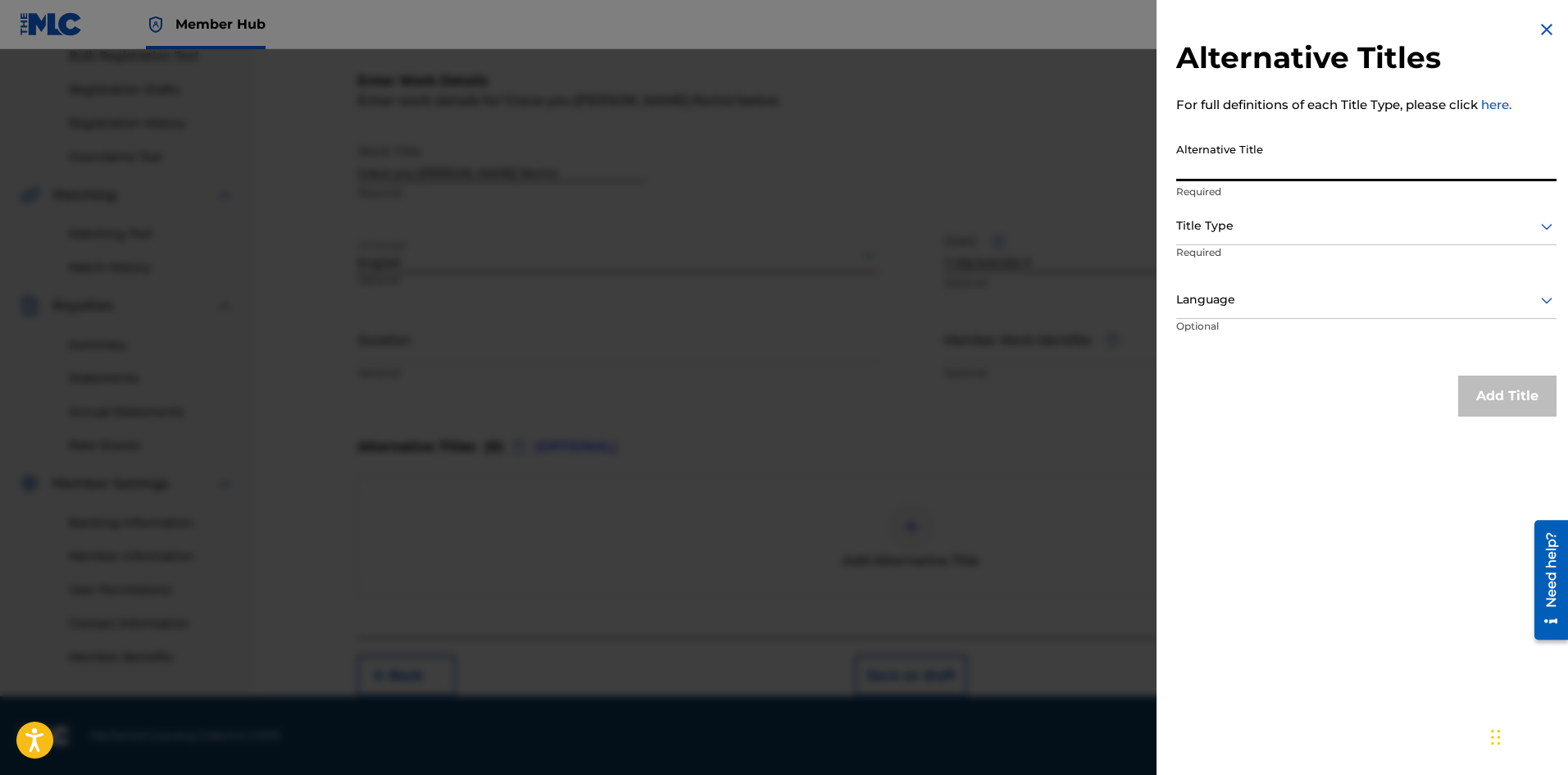
click at [1342, 172] on input "Alternative Title" at bounding box center [1366, 158] width 381 height 47
click at [1330, 232] on div at bounding box center [1366, 226] width 381 height 21
click at [1335, 603] on div "Alternative Titles For full definitions of each Title Type, please click here. …" at bounding box center [1366, 387] width 419 height 775
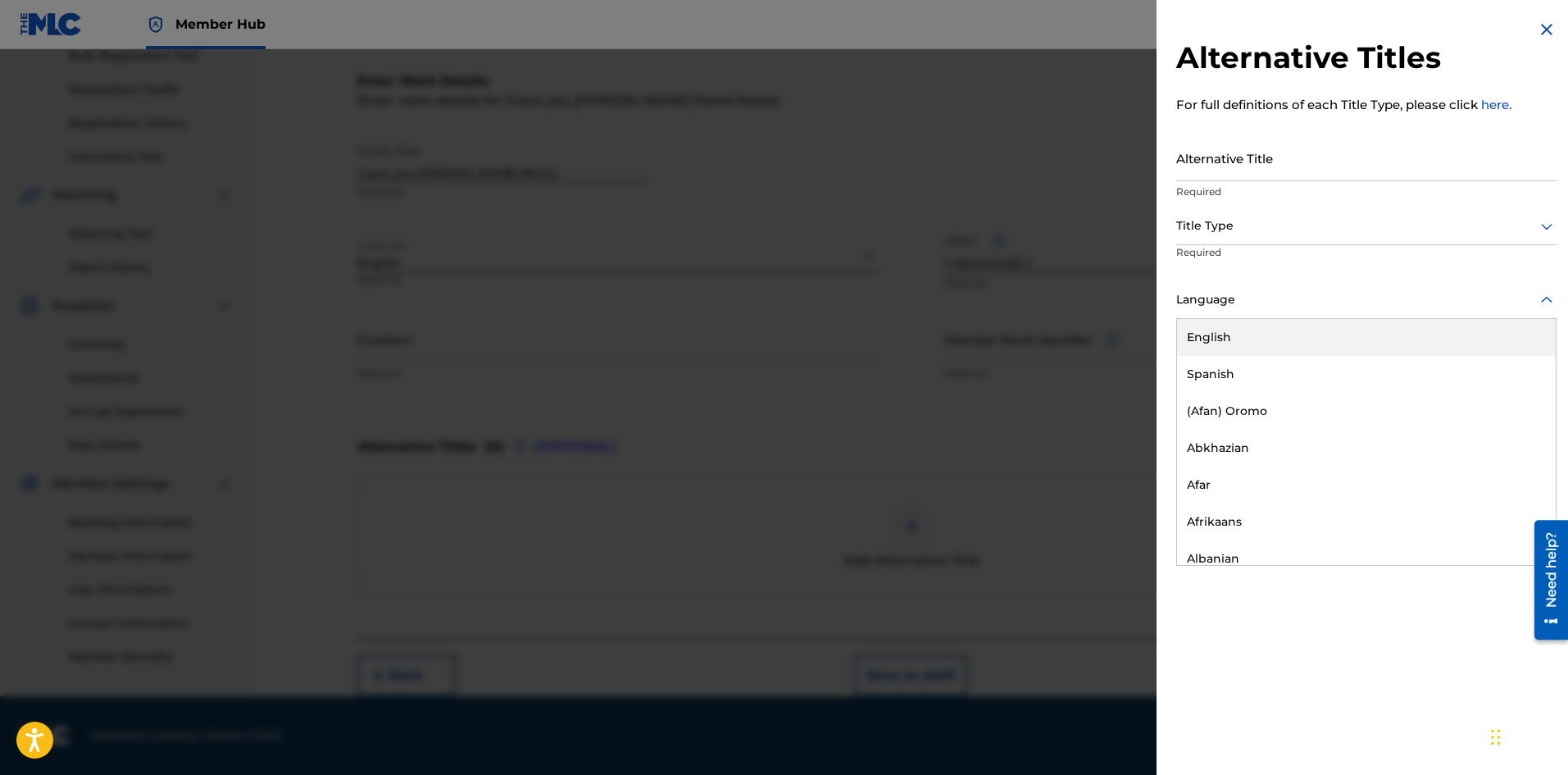
click at [1253, 294] on div at bounding box center [1366, 299] width 381 height 21
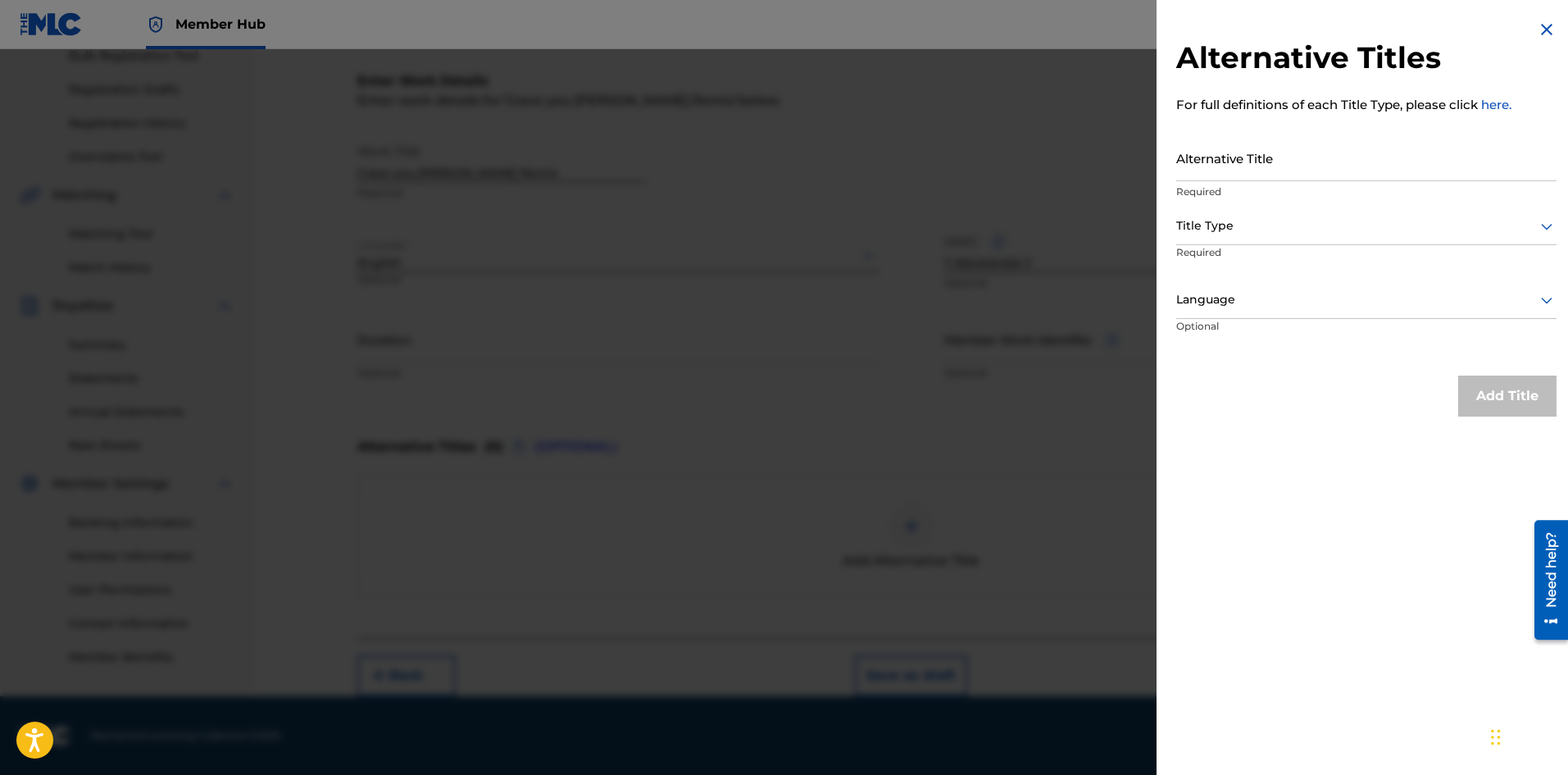
click at [1346, 659] on div "Alternative Titles For full definitions of each Title Type, please click here. …" at bounding box center [1366, 387] width 419 height 775
click at [1539, 34] on img at bounding box center [1547, 30] width 20 height 20
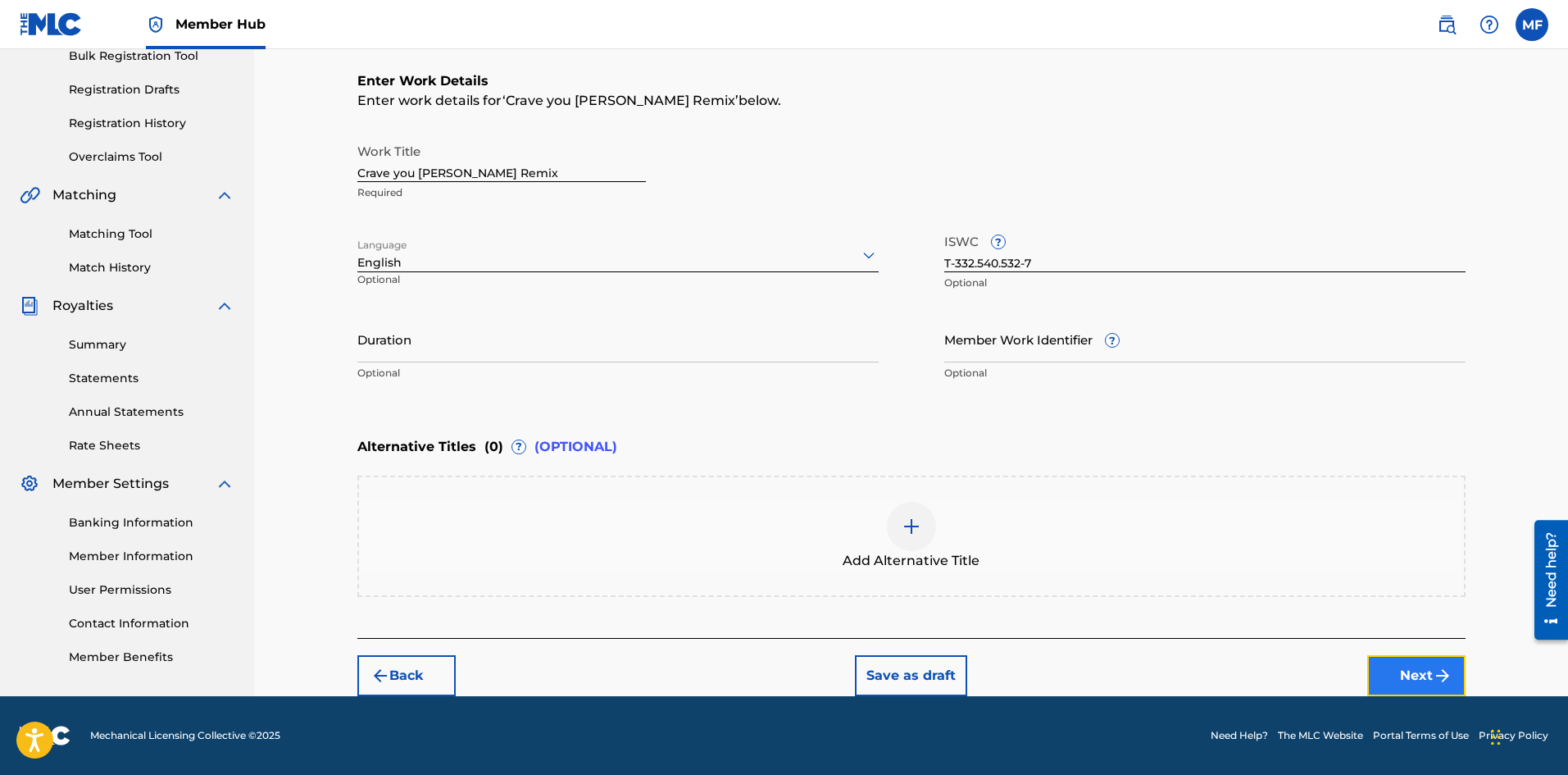
click at [1411, 678] on button "Next" at bounding box center [1417, 676] width 99 height 41
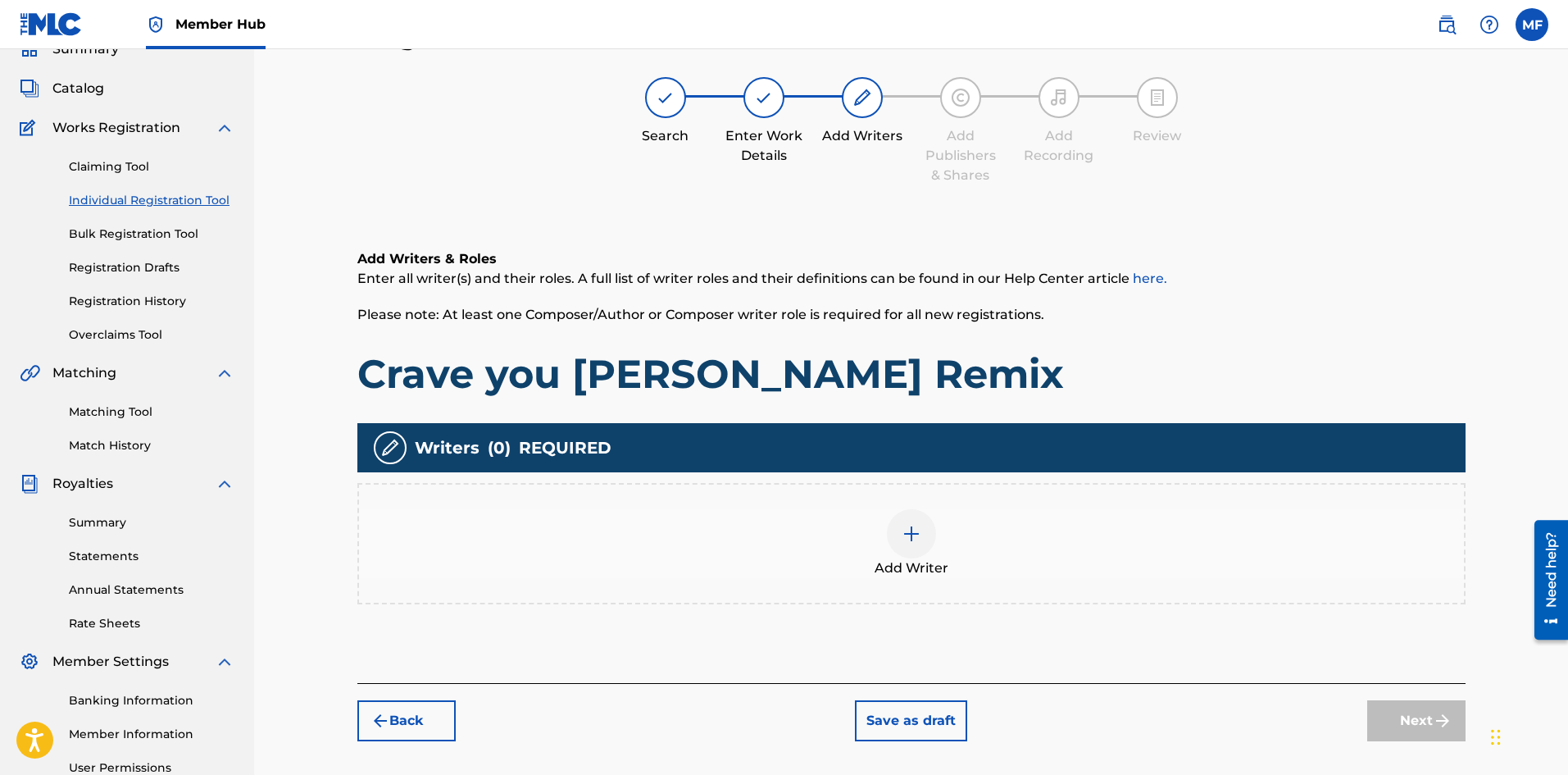
scroll to position [73, 0]
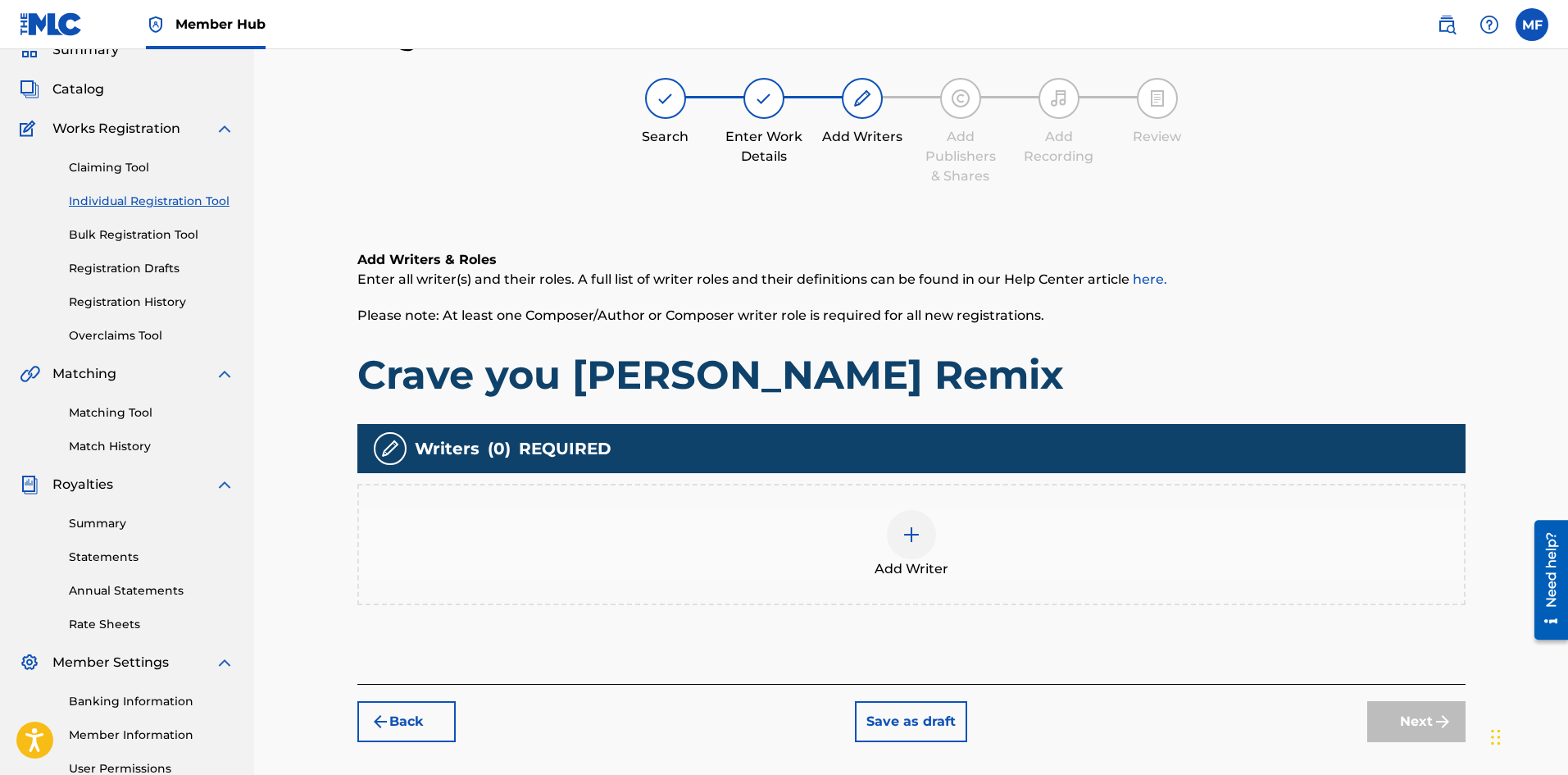
click at [916, 535] on img at bounding box center [912, 535] width 20 height 20
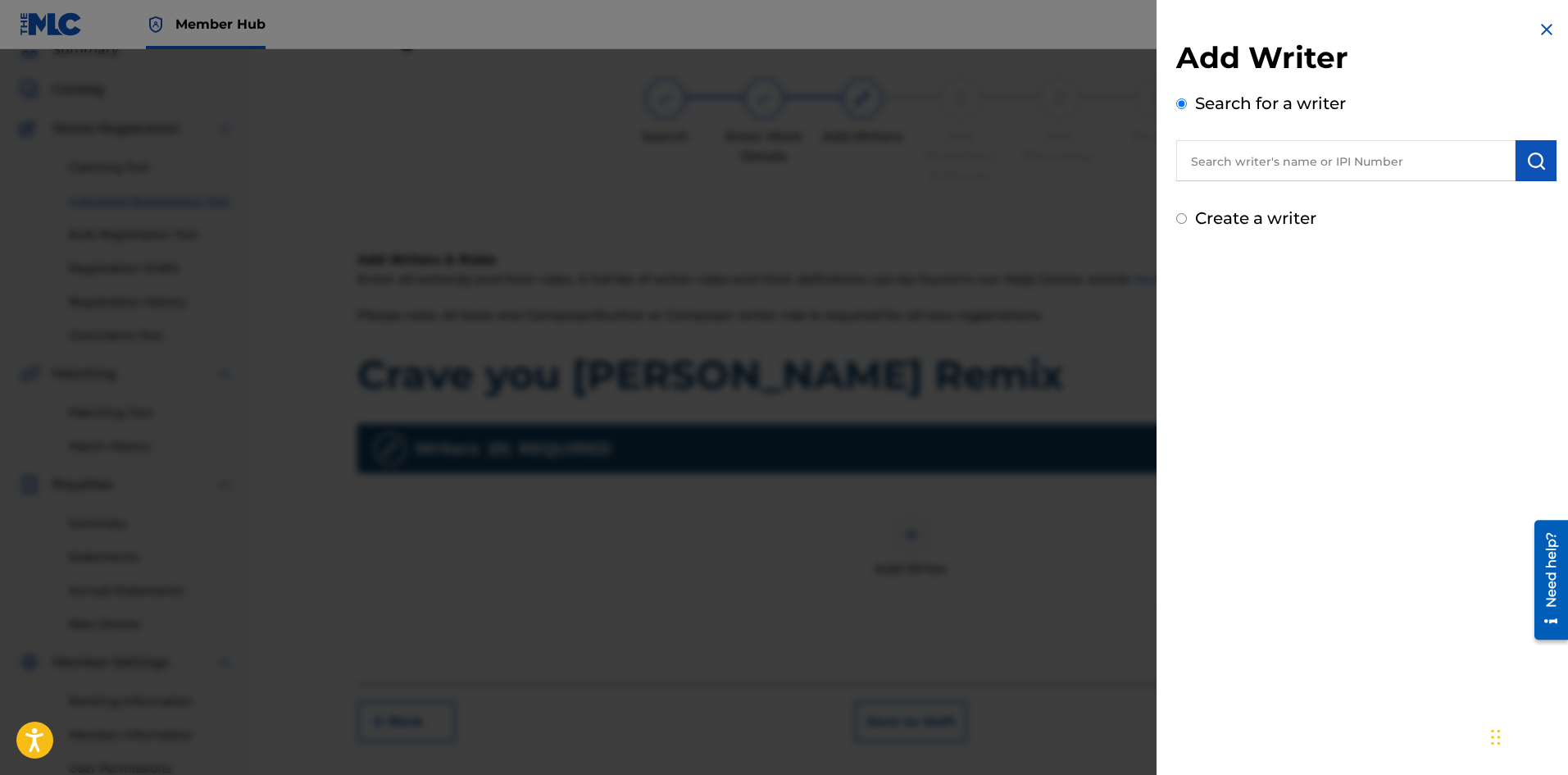
click at [1268, 157] on input "text" at bounding box center [1346, 160] width 340 height 41
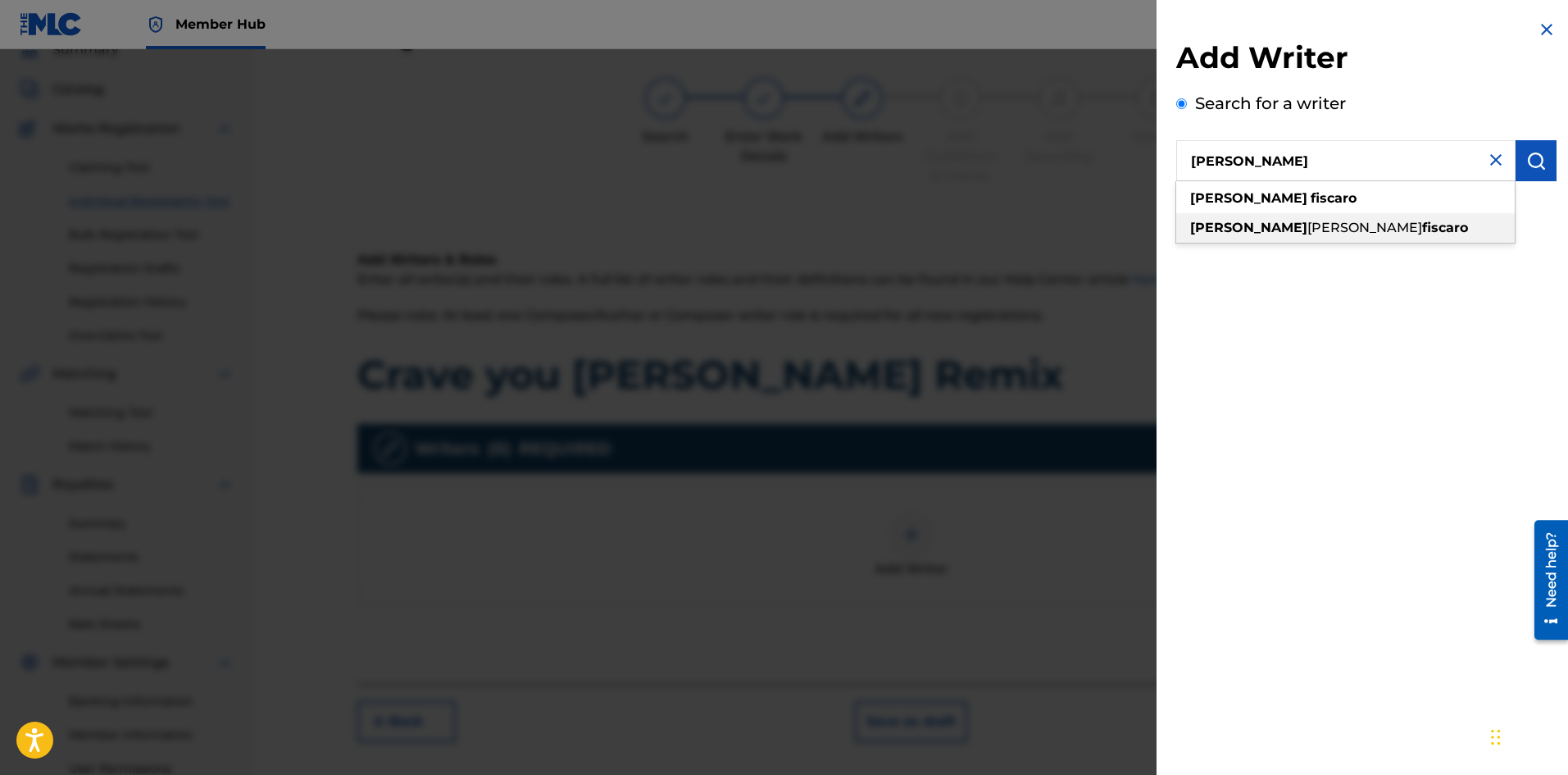
click at [1307, 232] on span "[PERSON_NAME]" at bounding box center [1365, 227] width 115 height 15
type input "[PERSON_NAME]"
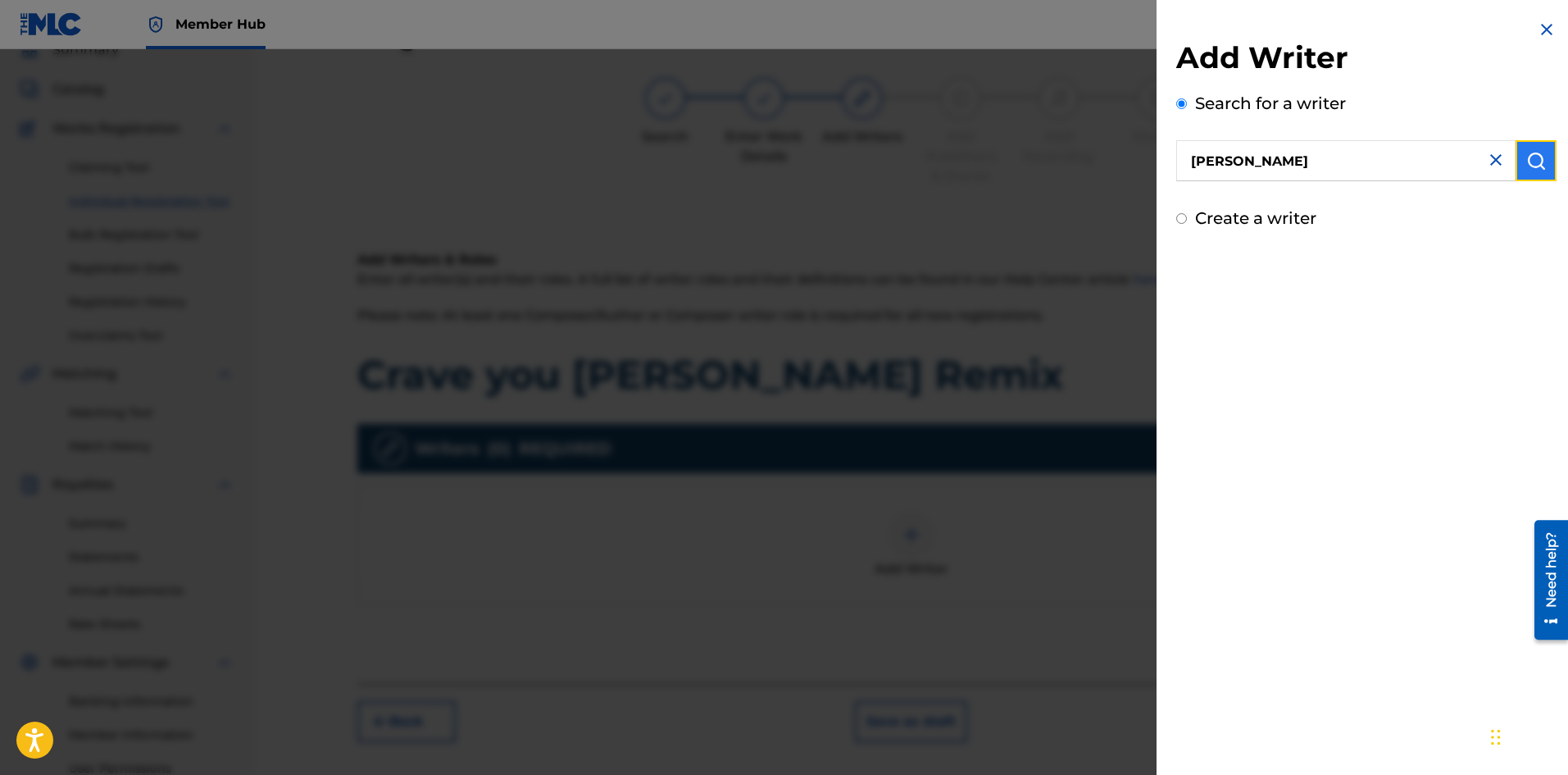
click at [1541, 171] on button "submit" at bounding box center [1537, 160] width 41 height 41
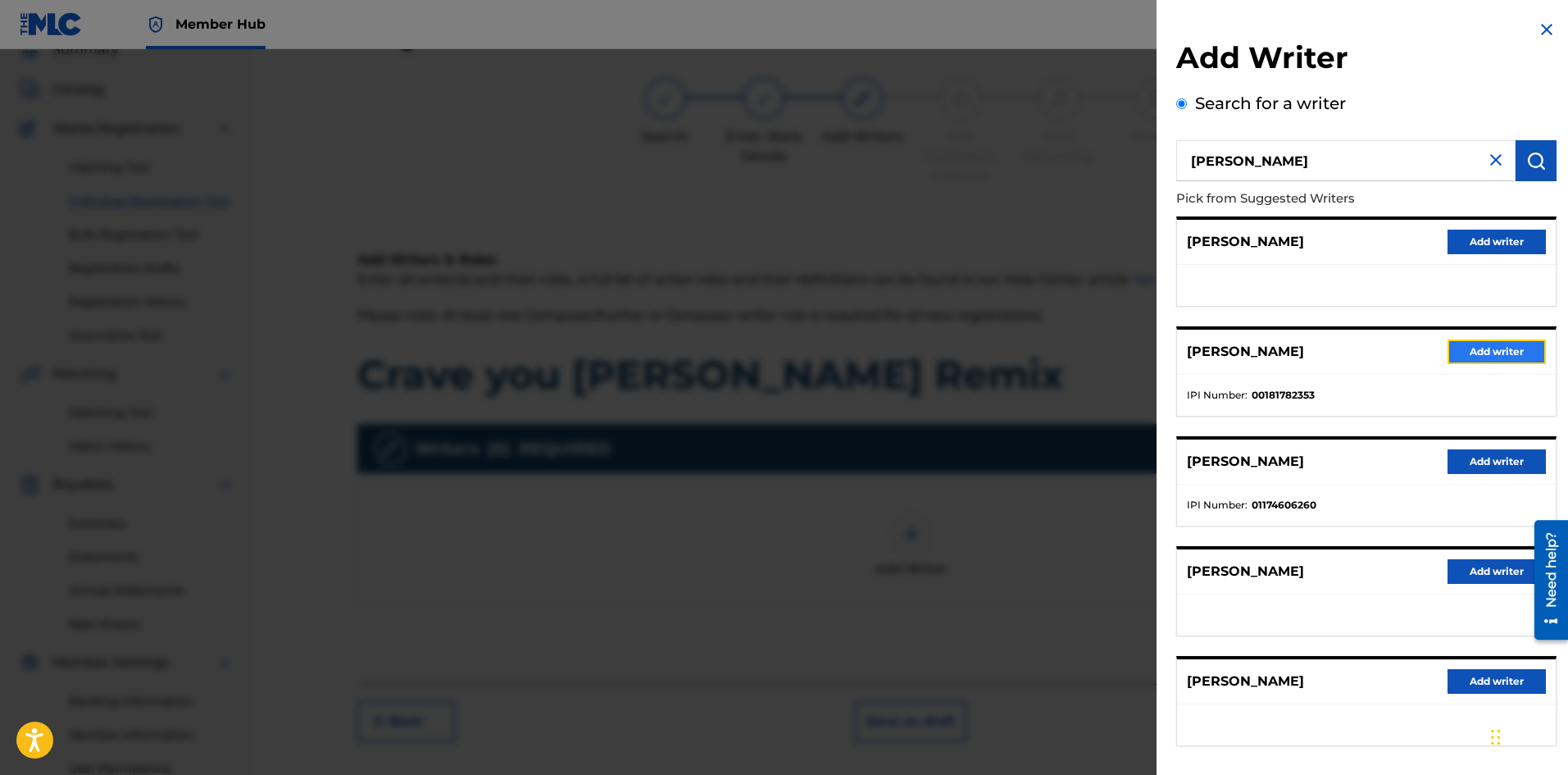
click at [1486, 357] on button "Add writer" at bounding box center [1497, 351] width 99 height 24
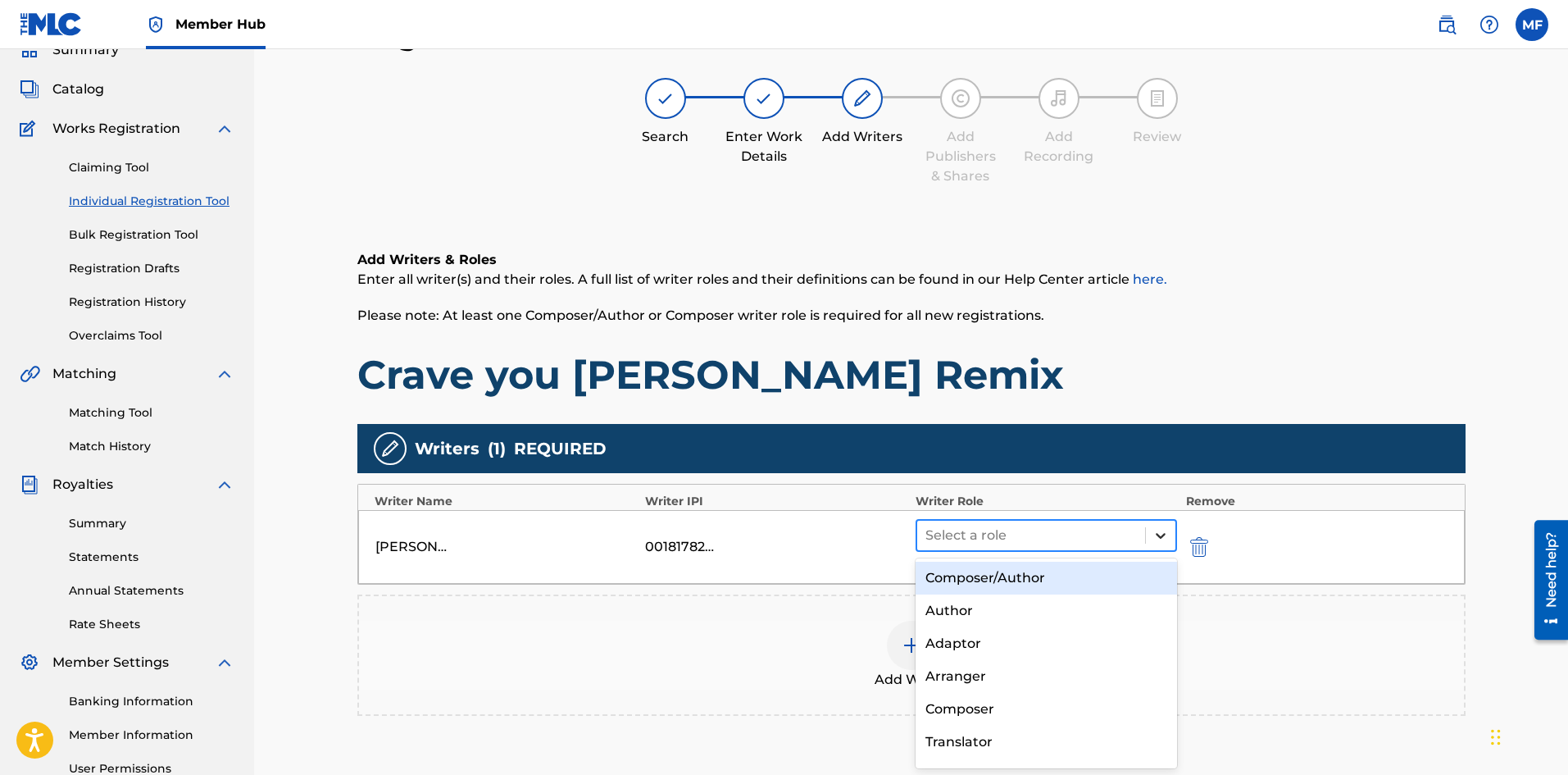
click at [1159, 535] on icon at bounding box center [1160, 536] width 10 height 5
click at [1033, 581] on div "Composer/Author" at bounding box center [1047, 578] width 263 height 33
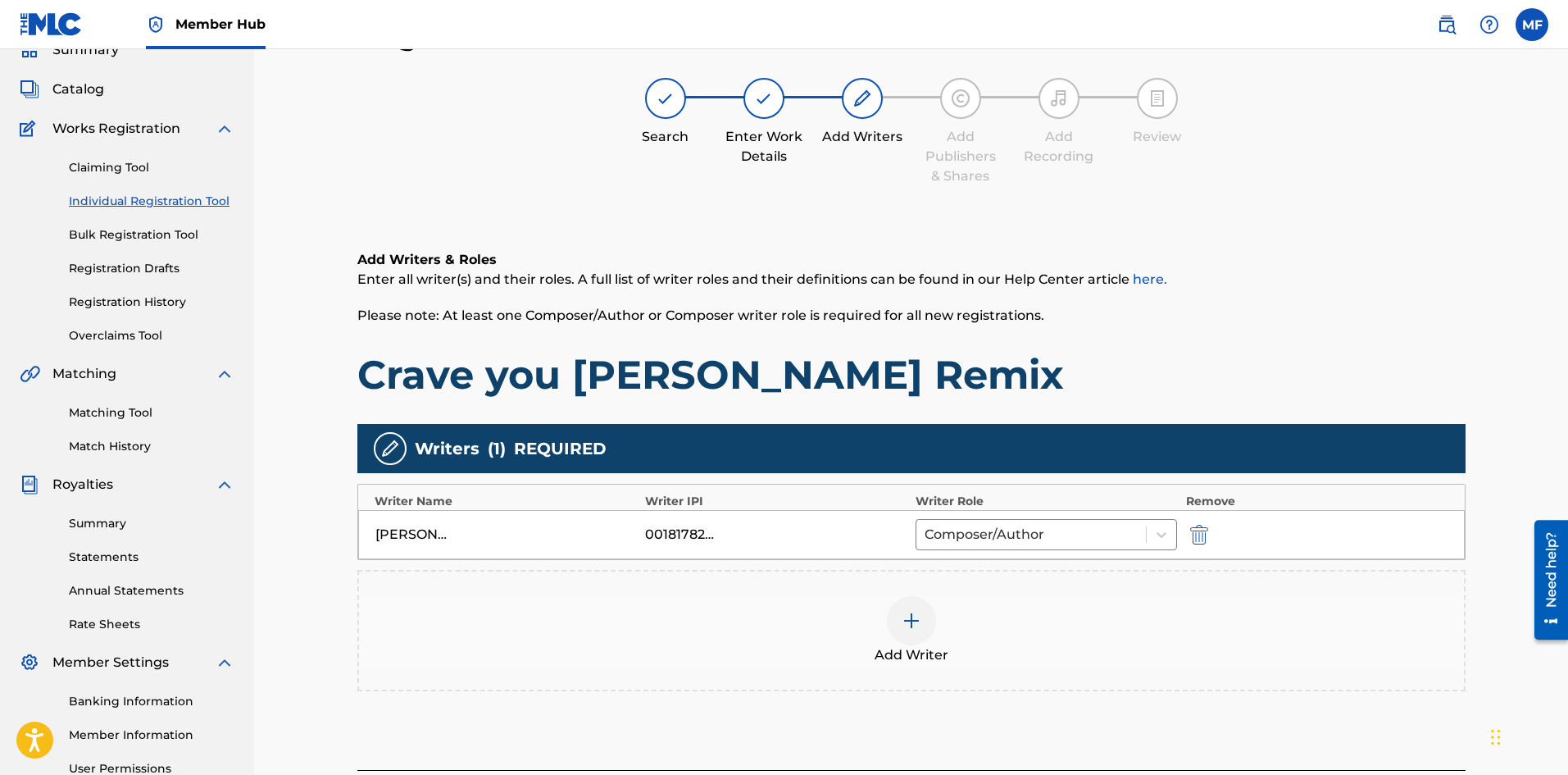
click at [914, 622] on img at bounding box center [912, 621] width 20 height 20
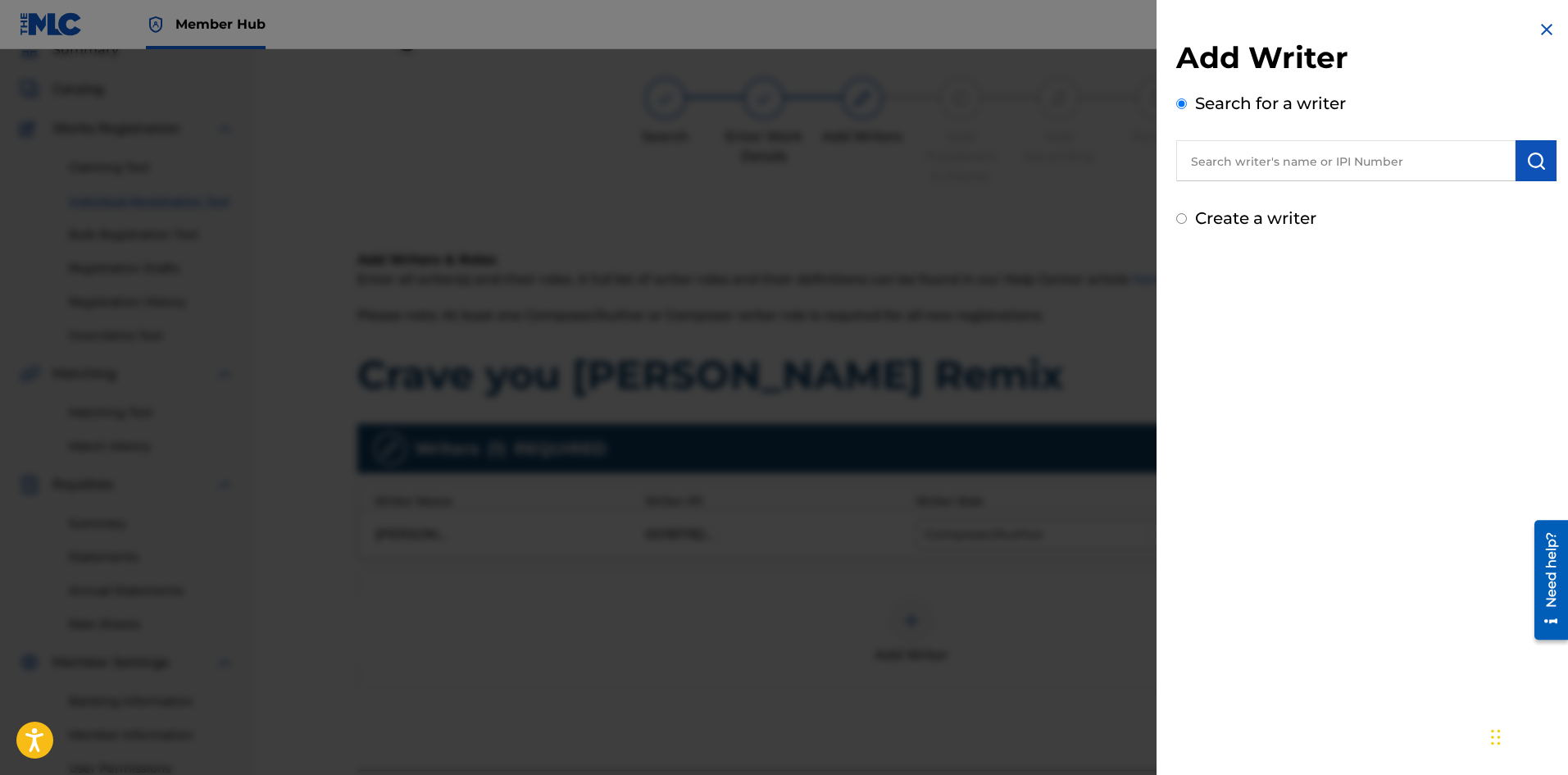
click at [1304, 166] on input "text" at bounding box center [1346, 160] width 340 height 41
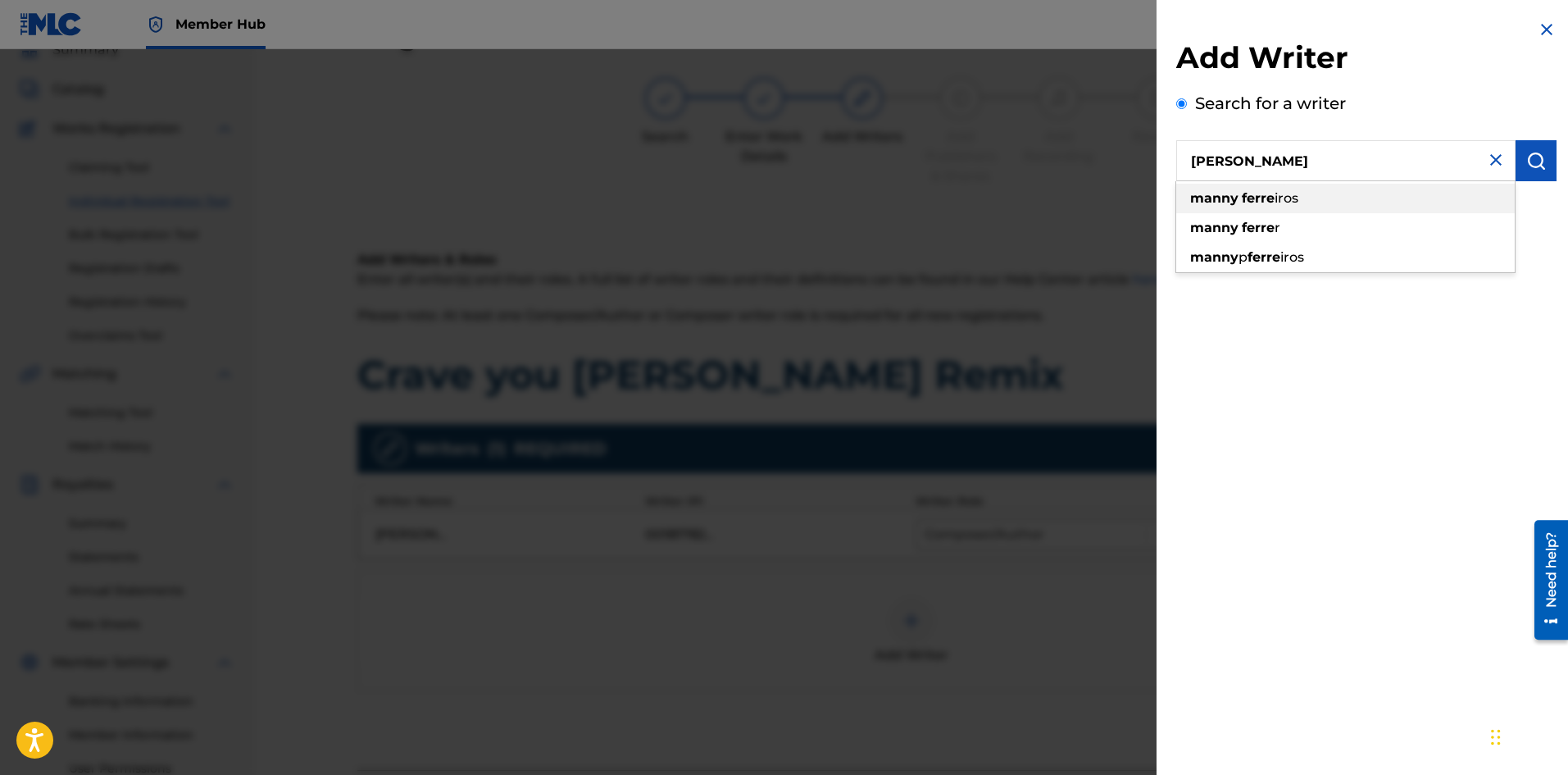
click at [1279, 203] on span "iros" at bounding box center [1287, 197] width 24 height 15
type input "[PERSON_NAME]"
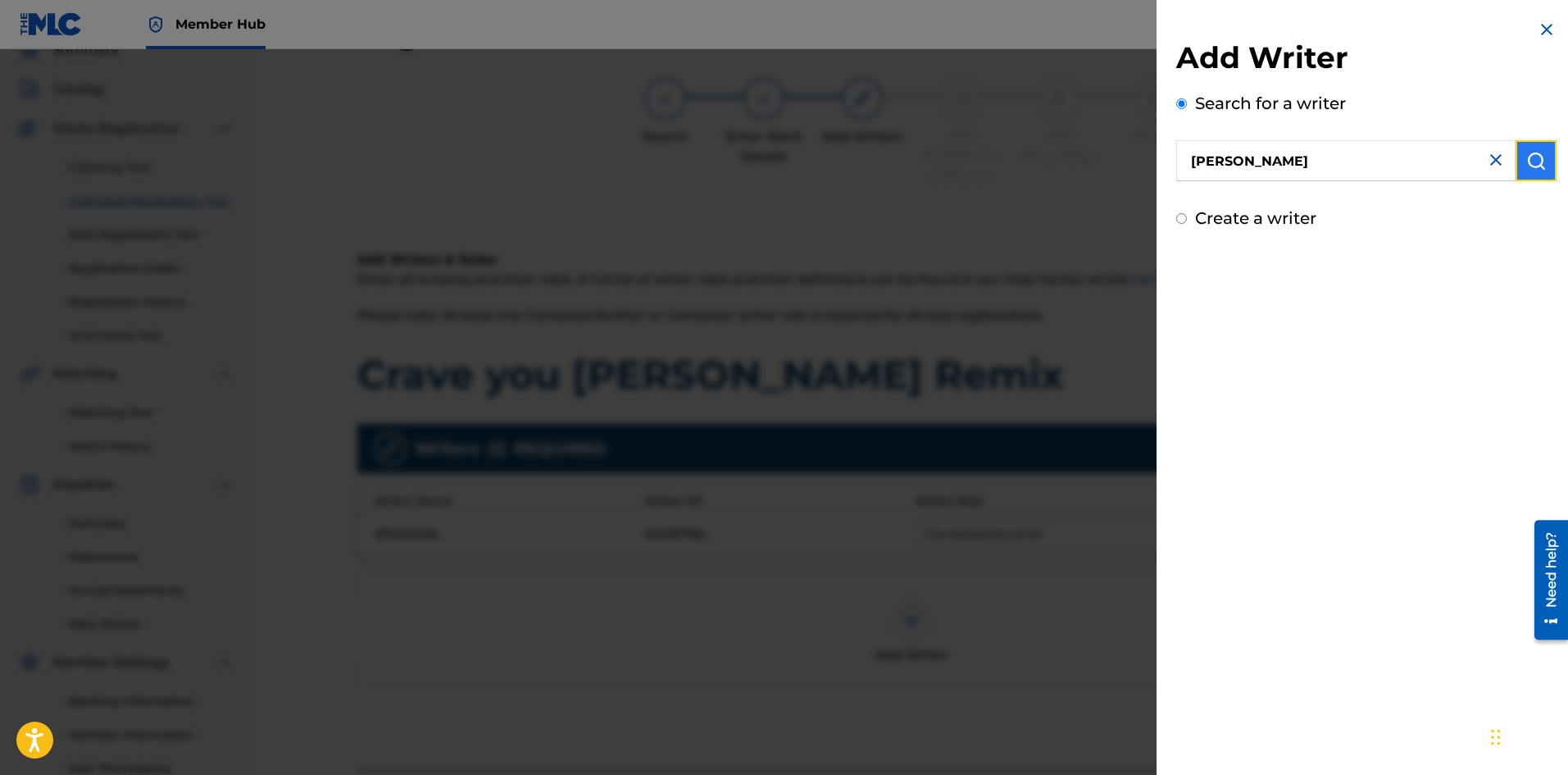
click at [1527, 158] on img "submit" at bounding box center [1537, 160] width 20 height 20
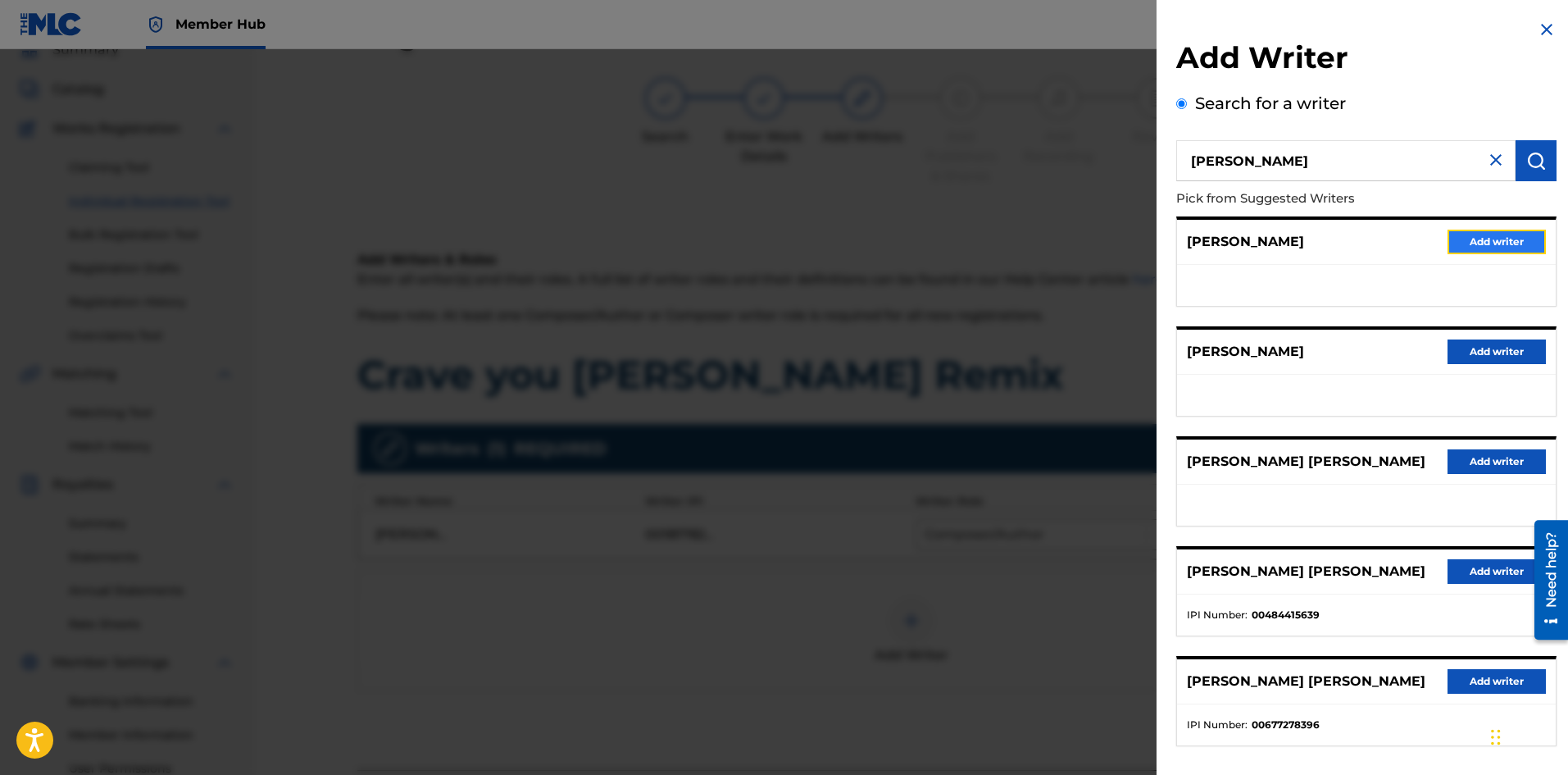
click at [1512, 237] on button "Add writer" at bounding box center [1497, 241] width 99 height 24
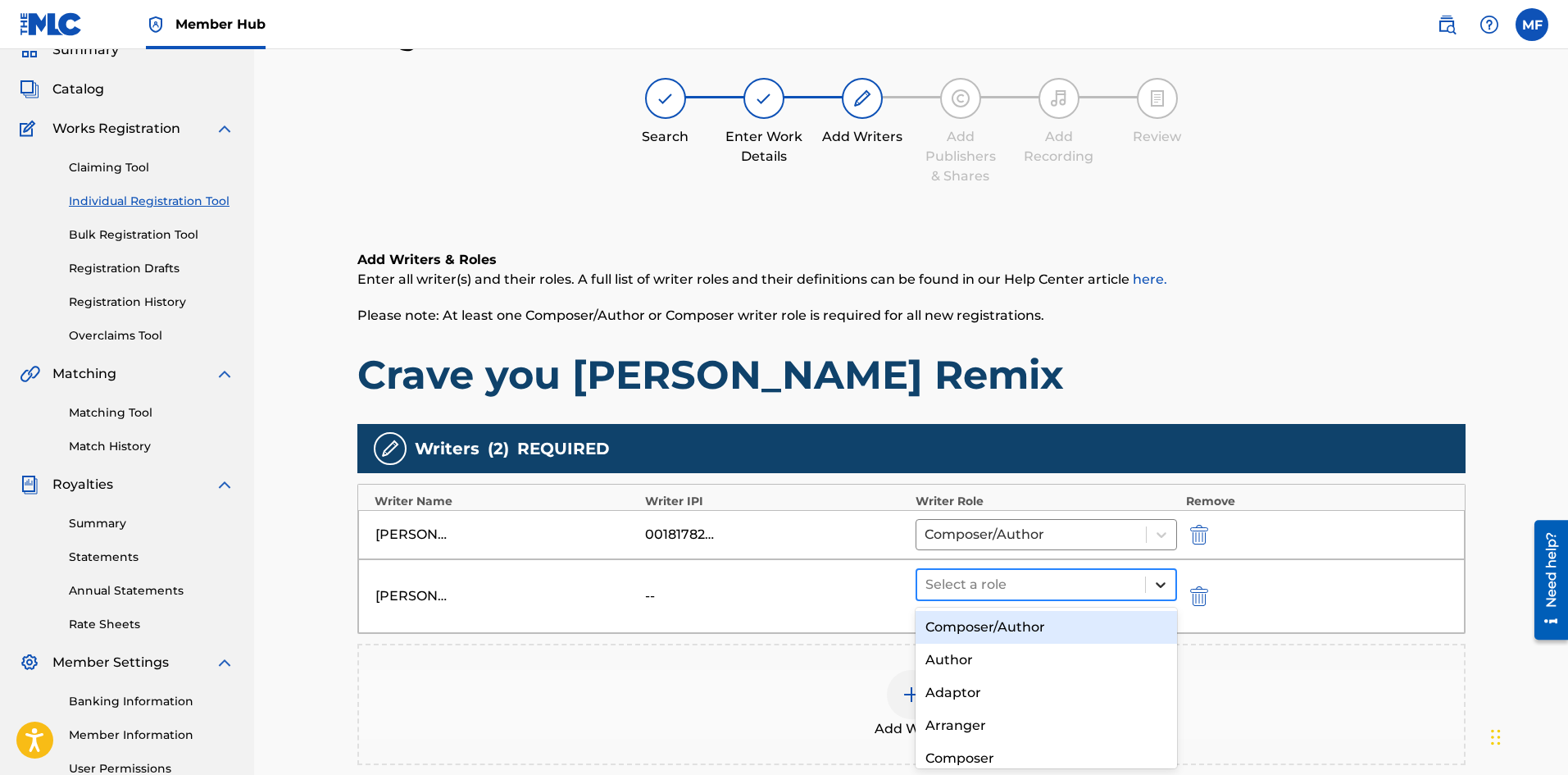
click at [1154, 584] on icon at bounding box center [1161, 584] width 16 height 16
click at [1022, 633] on div "Composer/Author" at bounding box center [1047, 627] width 263 height 33
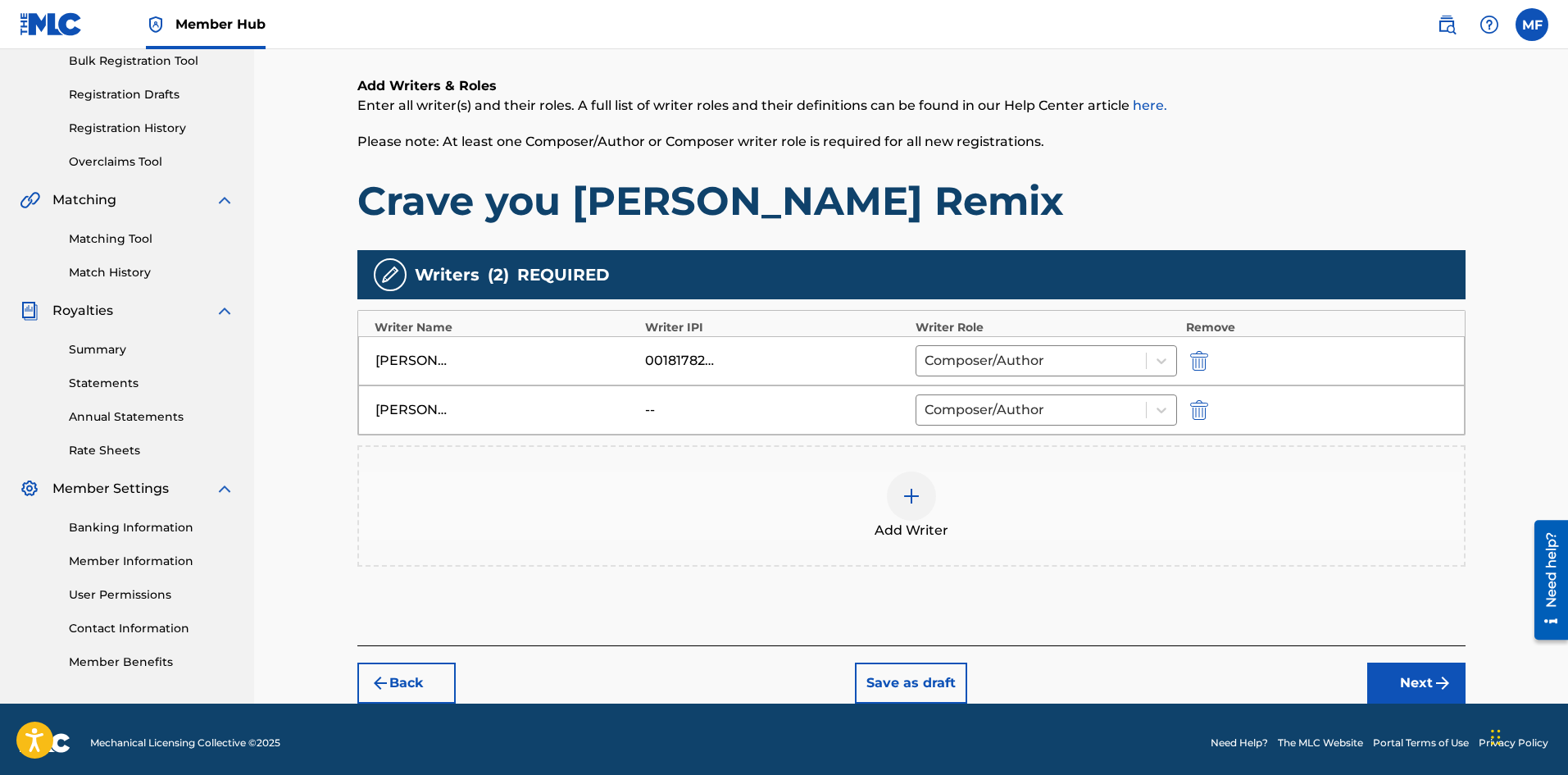
scroll to position [255, 0]
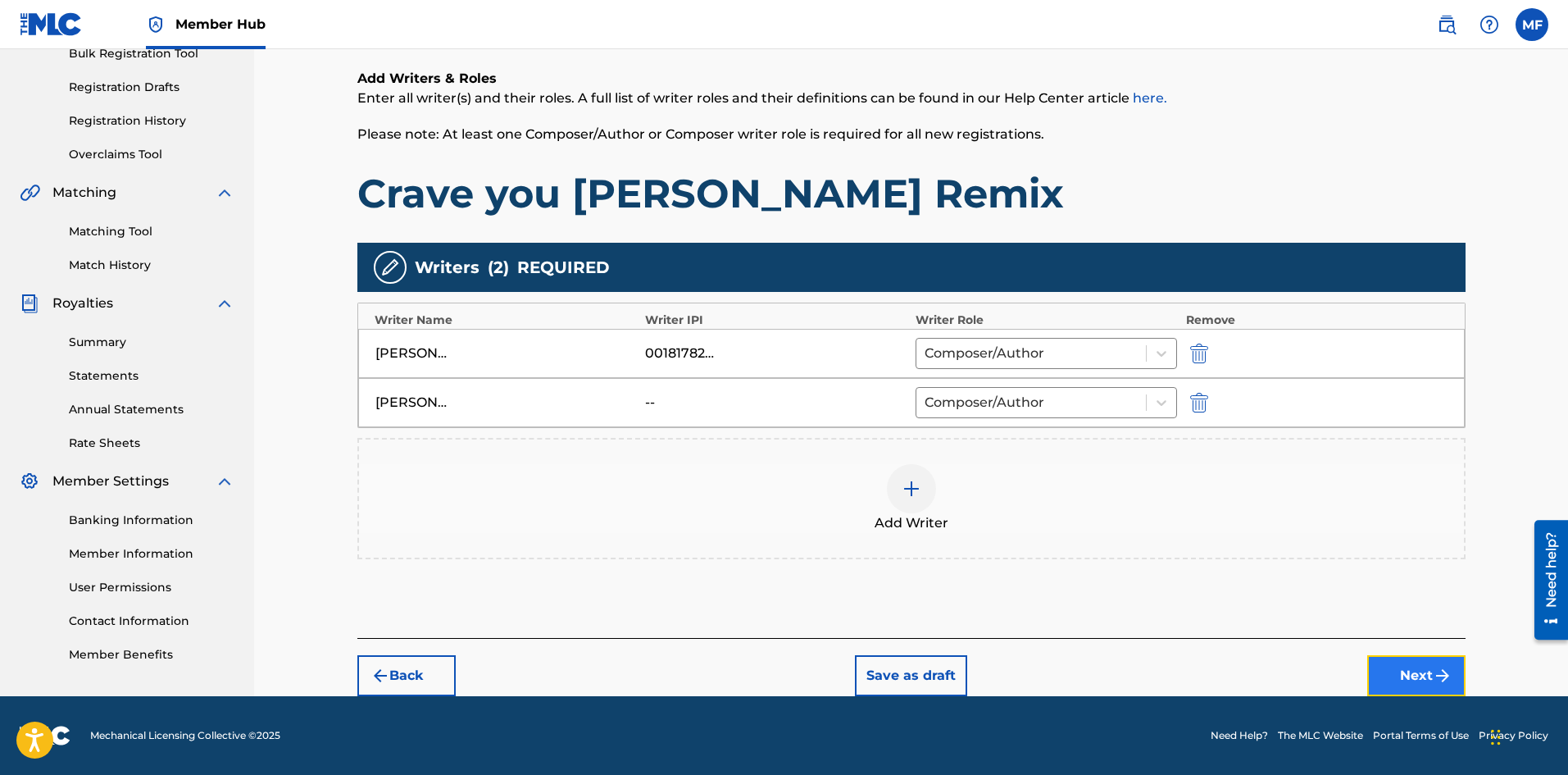
click at [1429, 670] on button "Next" at bounding box center [1417, 676] width 99 height 41
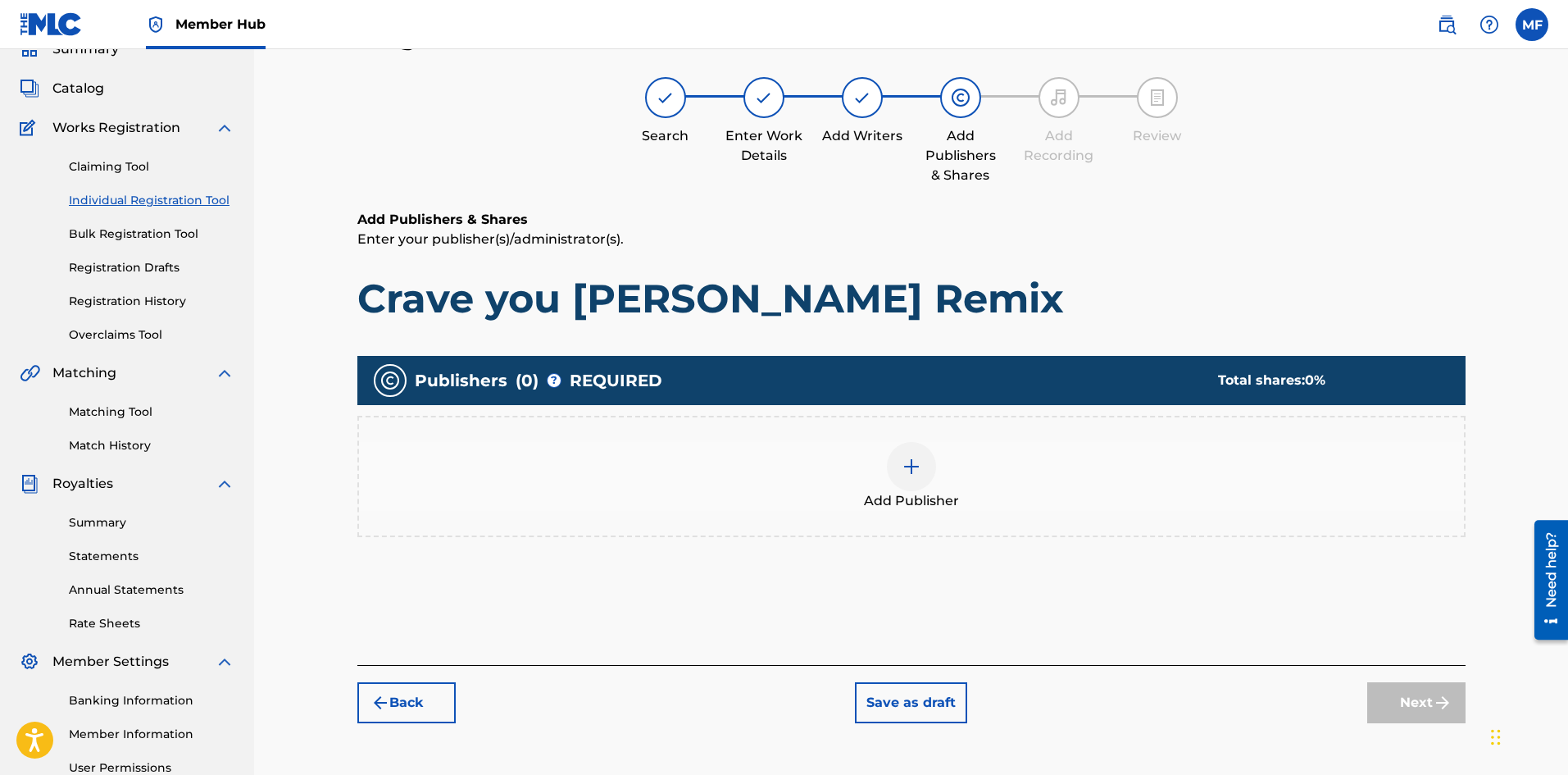
scroll to position [73, 0]
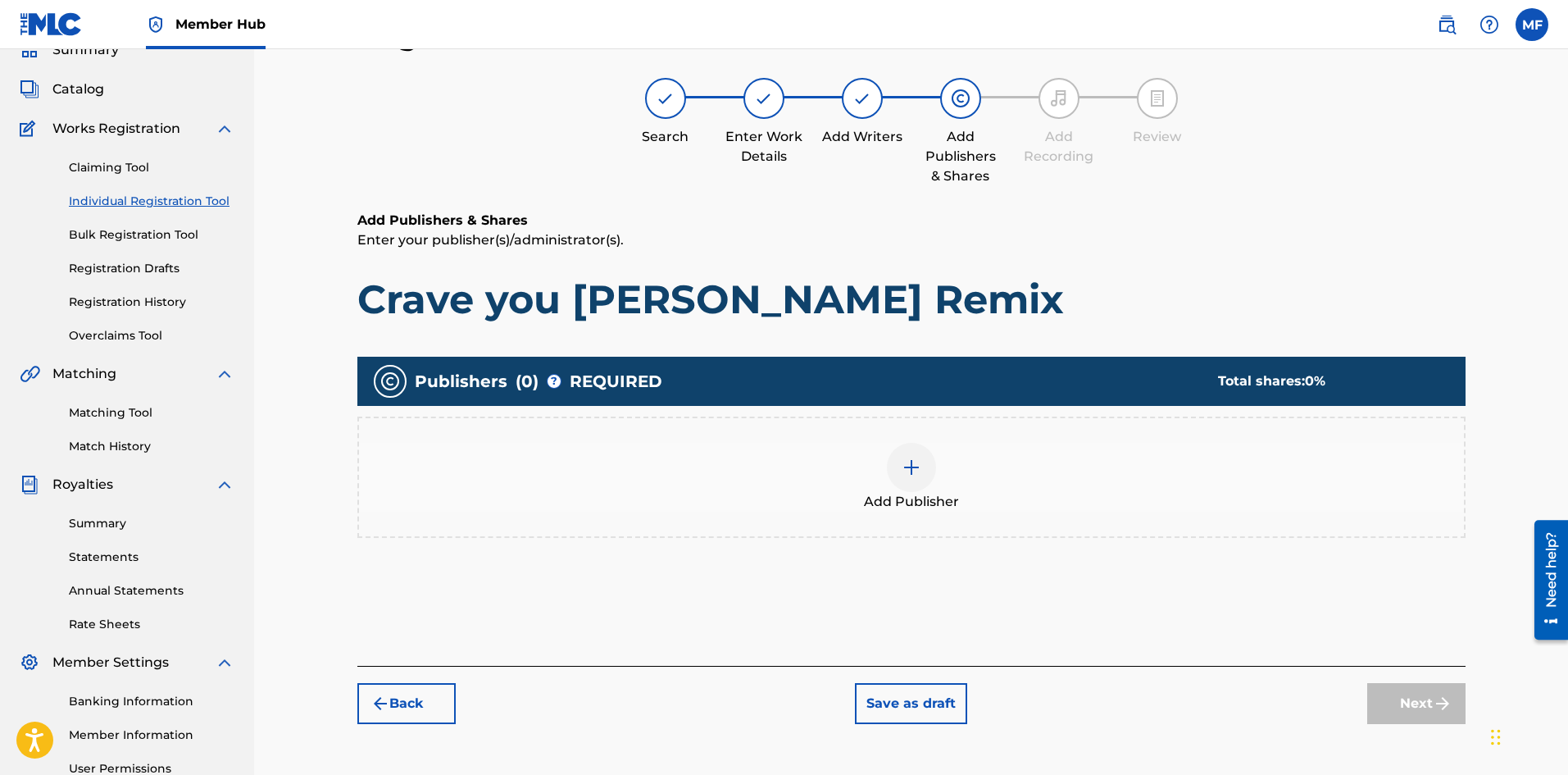
click at [909, 463] on img at bounding box center [912, 468] width 20 height 20
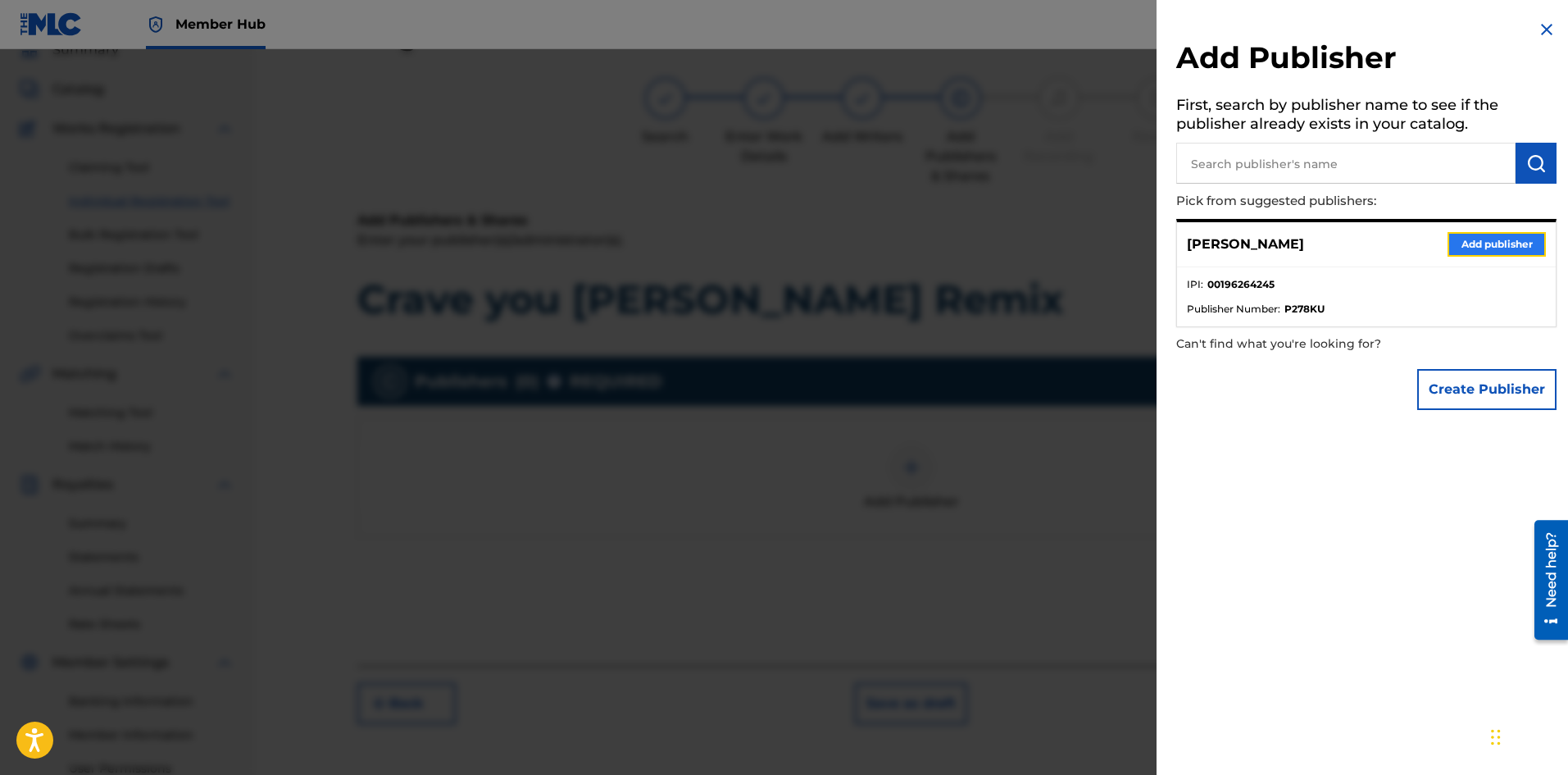
click at [1478, 246] on button "Add publisher" at bounding box center [1497, 244] width 99 height 24
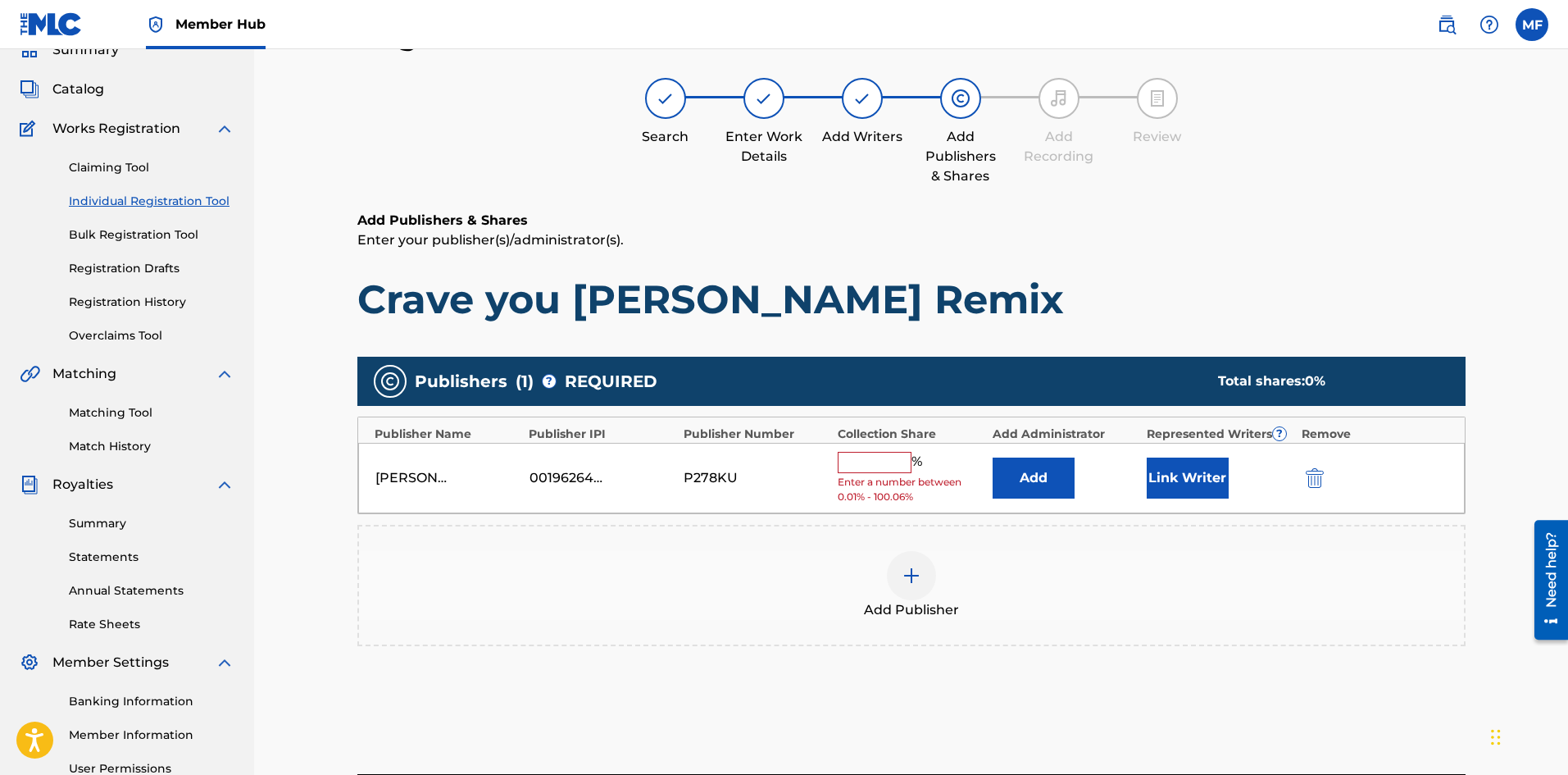
click at [869, 449] on div "[PERSON_NAME] 00196264245 P278KU % Enter a number between 0.01% - 100.06% Add L…" at bounding box center [911, 478] width 1107 height 72
click at [864, 464] on input "text" at bounding box center [874, 462] width 73 height 22
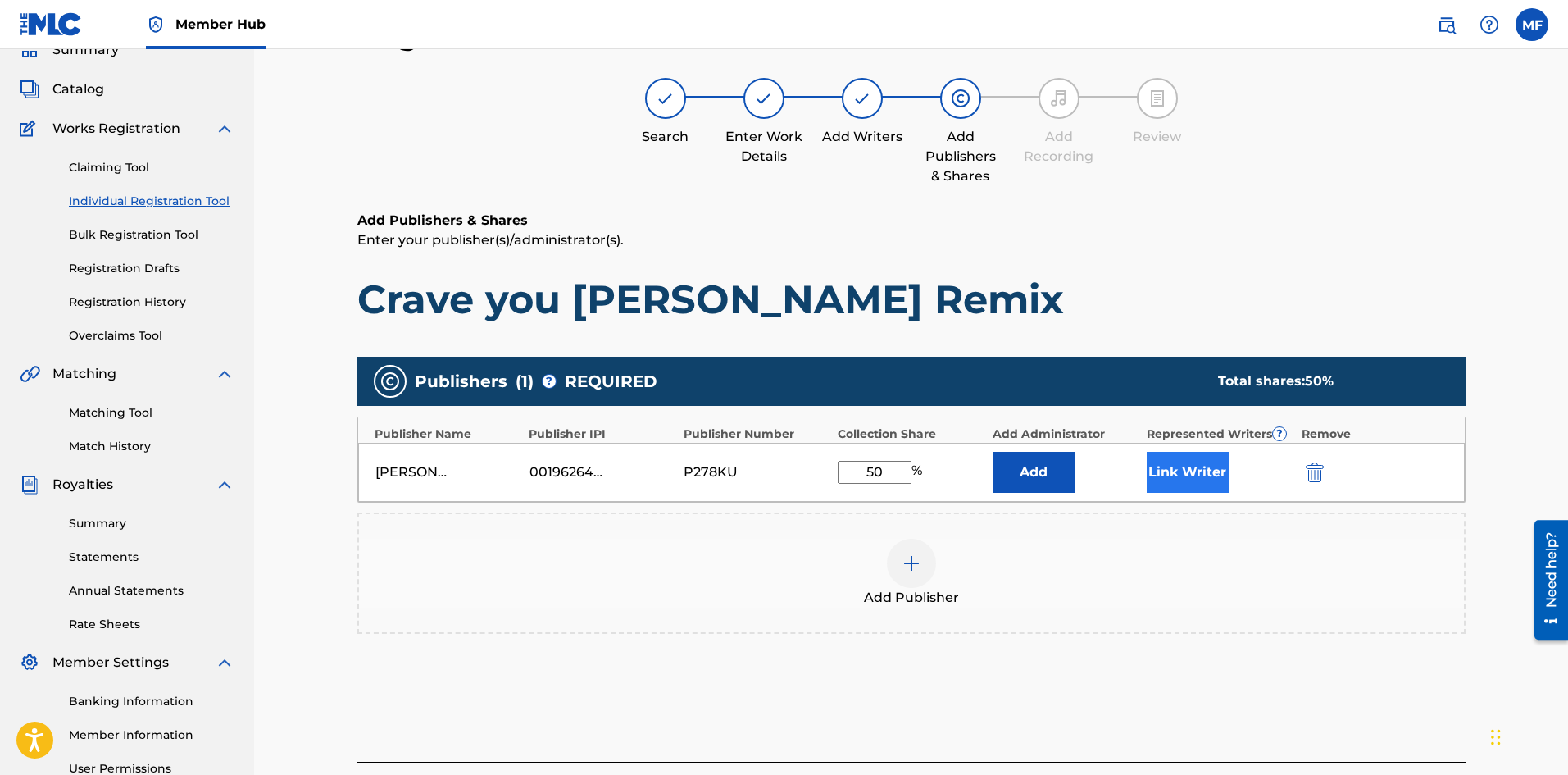
type input "50"
click at [1202, 473] on button "Link Writer" at bounding box center [1188, 472] width 82 height 41
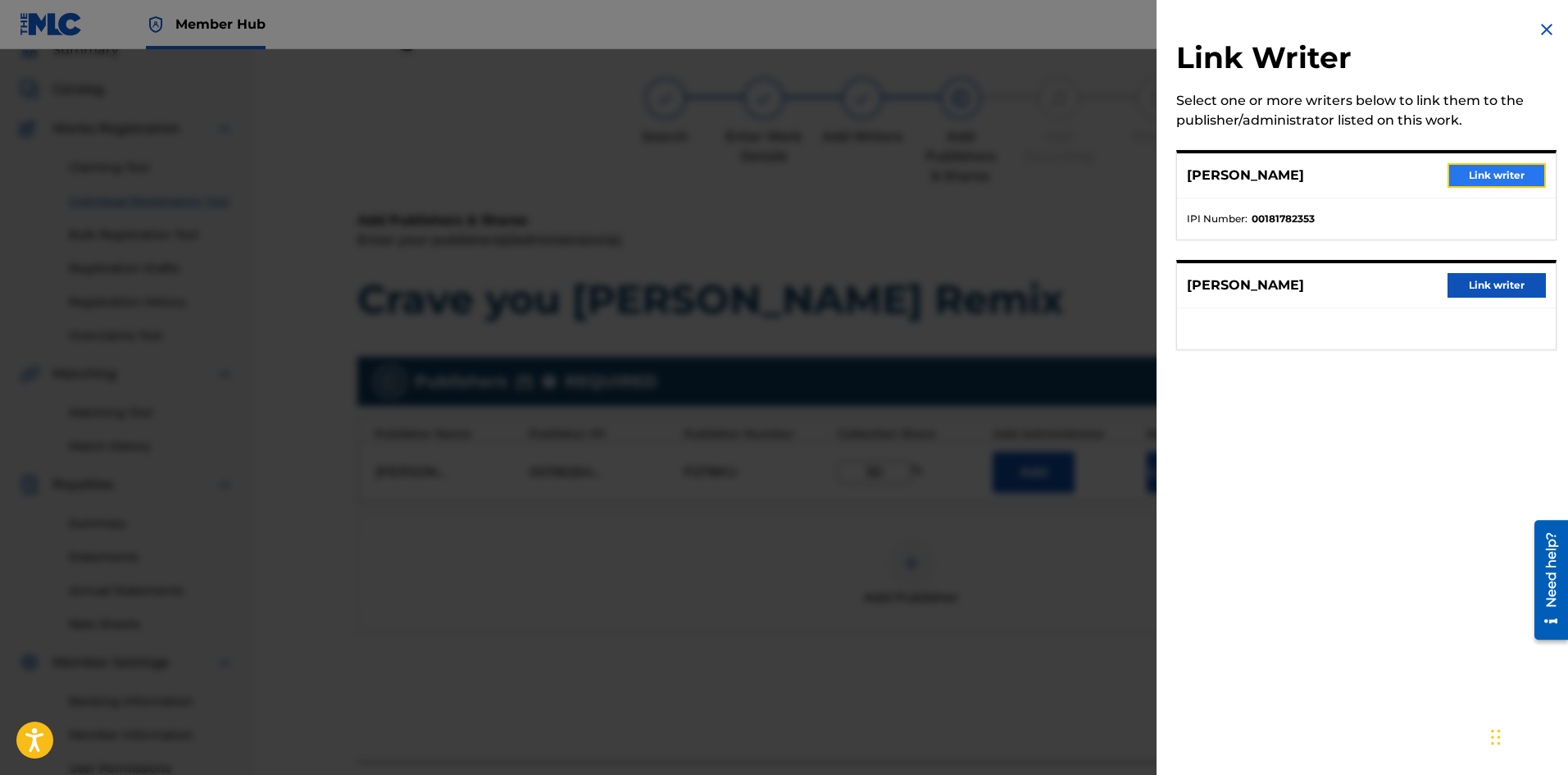
click at [1486, 172] on button "Link writer" at bounding box center [1497, 175] width 99 height 24
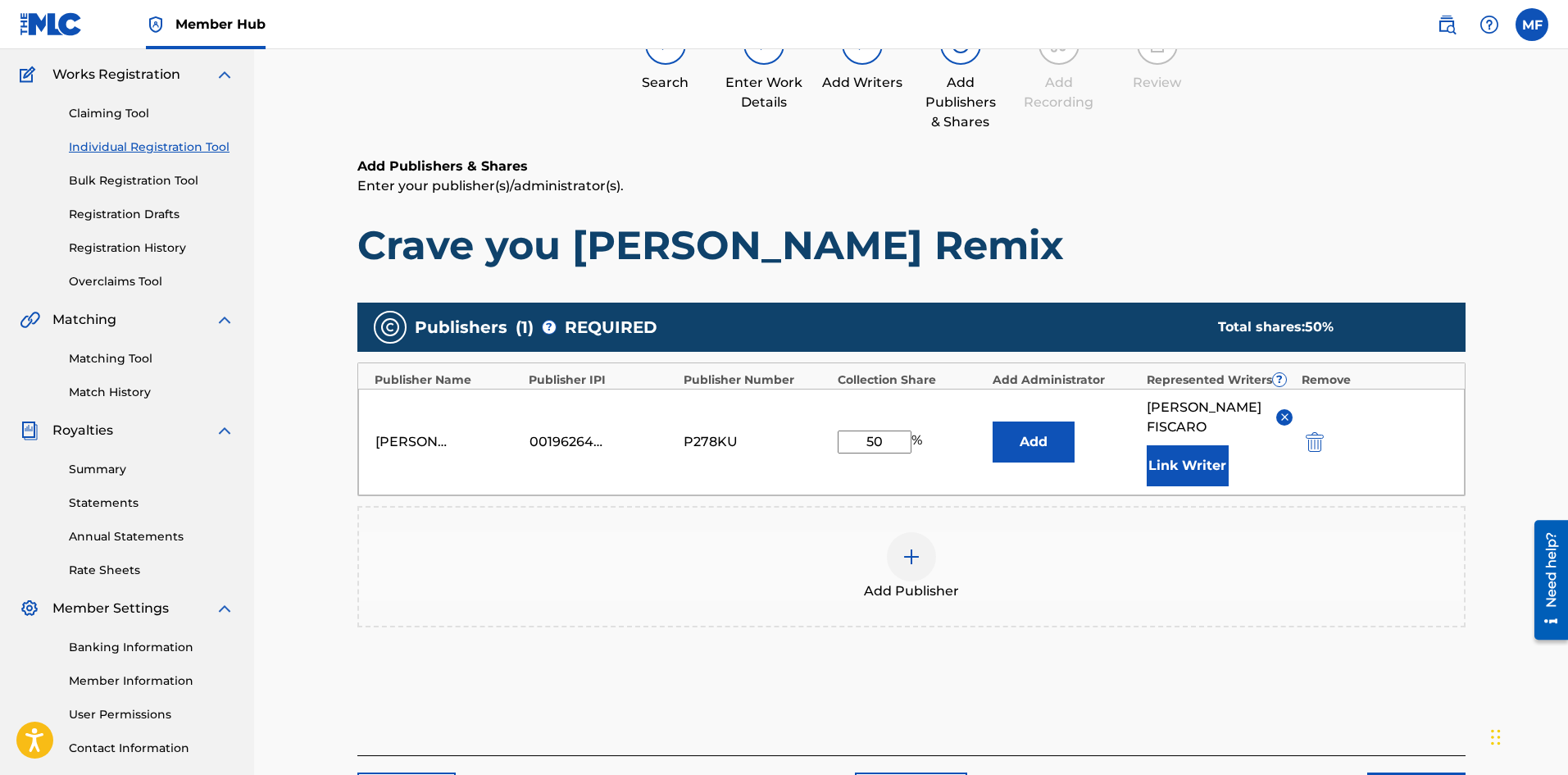
scroll to position [237, 0]
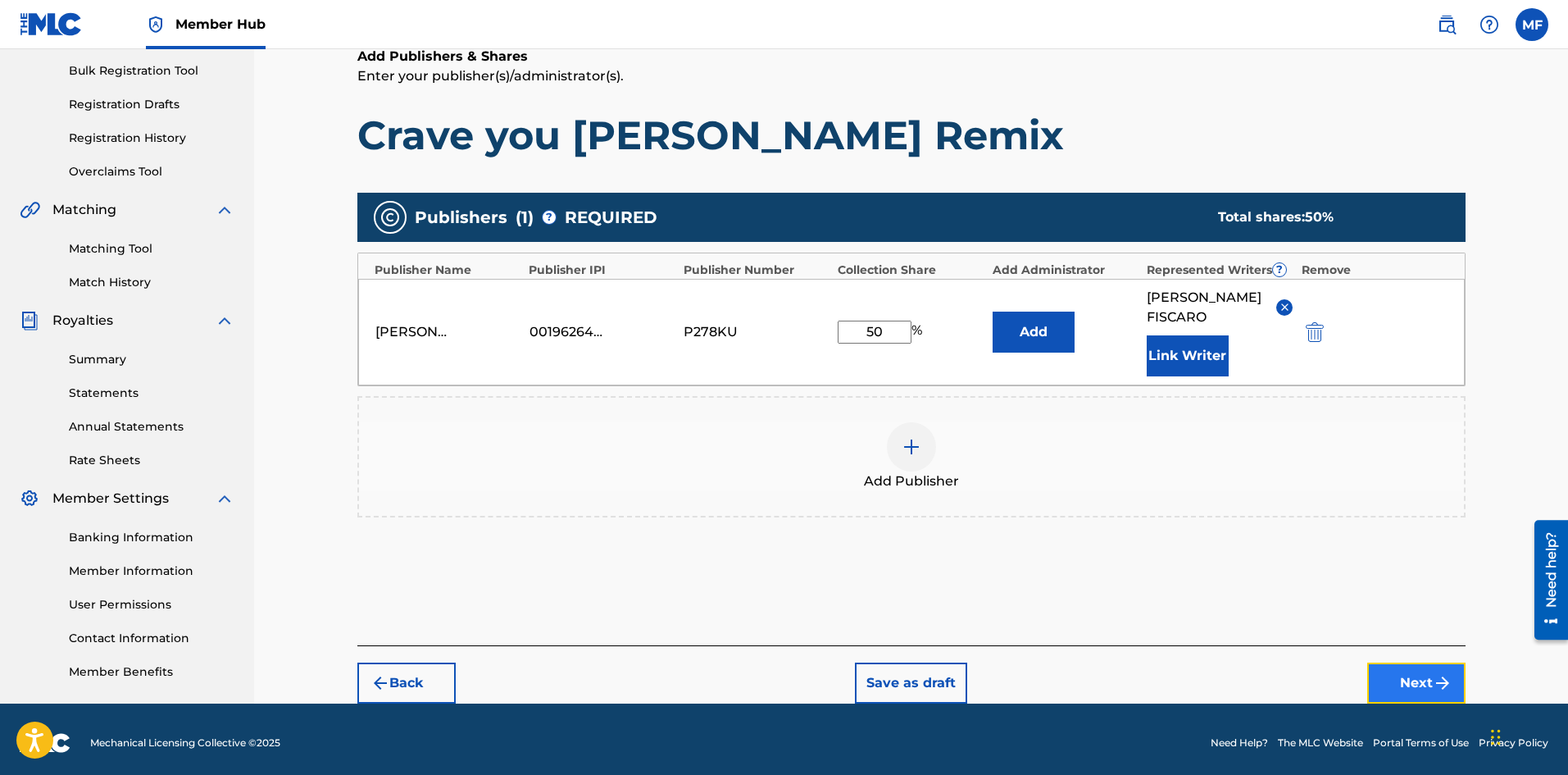
click at [1405, 684] on button "Next" at bounding box center [1417, 683] width 99 height 41
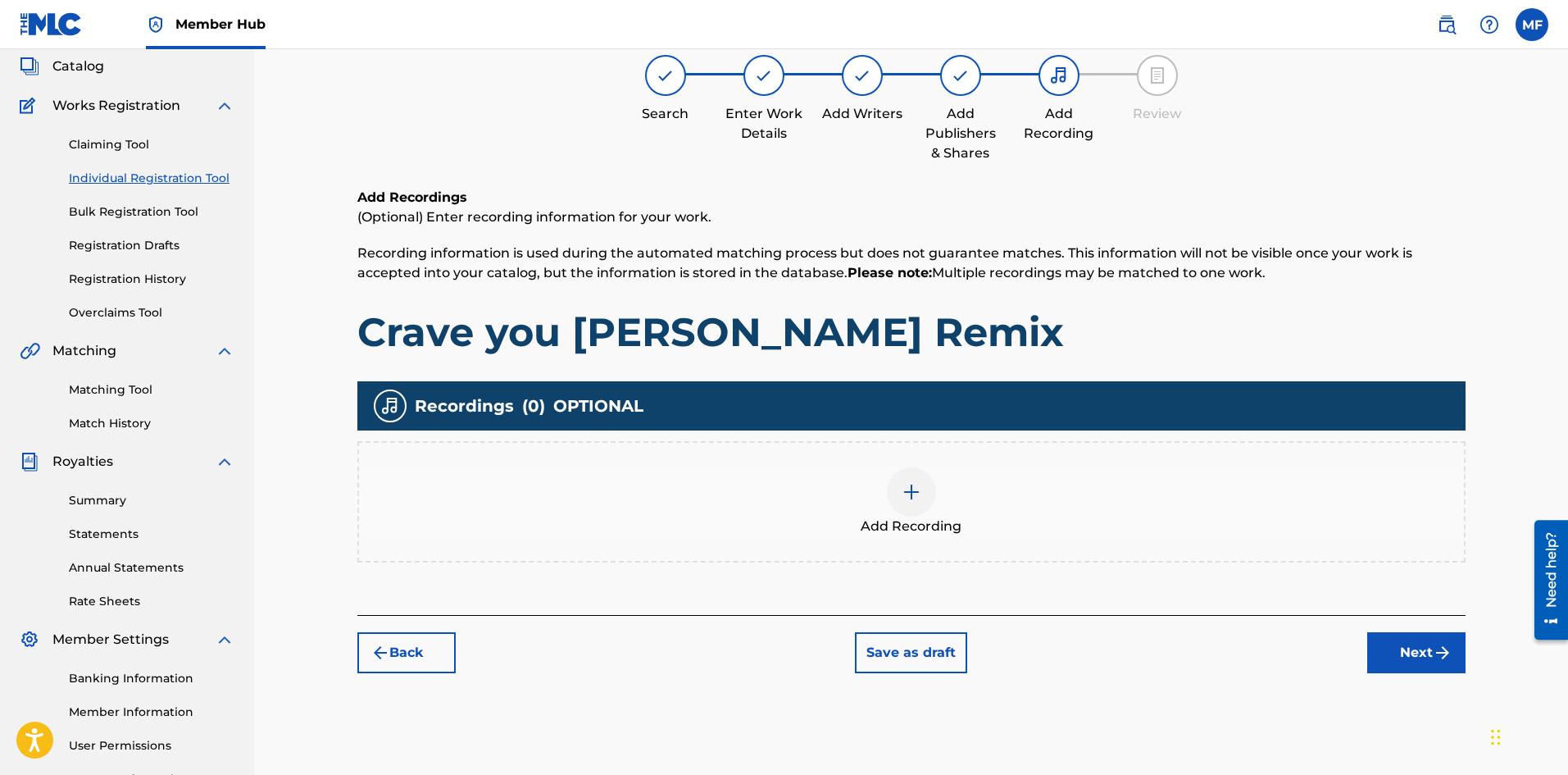
scroll to position [73, 0]
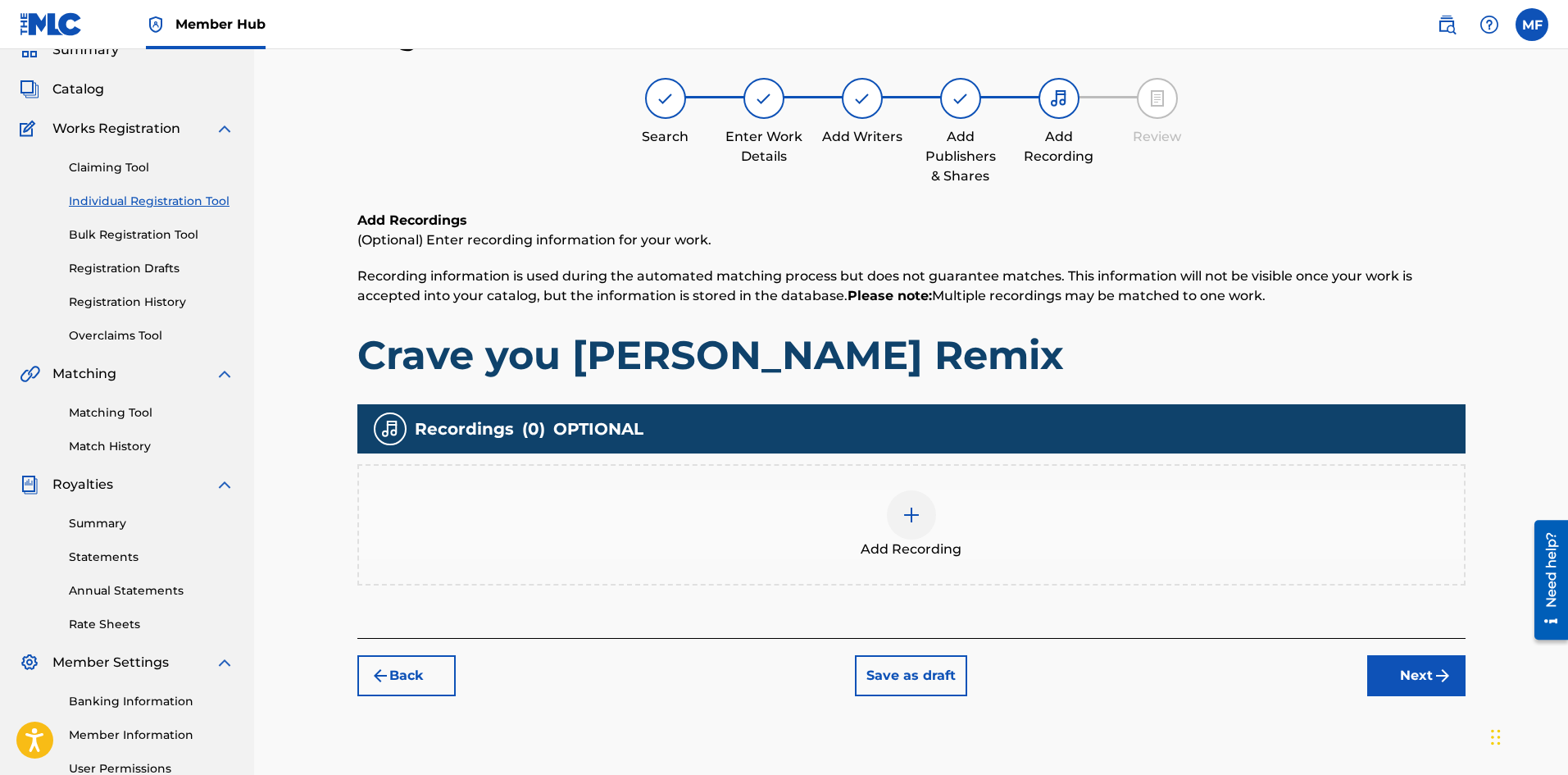
click at [918, 519] on img at bounding box center [912, 515] width 20 height 20
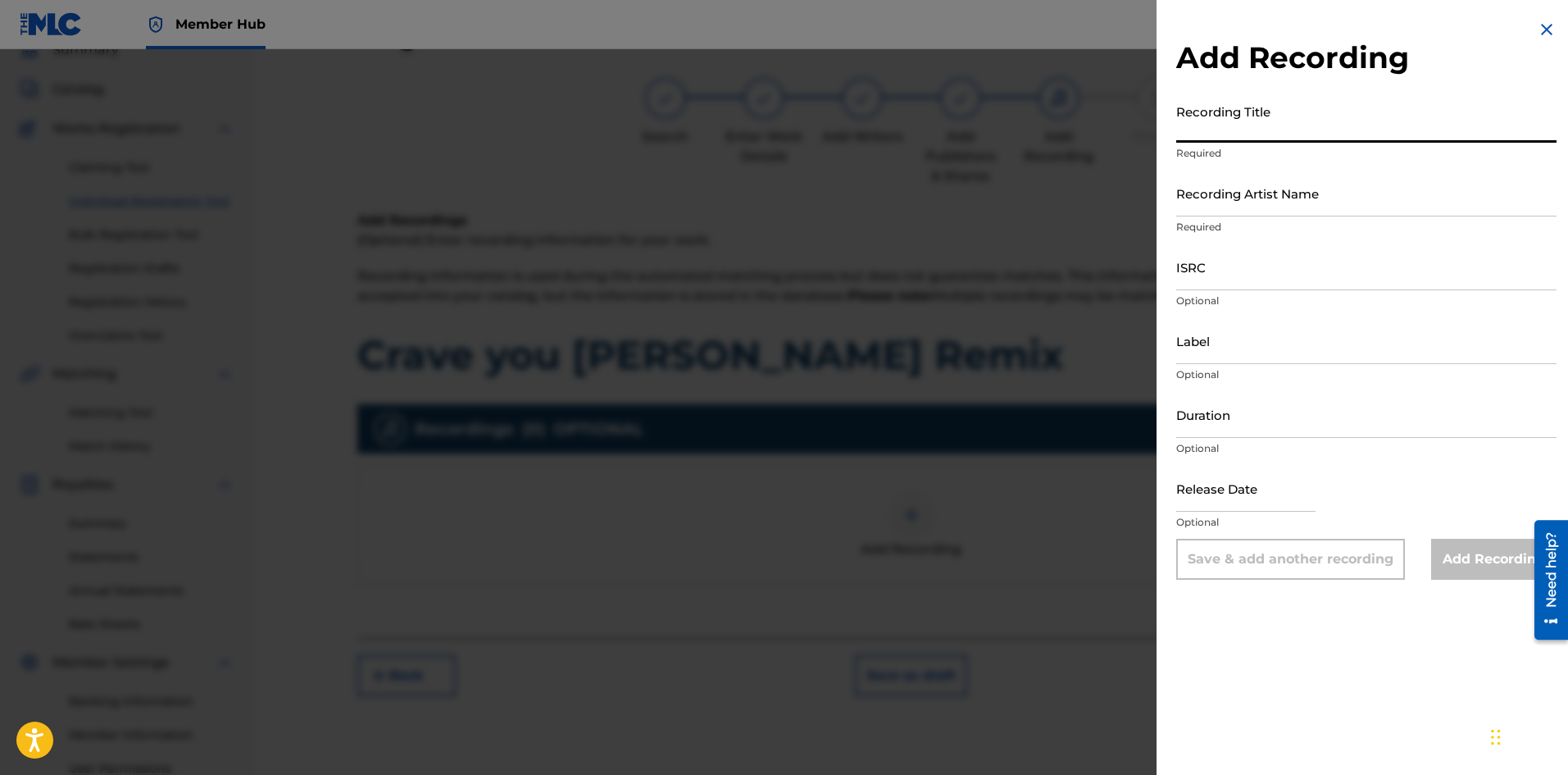
click at [1280, 129] on input "Recording Title" at bounding box center [1366, 119] width 381 height 47
type input "Crave you [PERSON_NAME] Remix"
click at [1289, 204] on input "Recording Artist Name" at bounding box center [1366, 193] width 381 height 47
type input "[PERSON_NAME]"
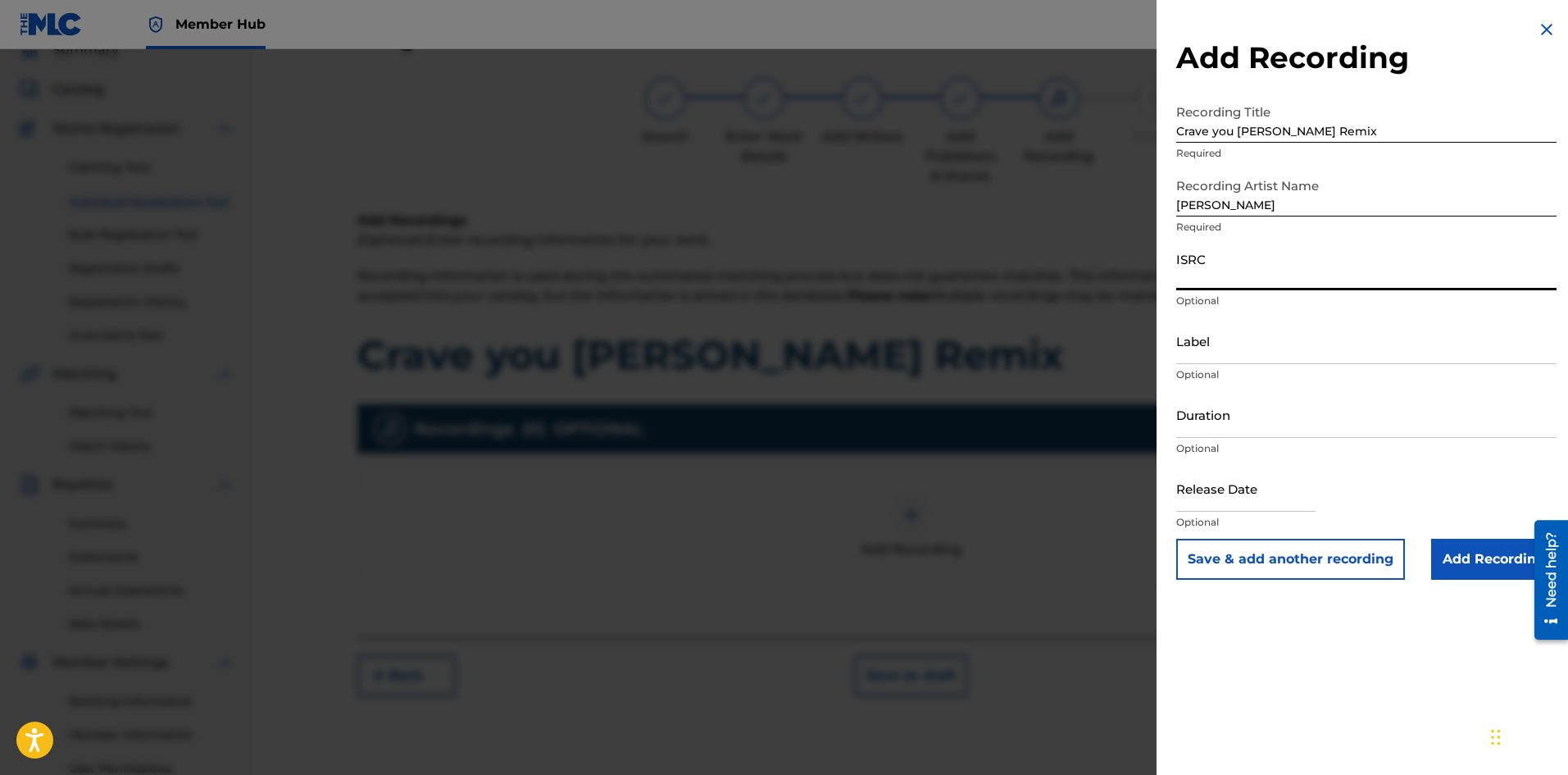
click at [1250, 277] on input "ISRC" at bounding box center [1366, 267] width 381 height 47
paste input "DEPI82549138"
type input "DEPI82549138"
click at [1247, 356] on input "Label" at bounding box center [1366, 340] width 381 height 47
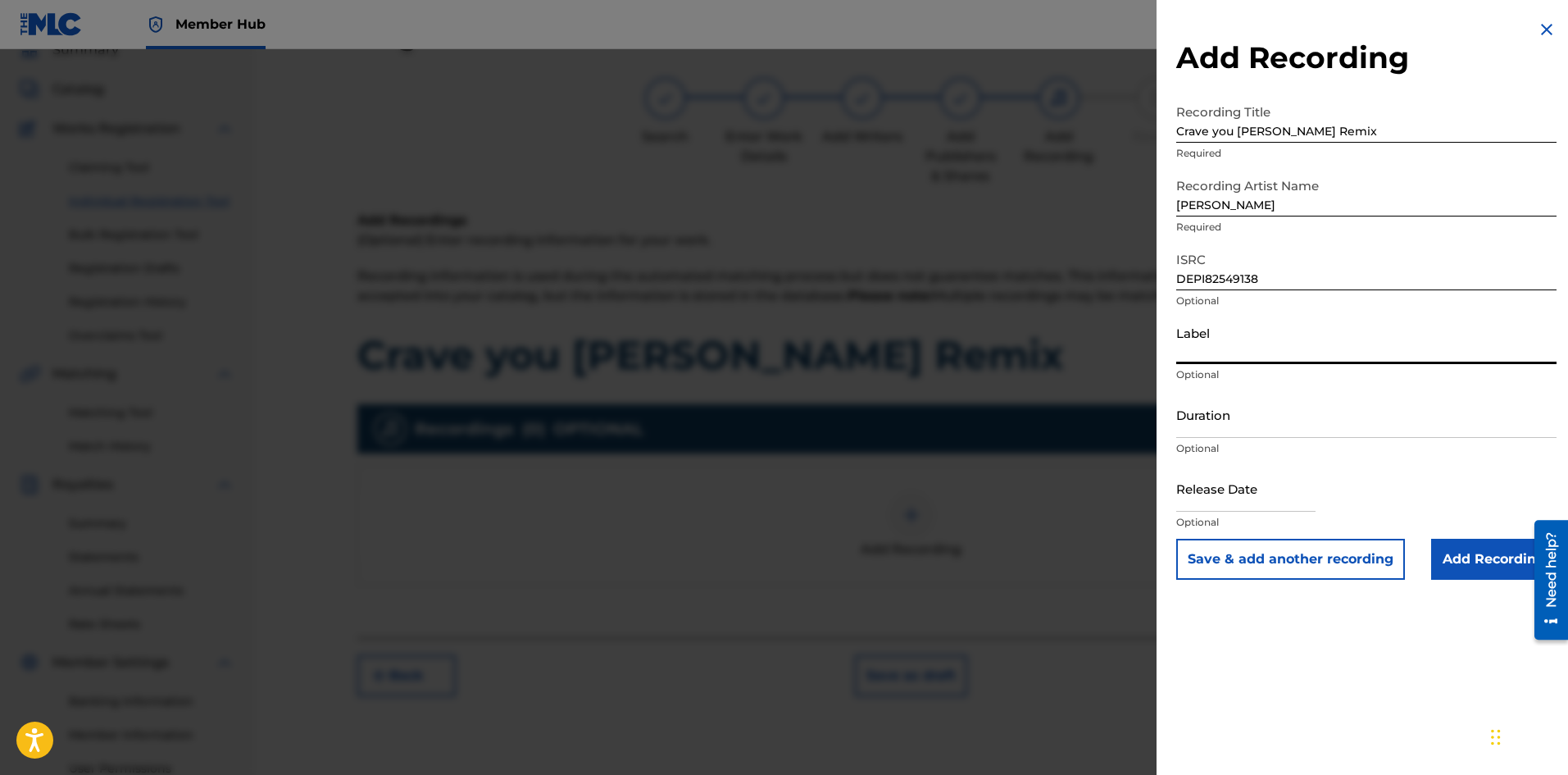
type input "Desire Music"
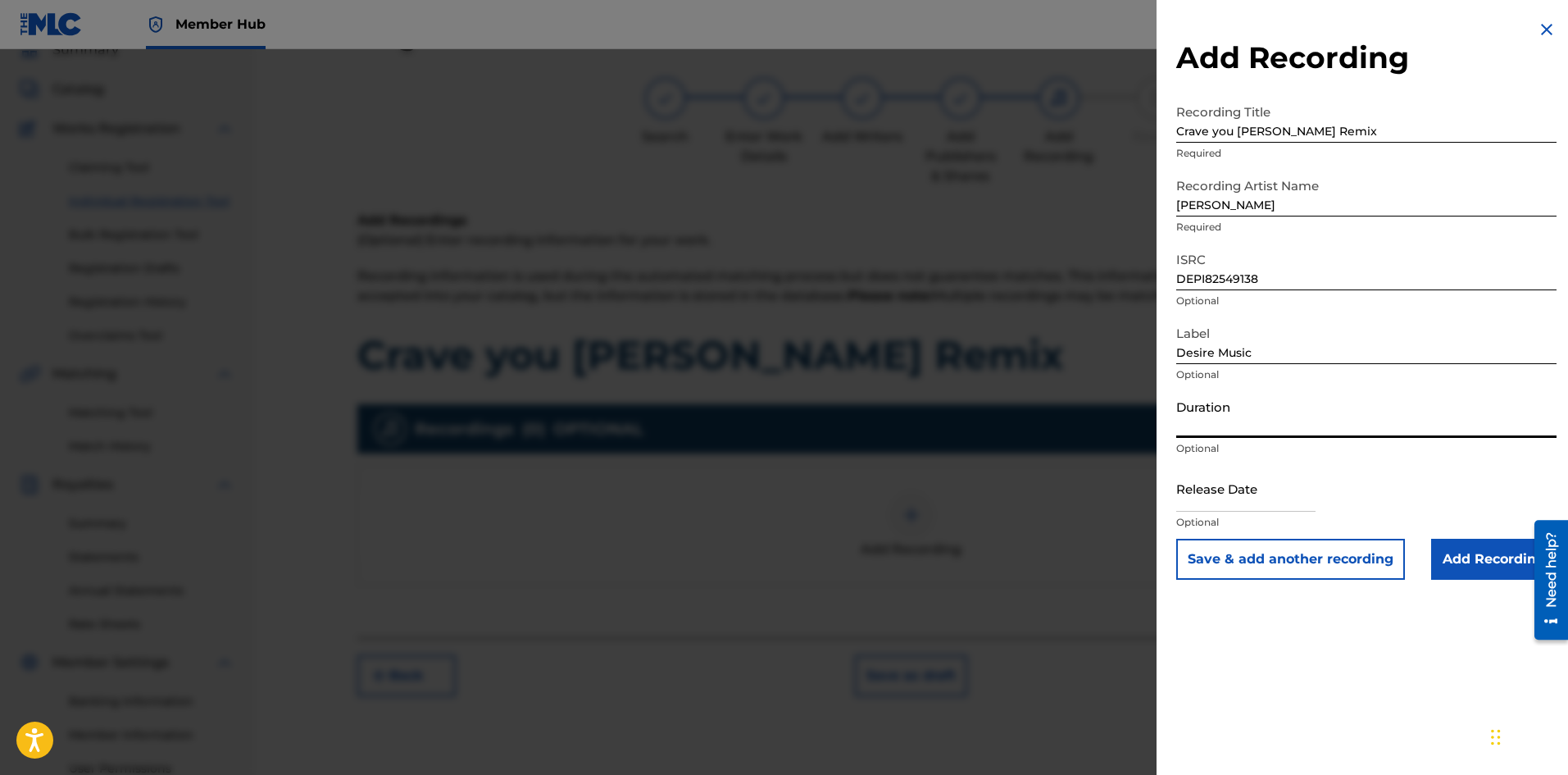
click at [1263, 417] on input "Duration" at bounding box center [1366, 414] width 381 height 47
click at [1256, 506] on input "text" at bounding box center [1246, 488] width 140 height 47
select select "8"
select select "2025"
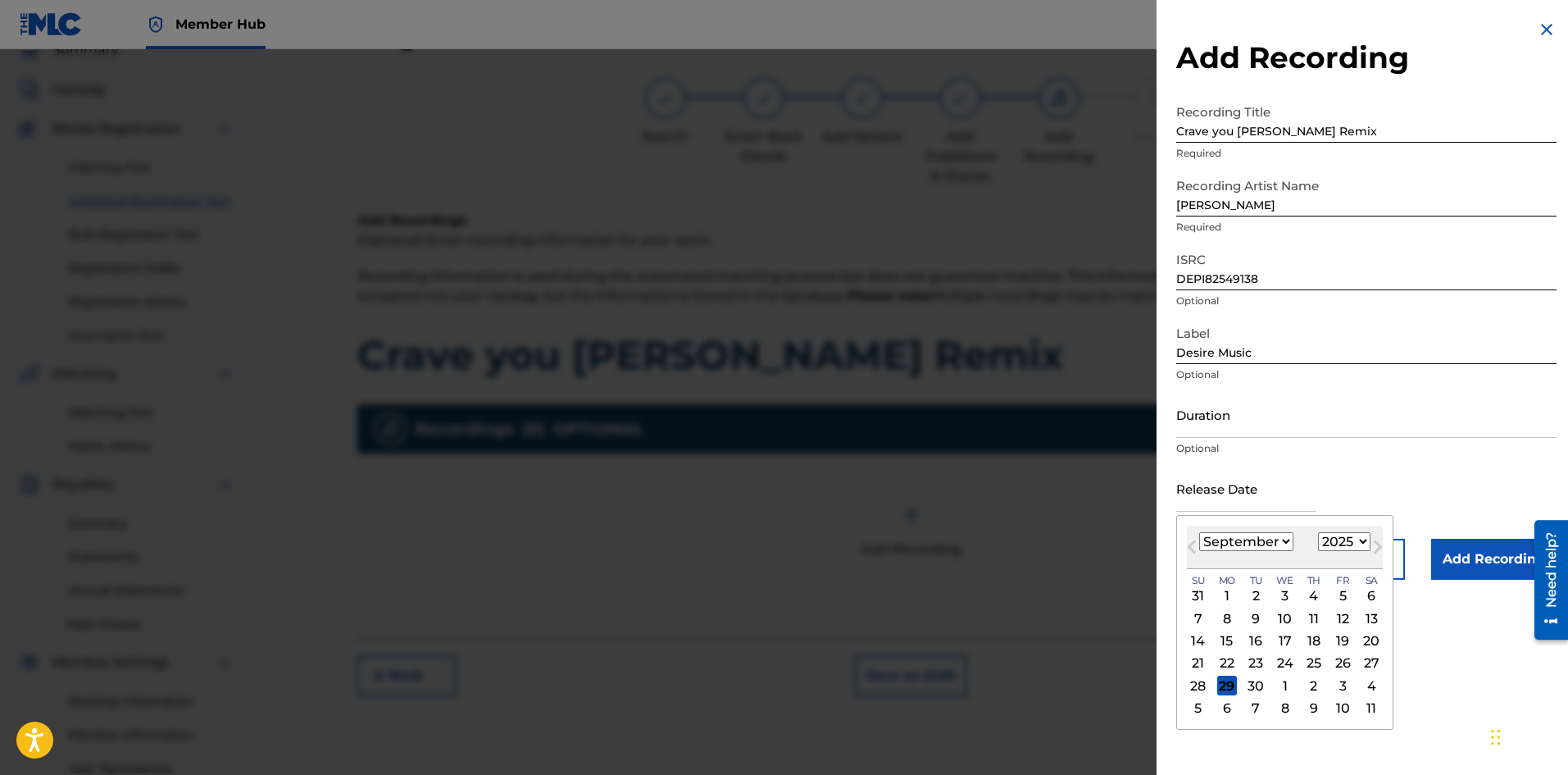
click at [1285, 544] on select "January February March April May June July August September October November De…" at bounding box center [1246, 541] width 94 height 19
select select "6"
click at [1200, 532] on select "January February March April May June July August September October November De…" at bounding box center [1246, 541] width 94 height 19
click at [1340, 621] on div "11" at bounding box center [1343, 618] width 20 height 20
type input "[DATE]"
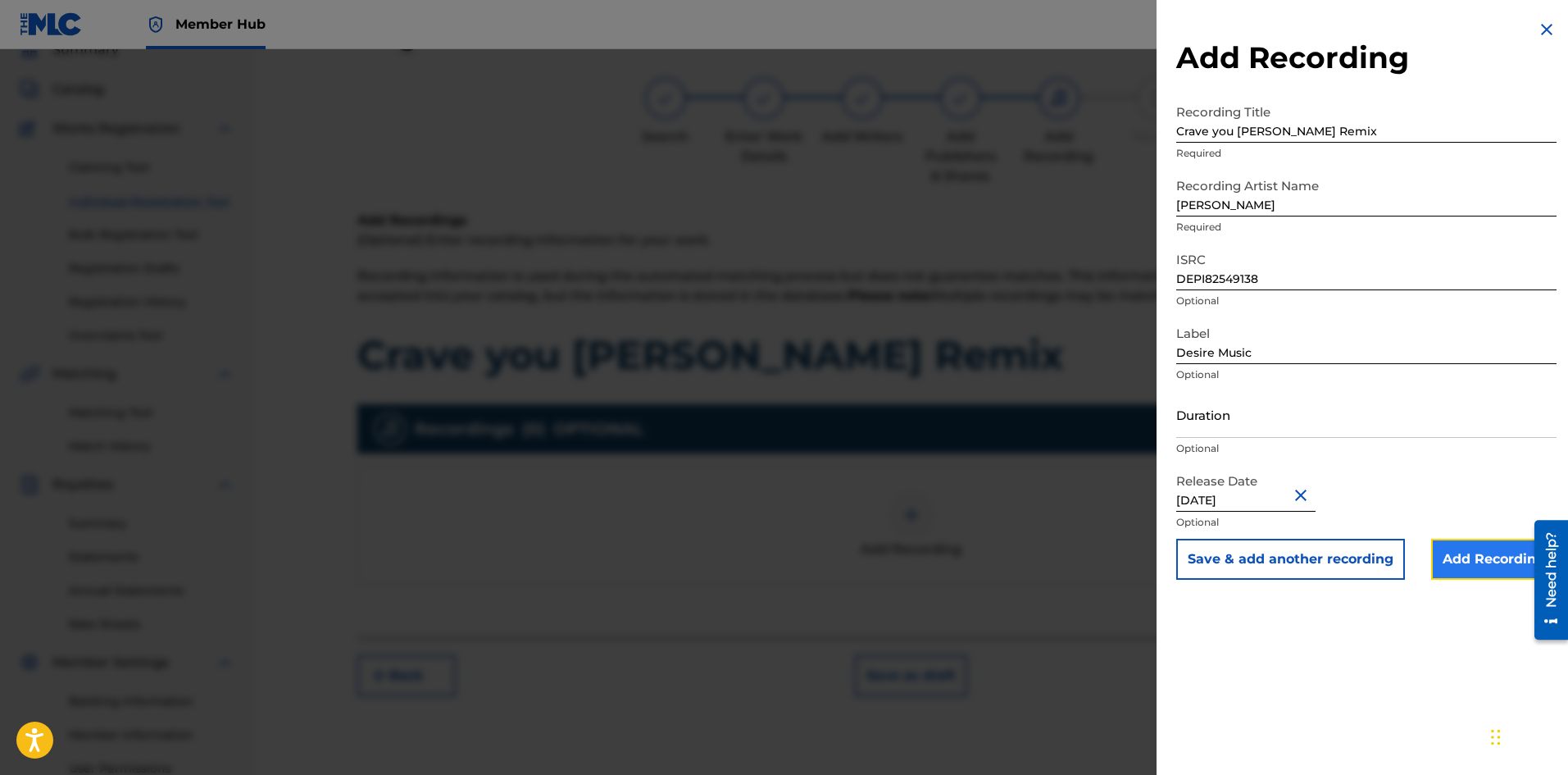
click at [1488, 561] on input "Add Recording" at bounding box center [1495, 559] width 125 height 41
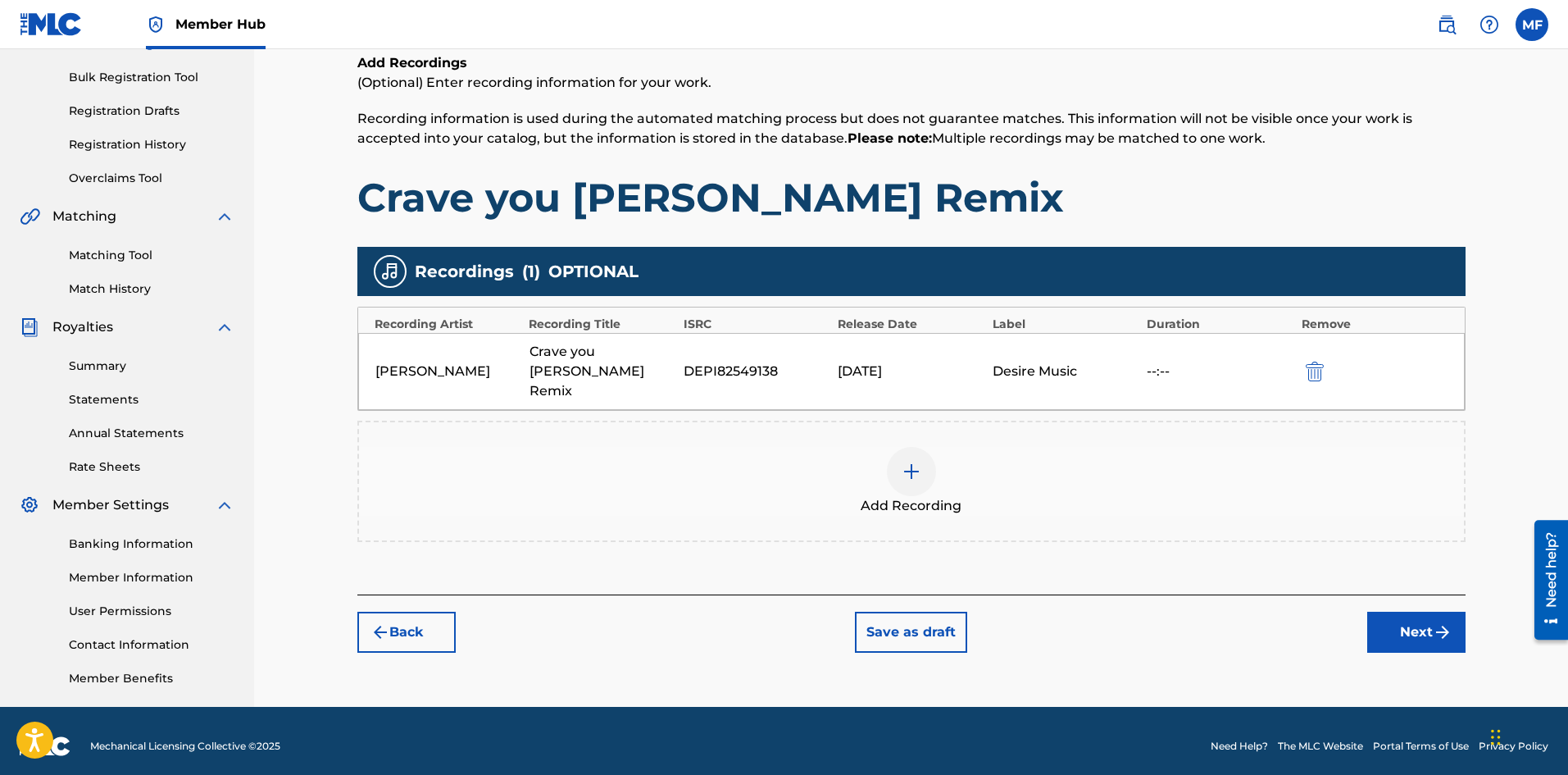
scroll to position [237, 0]
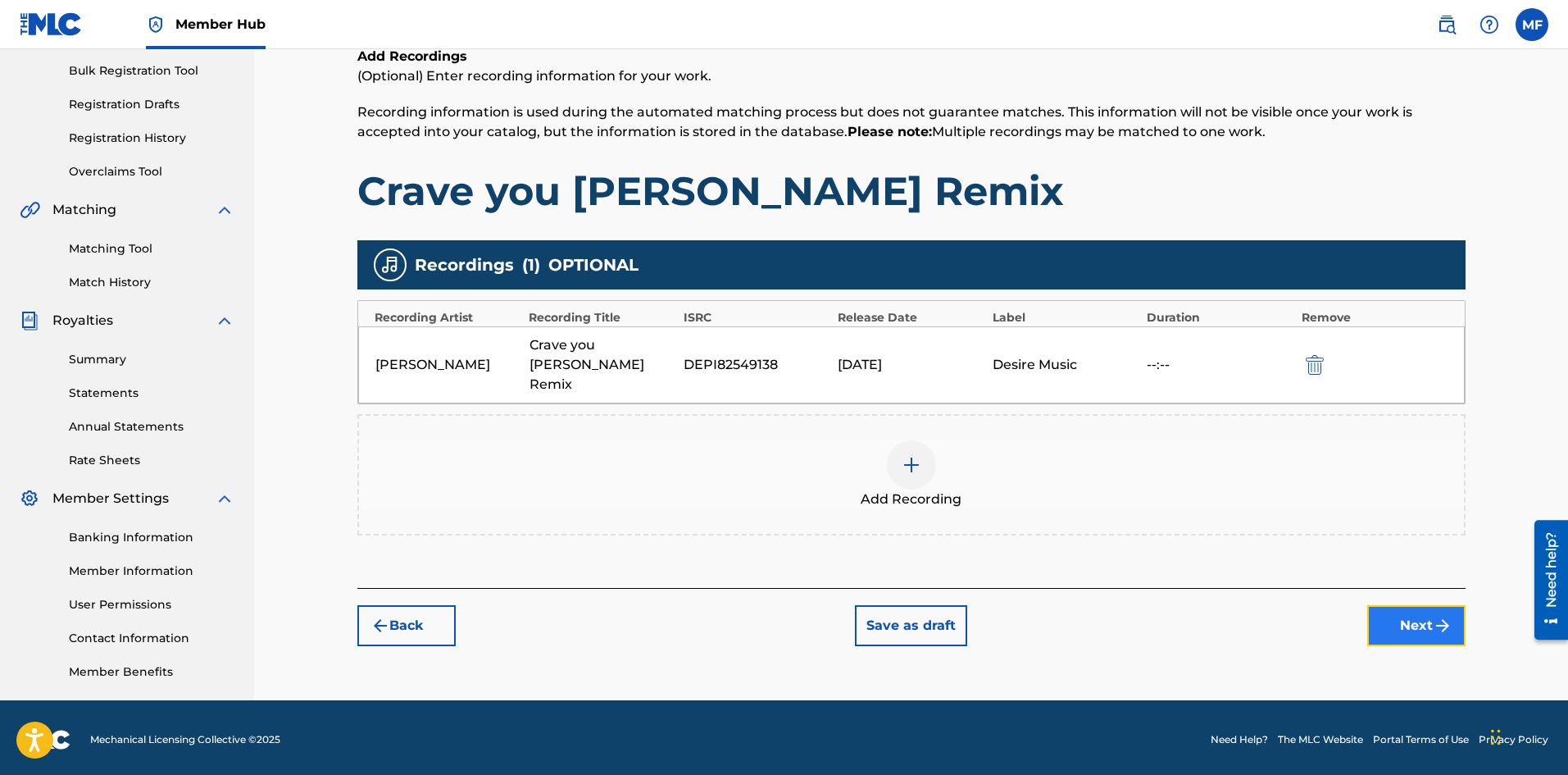
click at [1435, 616] on img "submit" at bounding box center [1443, 625] width 20 height 20
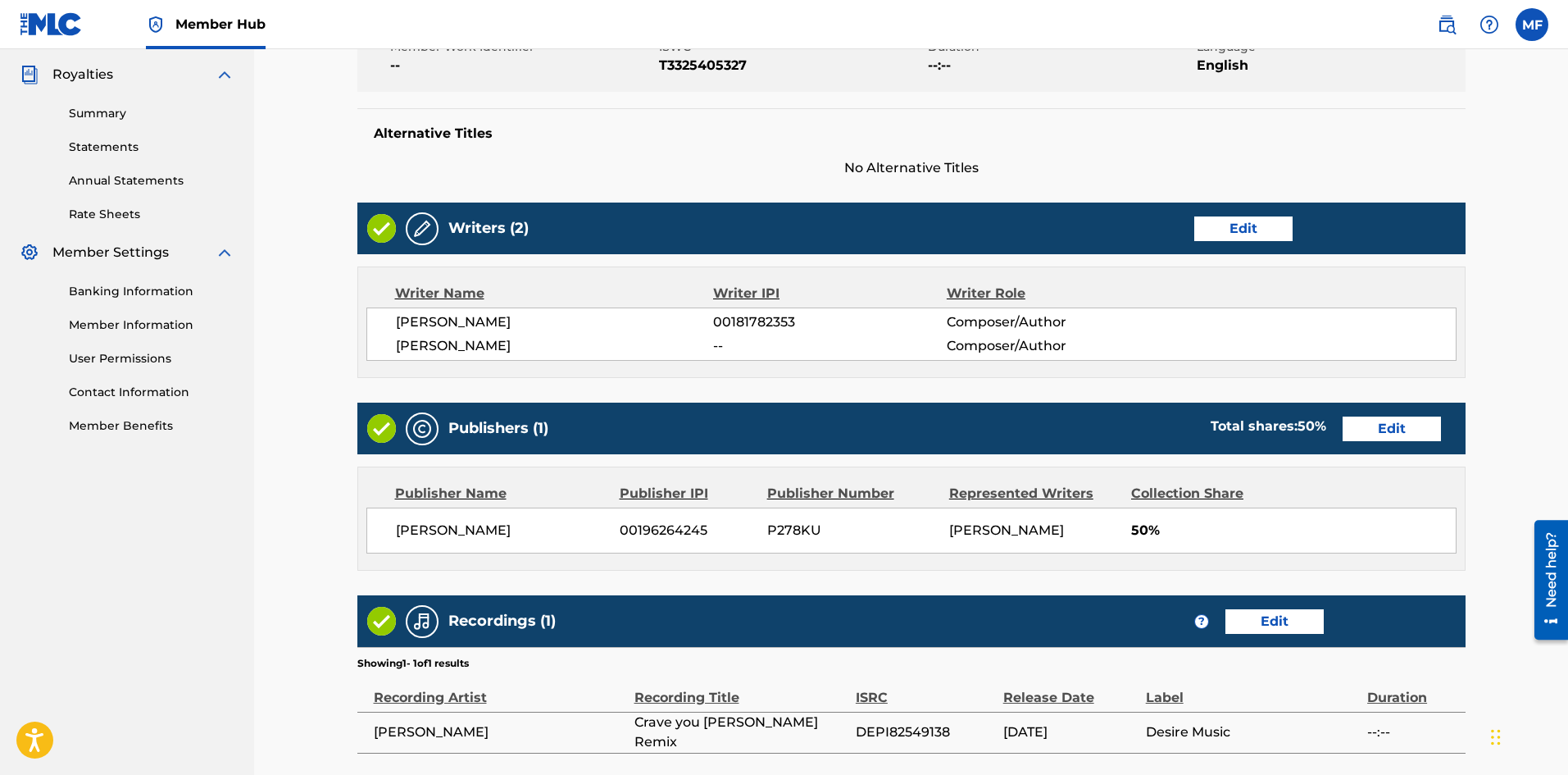
scroll to position [624, 0]
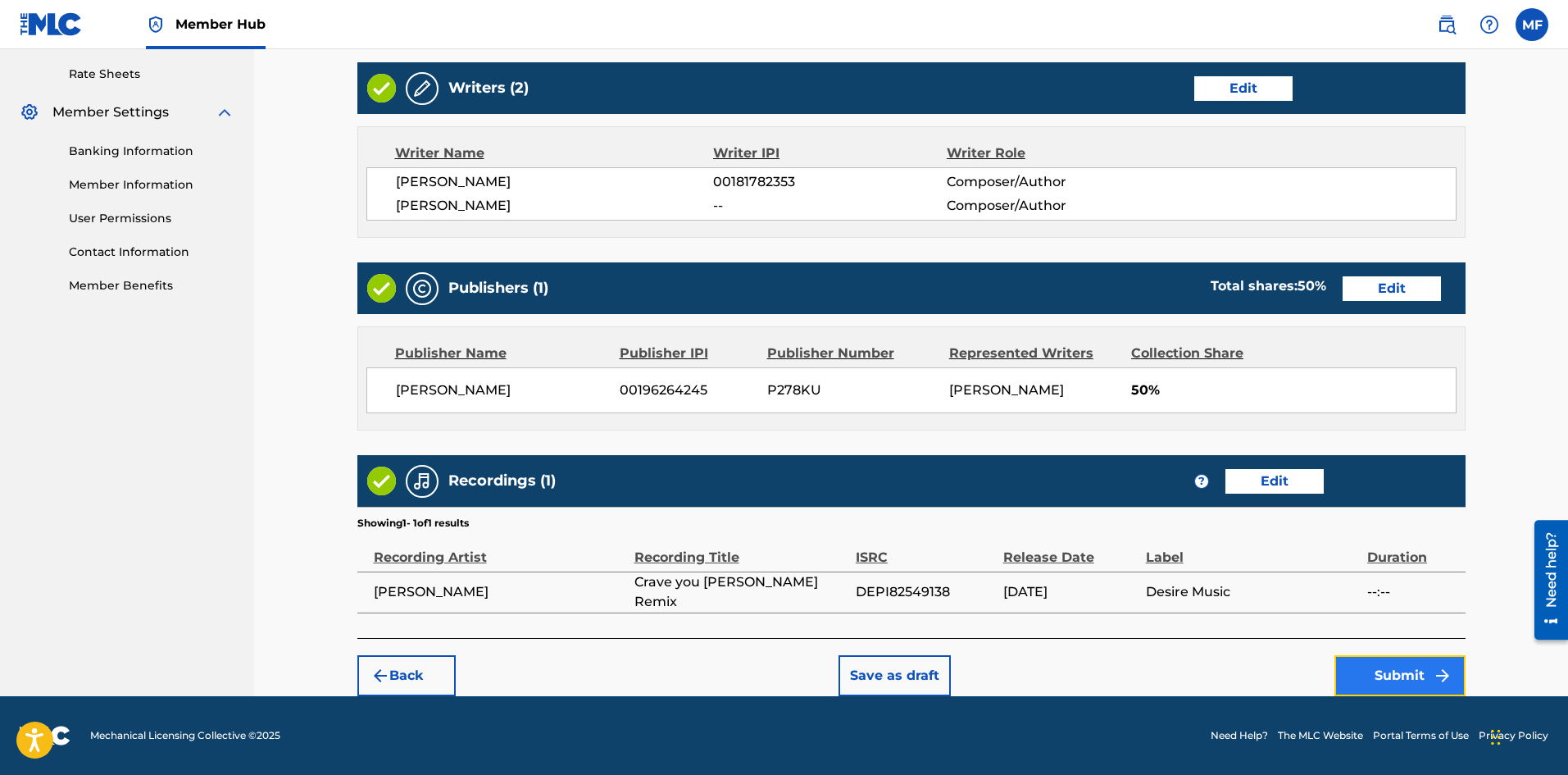
click at [1416, 675] on button "Submit" at bounding box center [1400, 676] width 131 height 41
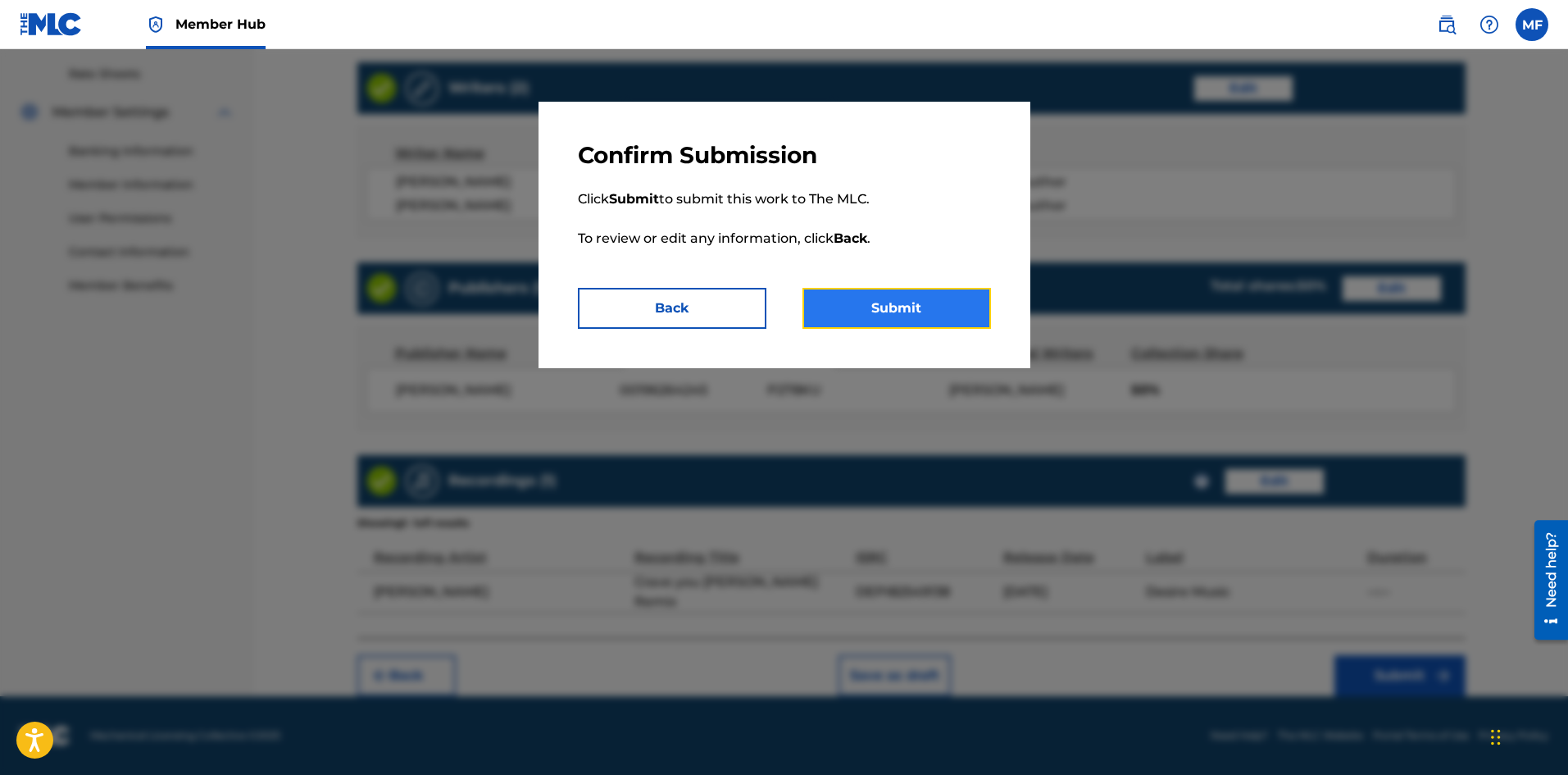
click at [912, 307] on button "Submit" at bounding box center [897, 308] width 188 height 41
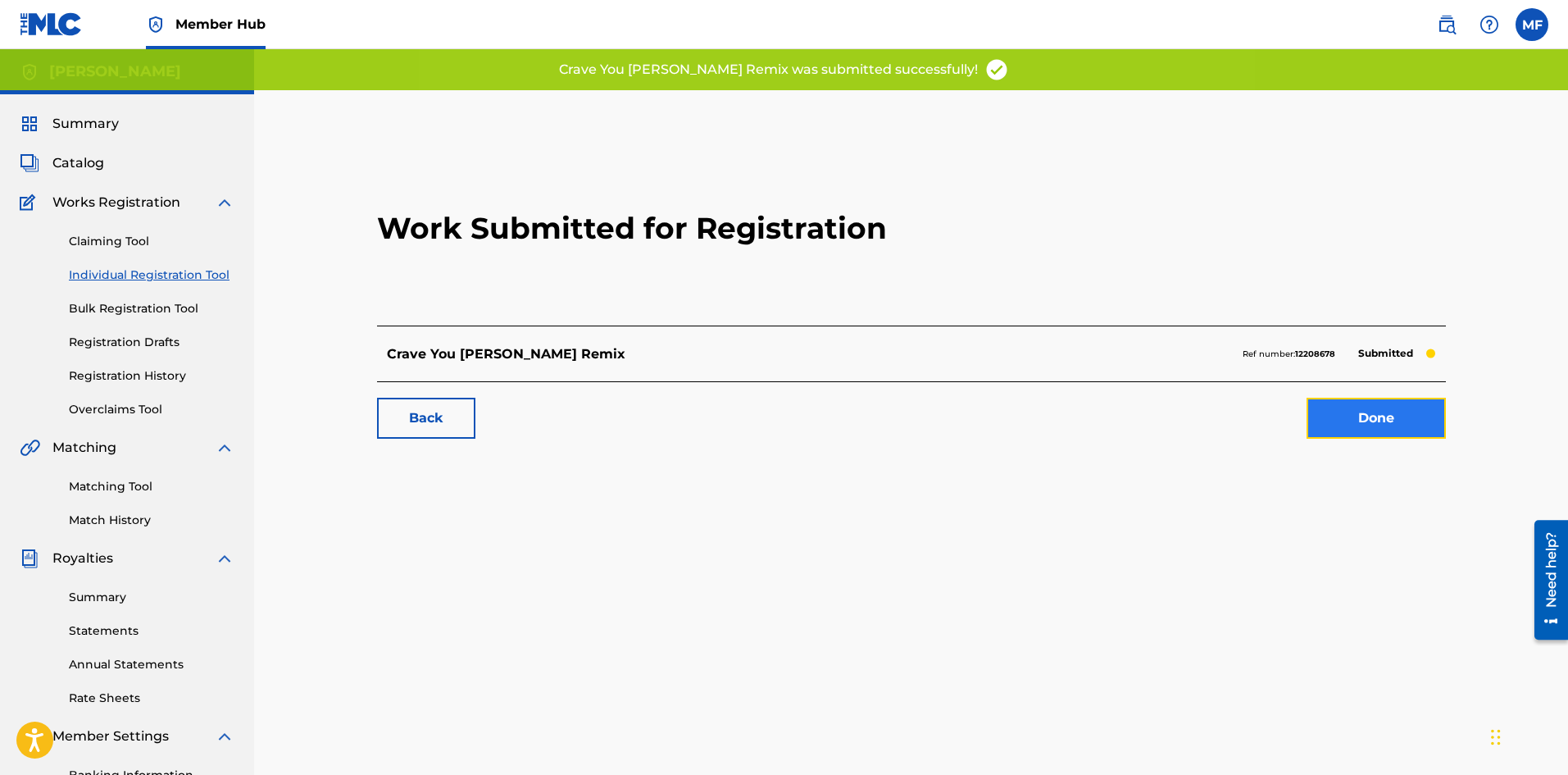
click at [1376, 426] on link "Done" at bounding box center [1377, 418] width 140 height 41
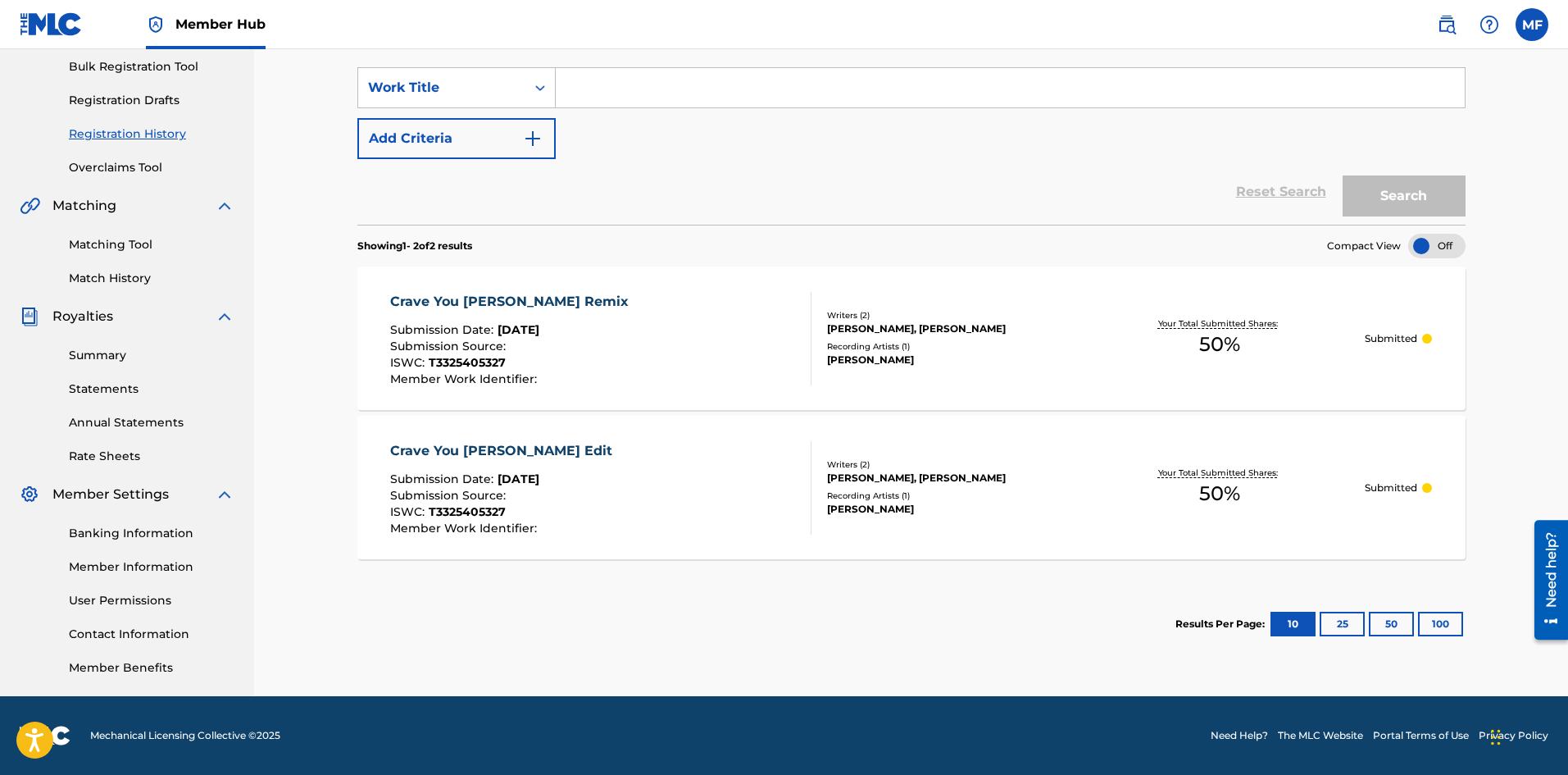
scroll to position [78, 0]
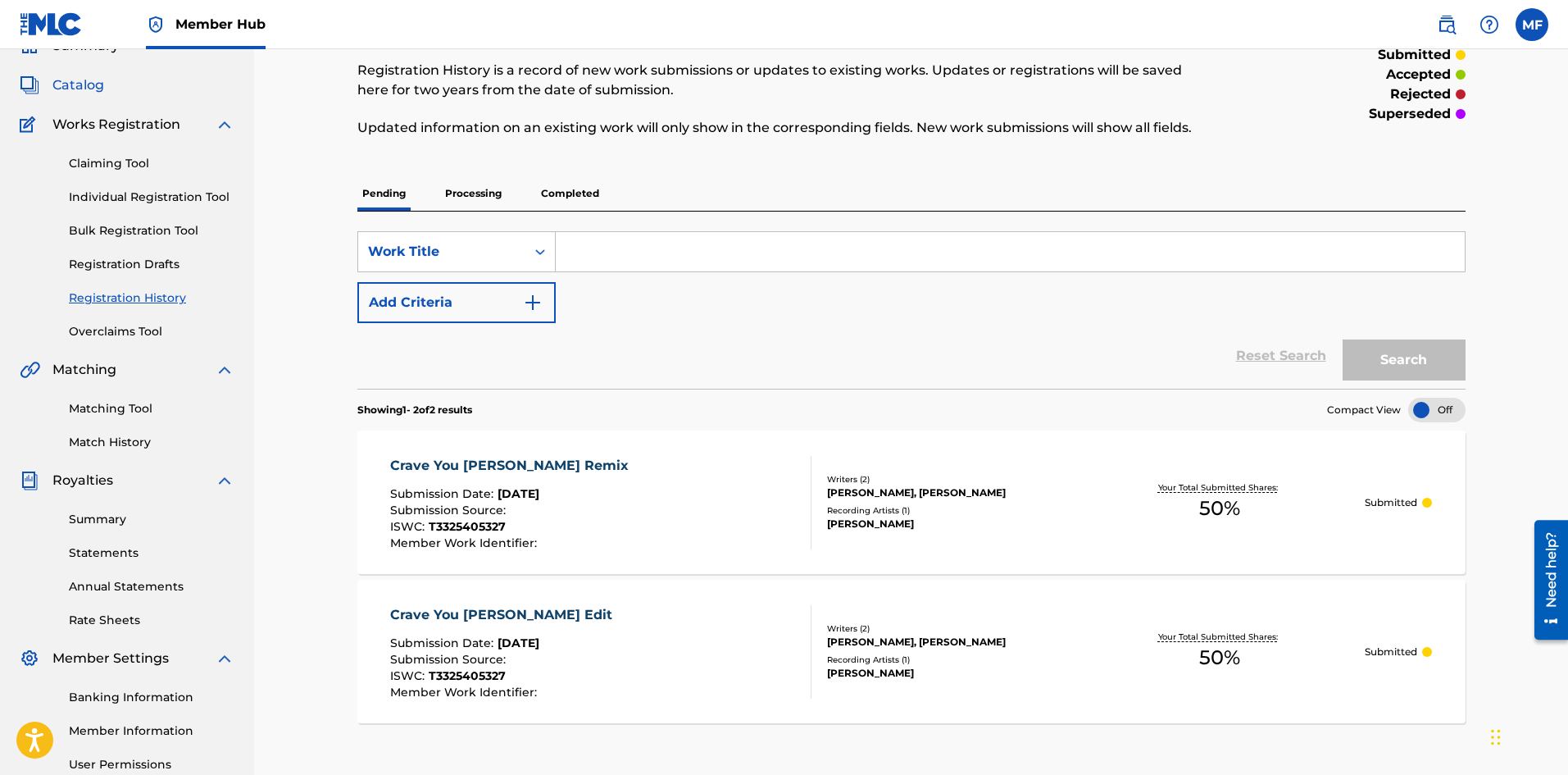
click at [77, 84] on span "Catalog" at bounding box center [79, 85] width 52 height 20
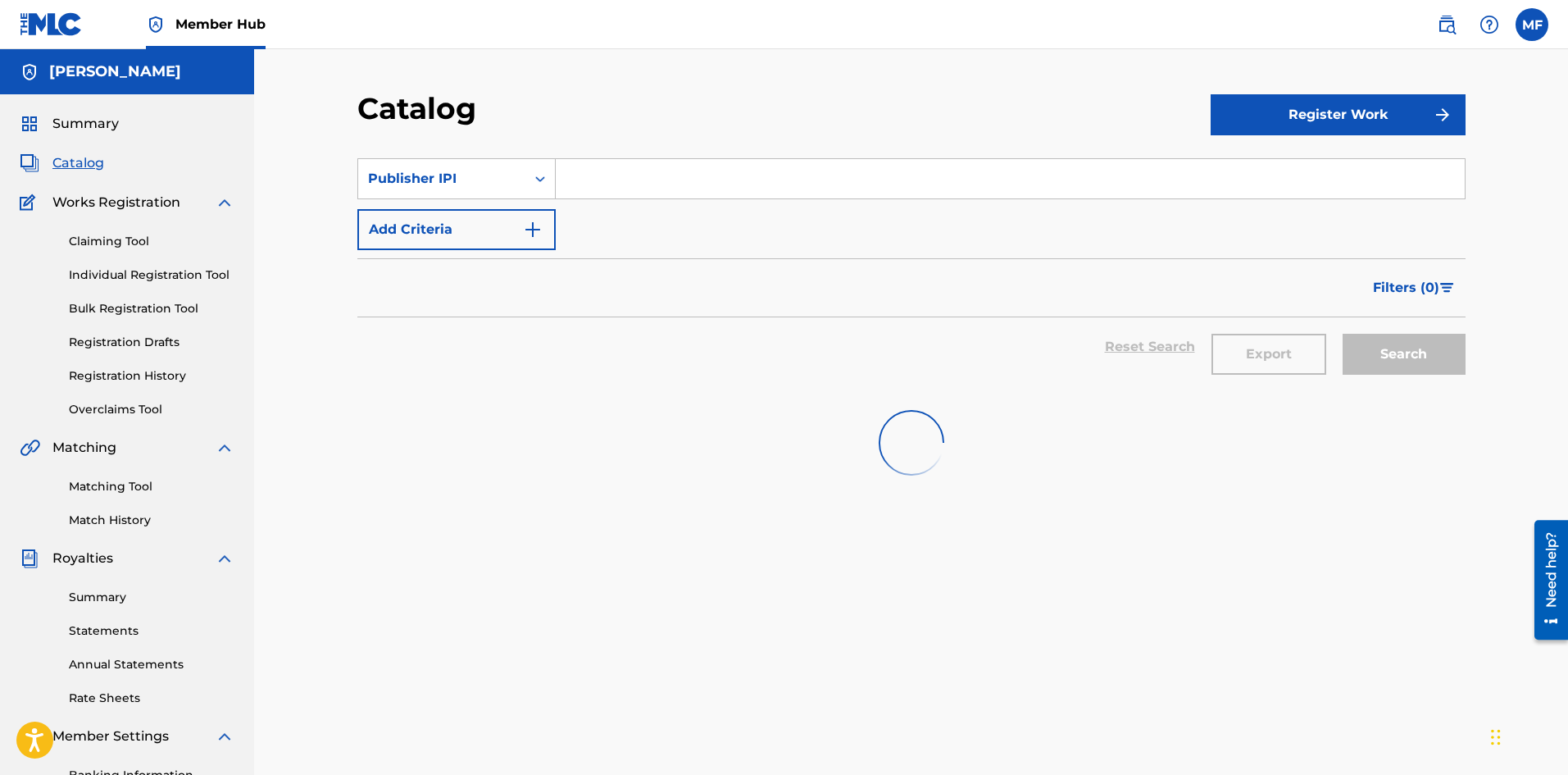
drag, startPoint x: 75, startPoint y: 150, endPoint x: 68, endPoint y: 159, distance: 11.4
click at [75, 150] on div "Summary Catalog Works Registration Claiming Tool Individual Registration Tool B…" at bounding box center [127, 516] width 254 height 844
click at [66, 163] on span "Catalog" at bounding box center [79, 163] width 52 height 20
